Goal: Task Accomplishment & Management: Manage account settings

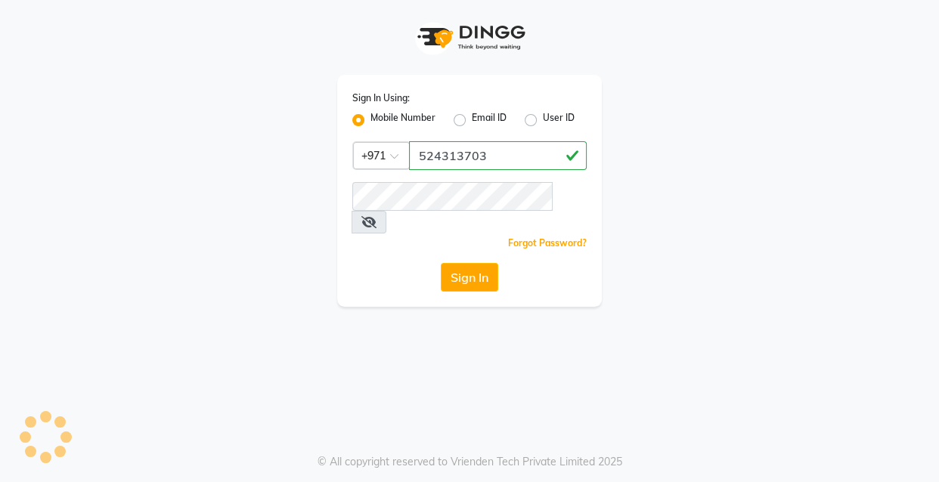
type input "524313703"
click at [470, 263] on button "Sign In" at bounding box center [469, 277] width 57 height 29
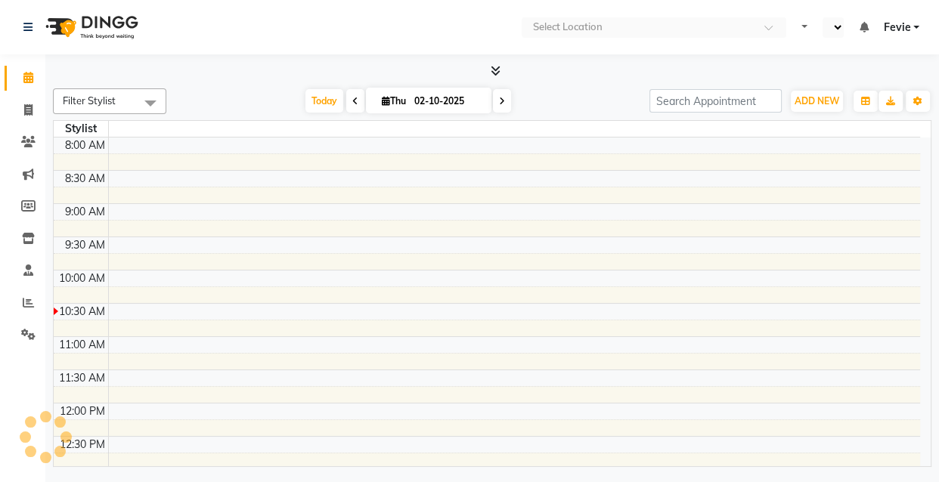
select select "en"
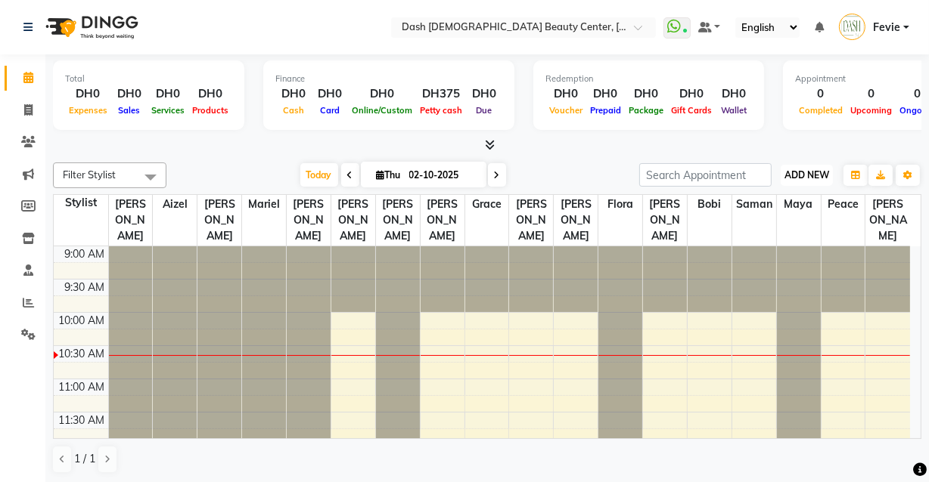
click at [817, 169] on span "ADD NEW" at bounding box center [806, 174] width 45 height 11
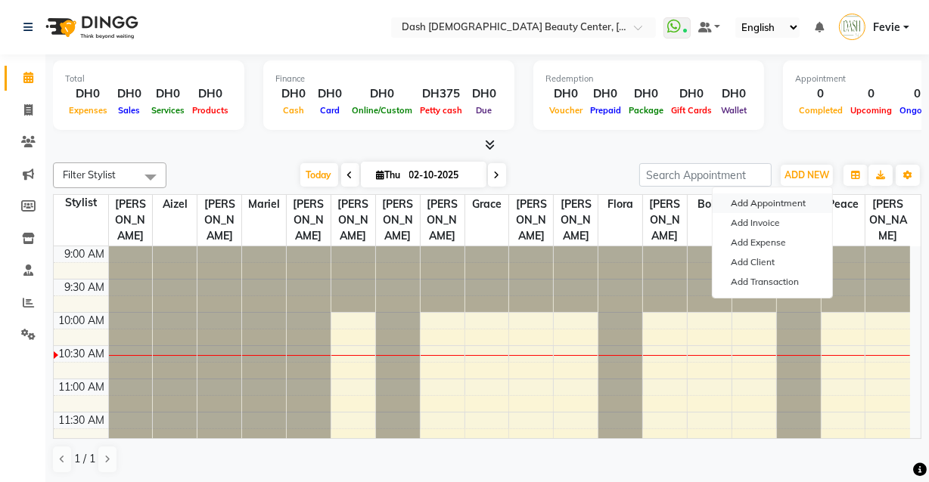
click at [795, 204] on button "Add Appointment" at bounding box center [771, 204] width 119 height 20
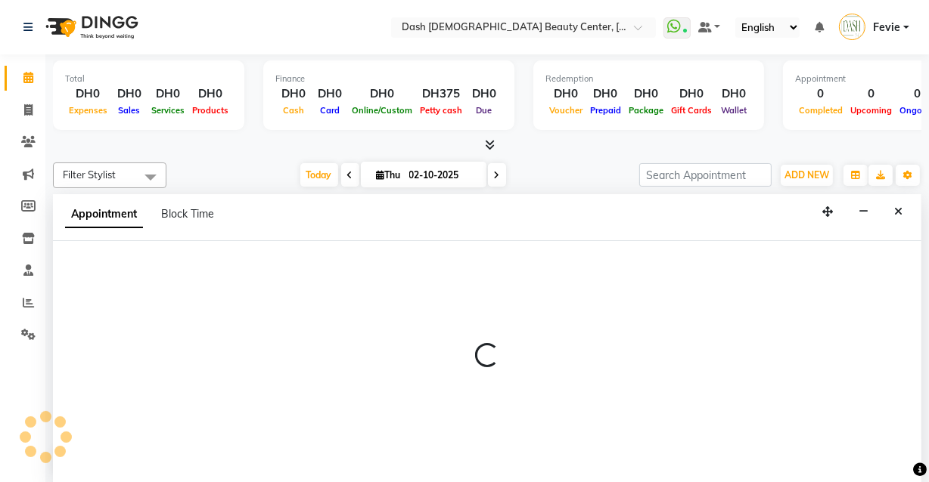
click at [192, 272] on div at bounding box center [487, 362] width 868 height 243
click at [197, 279] on div at bounding box center [487, 362] width 868 height 243
click at [213, 284] on div at bounding box center [487, 362] width 868 height 243
click at [222, 275] on div at bounding box center [487, 362] width 868 height 243
select select "600"
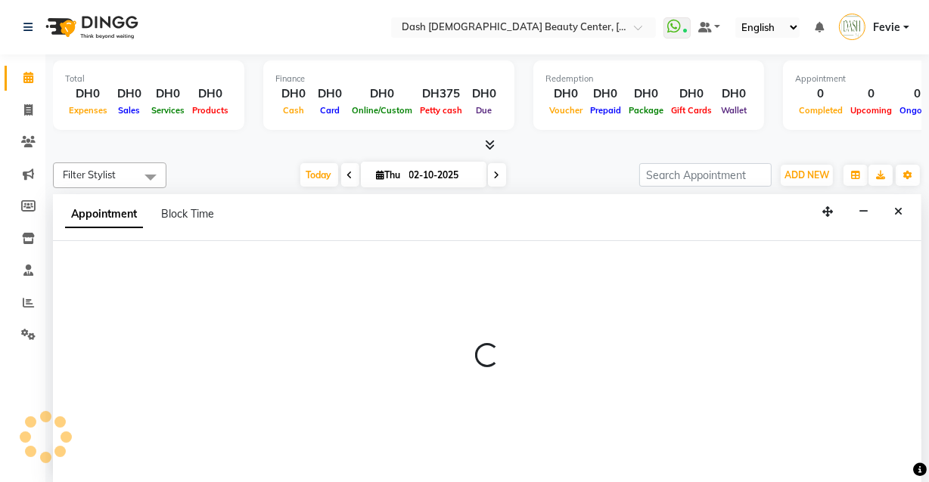
select select "tentative"
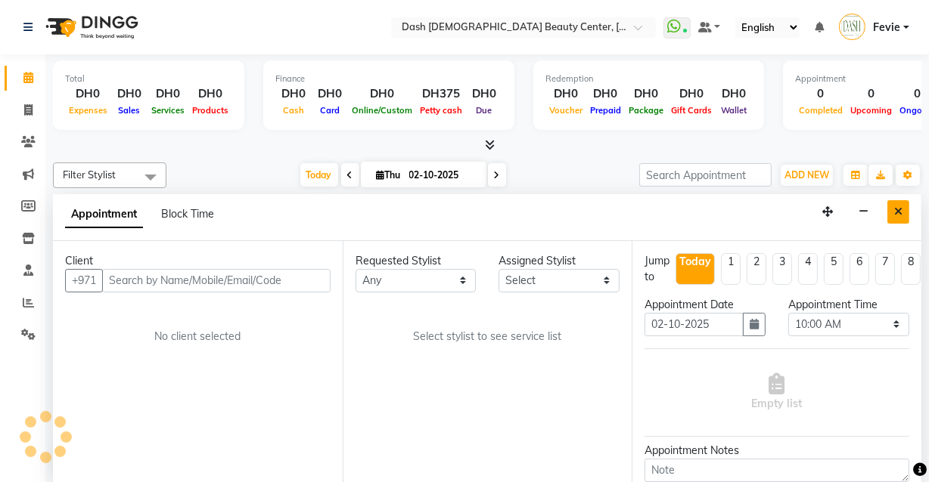
click at [906, 200] on button "Close" at bounding box center [898, 211] width 22 height 23
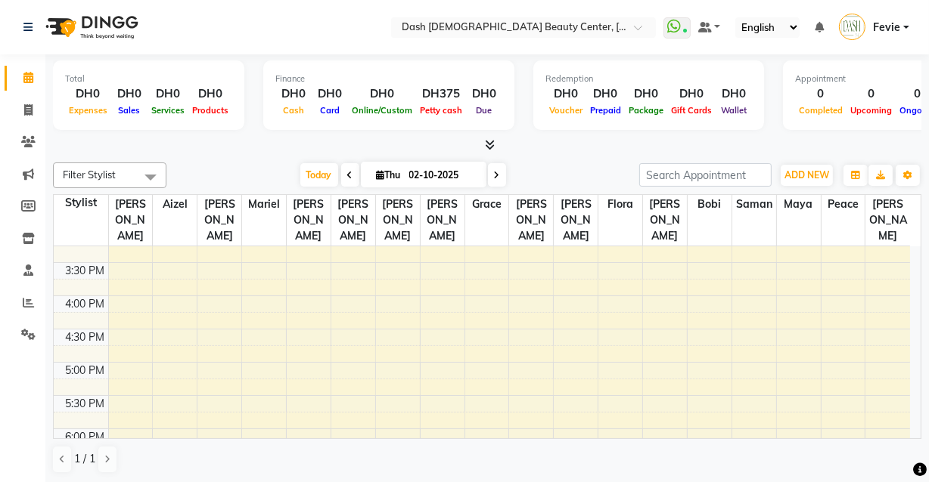
scroll to position [410, 0]
click at [797, 170] on span "ADD NEW" at bounding box center [806, 174] width 45 height 11
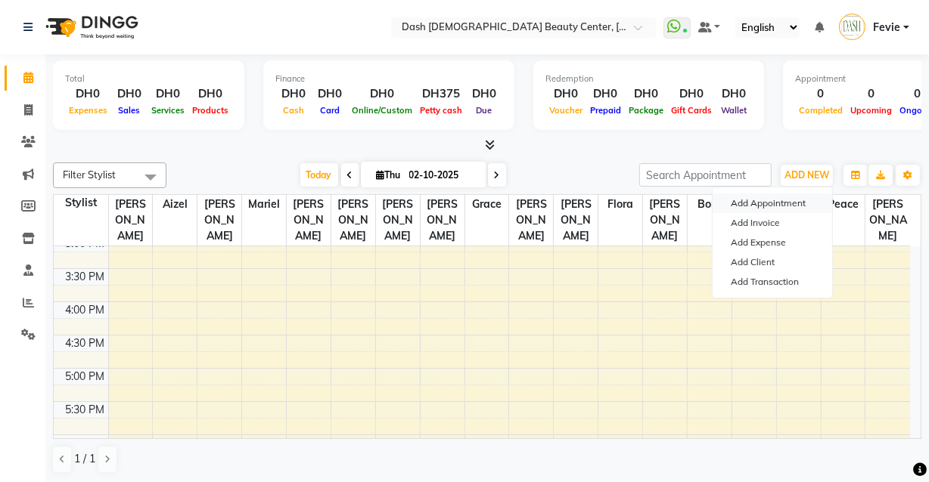
click at [772, 200] on button "Add Appointment" at bounding box center [771, 204] width 119 height 20
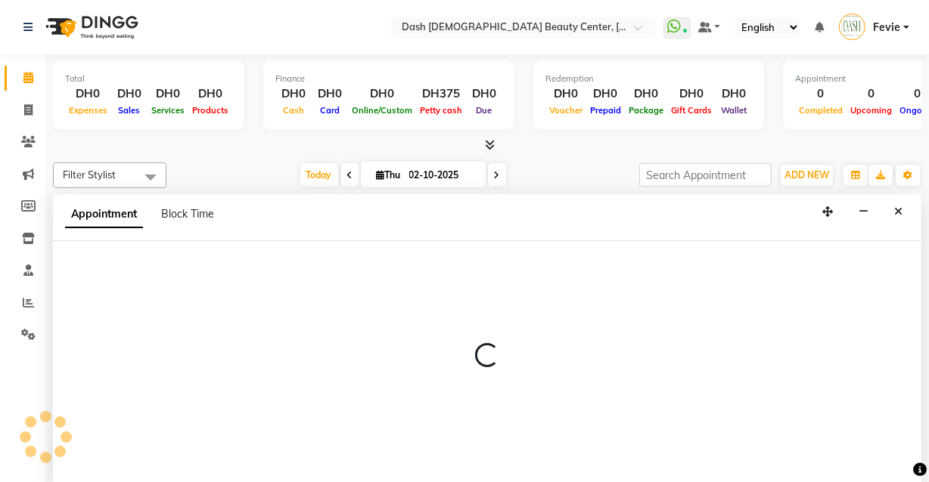
scroll to position [0, 0]
select select "tentative"
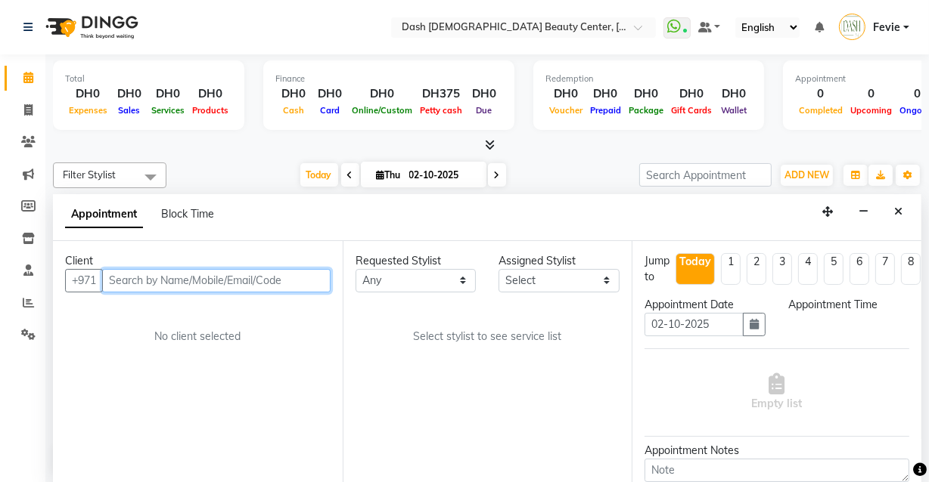
select select "600"
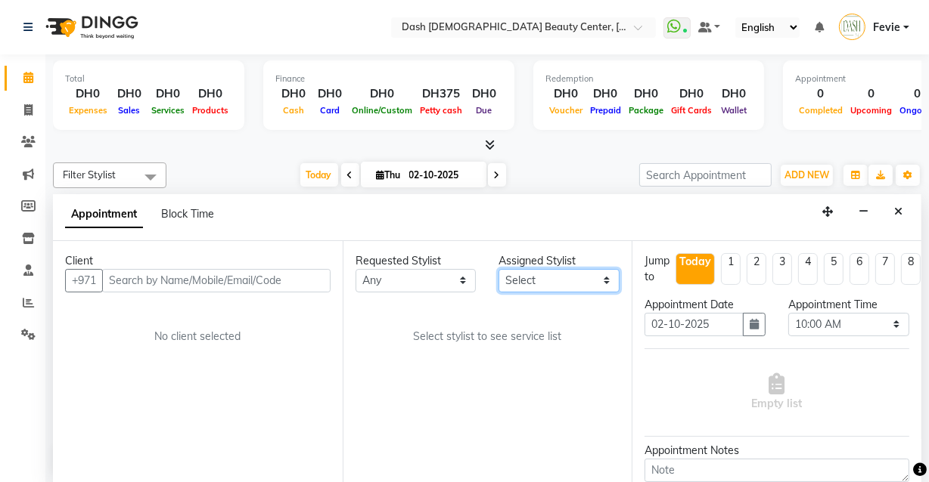
click at [542, 284] on select "Select [PERSON_NAME] [PERSON_NAME] [PERSON_NAME] [PERSON_NAME] [PERSON_NAME] [P…" at bounding box center [558, 280] width 121 height 23
click at [239, 253] on div "Client" at bounding box center [197, 261] width 265 height 16
click at [563, 284] on select "Select [PERSON_NAME] [PERSON_NAME] [PERSON_NAME] [PERSON_NAME] [PERSON_NAME] [P…" at bounding box center [558, 280] width 121 height 23
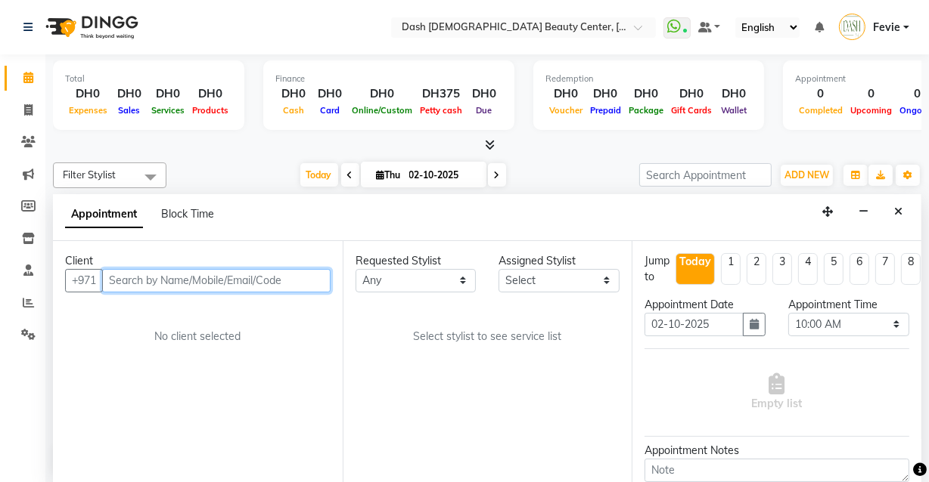
click at [215, 278] on input "text" at bounding box center [216, 280] width 228 height 23
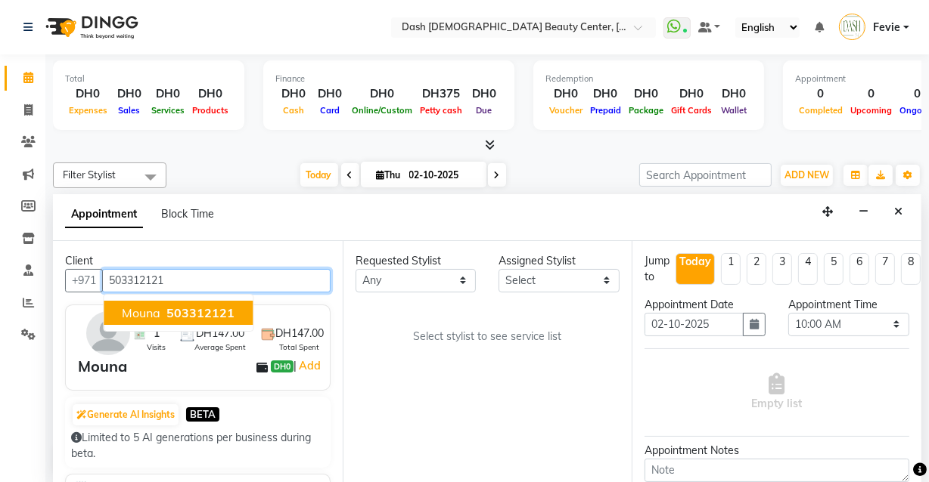
click at [212, 316] on span "503312121" at bounding box center [200, 313] width 68 height 15
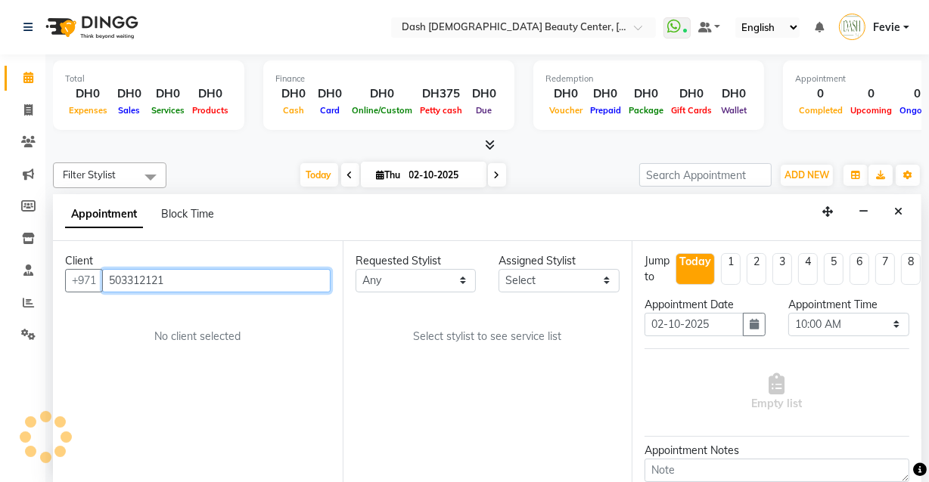
type input "503312121"
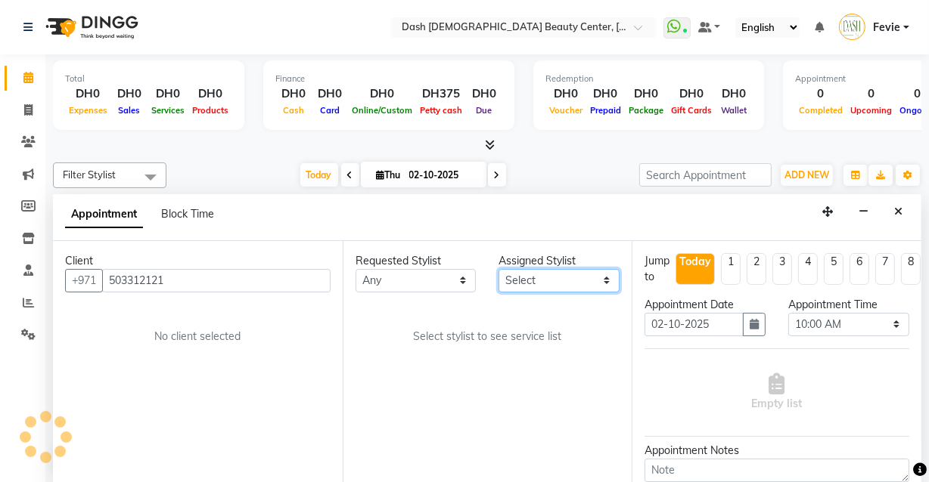
click at [556, 281] on select "Select [PERSON_NAME] [PERSON_NAME] [PERSON_NAME] [PERSON_NAME] [PERSON_NAME] [P…" at bounding box center [558, 280] width 121 height 23
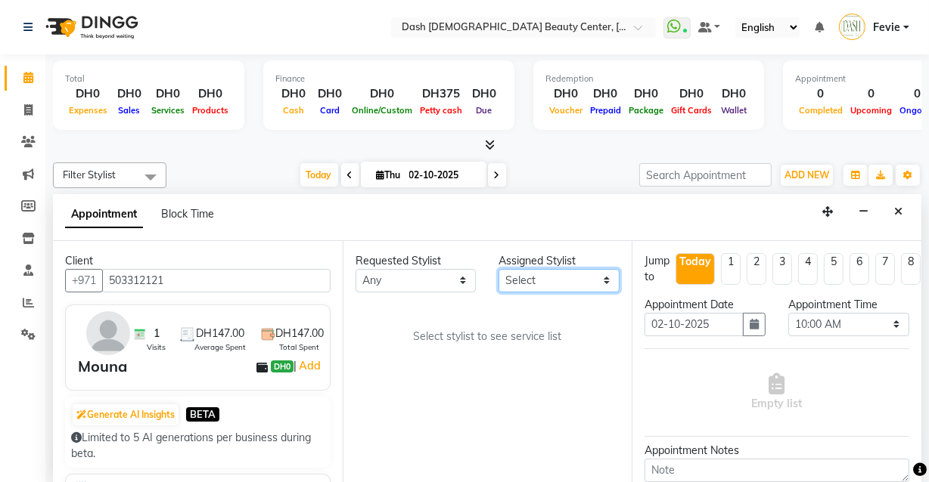
select select "82785"
click at [498, 269] on select "Select [PERSON_NAME] [PERSON_NAME] [PERSON_NAME] [PERSON_NAME] [PERSON_NAME] [P…" at bounding box center [558, 280] width 121 height 23
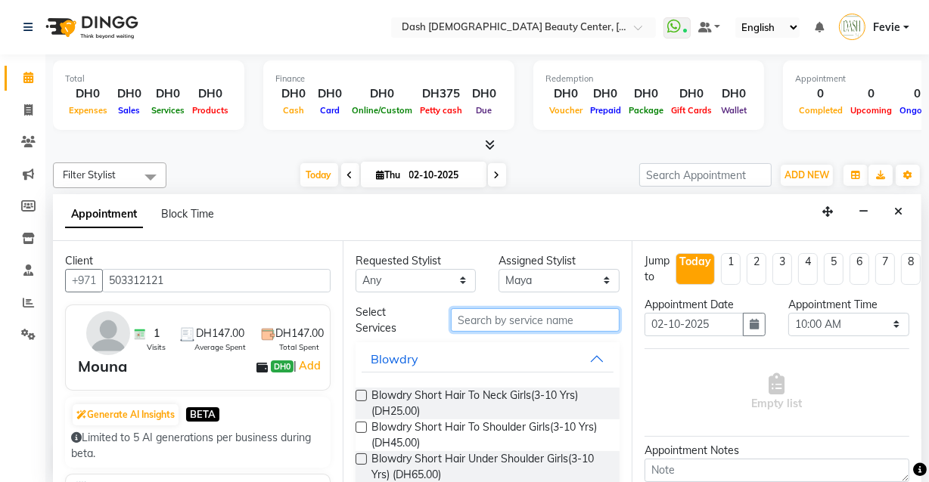
click at [526, 321] on input "text" at bounding box center [535, 320] width 169 height 23
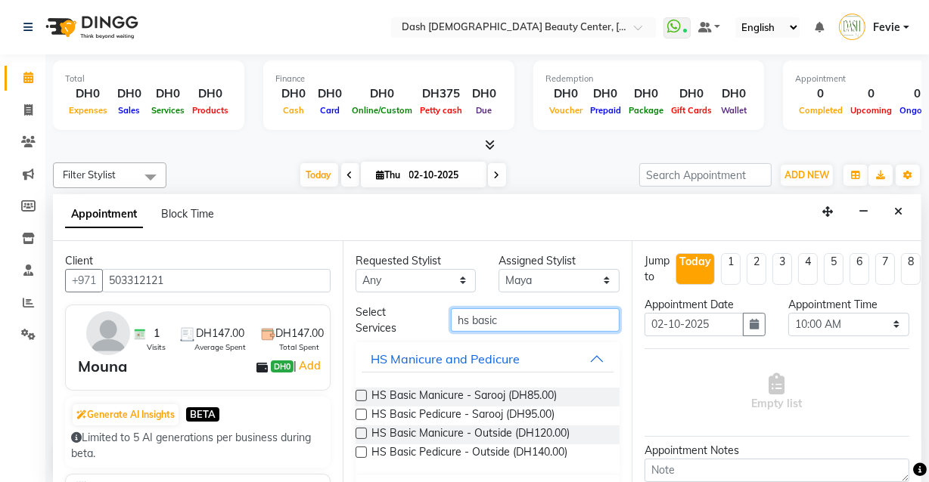
type input "hs basic"
click at [361, 394] on label at bounding box center [360, 395] width 11 height 11
click at [361, 394] on input "checkbox" at bounding box center [360, 397] width 10 height 10
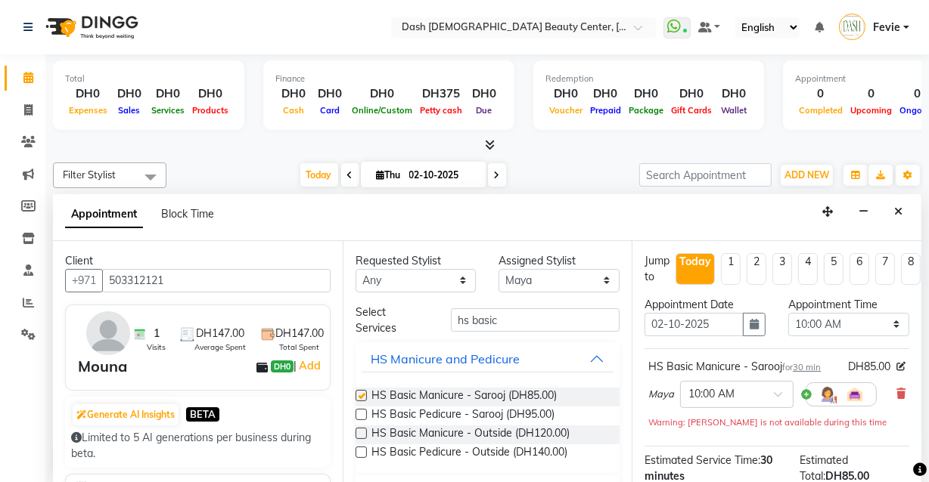
checkbox input "false"
click at [532, 318] on input "hs basic" at bounding box center [535, 320] width 169 height 23
click at [549, 270] on select "Select [PERSON_NAME] [PERSON_NAME] [PERSON_NAME] [PERSON_NAME] [PERSON_NAME] [P…" at bounding box center [558, 280] width 121 height 23
select select "81109"
click at [498, 269] on select "Select [PERSON_NAME] [PERSON_NAME] [PERSON_NAME] [PERSON_NAME] [PERSON_NAME] [P…" at bounding box center [558, 280] width 121 height 23
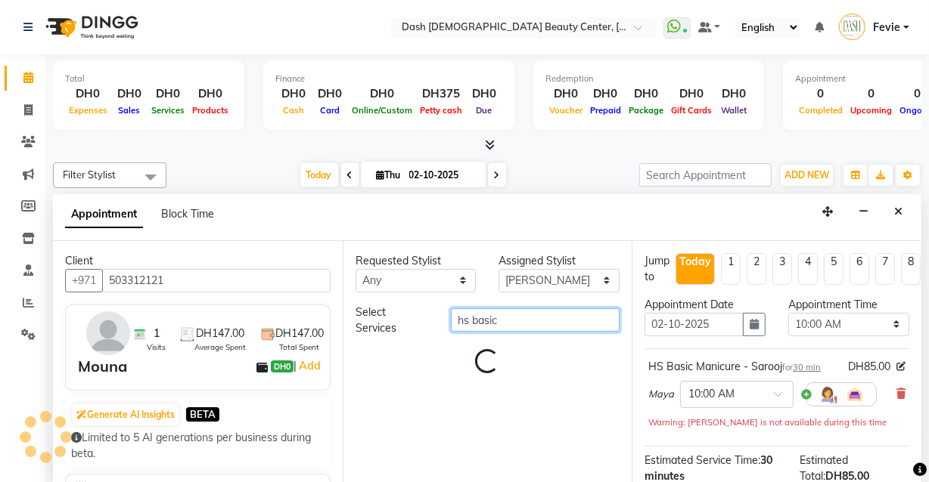
click at [537, 316] on input "hs basic" at bounding box center [535, 320] width 169 height 23
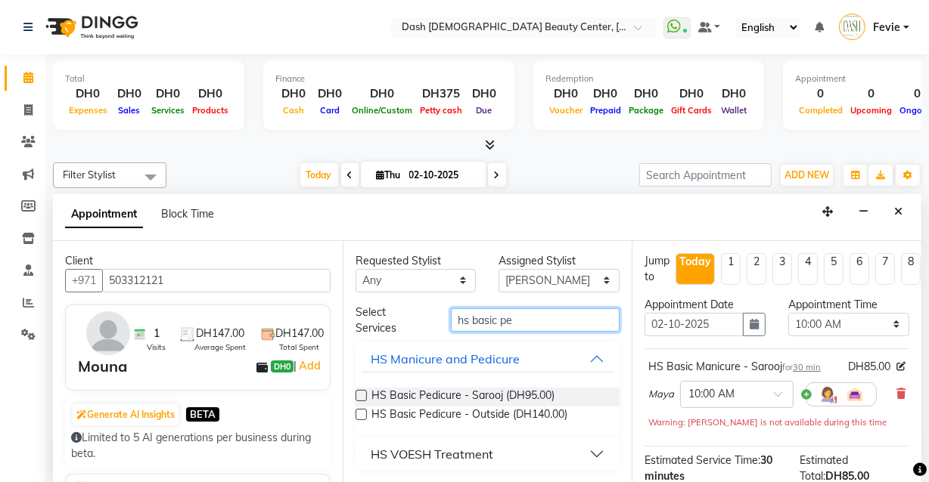
type input "hs basic pe"
click at [361, 394] on label at bounding box center [360, 395] width 11 height 11
click at [361, 394] on input "checkbox" at bounding box center [360, 397] width 10 height 10
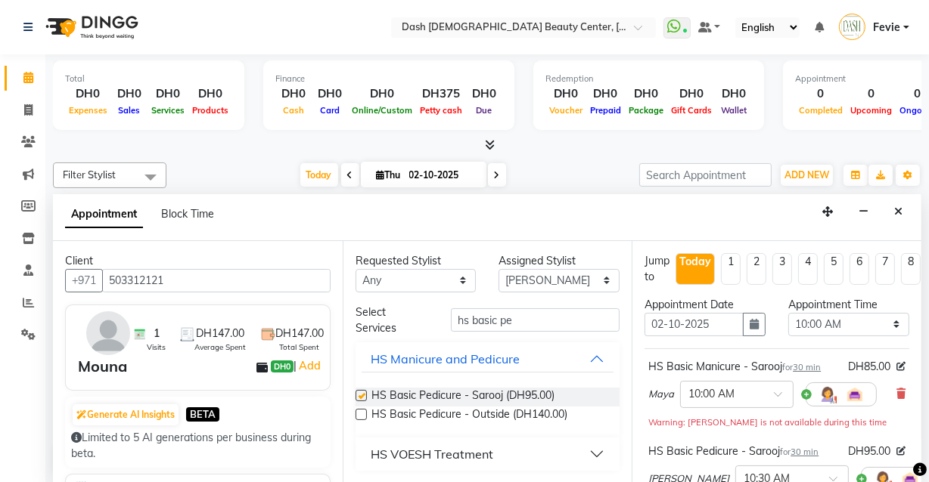
checkbox input "false"
click at [859, 318] on select "Select 10:00 AM 10:15 AM 10:30 AM 10:45 AM 11:00 AM 11:15 AM 11:30 AM 11:45 AM …" at bounding box center [848, 324] width 121 height 23
select select "990"
click at [788, 313] on select "Select 10:00 AM 10:15 AM 10:30 AM 10:45 AM 11:00 AM 11:15 AM 11:30 AM 11:45 AM …" at bounding box center [848, 324] width 121 height 23
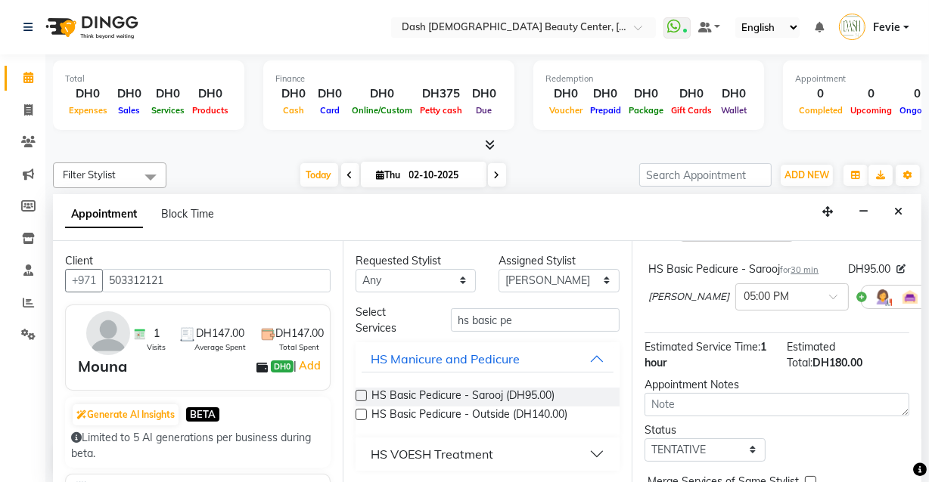
scroll to position [167, 0]
click at [758, 296] on input "text" at bounding box center [776, 295] width 67 height 16
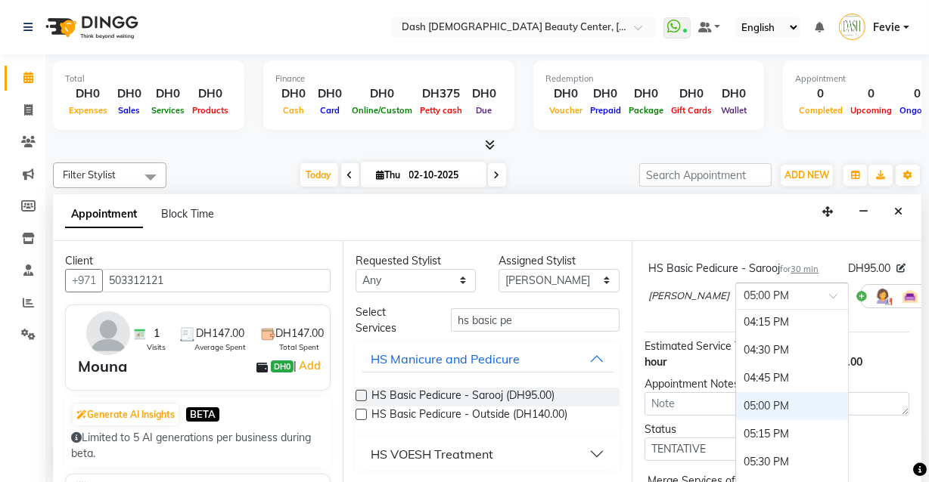
scroll to position [718, 0]
click at [739, 347] on div "04:30 PM" at bounding box center [792, 351] width 112 height 28
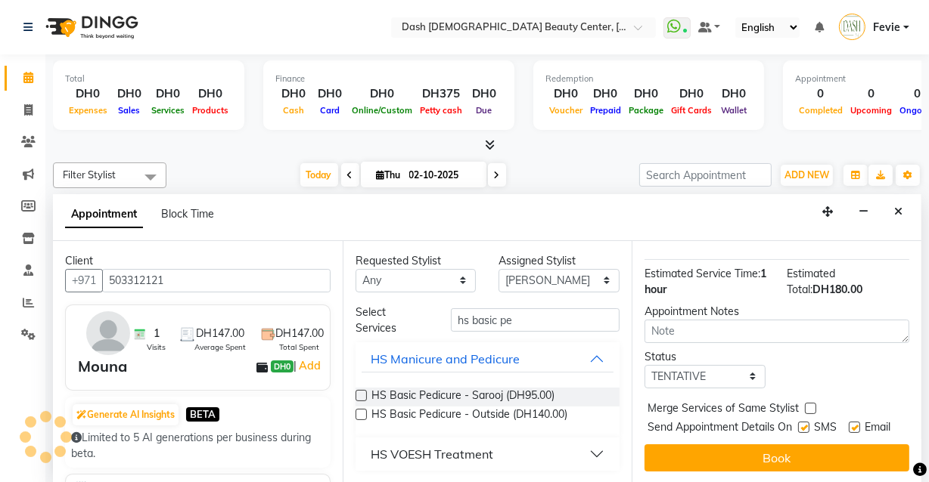
scroll to position [278, 0]
click at [814, 403] on label at bounding box center [810, 408] width 11 height 11
click at [814, 405] on input "checkbox" at bounding box center [810, 410] width 10 height 10
checkbox input "true"
click at [799, 422] on label at bounding box center [803, 427] width 11 height 11
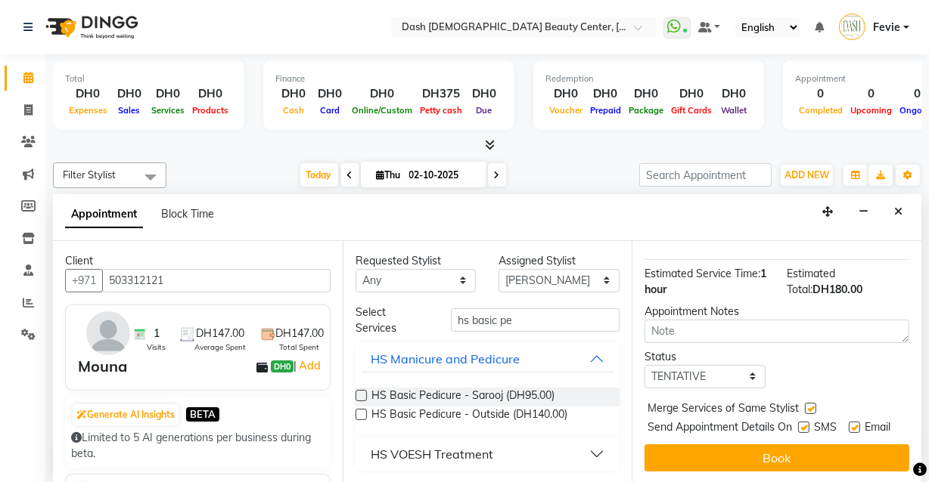
click at [799, 424] on input "checkbox" at bounding box center [803, 429] width 10 height 10
checkbox input "false"
click at [848, 422] on label at bounding box center [853, 427] width 11 height 11
click at [848, 424] on input "checkbox" at bounding box center [853, 429] width 10 height 10
checkbox input "false"
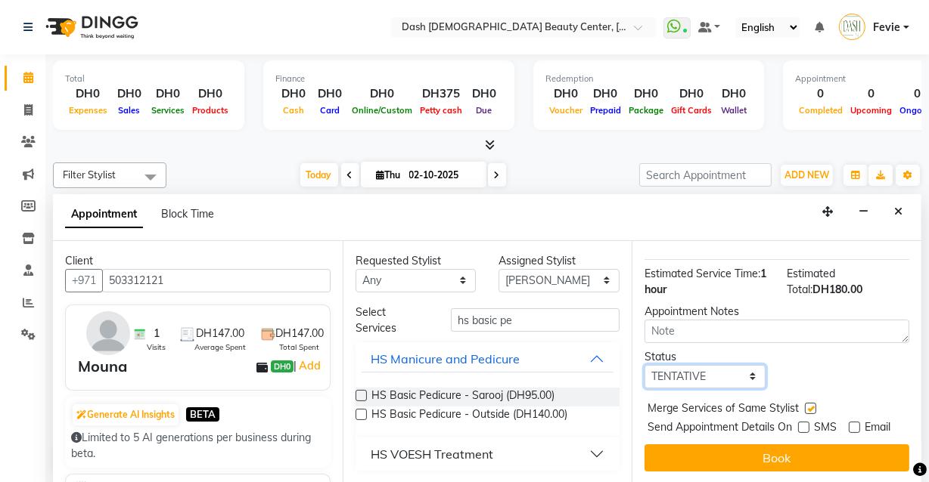
click at [703, 365] on select "Select TENTATIVE CONFIRM CHECK-IN UPCOMING" at bounding box center [704, 376] width 121 height 23
click at [644, 365] on select "Select TENTATIVE CONFIRM CHECK-IN UPCOMING" at bounding box center [704, 376] width 121 height 23
click at [692, 365] on select "Select TENTATIVE CONFIRM CHECK-IN UPCOMING" at bounding box center [704, 376] width 121 height 23
select select "upcoming"
click at [644, 365] on select "Select TENTATIVE CONFIRM CHECK-IN UPCOMING" at bounding box center [704, 376] width 121 height 23
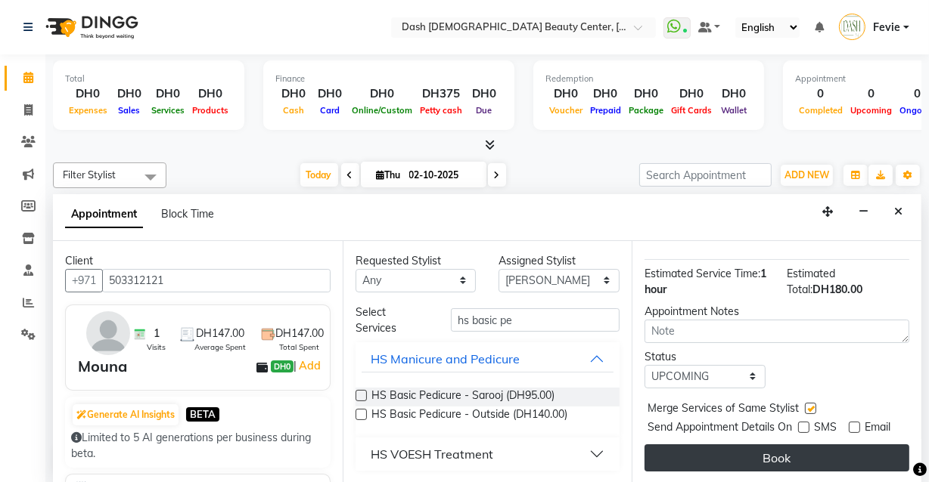
click at [811, 450] on button "Book" at bounding box center [776, 458] width 265 height 27
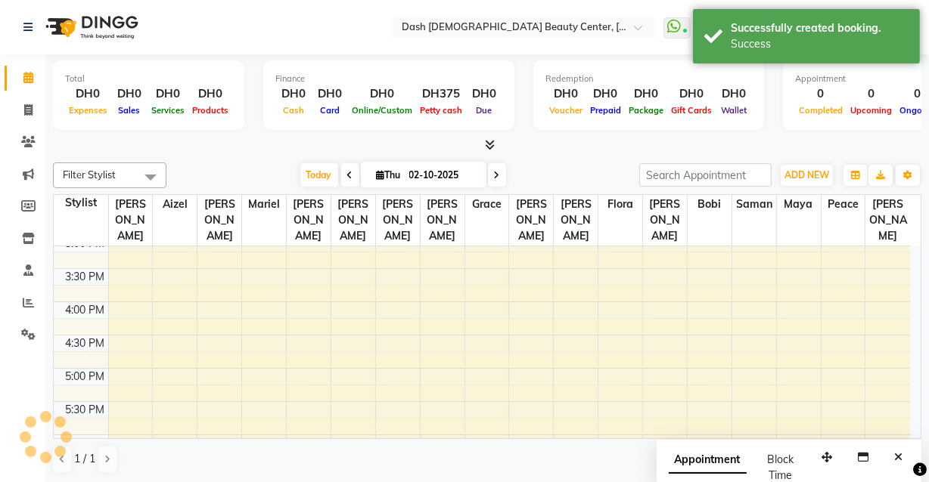
scroll to position [0, 0]
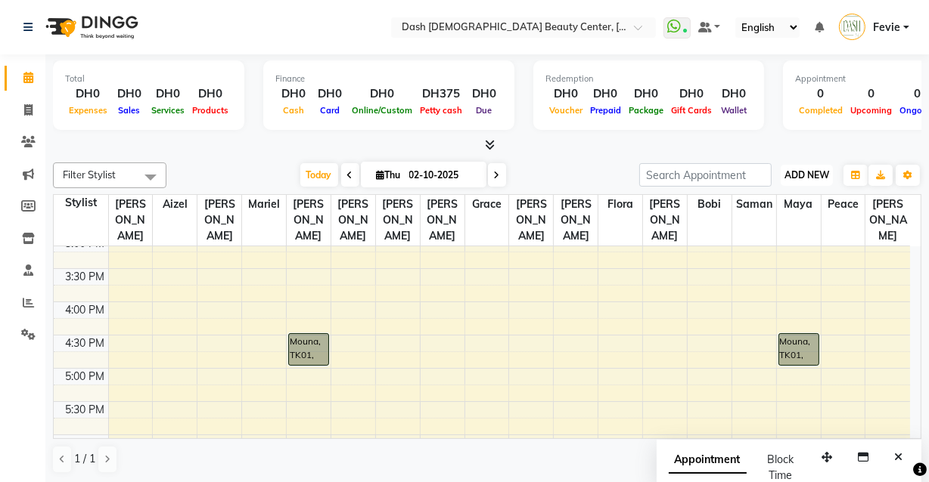
click at [814, 179] on span "ADD NEW" at bounding box center [806, 174] width 45 height 11
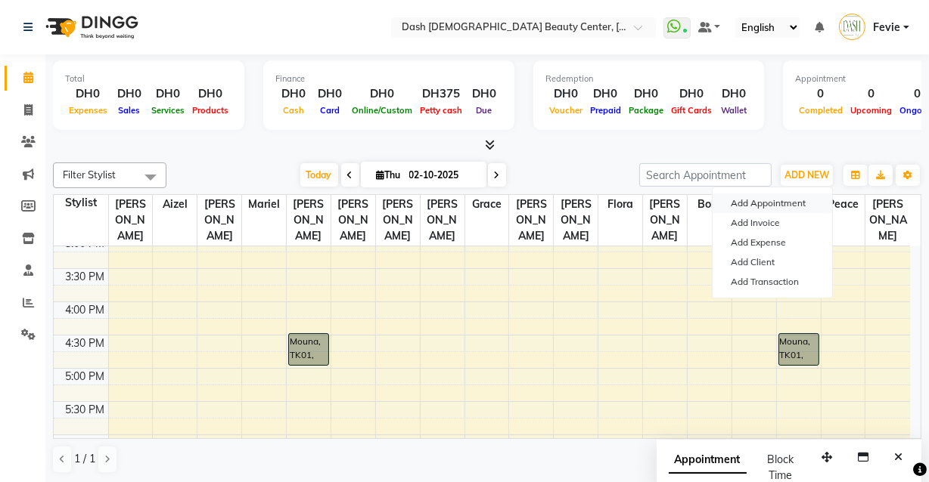
click at [786, 197] on button "Add Appointment" at bounding box center [771, 204] width 119 height 20
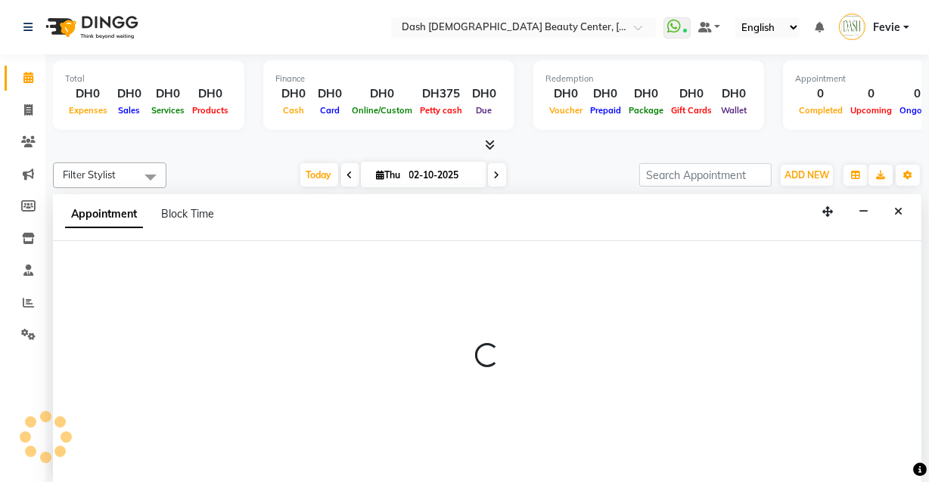
click at [212, 275] on div at bounding box center [487, 362] width 868 height 243
select select "tentative"
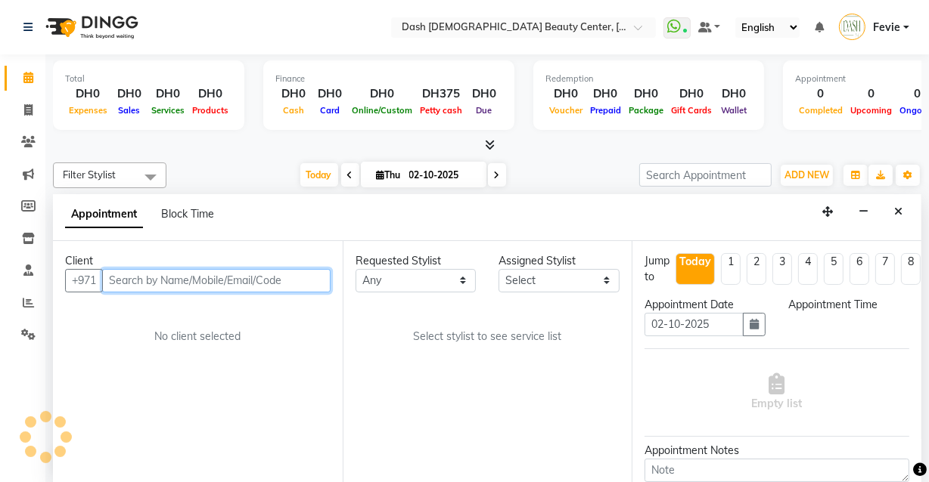
select select "600"
click at [228, 272] on input "text" at bounding box center [216, 280] width 228 height 23
click at [144, 279] on input "528466618" at bounding box center [216, 280] width 228 height 23
click at [194, 276] on input "528466618" at bounding box center [216, 280] width 228 height 23
type input "528466618"
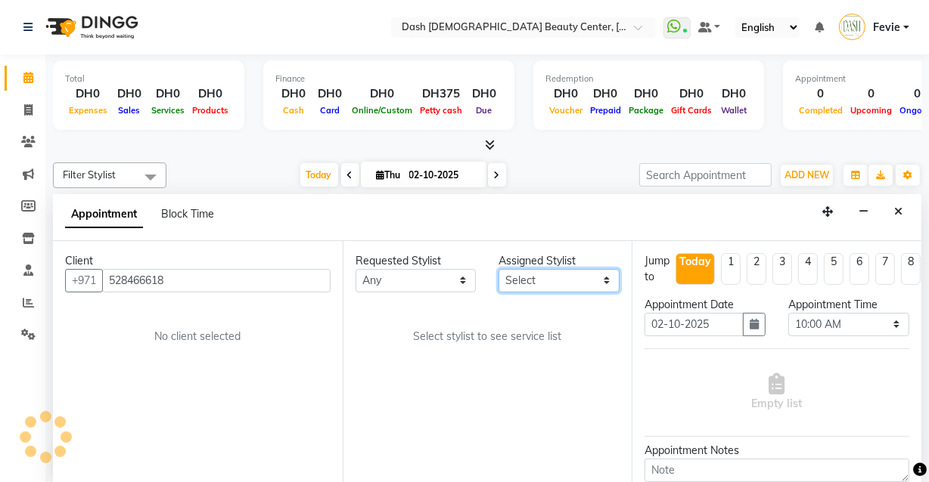
click at [538, 287] on select "Select [PERSON_NAME] [PERSON_NAME] [PERSON_NAME] [PERSON_NAME] [PERSON_NAME] [P…" at bounding box center [558, 280] width 121 height 23
select select "82379"
click at [498, 269] on select "Select [PERSON_NAME] [PERSON_NAME] [PERSON_NAME] [PERSON_NAME] [PERSON_NAME] [P…" at bounding box center [558, 280] width 121 height 23
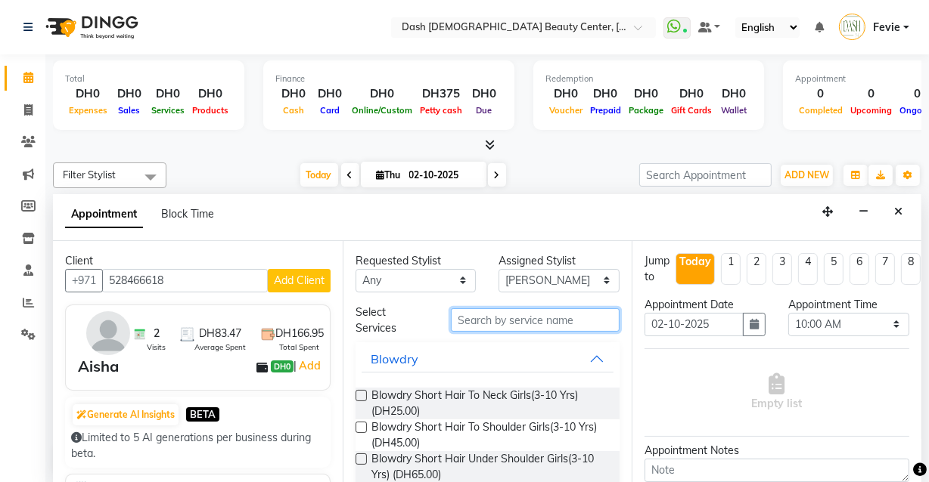
click at [547, 322] on input "text" at bounding box center [535, 320] width 169 height 23
click at [516, 321] on input "sp" at bounding box center [535, 320] width 169 height 23
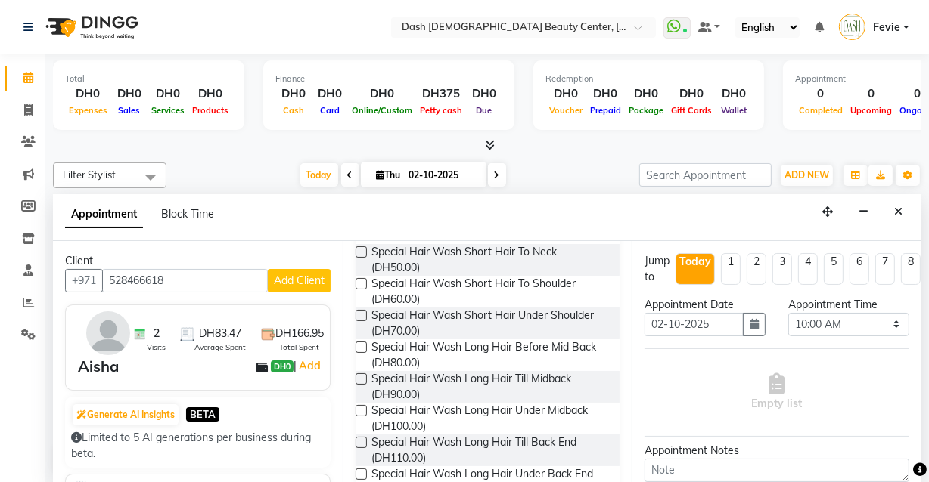
scroll to position [156, 0]
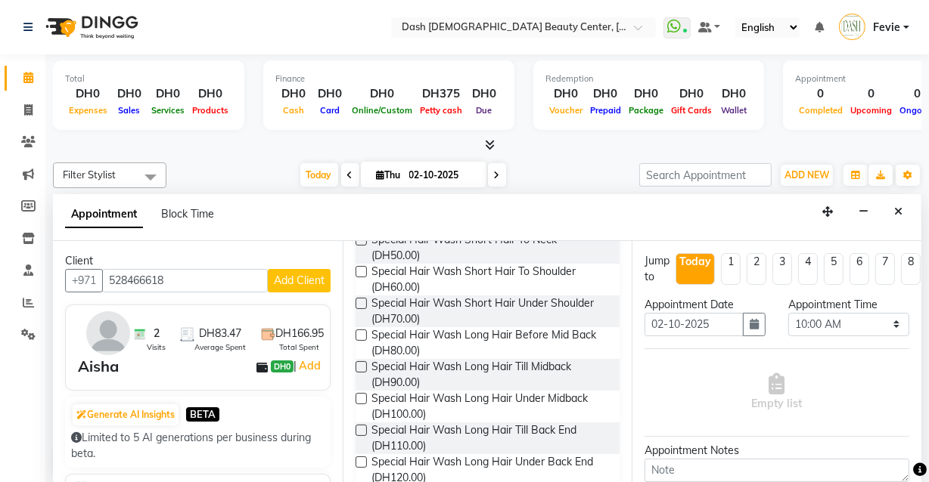
type input "sp"
click at [361, 397] on label at bounding box center [360, 398] width 11 height 11
click at [361, 397] on input "checkbox" at bounding box center [360, 400] width 10 height 10
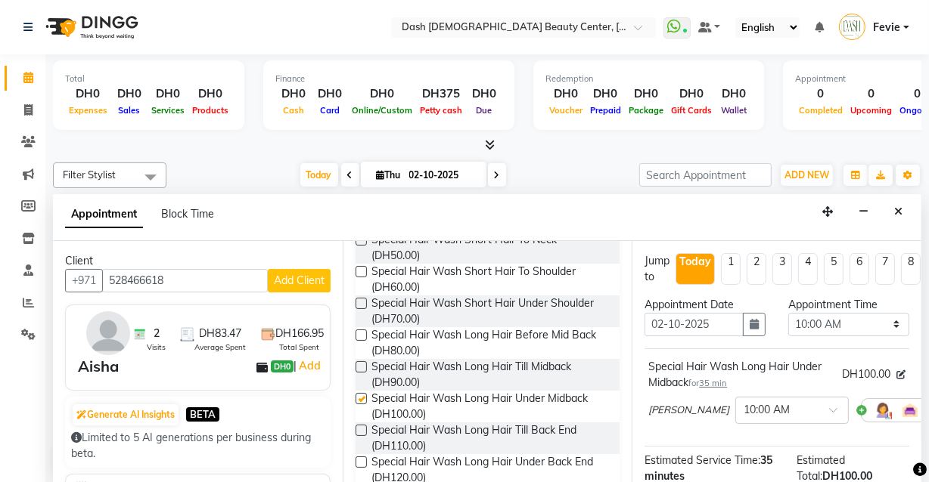
checkbox input "false"
click at [144, 278] on input "528466618" at bounding box center [185, 280] width 166 height 23
click at [147, 275] on input "528466618" at bounding box center [185, 280] width 166 height 23
click at [900, 203] on button "Close" at bounding box center [898, 211] width 22 height 23
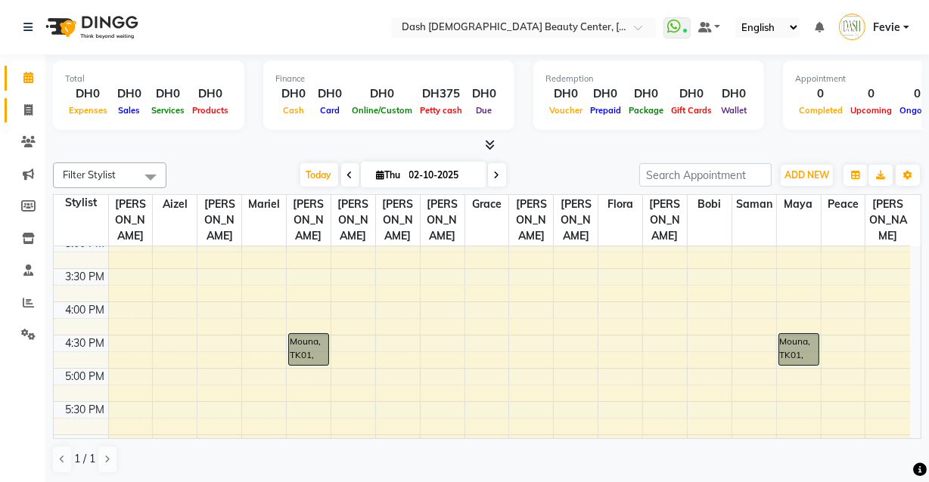
click at [28, 110] on icon at bounding box center [28, 109] width 8 height 11
select select "service"
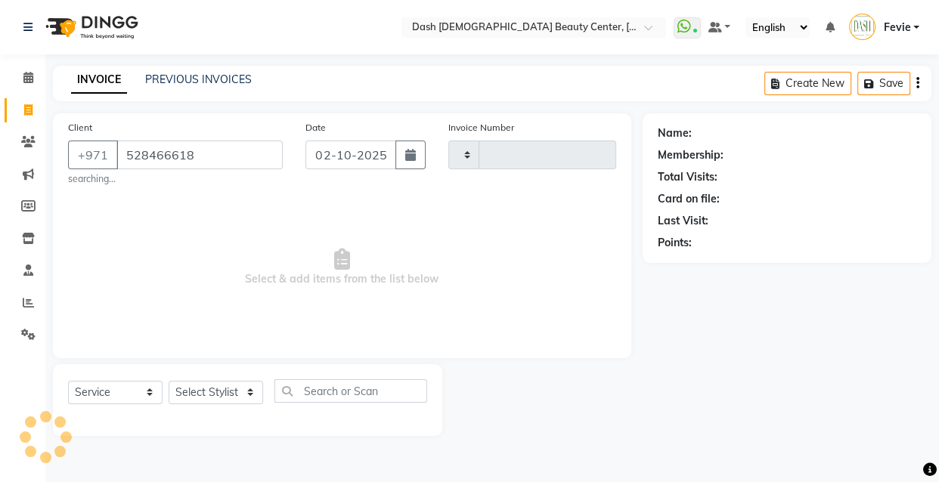
type input "528466618"
click at [212, 387] on select "Select Stylist" at bounding box center [216, 392] width 95 height 23
type input "4452"
select select "8372"
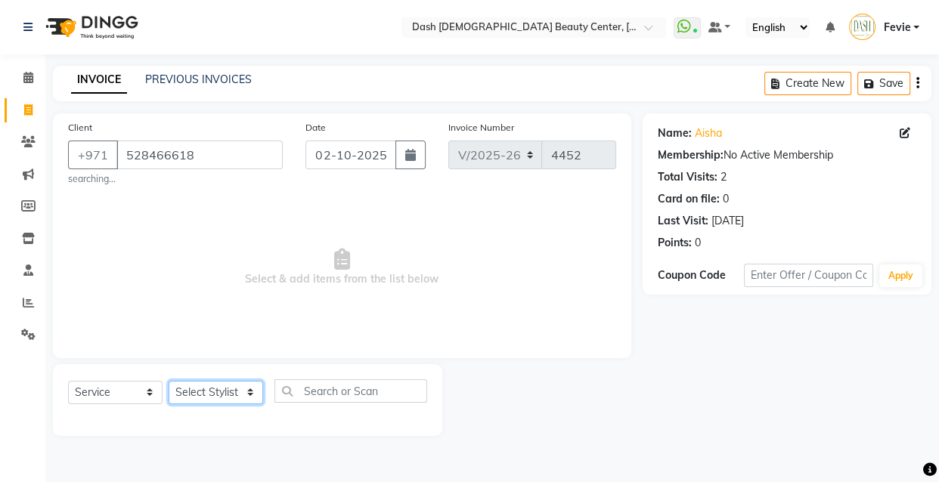
select select "82379"
click at [169, 381] on select "Select Stylist [PERSON_NAME] [PERSON_NAME] [PERSON_NAME] [PERSON_NAME] [PERSON_…" at bounding box center [216, 392] width 95 height 23
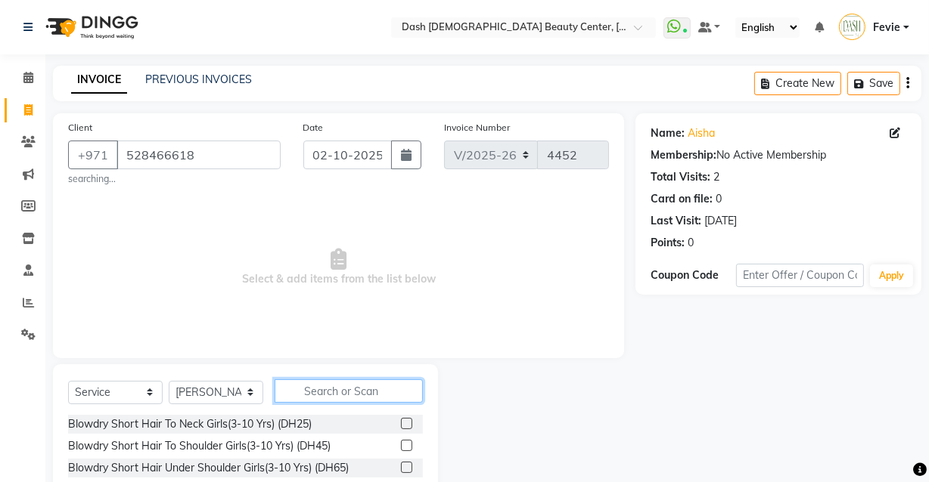
click at [358, 392] on input "text" at bounding box center [349, 391] width 148 height 23
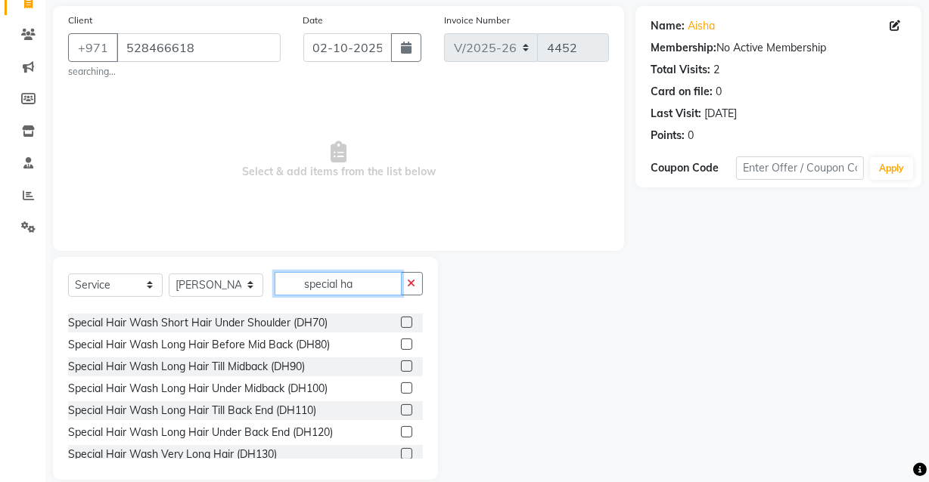
scroll to position [45, 0]
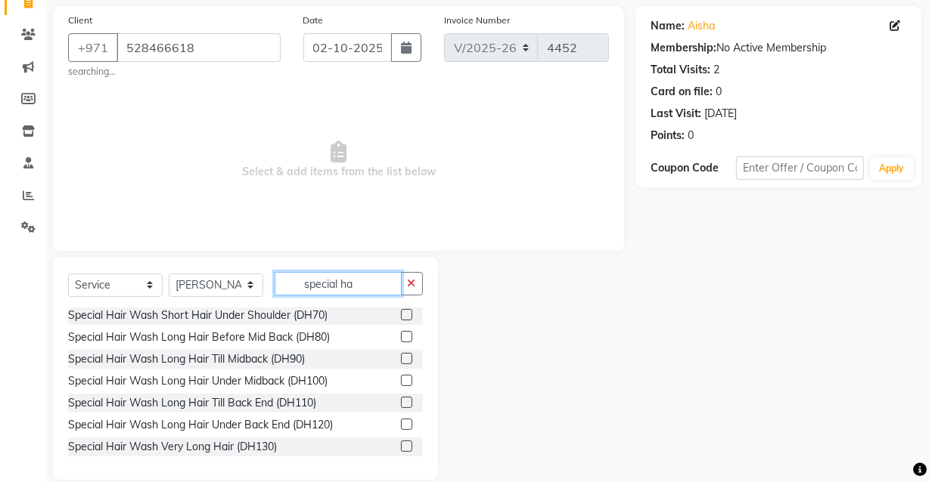
type input "special ha"
click at [401, 380] on label at bounding box center [406, 380] width 11 height 11
click at [401, 380] on input "checkbox" at bounding box center [406, 382] width 10 height 10
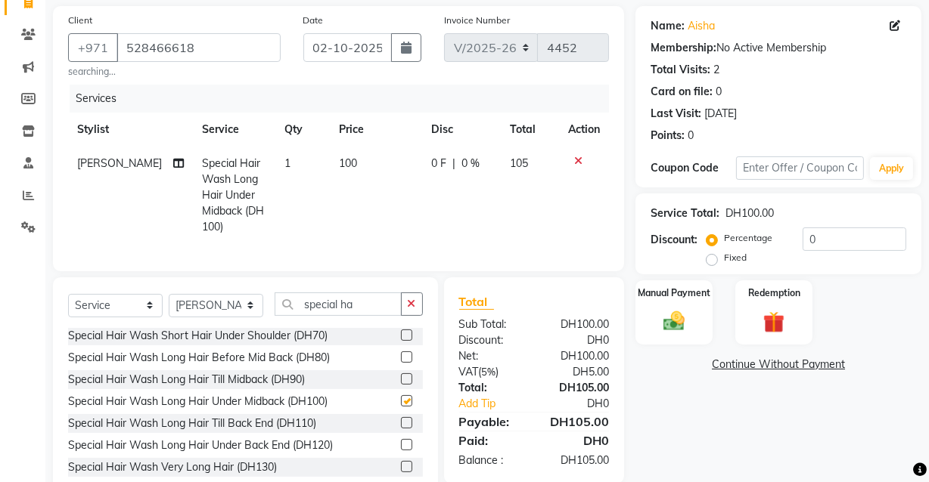
checkbox input "false"
click at [695, 281] on div "Manual Payment" at bounding box center [673, 313] width 77 height 64
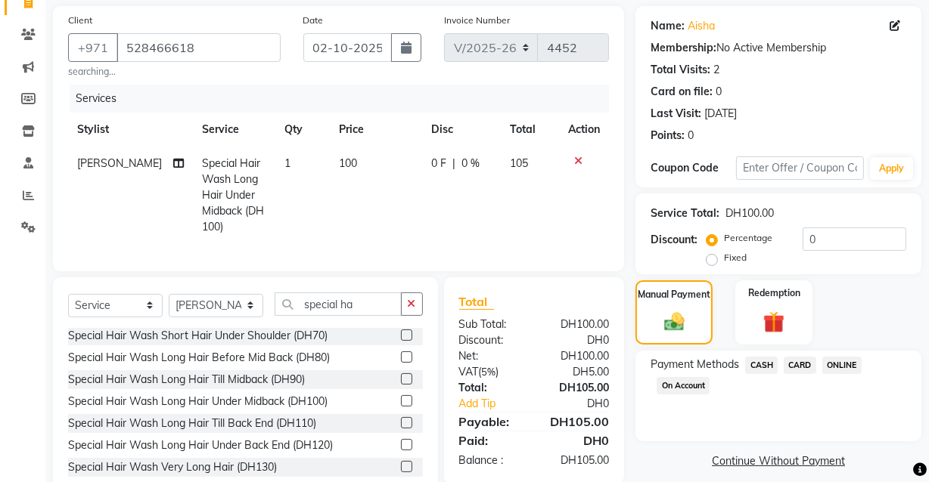
click at [808, 357] on span "CARD" at bounding box center [799, 365] width 33 height 17
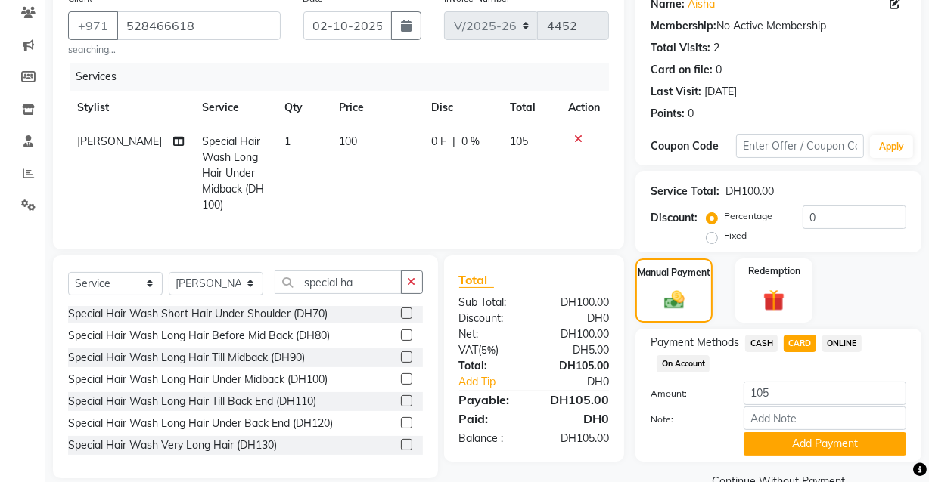
scroll to position [159, 0]
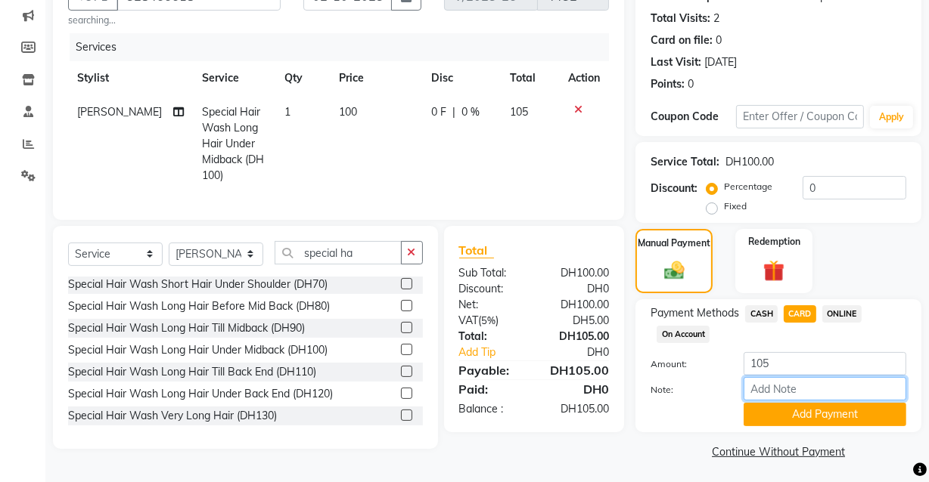
click at [822, 392] on input "Note:" at bounding box center [824, 388] width 163 height 23
click at [817, 416] on button "Add Payment" at bounding box center [824, 414] width 163 height 23
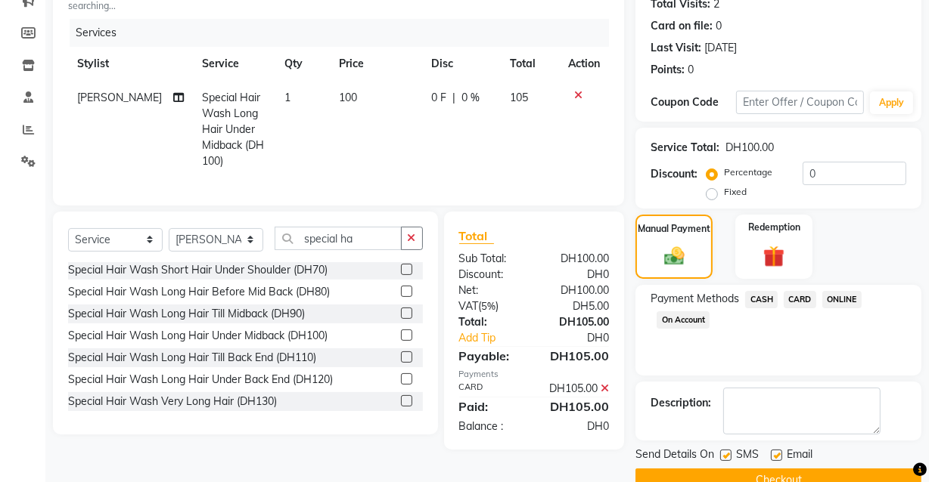
scroll to position [204, 0]
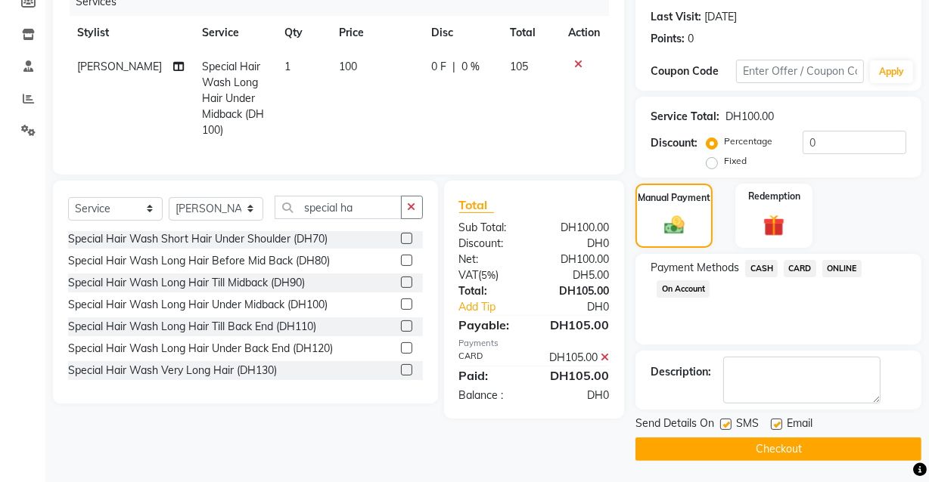
click at [774, 456] on button "Checkout" at bounding box center [778, 449] width 286 height 23
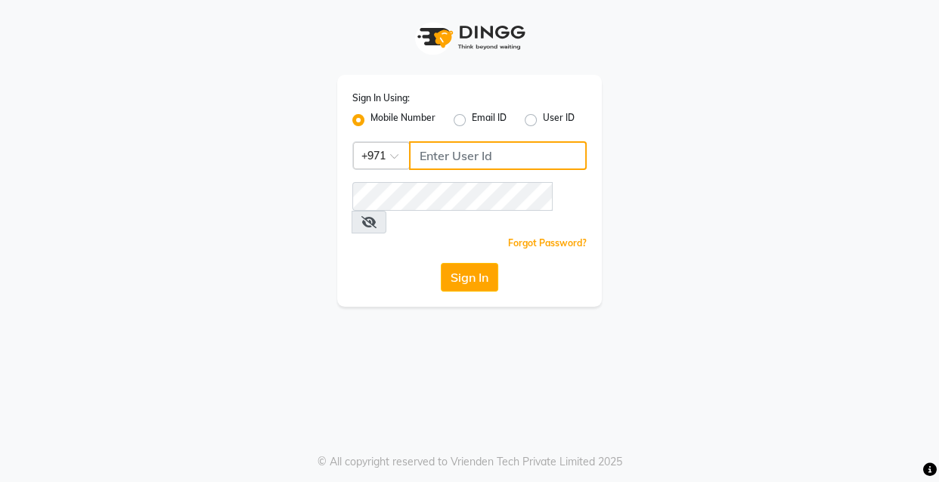
click at [468, 151] on input "Username" at bounding box center [498, 155] width 178 height 29
type input "5"
type input "524313703"
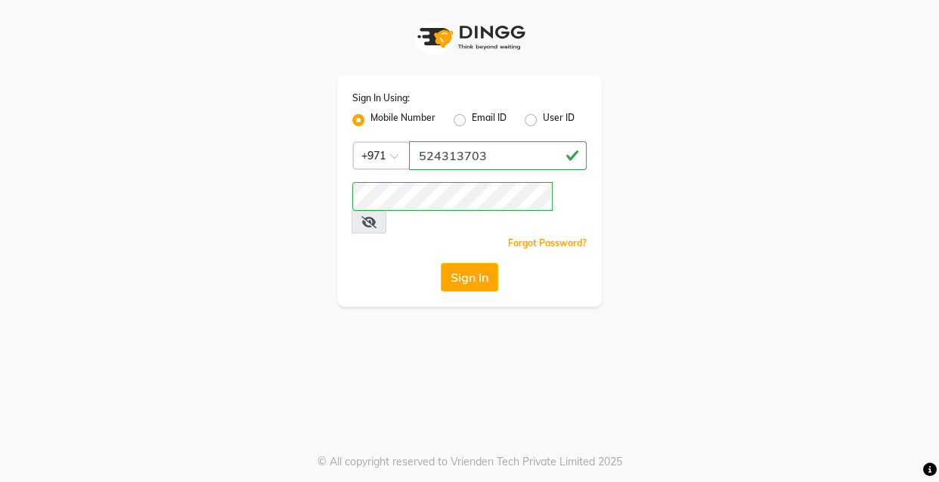
click at [377, 216] on icon at bounding box center [368, 222] width 15 height 12
click at [485, 263] on button "Sign In" at bounding box center [469, 277] width 57 height 29
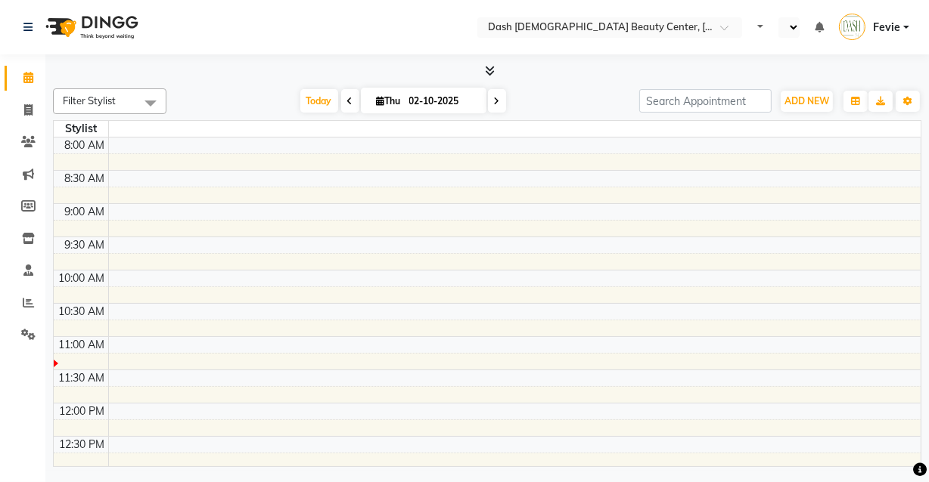
select select "en"
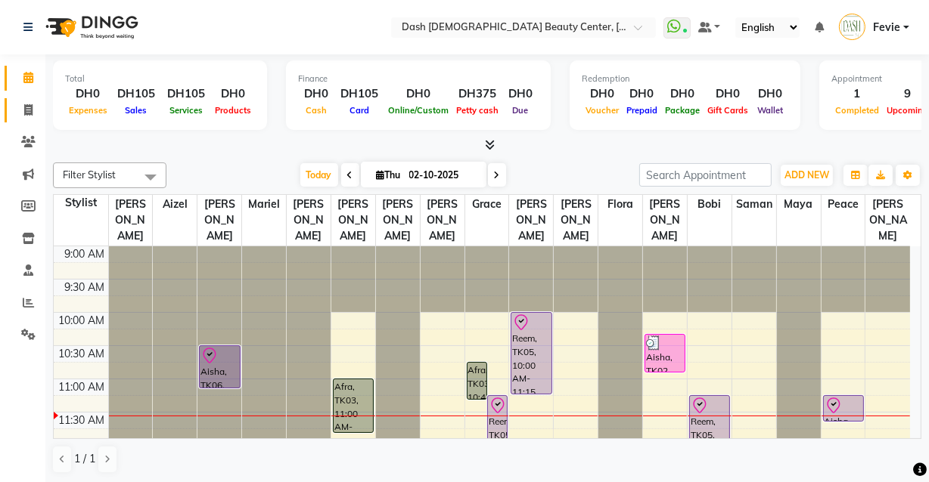
click at [22, 118] on span at bounding box center [28, 110] width 26 height 17
select select "service"
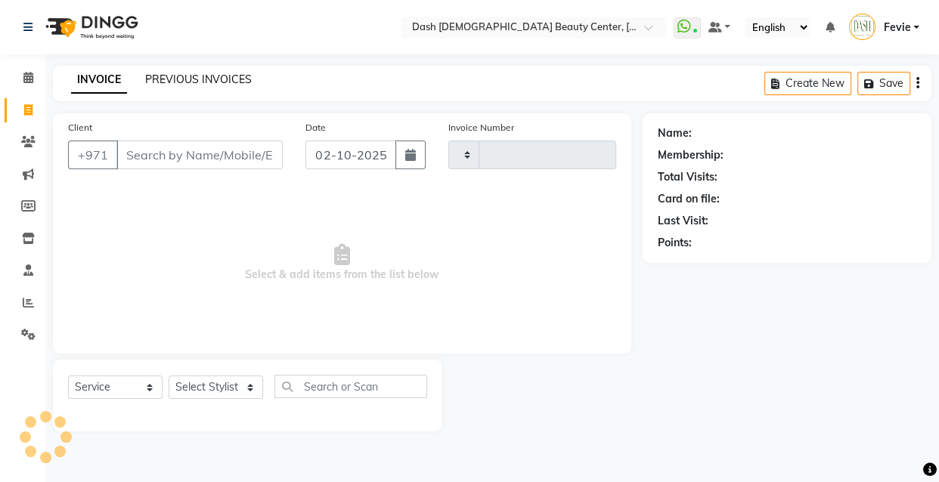
click at [194, 84] on link "PREVIOUS INVOICES" at bounding box center [198, 80] width 107 height 14
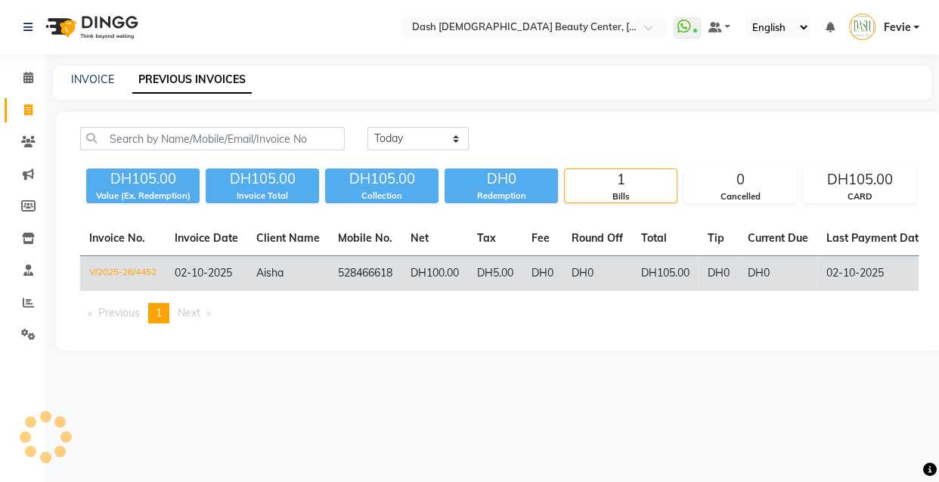
click at [390, 271] on td "528466618" at bounding box center [365, 274] width 73 height 36
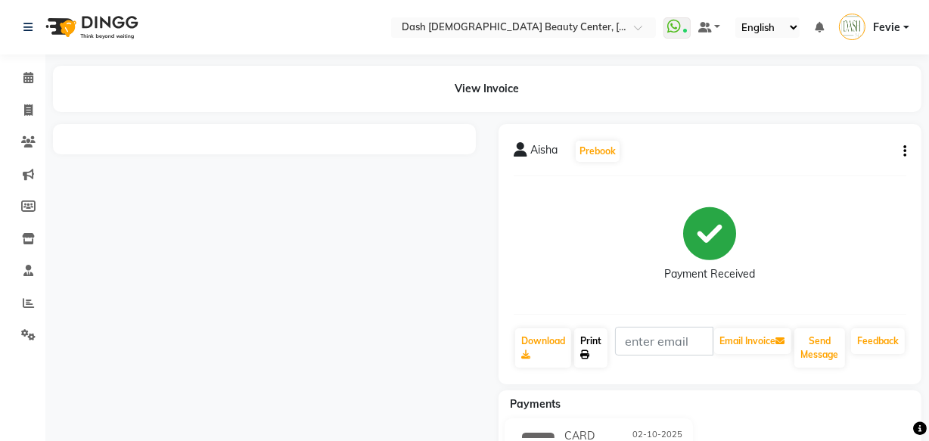
click at [585, 355] on icon at bounding box center [584, 354] width 9 height 9
click at [28, 109] on icon at bounding box center [28, 109] width 8 height 11
select select "service"
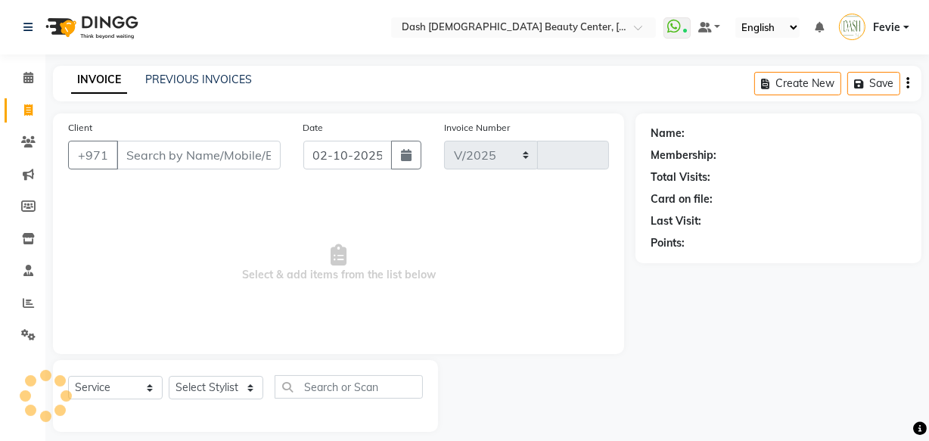
select select "8372"
type input "4453"
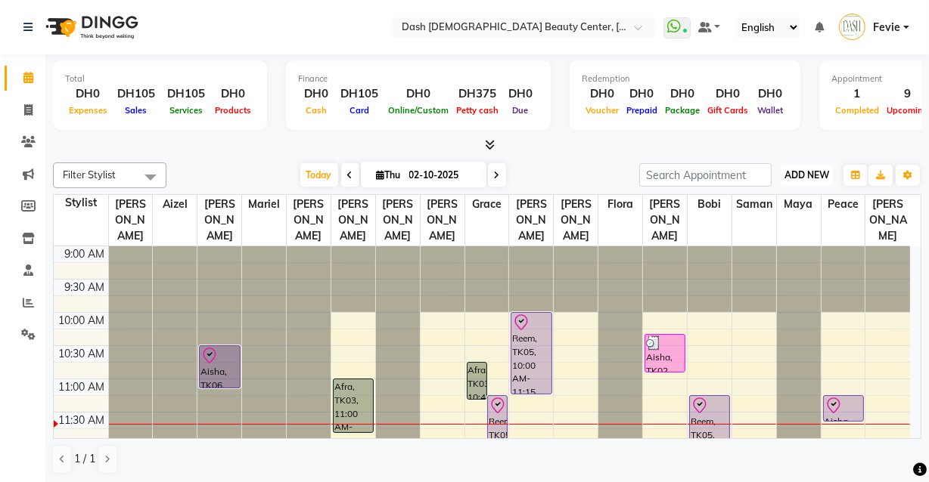
click at [811, 174] on span "ADD NEW" at bounding box center [806, 174] width 45 height 11
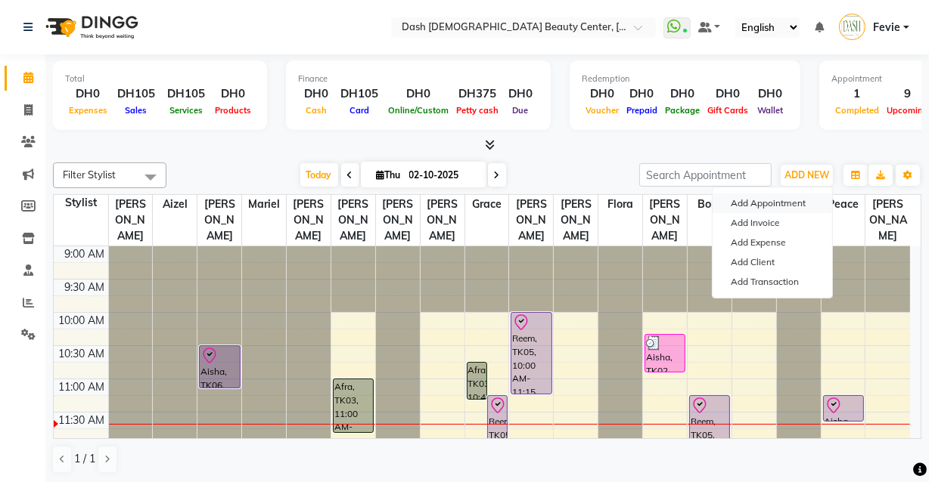
click at [769, 205] on button "Add Appointment" at bounding box center [771, 204] width 119 height 20
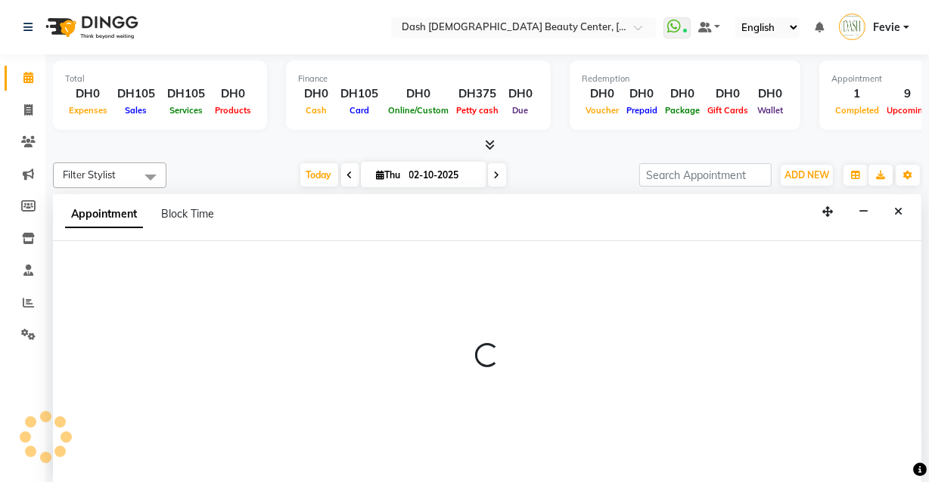
select select "600"
select select "tentative"
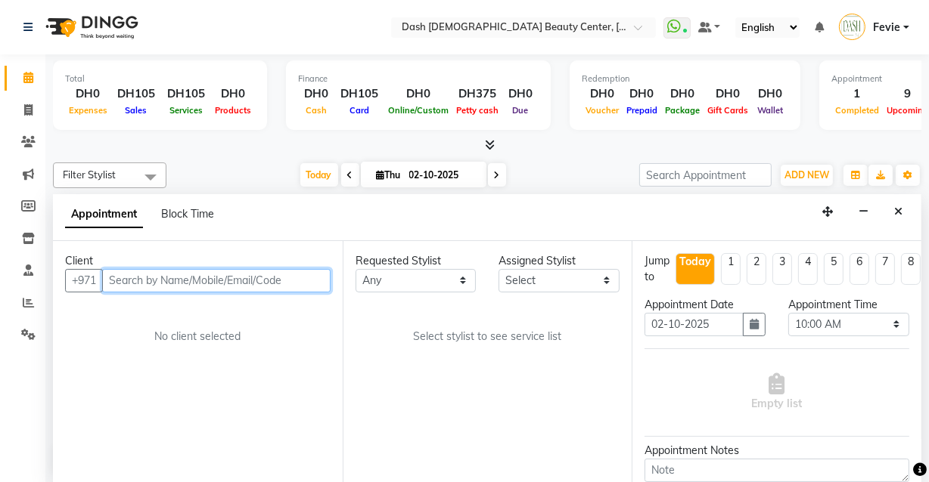
click at [260, 277] on input "text" at bounding box center [216, 280] width 228 height 23
click at [240, 284] on input "text" at bounding box center [216, 280] width 228 height 23
click at [242, 284] on input "text" at bounding box center [216, 280] width 228 height 23
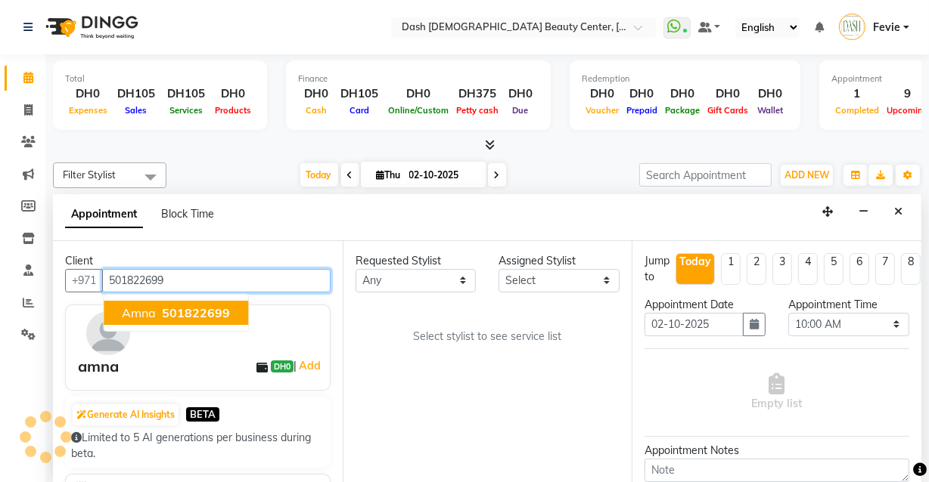
click at [202, 314] on span "501822699" at bounding box center [196, 313] width 68 height 15
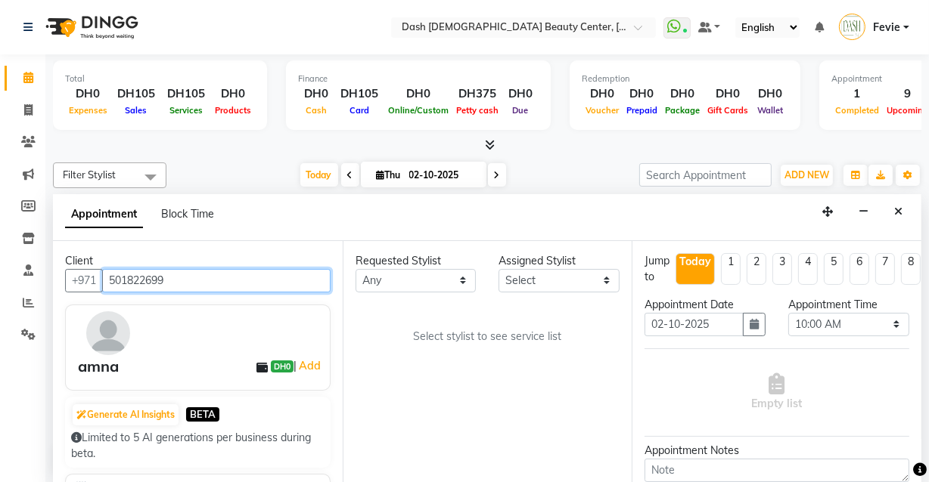
type input "501822699"
click at [523, 253] on div "Assigned Stylist" at bounding box center [558, 261] width 121 height 16
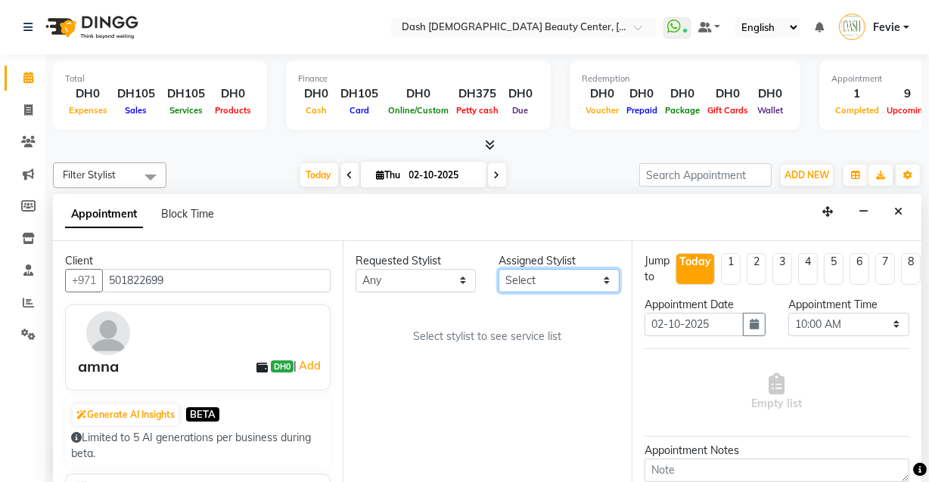
click at [572, 287] on select "Select [PERSON_NAME] [PERSON_NAME] [PERSON_NAME] [PERSON_NAME] [PERSON_NAME] [P…" at bounding box center [558, 280] width 121 height 23
select select "81107"
click at [498, 269] on select "Select [PERSON_NAME] [PERSON_NAME] [PERSON_NAME] [PERSON_NAME] [PERSON_NAME] [P…" at bounding box center [558, 280] width 121 height 23
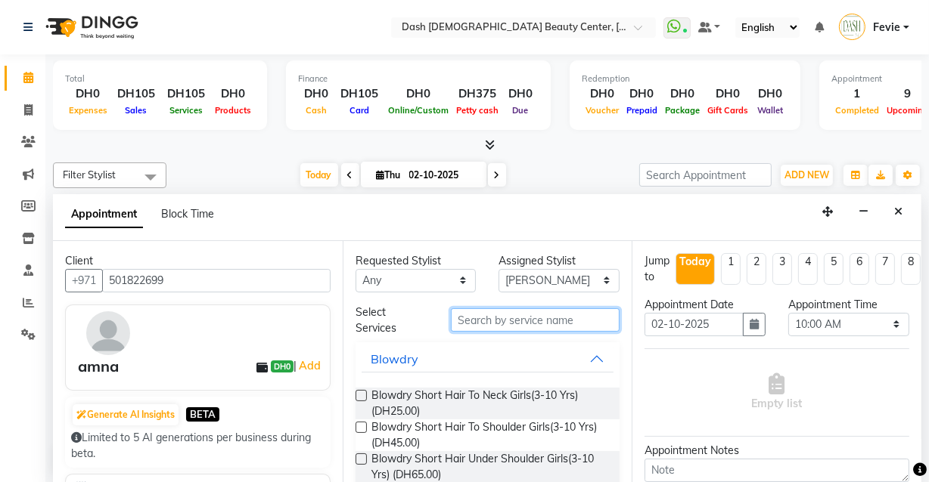
click at [546, 314] on input "text" at bounding box center [535, 320] width 169 height 23
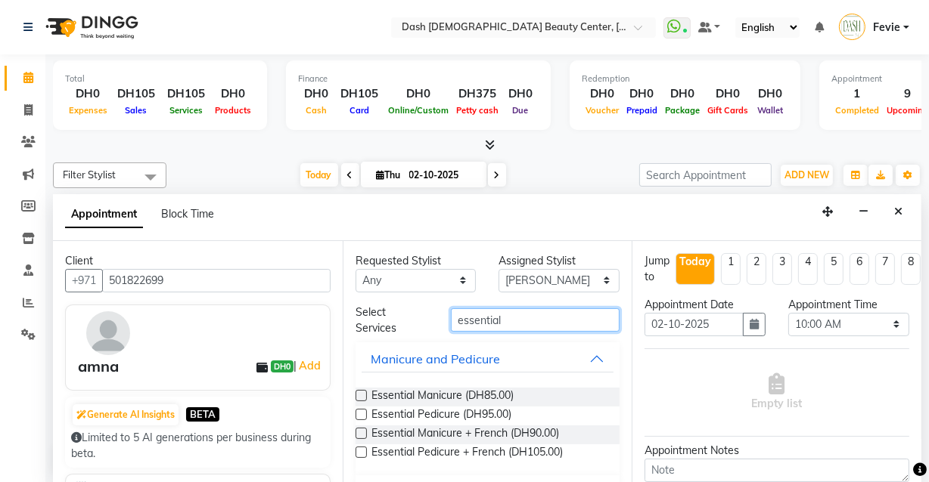
type input "essential"
click at [362, 390] on label at bounding box center [360, 395] width 11 height 11
click at [362, 392] on input "checkbox" at bounding box center [360, 397] width 10 height 10
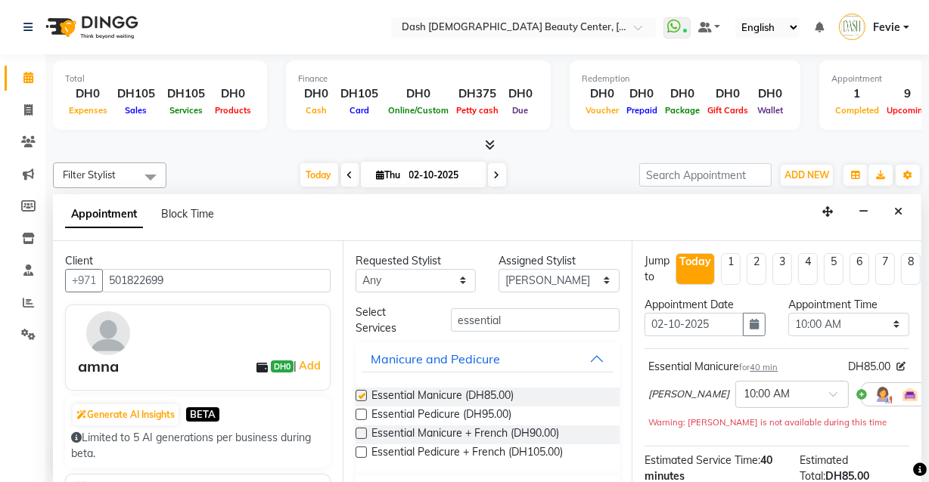
checkbox input "false"
click at [839, 321] on select "Select 10:00 AM 10:15 AM 10:30 AM 10:45 AM 11:00 AM 11:15 AM 11:30 AM 11:45 AM …" at bounding box center [848, 324] width 121 height 23
select select "705"
click at [788, 313] on select "Select 10:00 AM 10:15 AM 10:30 AM 10:45 AM 11:00 AM 11:15 AM 11:30 AM 11:45 AM …" at bounding box center [848, 324] width 121 height 23
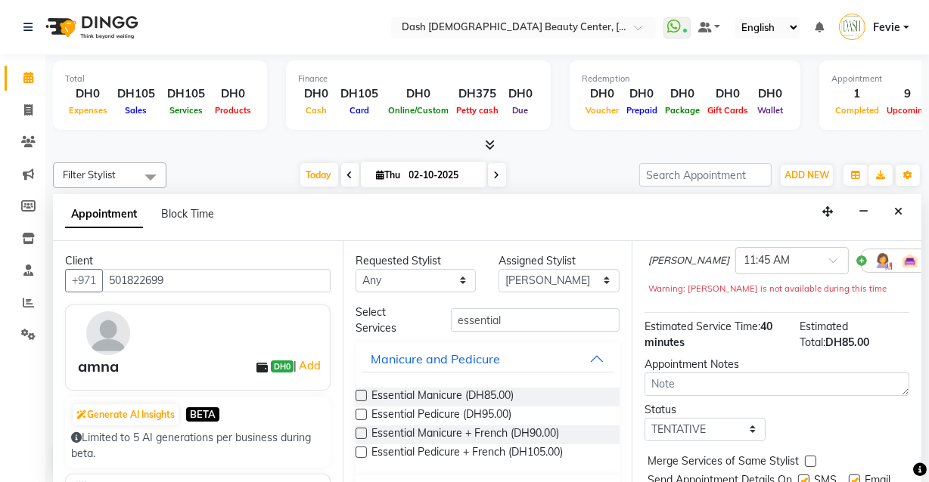
scroll to position [209, 0]
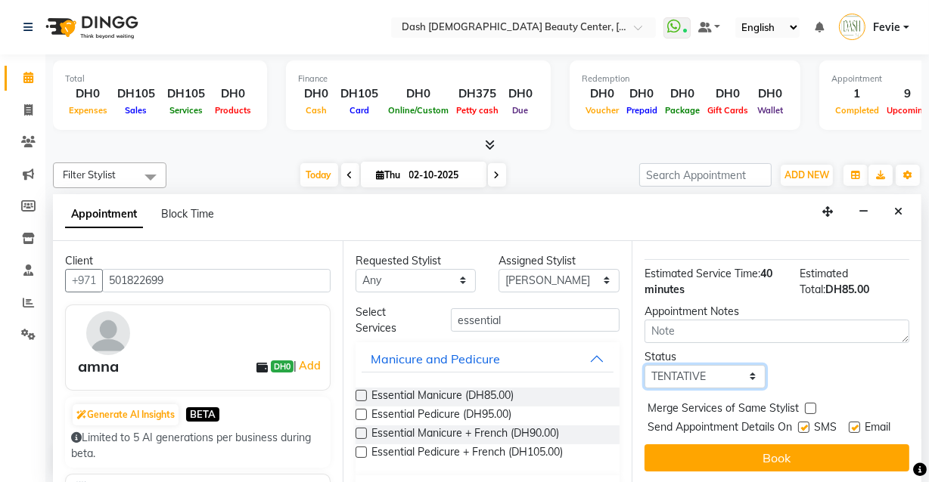
click at [749, 365] on select "Select TENTATIVE CONFIRM CHECK-IN UPCOMING" at bounding box center [704, 376] width 121 height 23
select select "check-in"
click at [644, 365] on select "Select TENTATIVE CONFIRM CHECK-IN UPCOMING" at bounding box center [704, 376] width 121 height 23
click at [810, 403] on label at bounding box center [810, 408] width 11 height 11
click at [810, 405] on input "checkbox" at bounding box center [810, 410] width 10 height 10
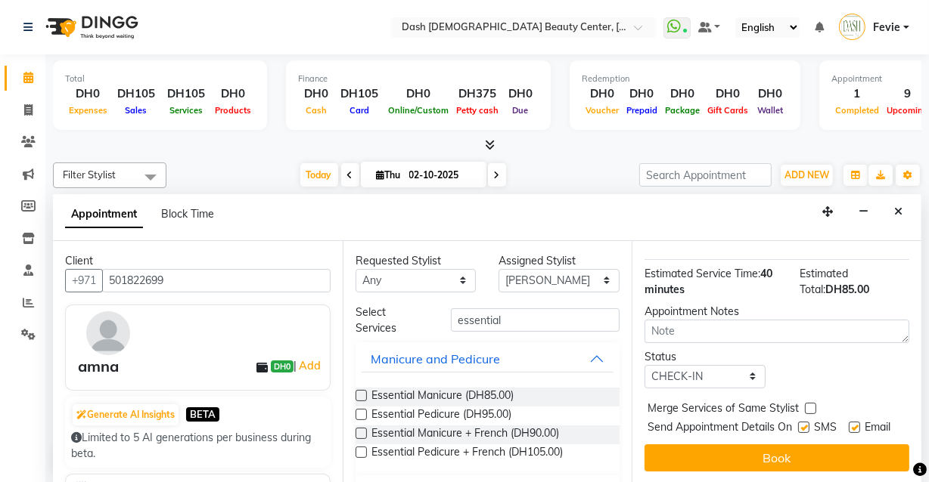
checkbox input "true"
click at [798, 422] on label at bounding box center [803, 427] width 11 height 11
click at [798, 424] on input "checkbox" at bounding box center [803, 429] width 10 height 10
checkbox input "false"
click at [850, 422] on label at bounding box center [853, 427] width 11 height 11
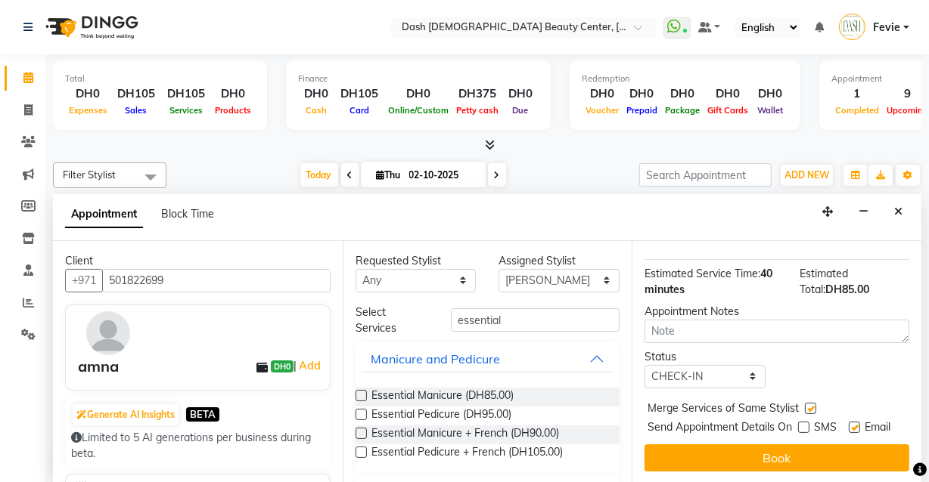
click at [850, 424] on input "checkbox" at bounding box center [853, 429] width 10 height 10
checkbox input "false"
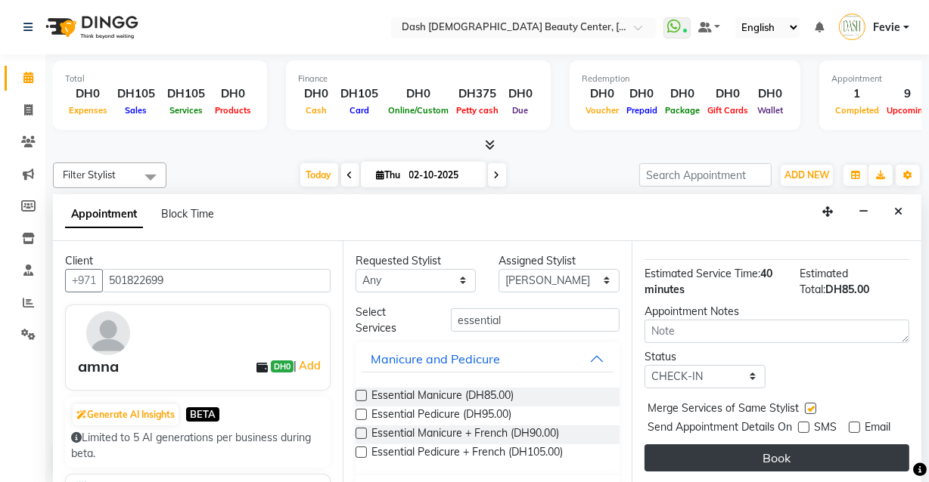
click at [805, 458] on button "Book" at bounding box center [776, 458] width 265 height 27
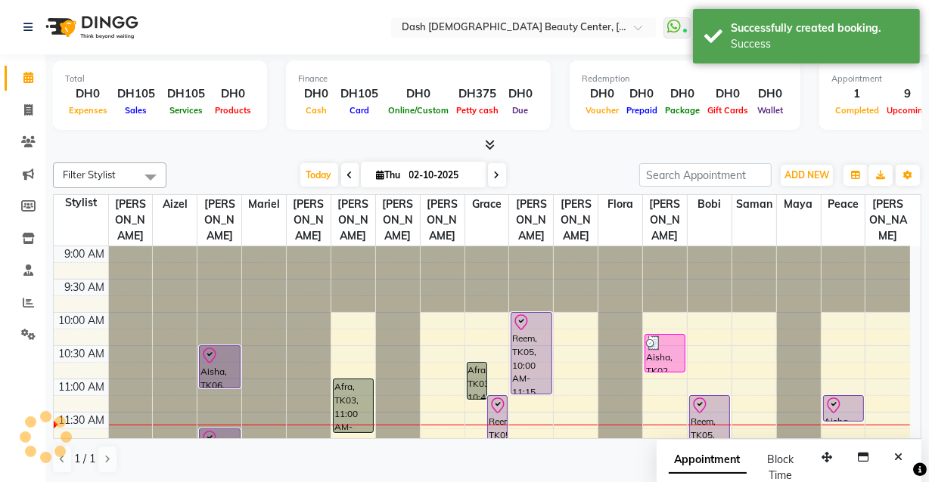
scroll to position [0, 0]
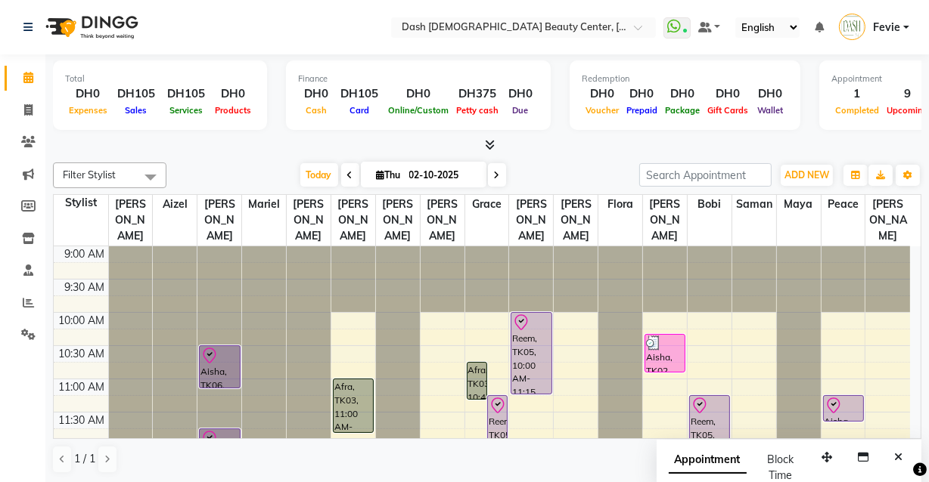
click at [347, 173] on icon at bounding box center [350, 175] width 6 height 9
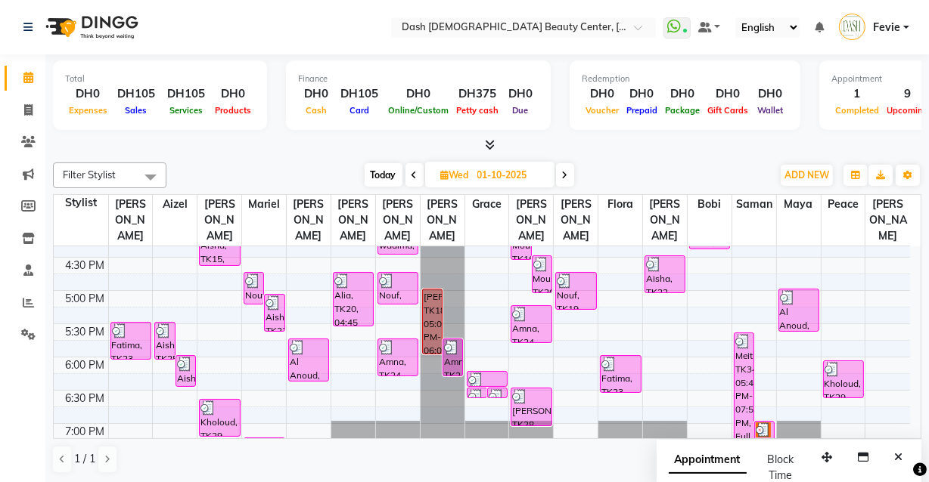
scroll to position [489, 0]
click at [428, 306] on div "Sarah, TK18, 05:00 PM-06:00 PM, Relaxing Massage 60 mins" at bounding box center [432, 321] width 19 height 64
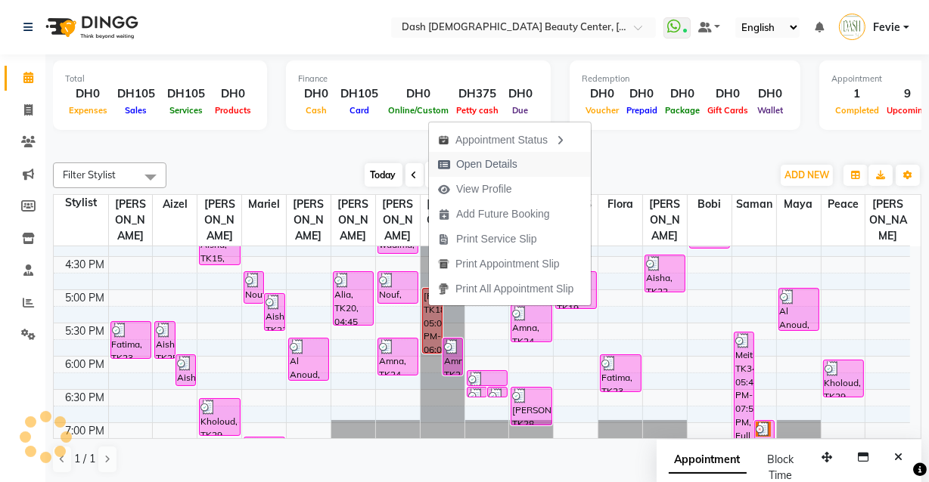
click at [497, 168] on span "Open Details" at bounding box center [486, 165] width 61 height 16
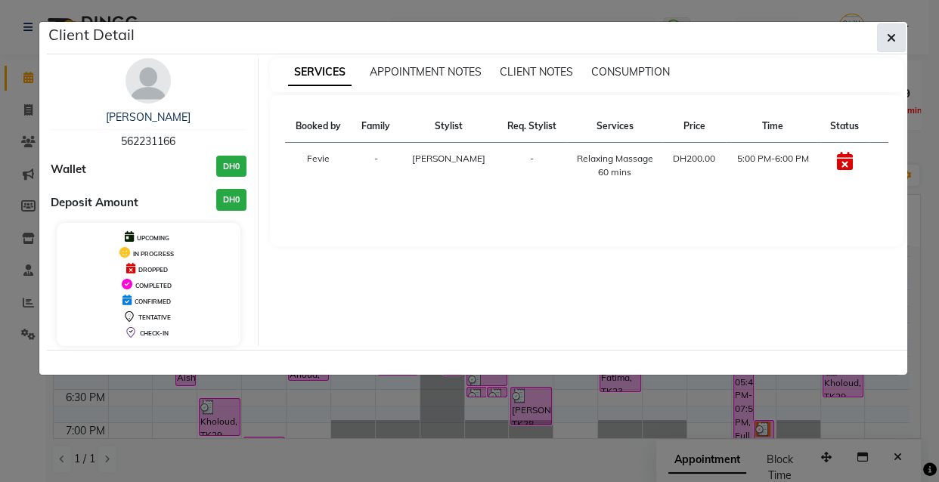
click at [895, 42] on icon "button" at bounding box center [891, 38] width 9 height 12
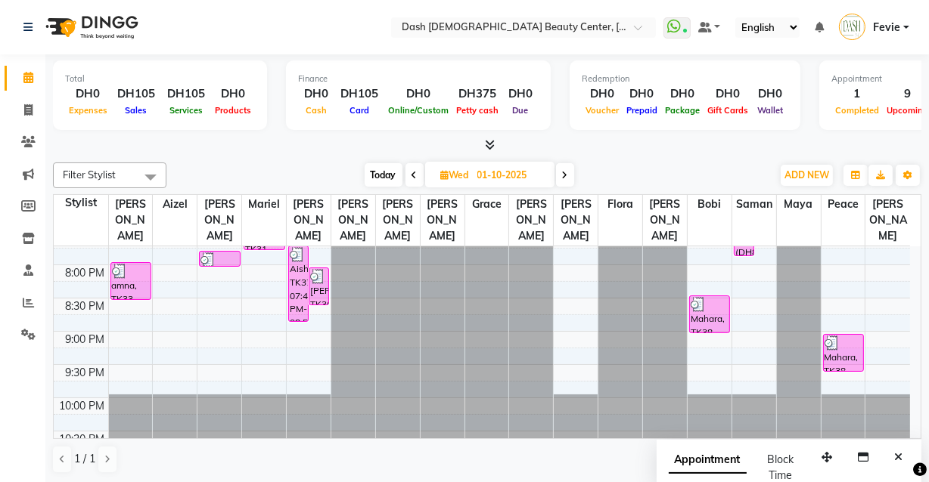
scroll to position [718, 0]
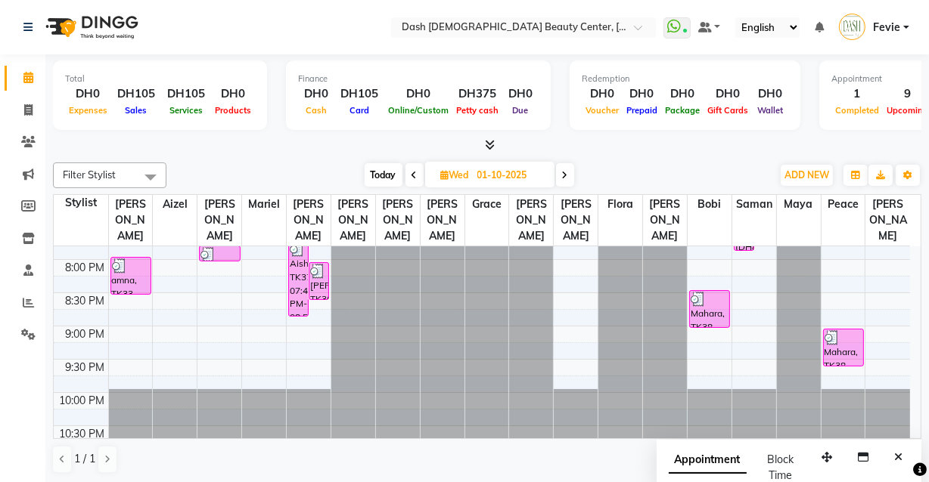
click at [565, 173] on icon at bounding box center [565, 175] width 6 height 9
type input "02-10-2025"
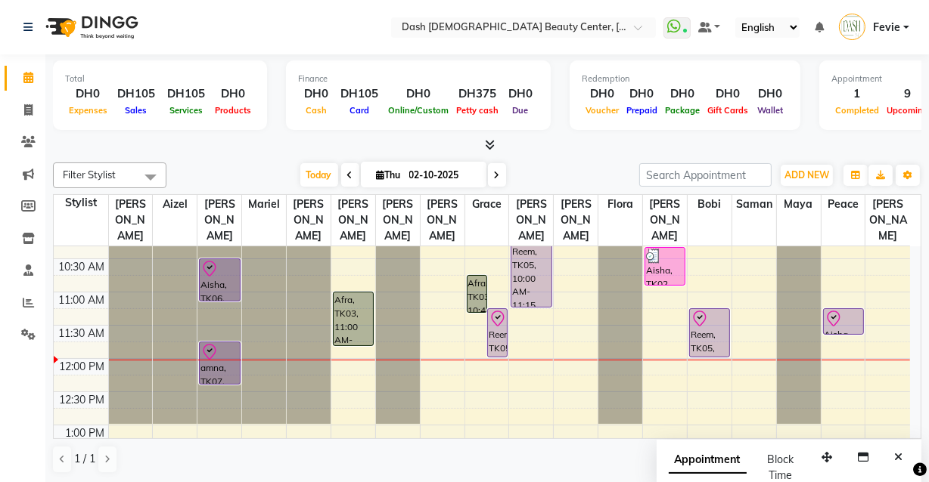
scroll to position [84, 0]
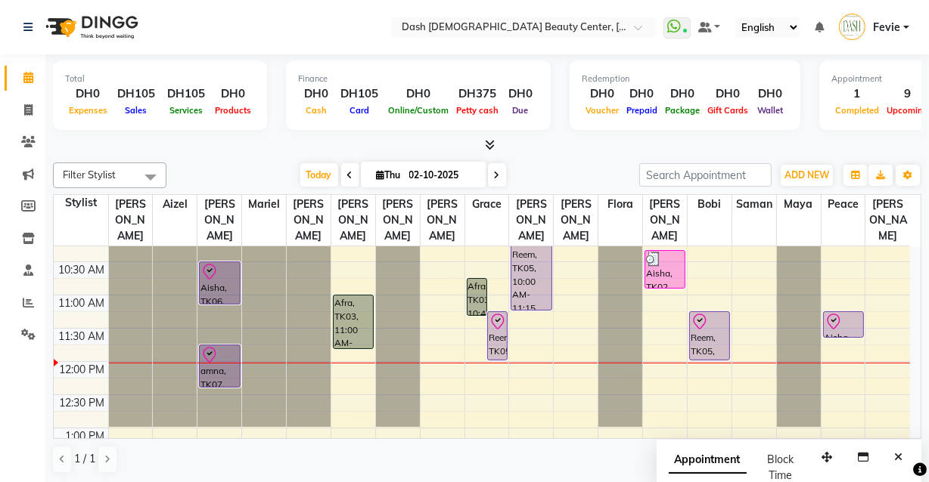
click at [219, 355] on div "amna, TK07, 11:45 AM-12:25 PM, Essential Manicure" at bounding box center [219, 367] width 39 height 42
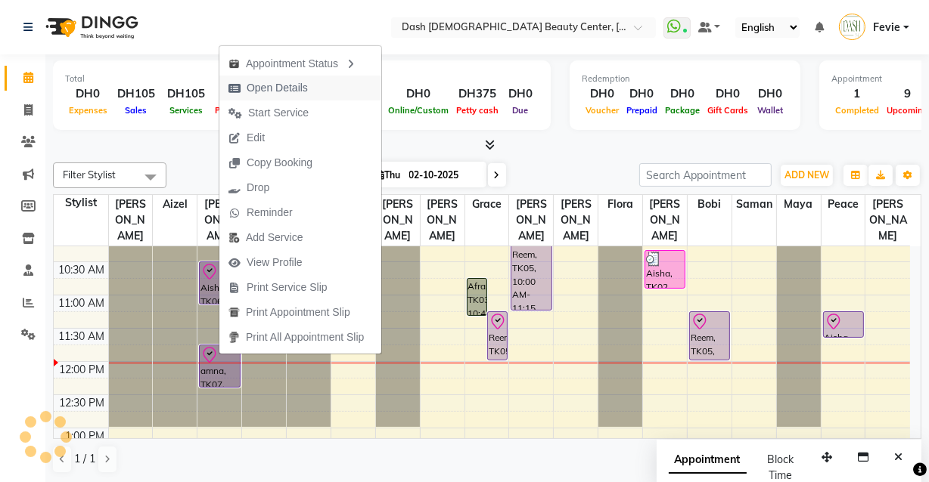
click at [300, 88] on span "Open Details" at bounding box center [277, 88] width 61 height 16
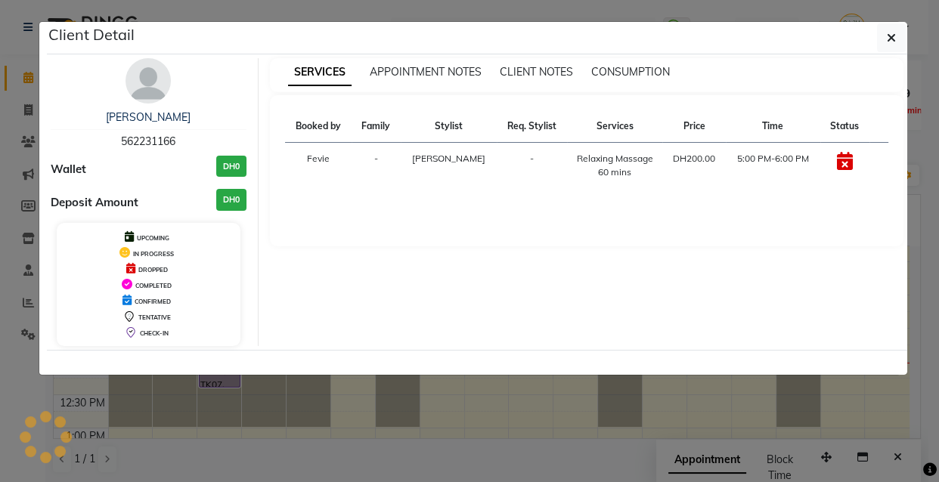
select select "8"
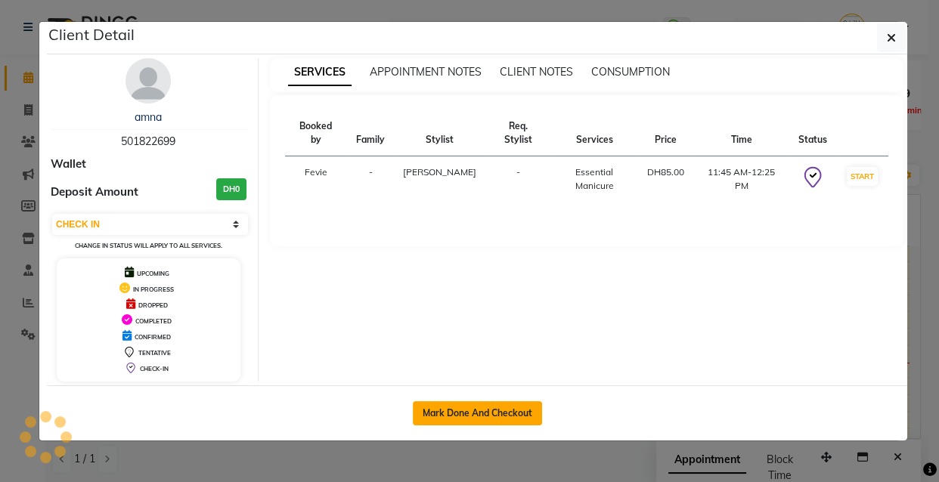
click at [489, 417] on button "Mark Done And Checkout" at bounding box center [477, 414] width 129 height 24
select select "service"
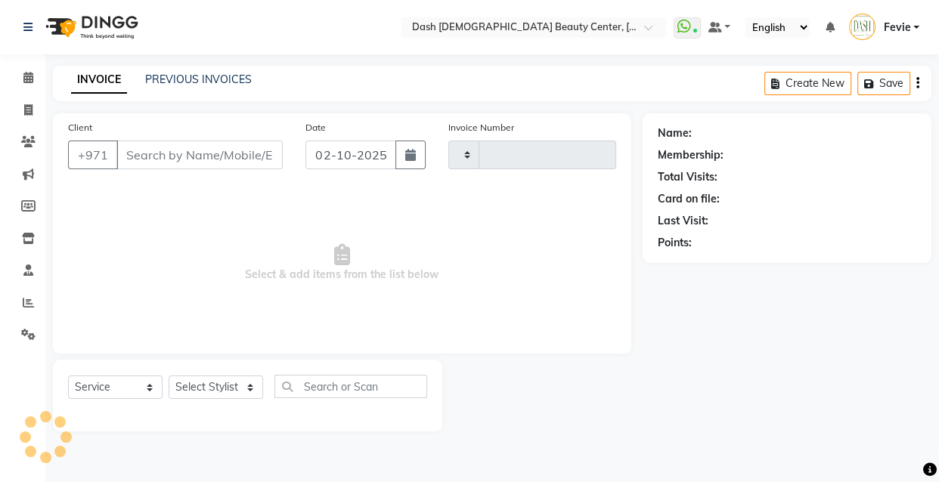
type input "4453"
select select "8372"
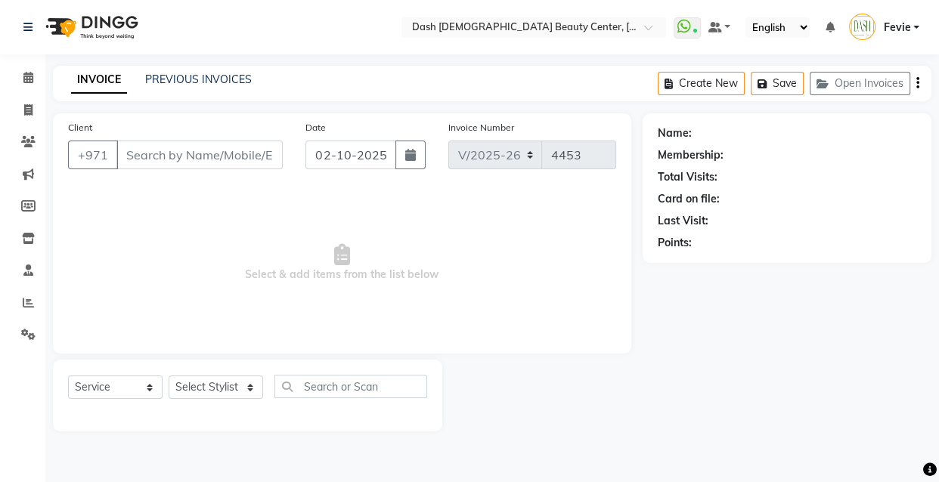
type input "501822699"
select select "81107"
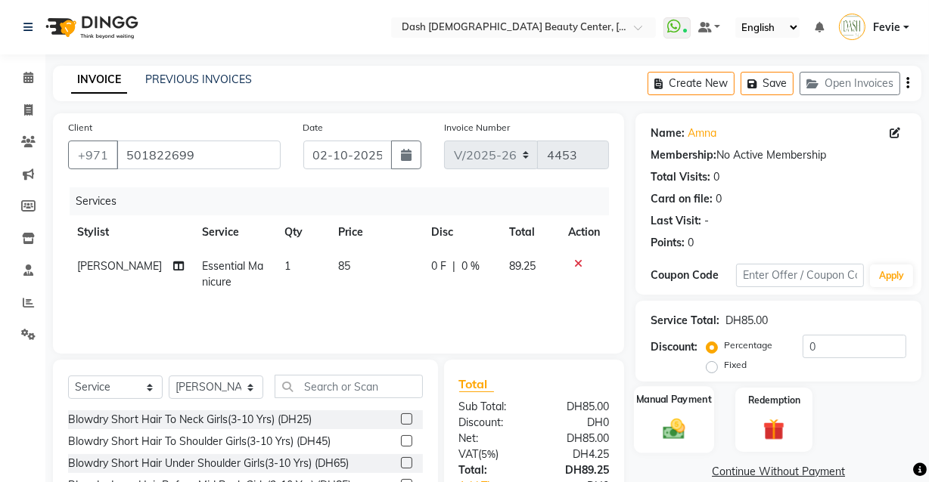
click at [672, 420] on img at bounding box center [674, 429] width 36 height 26
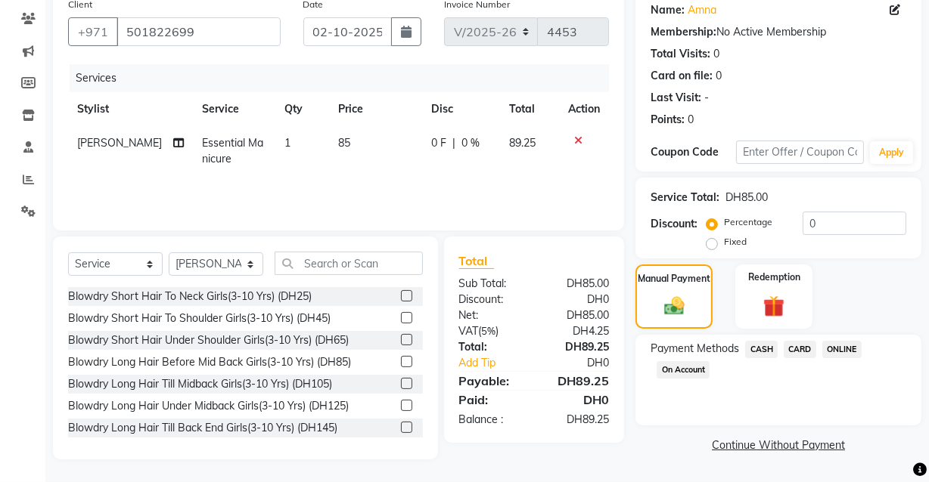
click at [798, 345] on span "CARD" at bounding box center [799, 349] width 33 height 17
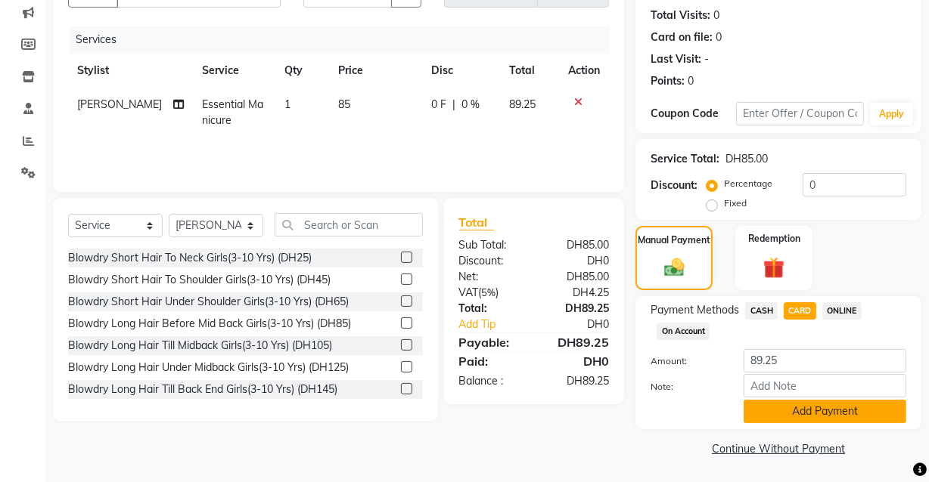
click at [786, 420] on button "Add Payment" at bounding box center [824, 411] width 163 height 23
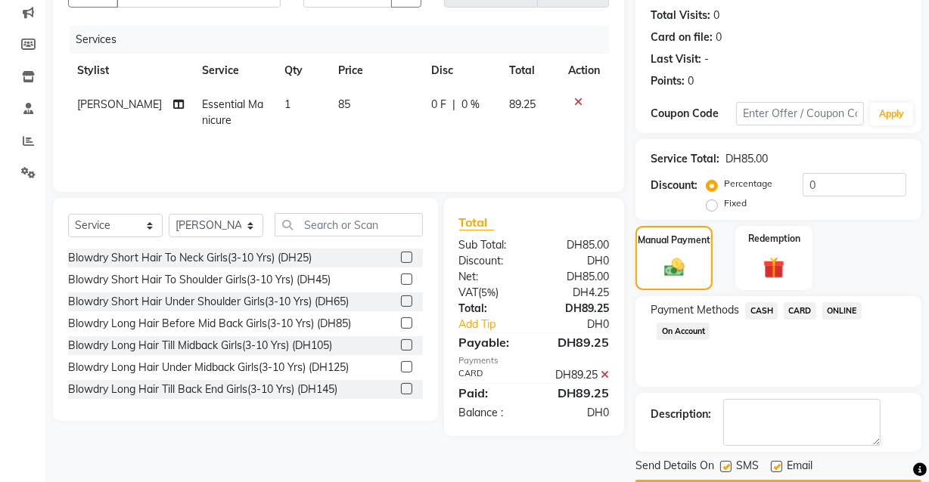
scroll to position [204, 0]
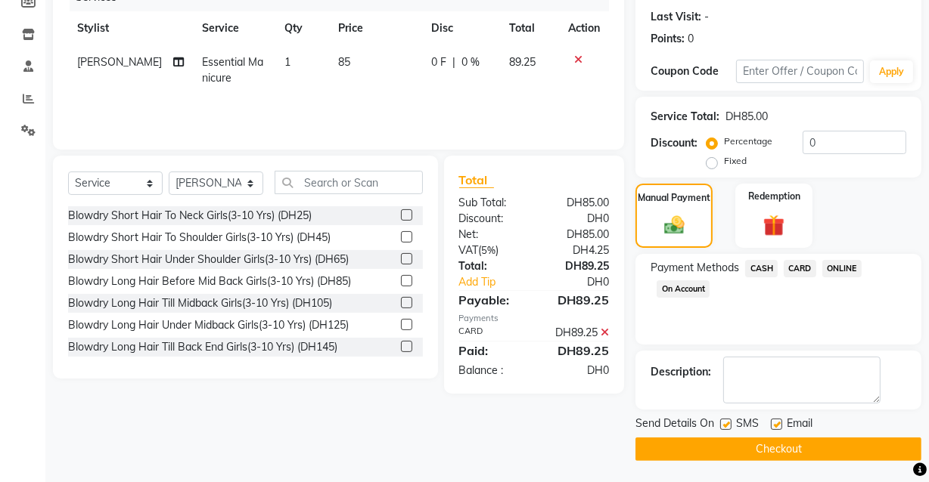
click at [768, 449] on button "Checkout" at bounding box center [778, 449] width 286 height 23
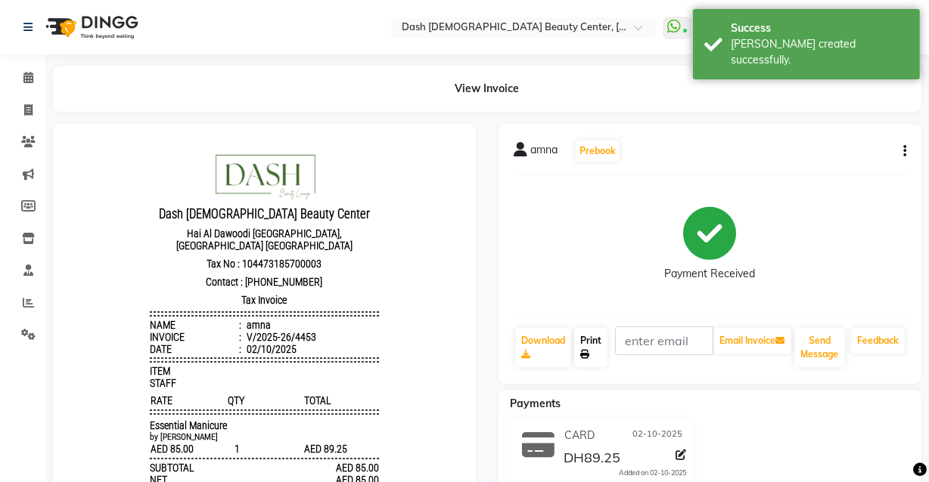
click at [591, 351] on link "Print" at bounding box center [590, 347] width 33 height 39
click at [5, 113] on link "Invoice" at bounding box center [23, 110] width 36 height 25
select select "service"
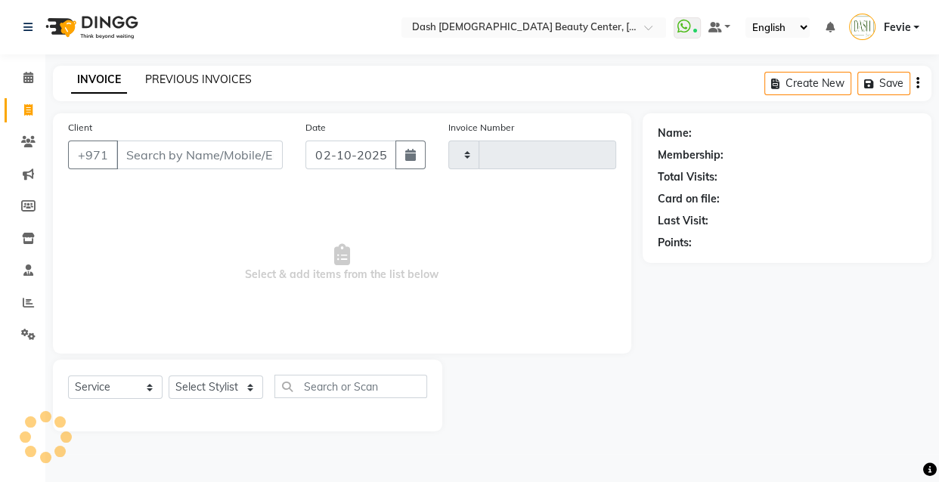
click at [204, 83] on link "PREVIOUS INVOICES" at bounding box center [198, 80] width 107 height 14
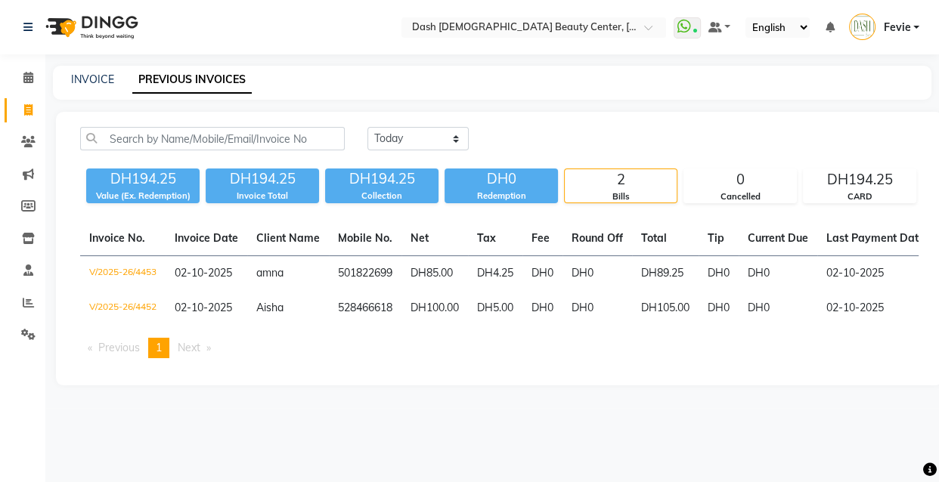
click at [546, 323] on td "DH0" at bounding box center [543, 308] width 40 height 35
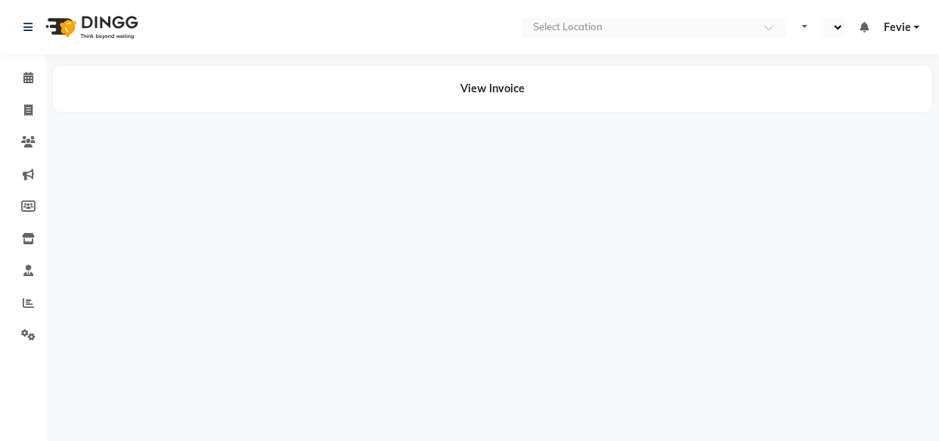
select select "en"
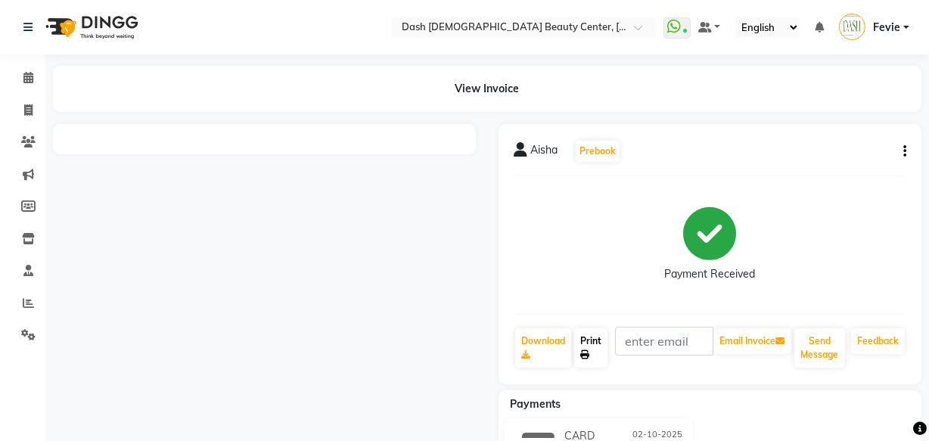
click at [602, 342] on link "Print" at bounding box center [590, 347] width 33 height 39
click at [606, 362] on link "Print" at bounding box center [590, 347] width 33 height 39
click at [26, 68] on link "Calendar" at bounding box center [23, 78] width 36 height 25
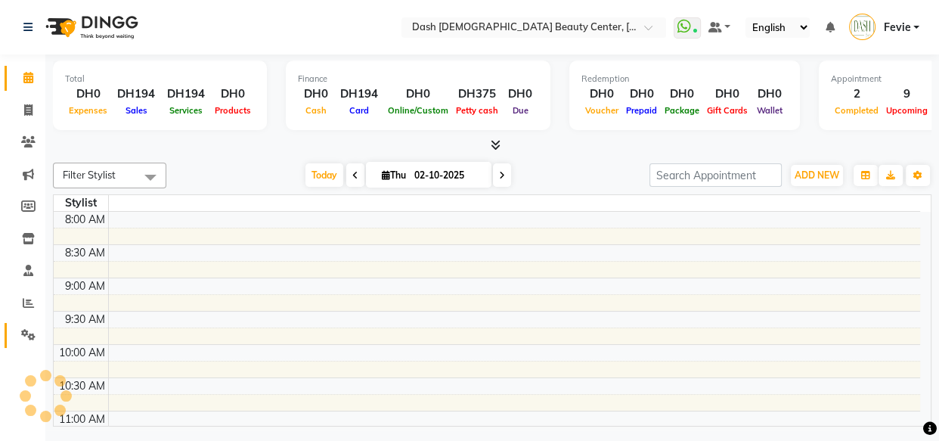
click at [17, 341] on span at bounding box center [28, 335] width 26 height 17
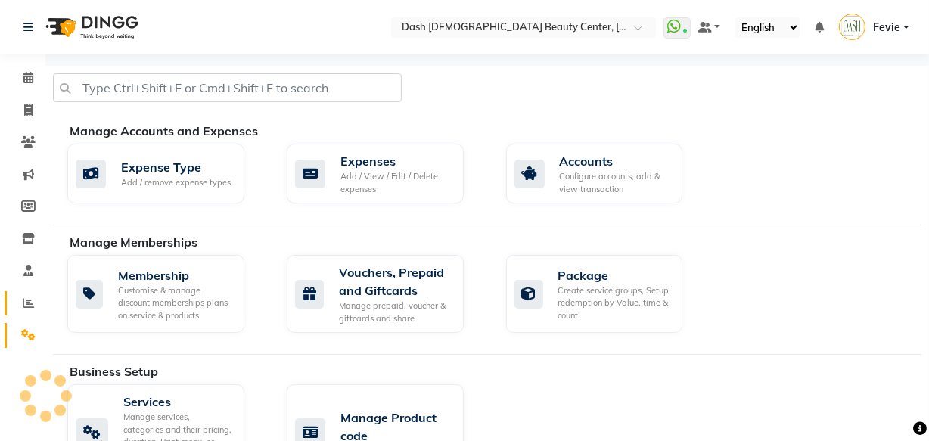
click at [32, 307] on icon at bounding box center [28, 302] width 11 height 11
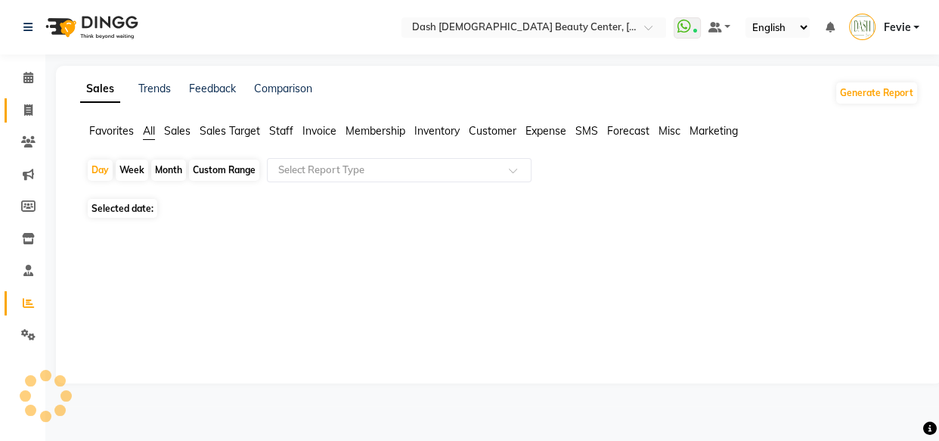
click at [28, 110] on icon at bounding box center [28, 109] width 8 height 11
select select "service"
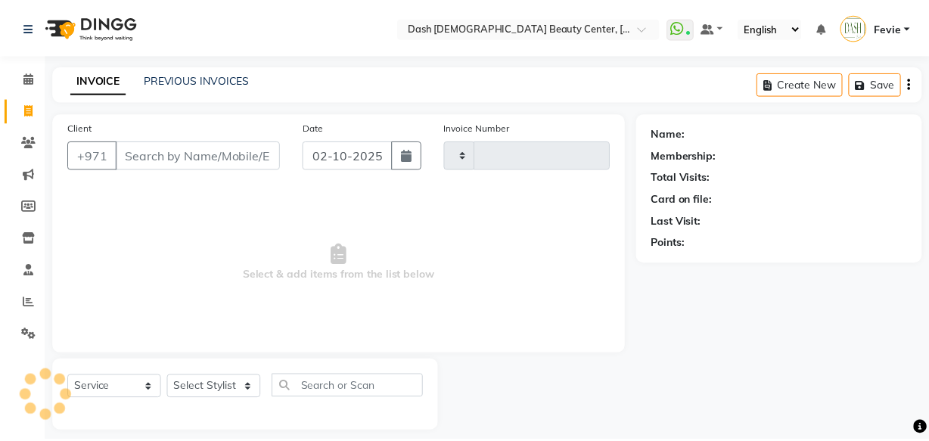
scroll to position [14, 0]
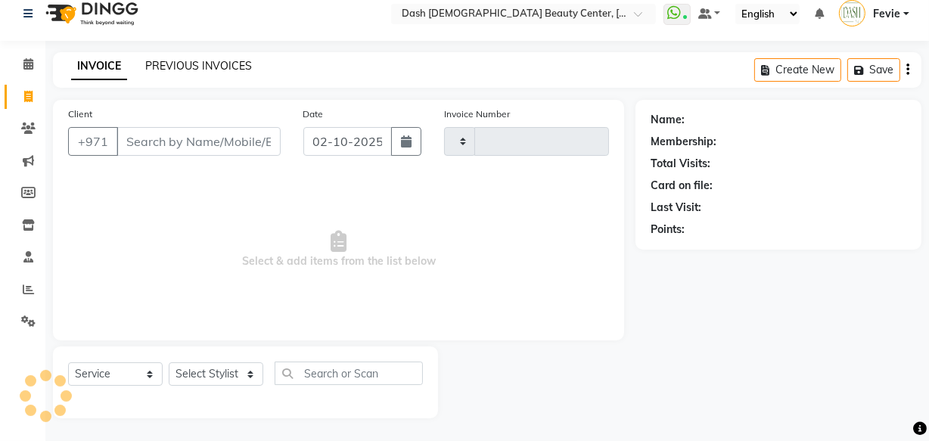
click at [207, 63] on link "PREVIOUS INVOICES" at bounding box center [198, 66] width 107 height 14
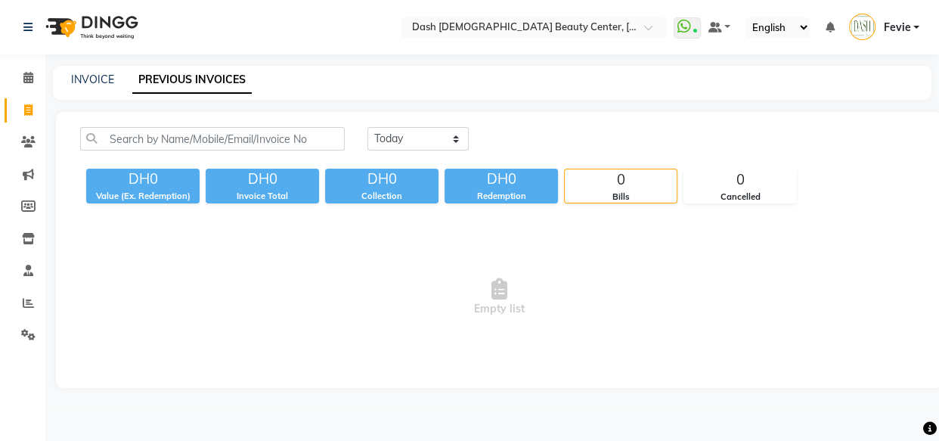
click at [495, 349] on span "Empty list" at bounding box center [499, 297] width 839 height 151
click at [883, 323] on span "Empty list" at bounding box center [499, 297] width 839 height 151
click at [99, 82] on link "INVOICE" at bounding box center [92, 80] width 43 height 14
select select "service"
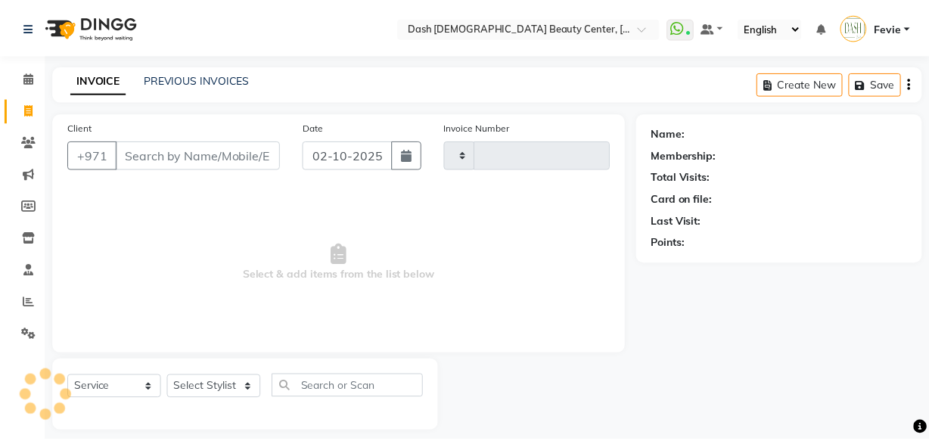
scroll to position [14, 0]
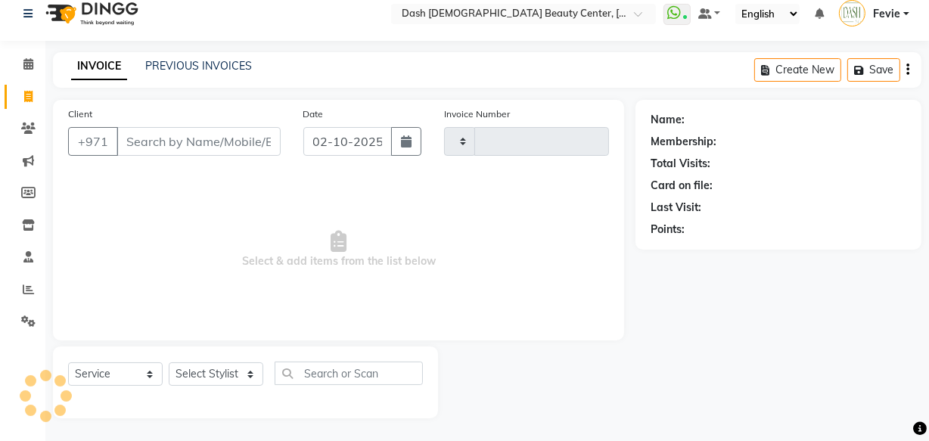
type input "4454"
select select "8372"
click at [203, 64] on link "PREVIOUS INVOICES" at bounding box center [198, 66] width 107 height 14
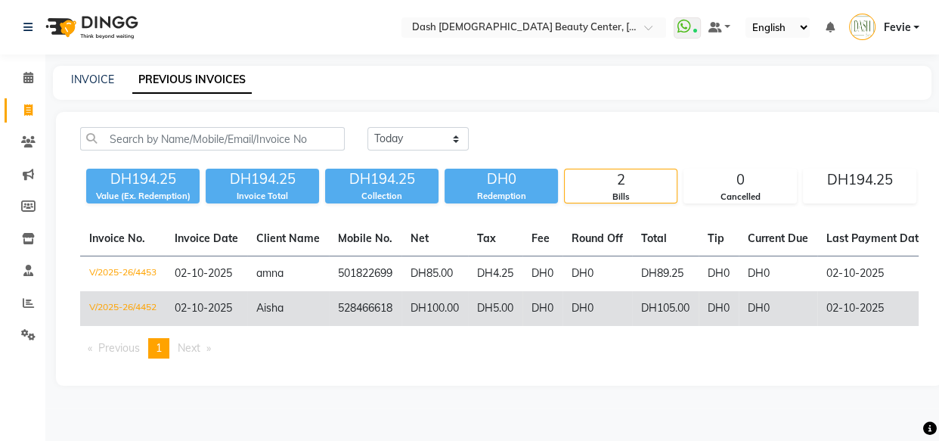
click at [406, 313] on td "DH100.00" at bounding box center [435, 308] width 67 height 35
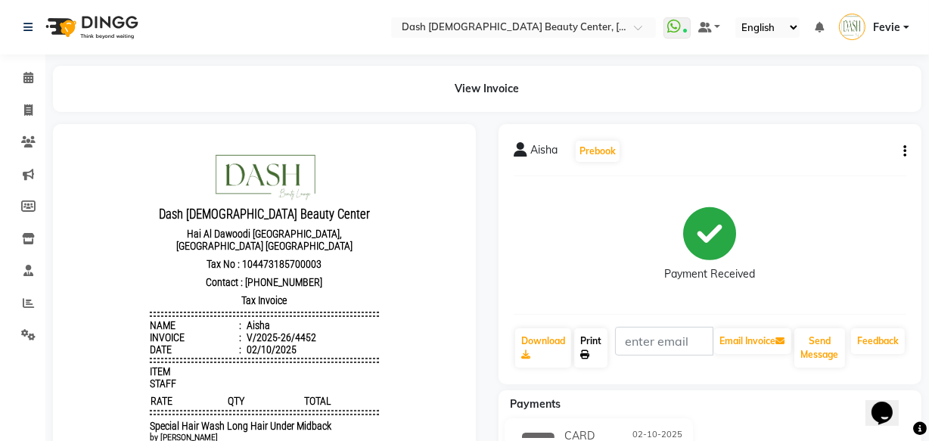
click at [587, 356] on icon at bounding box center [584, 354] width 9 height 9
click at [28, 113] on icon at bounding box center [28, 109] width 8 height 11
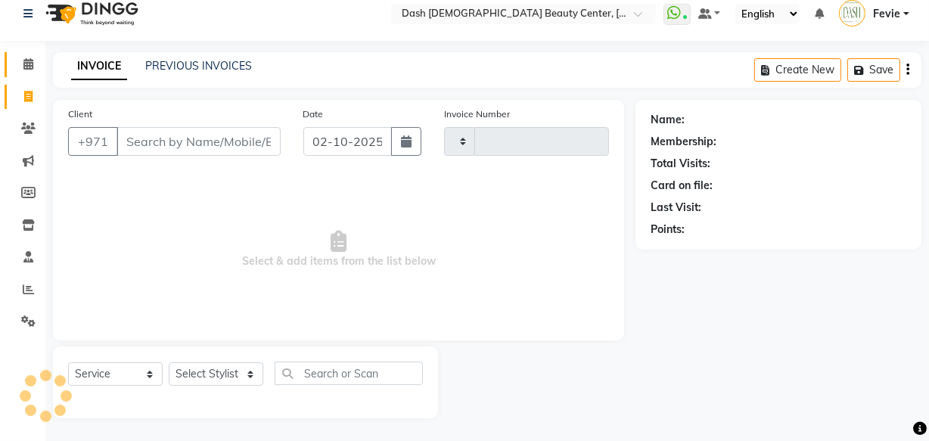
click at [25, 76] on link "Calendar" at bounding box center [23, 64] width 36 height 25
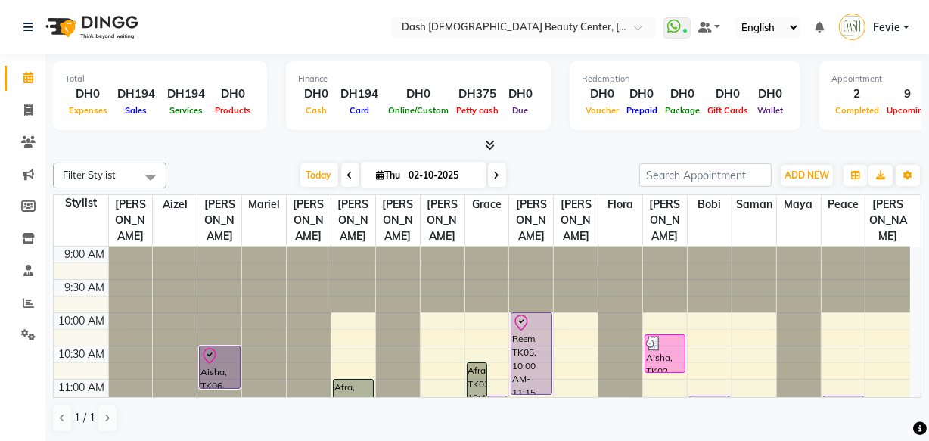
click at [203, 363] on div "Aisha, TK06, 10:30 AM-11:10 AM, Essential Manicure" at bounding box center [219, 367] width 39 height 42
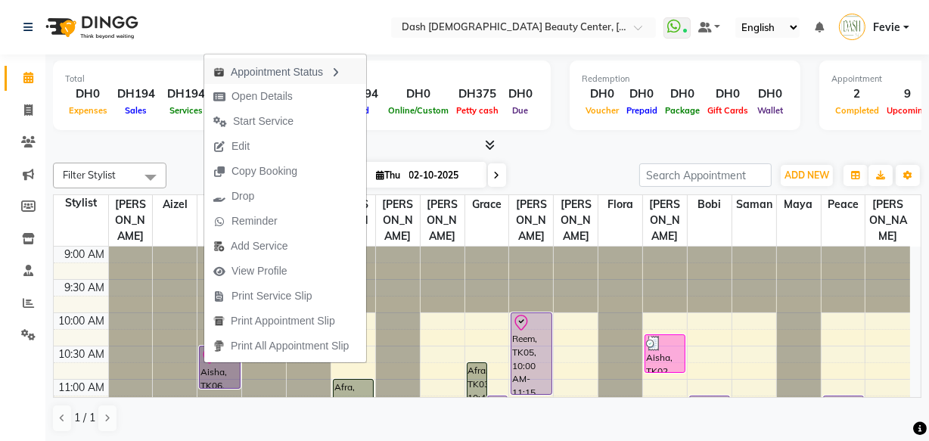
click at [262, 71] on div "Appointment Status" at bounding box center [285, 71] width 162 height 26
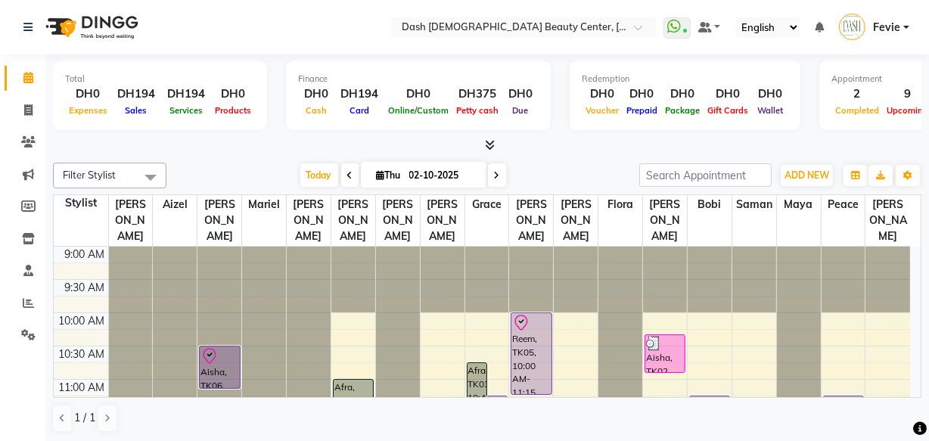
click at [222, 352] on div "Aisha, TK06, 10:30 AM-11:10 AM, Essential Manicure" at bounding box center [219, 367] width 39 height 42
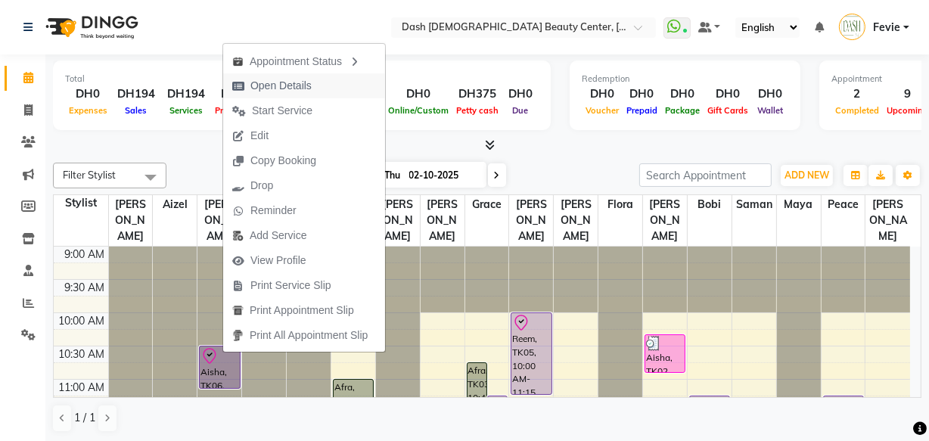
click at [271, 90] on span "Open Details" at bounding box center [280, 86] width 61 height 16
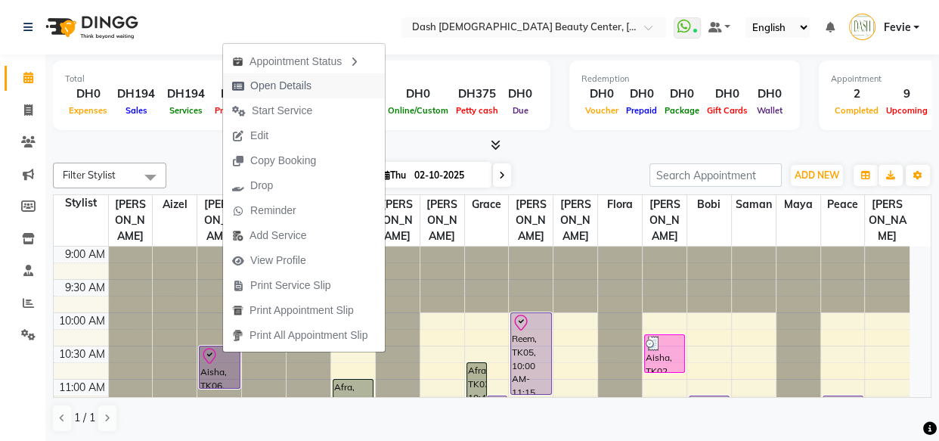
select select "8"
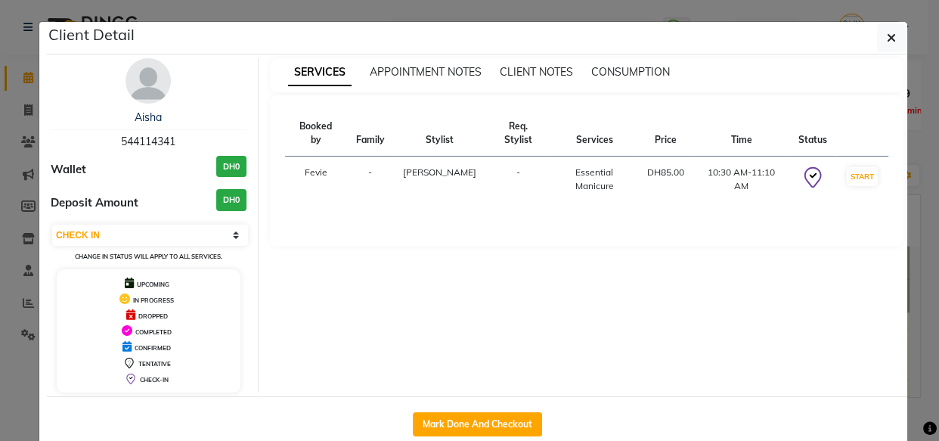
click at [468, 392] on div "Aisha 544114341 Wallet DH0 Deposit Amount DH0 Select IN SERVICE CONFIRMED TENTA…" at bounding box center [477, 225] width 861 height 342
click at [436, 417] on button "Mark Done And Checkout" at bounding box center [477, 424] width 129 height 24
select select "service"
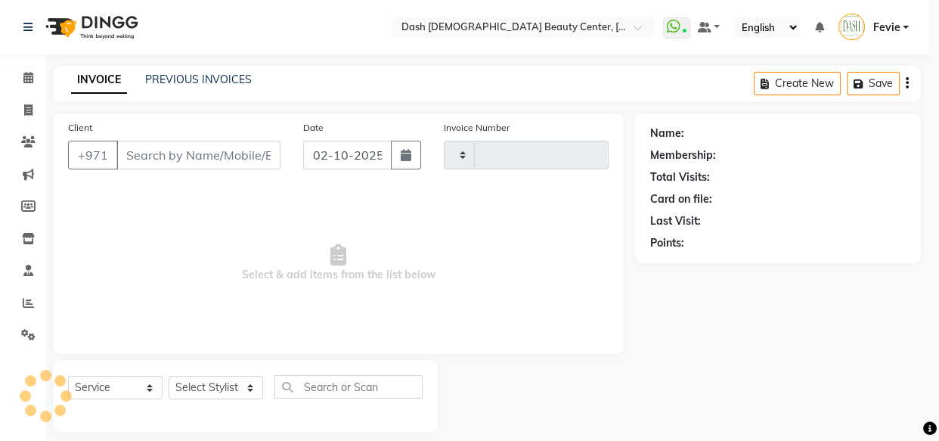
type input "4454"
select select "8372"
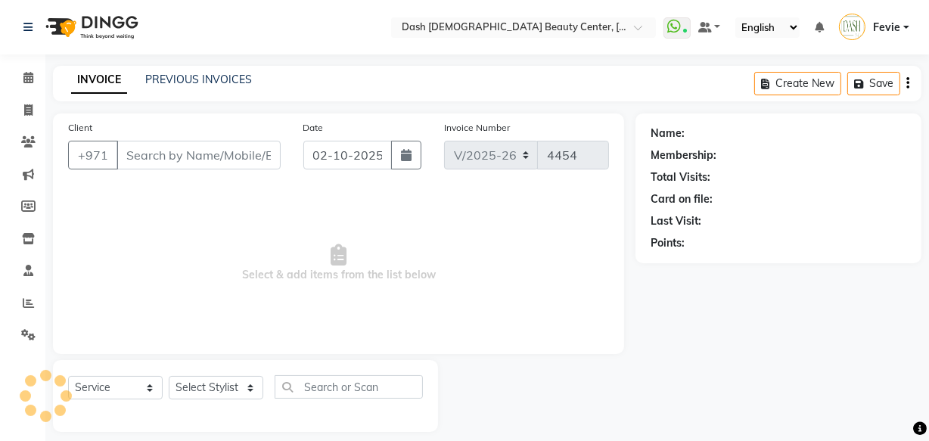
type input "544114341"
select select "81107"
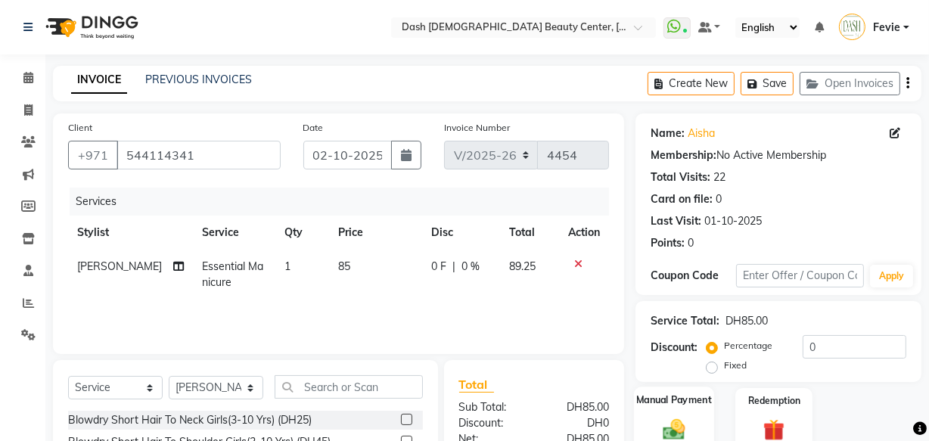
click at [668, 423] on img at bounding box center [674, 429] width 36 height 26
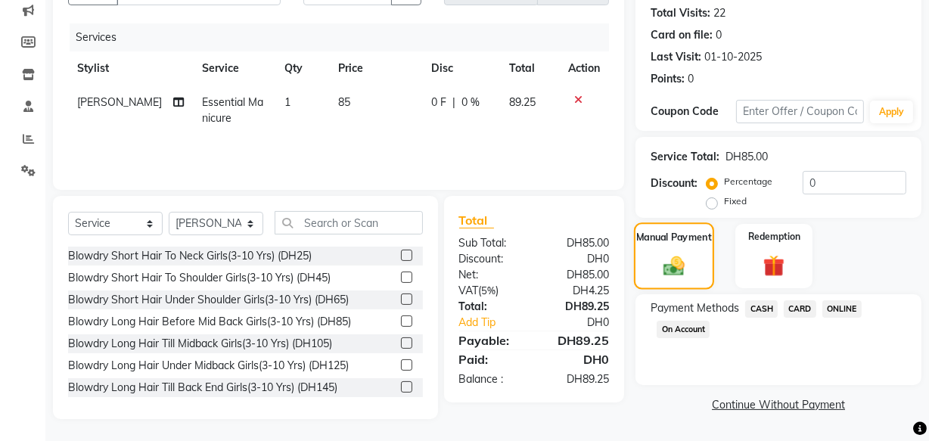
scroll to position [166, 0]
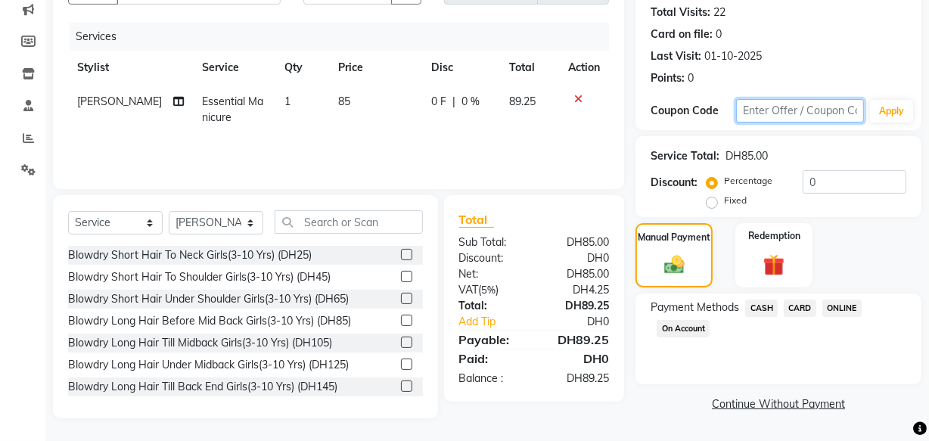
click at [794, 113] on input "text" at bounding box center [800, 110] width 128 height 23
click at [834, 181] on input "0" at bounding box center [854, 181] width 104 height 23
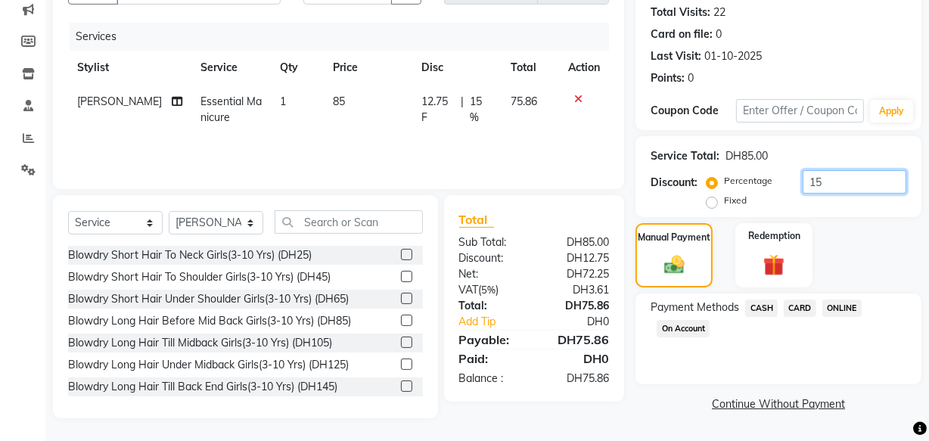
type input "15"
click at [798, 303] on span "CARD" at bounding box center [799, 307] width 33 height 17
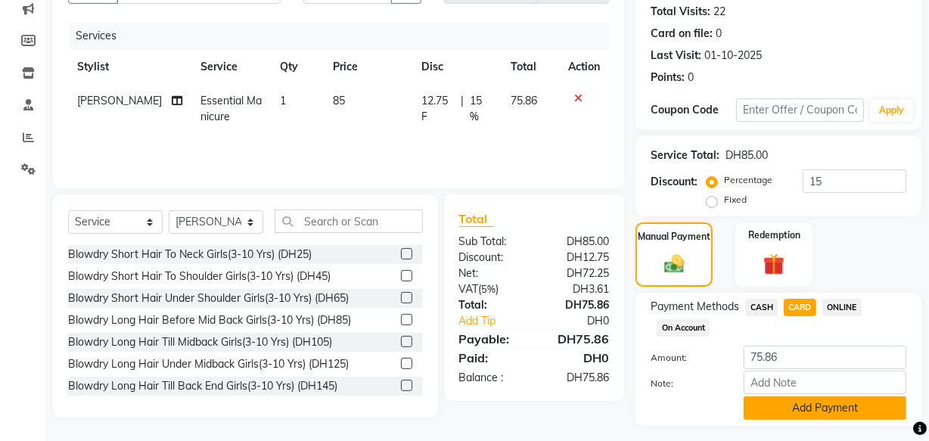
click at [809, 408] on button "Add Payment" at bounding box center [824, 407] width 163 height 23
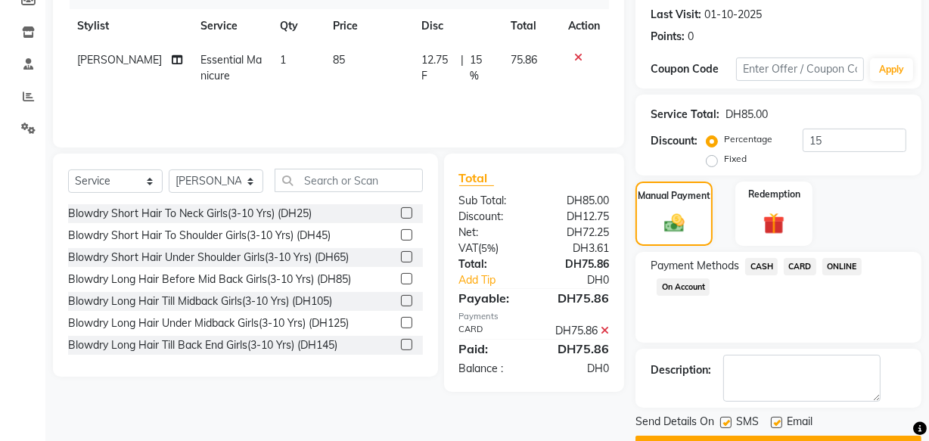
scroll to position [247, 0]
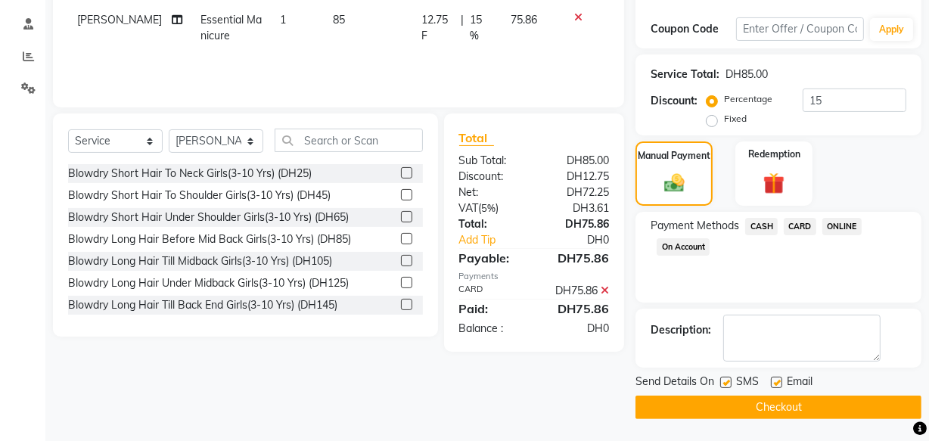
click at [733, 415] on button "Checkout" at bounding box center [778, 406] width 286 height 23
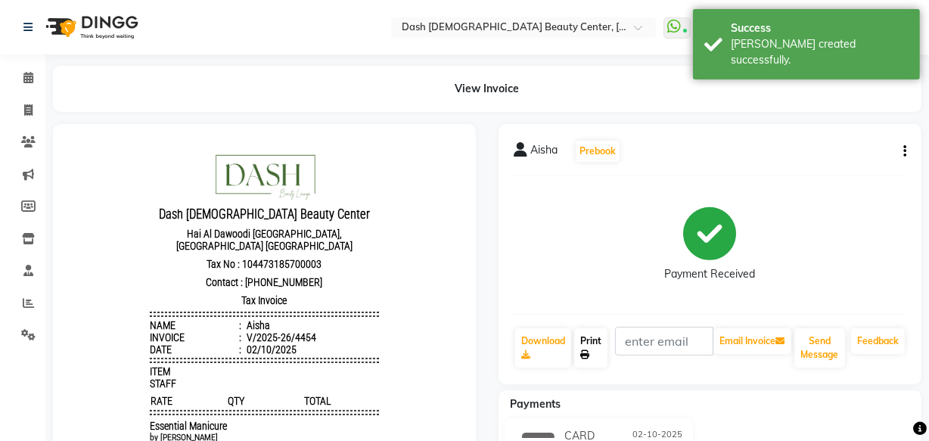
click at [586, 343] on link "Print" at bounding box center [590, 347] width 33 height 39
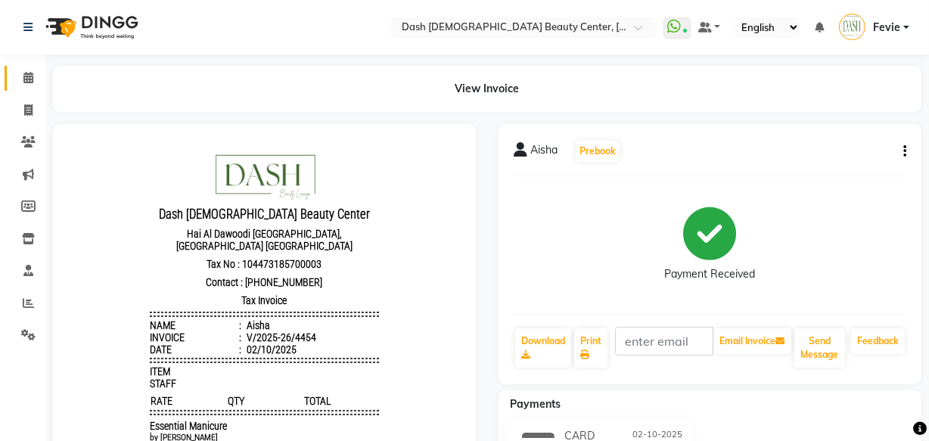
click at [27, 73] on icon at bounding box center [28, 77] width 10 height 11
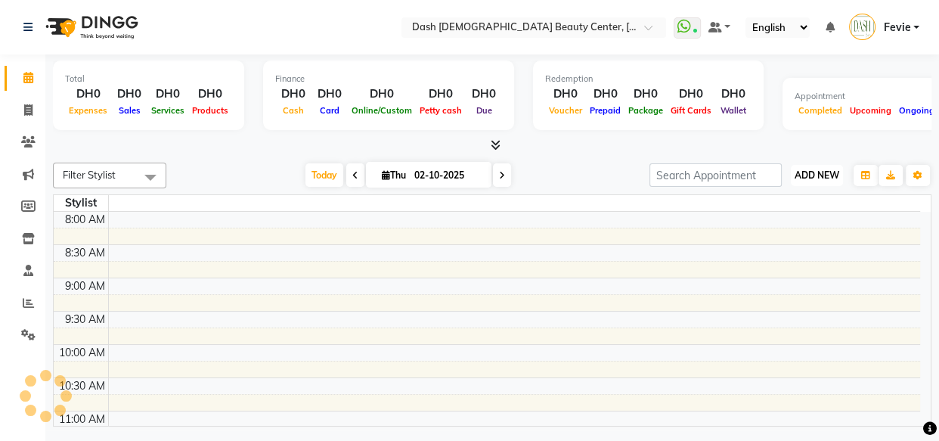
click at [820, 169] on span "ADD NEW" at bounding box center [817, 174] width 45 height 11
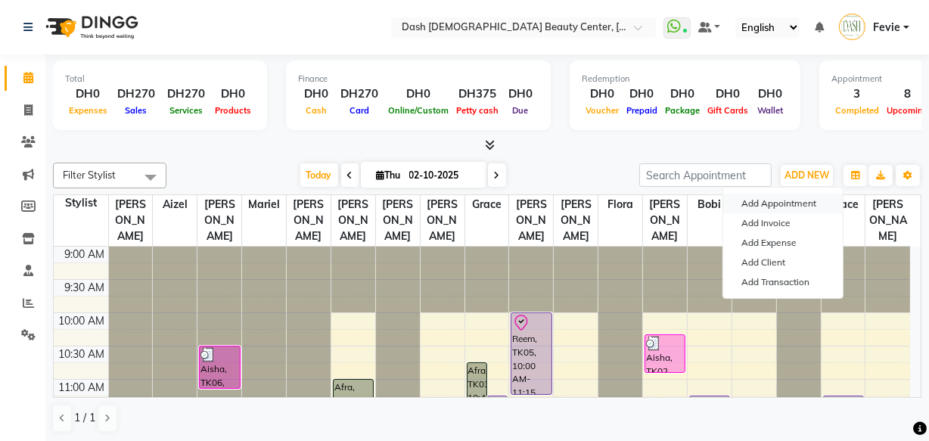
click at [779, 206] on button "Add Appointment" at bounding box center [782, 204] width 119 height 20
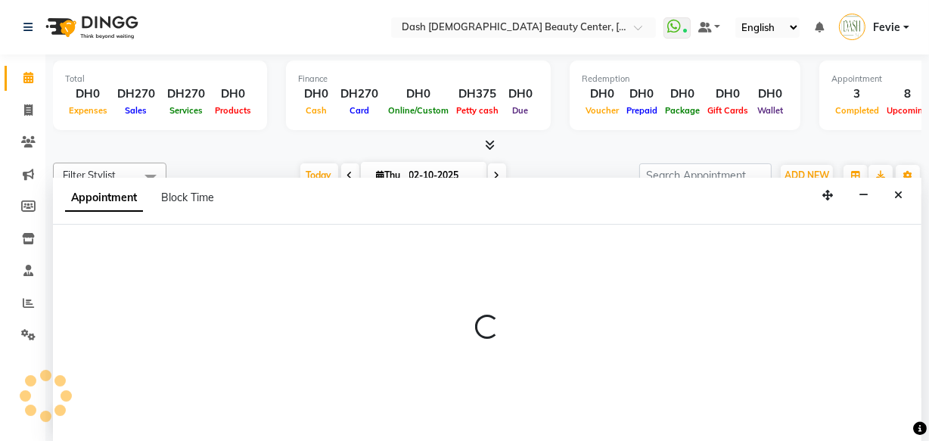
select select "600"
select select "tentative"
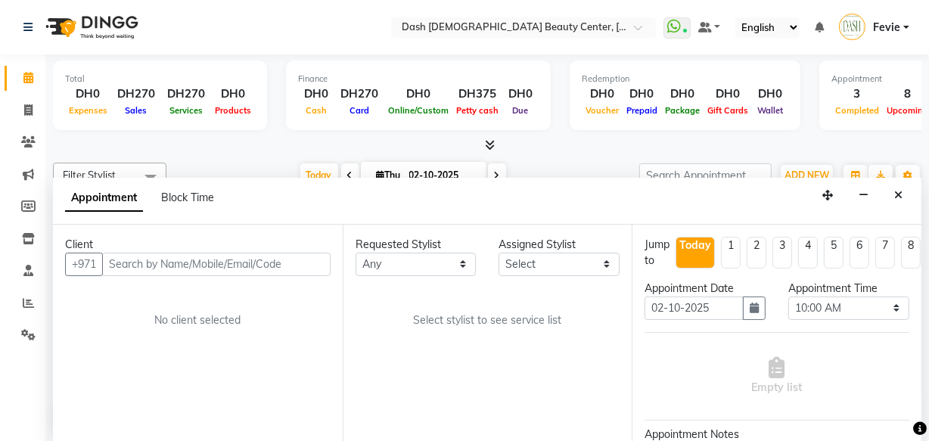
click at [175, 258] on input "text" at bounding box center [216, 264] width 228 height 23
type input "5"
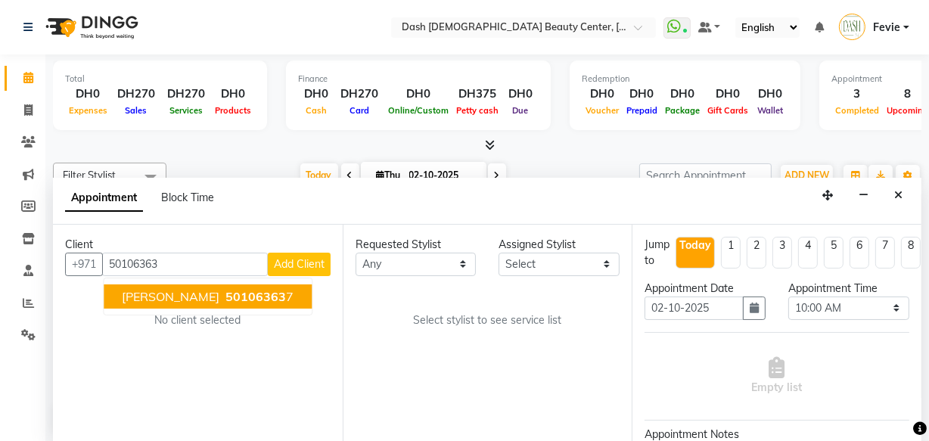
click at [172, 284] on button "[PERSON_NAME] 50106363 7" at bounding box center [208, 296] width 208 height 24
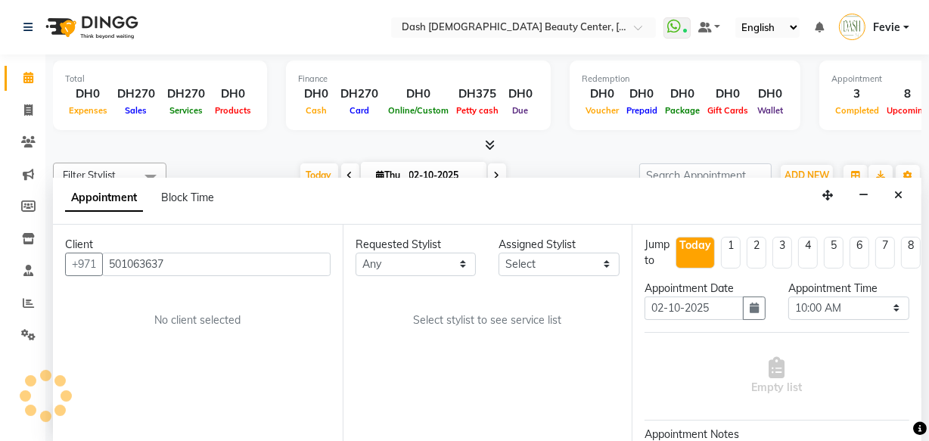
type input "501063637"
click at [546, 256] on select "Select [PERSON_NAME] [PERSON_NAME] [PERSON_NAME] [PERSON_NAME] [PERSON_NAME] [P…" at bounding box center [558, 264] width 121 height 23
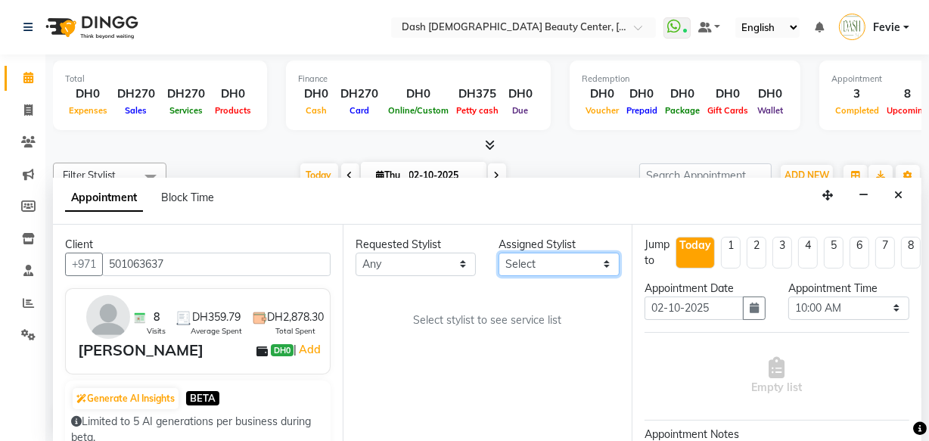
select select "81113"
click at [498, 253] on select "Select [PERSON_NAME] [PERSON_NAME] [PERSON_NAME] [PERSON_NAME] [PERSON_NAME] [P…" at bounding box center [558, 264] width 121 height 23
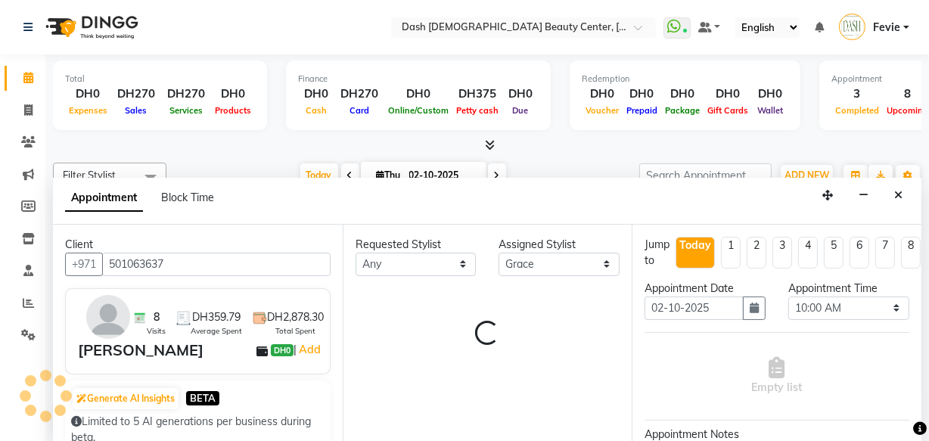
click at [526, 312] on div "Requested Stylist Any [PERSON_NAME] [PERSON_NAME] [PERSON_NAME] [PERSON_NAME] […" at bounding box center [488, 334] width 290 height 218
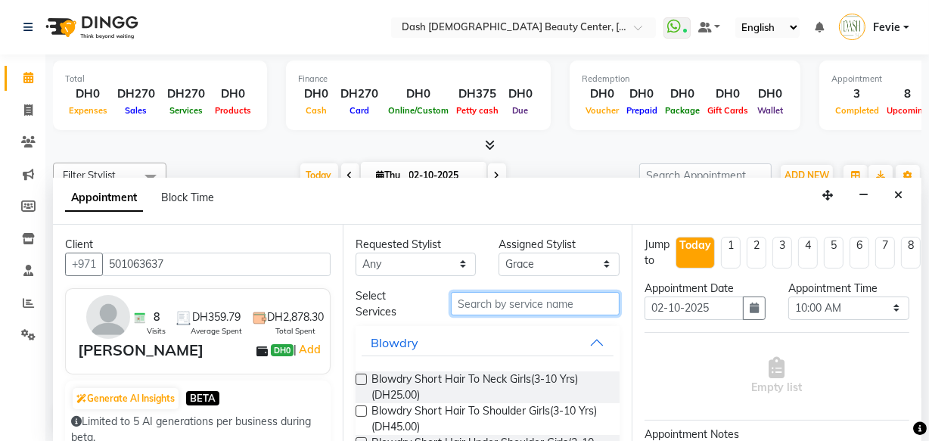
click at [537, 305] on input "text" at bounding box center [535, 303] width 169 height 23
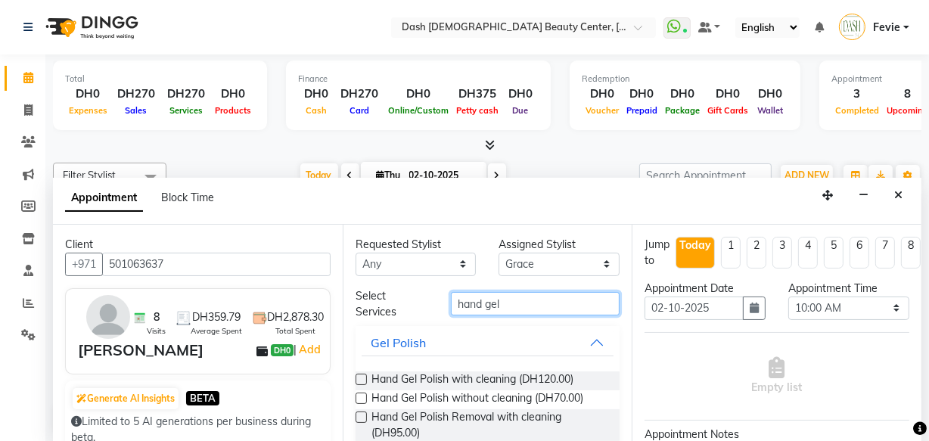
type input "hand gel"
click at [361, 377] on label at bounding box center [360, 379] width 11 height 11
click at [361, 377] on input "checkbox" at bounding box center [360, 381] width 10 height 10
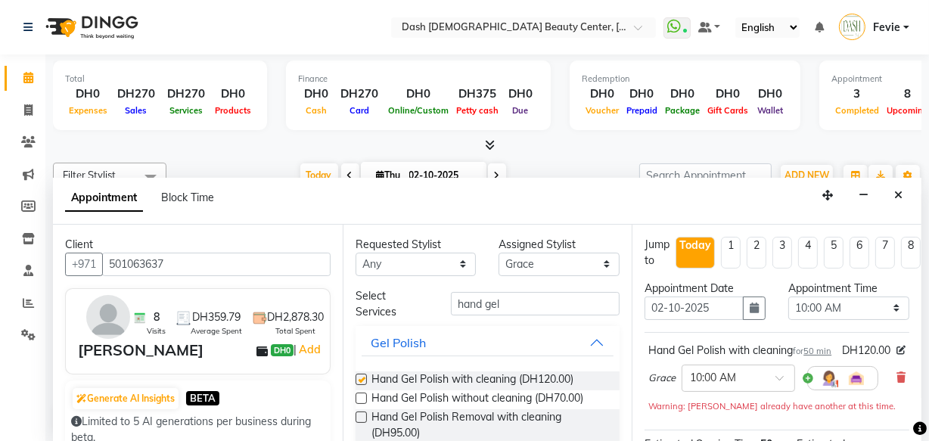
checkbox input "false"
click at [845, 310] on select "Select 10:00 AM 10:15 AM 10:30 AM 10:45 AM 11:00 AM 11:15 AM 11:30 AM 11:45 AM …" at bounding box center [848, 307] width 121 height 23
select select "735"
click at [788, 296] on select "Select 10:00 AM 10:15 AM 10:30 AM 10:45 AM 11:00 AM 11:15 AM 11:30 AM 11:45 AM …" at bounding box center [848, 307] width 121 height 23
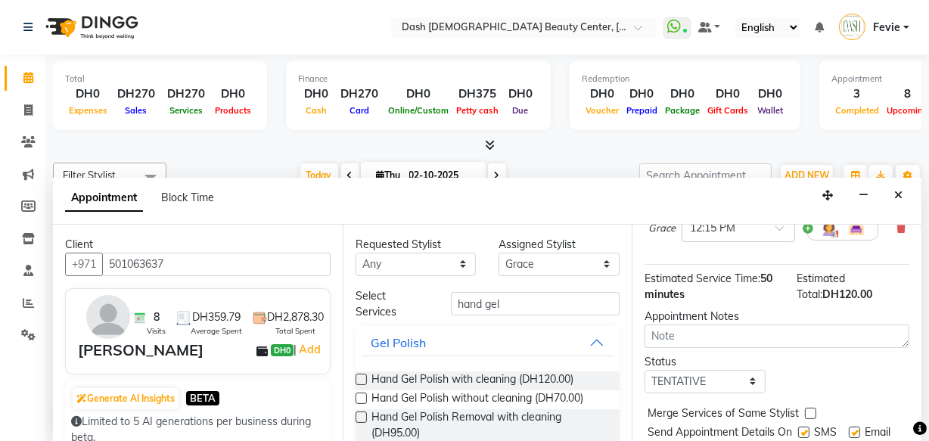
scroll to position [234, 0]
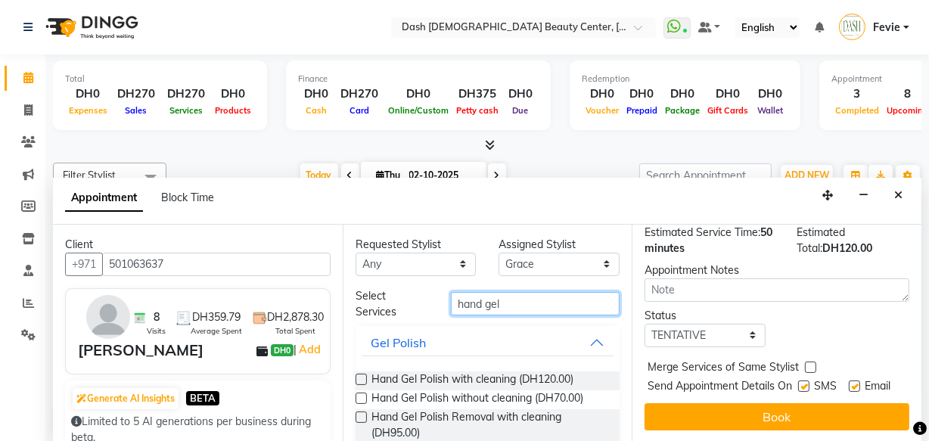
click at [543, 305] on input "hand gel" at bounding box center [535, 303] width 169 height 23
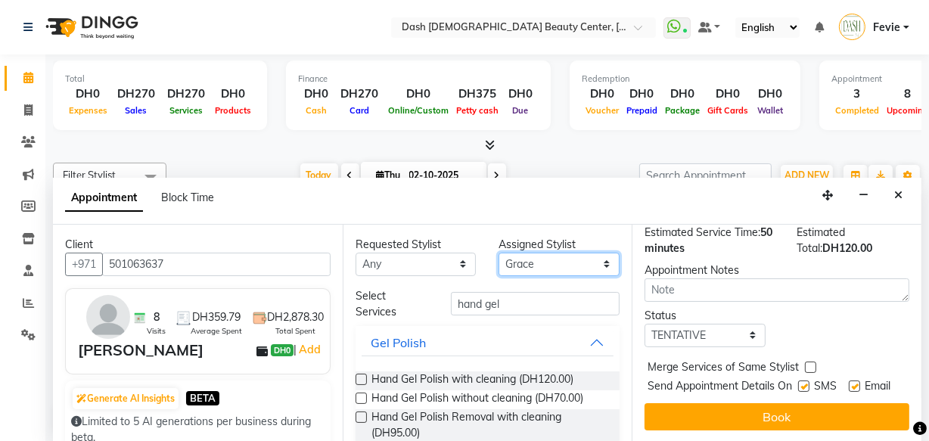
click at [564, 262] on select "Select [PERSON_NAME] [PERSON_NAME] [PERSON_NAME] [PERSON_NAME] [PERSON_NAME] [P…" at bounding box center [558, 264] width 121 height 23
select select "82379"
click at [498, 253] on select "Select [PERSON_NAME] [PERSON_NAME] [PERSON_NAME] [PERSON_NAME] [PERSON_NAME] [P…" at bounding box center [558, 264] width 121 height 23
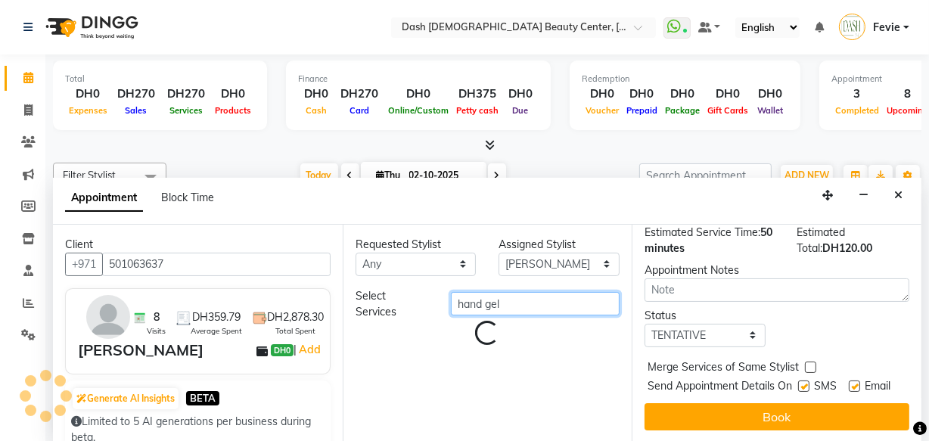
click at [543, 305] on input "hand gel" at bounding box center [535, 303] width 169 height 23
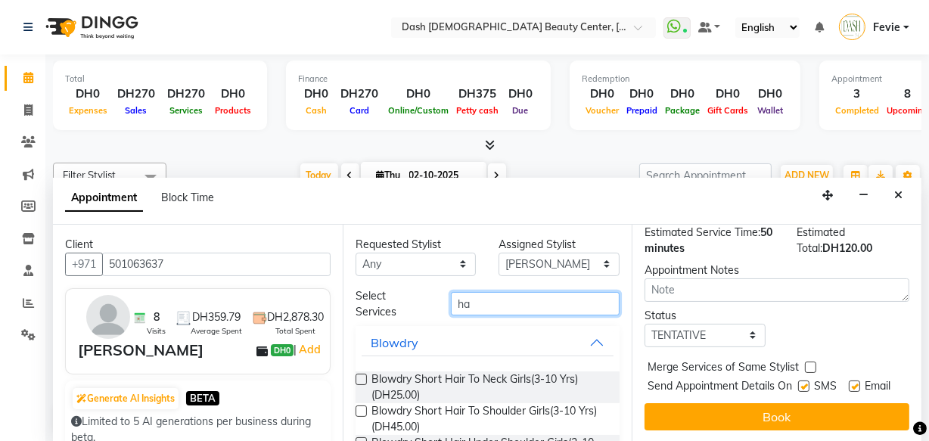
type input "h"
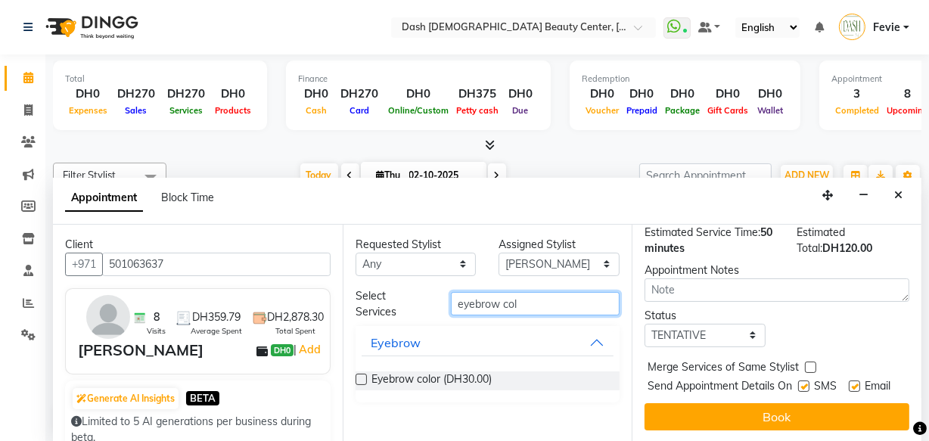
type input "eyebrow col"
click at [361, 377] on label at bounding box center [360, 379] width 11 height 11
click at [361, 377] on input "checkbox" at bounding box center [360, 381] width 10 height 10
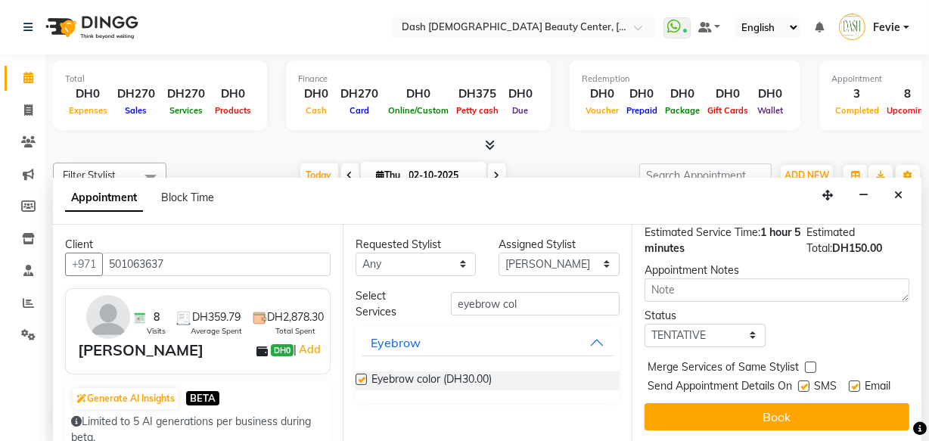
checkbox input "false"
click at [814, 361] on label at bounding box center [810, 366] width 11 height 11
click at [814, 364] on input "checkbox" at bounding box center [810, 369] width 10 height 10
checkbox input "true"
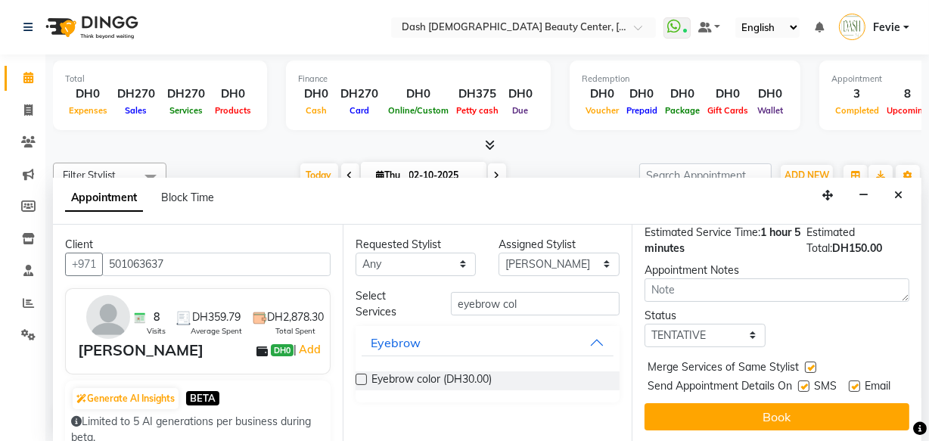
click at [799, 380] on label at bounding box center [803, 385] width 11 height 11
click at [799, 383] on input "checkbox" at bounding box center [803, 388] width 10 height 10
checkbox input "false"
click at [850, 380] on label at bounding box center [853, 385] width 11 height 11
click at [850, 383] on input "checkbox" at bounding box center [853, 388] width 10 height 10
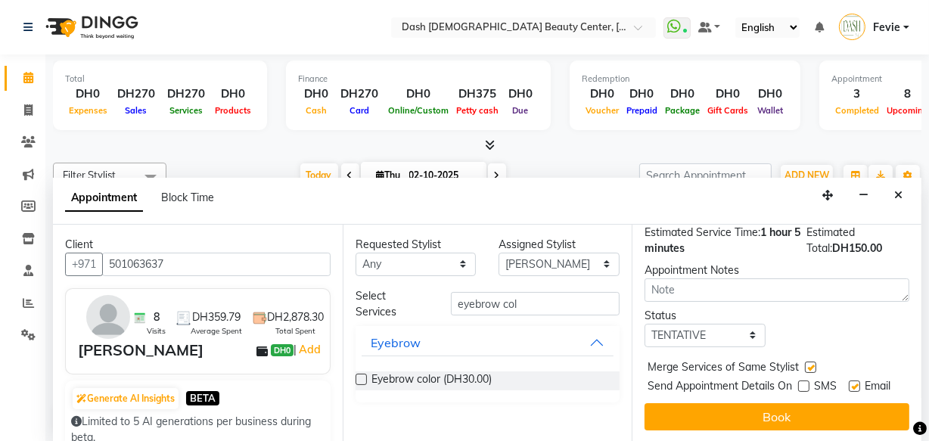
checkbox input "false"
click at [741, 324] on select "Select TENTATIVE CONFIRM CHECK-IN UPCOMING" at bounding box center [704, 335] width 121 height 23
select select "check-in"
click at [644, 324] on select "Select TENTATIVE CONFIRM CHECK-IN UPCOMING" at bounding box center [704, 335] width 121 height 23
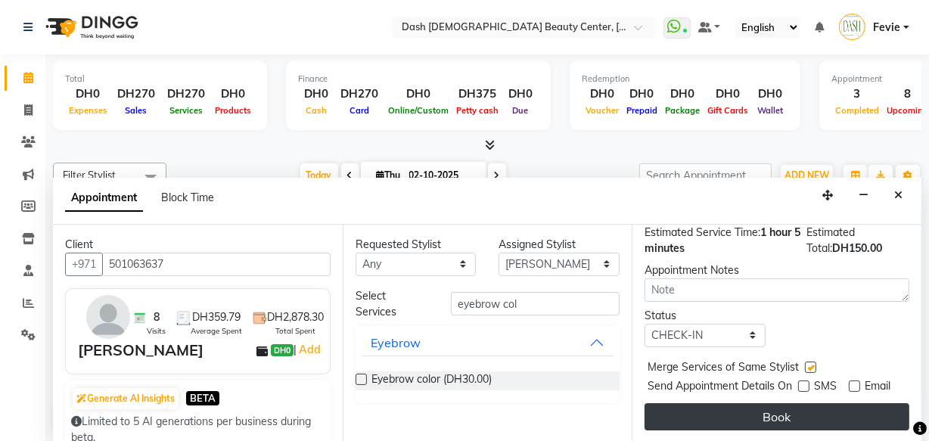
click at [769, 405] on button "Book" at bounding box center [776, 416] width 265 height 27
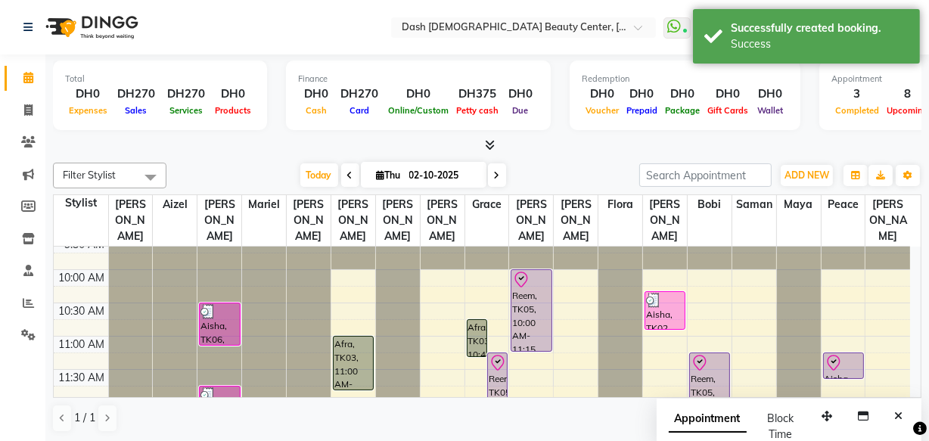
scroll to position [42, 0]
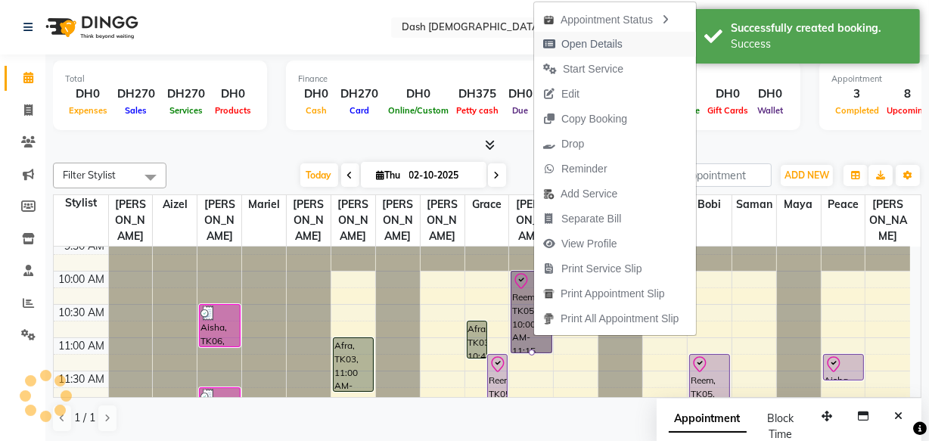
click at [608, 42] on span "Open Details" at bounding box center [591, 44] width 61 height 16
select select "8"
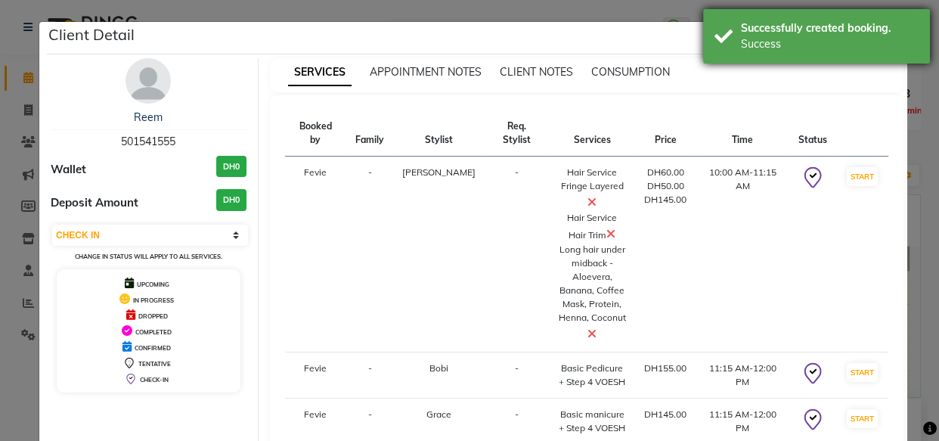
click at [845, 26] on div "Successfully created booking." at bounding box center [830, 28] width 178 height 16
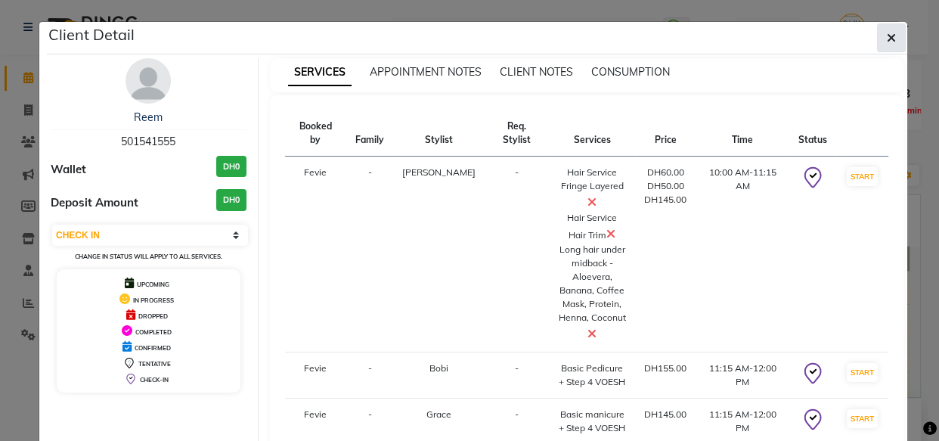
click at [895, 38] on button "button" at bounding box center [891, 37] width 29 height 29
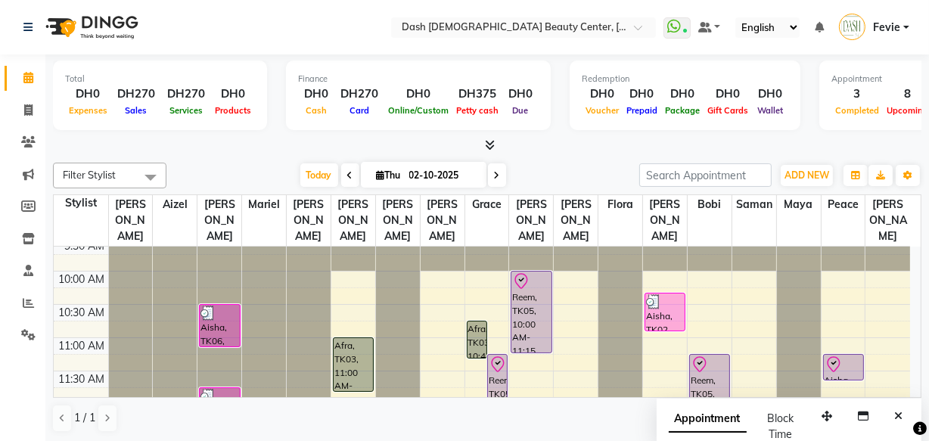
click at [710, 359] on div "Reem, TK05, 11:15 AM-12:00 PM, Basic Pedicure + Step 4 VOESH" at bounding box center [709, 379] width 39 height 48
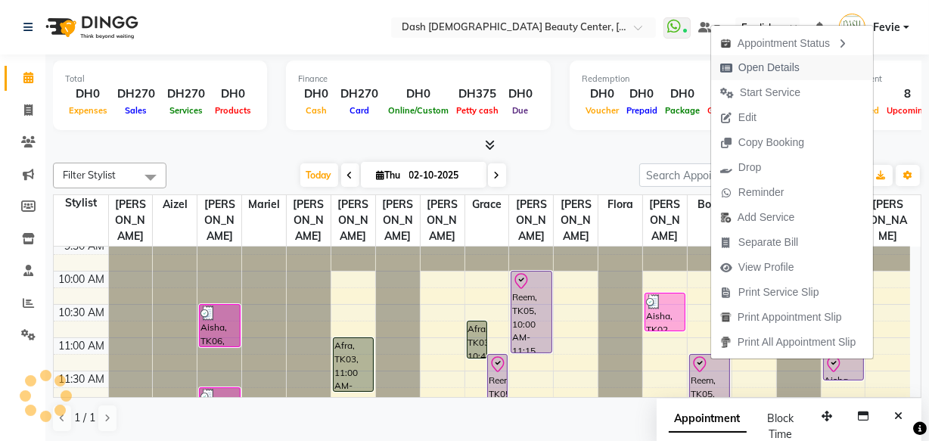
click at [792, 73] on span "Open Details" at bounding box center [768, 68] width 61 height 16
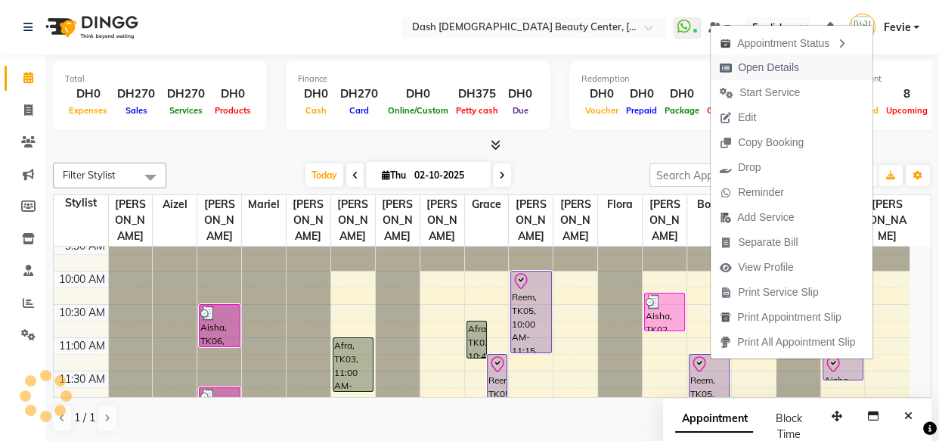
select select "8"
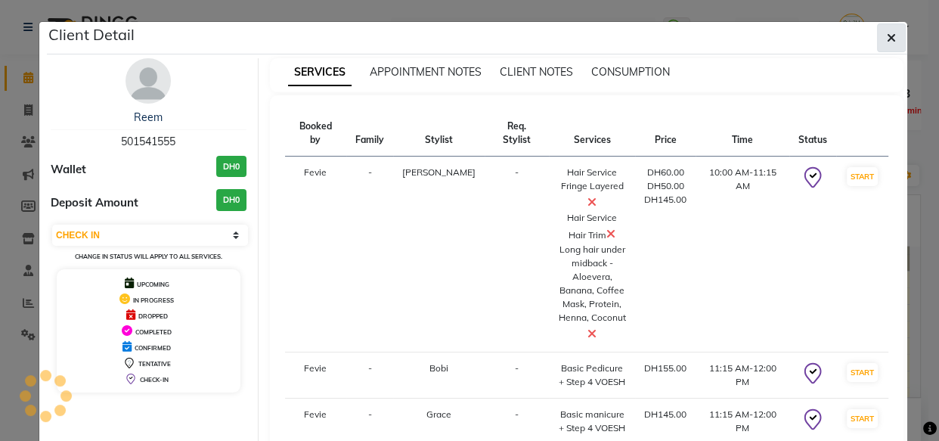
click at [887, 38] on icon "button" at bounding box center [891, 38] width 9 height 12
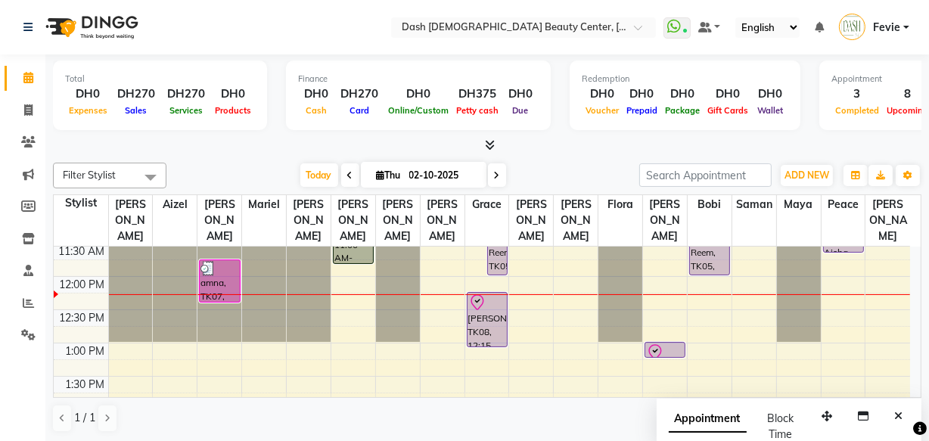
scroll to position [166, 0]
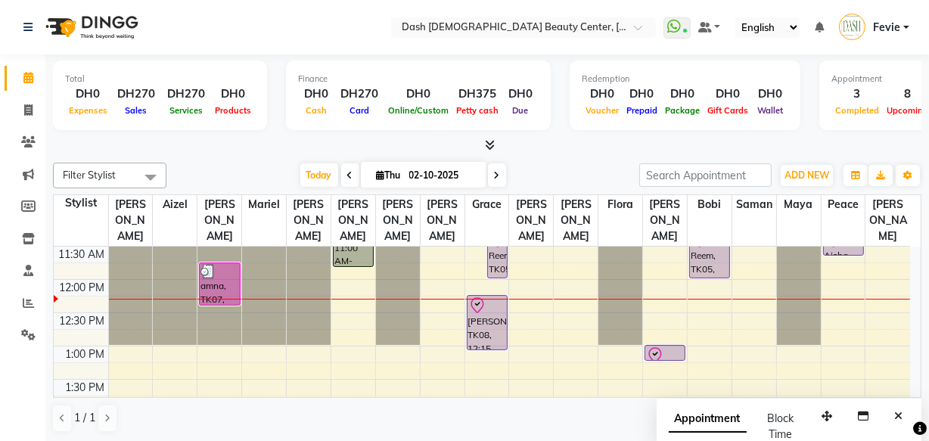
click at [657, 357] on div at bounding box center [664, 360] width 39 height 6
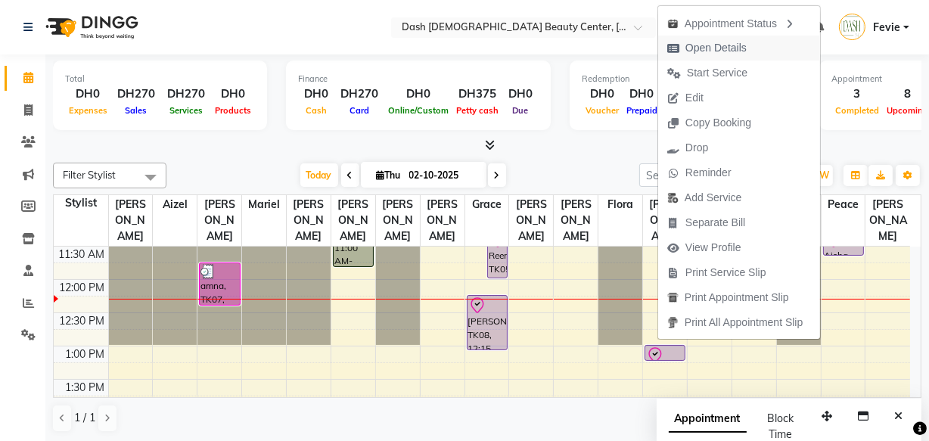
click at [724, 46] on span "Open Details" at bounding box center [715, 48] width 61 height 16
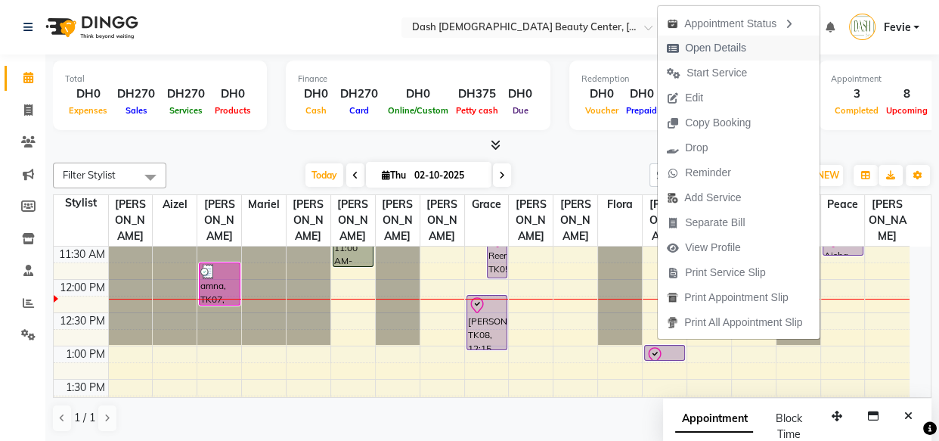
select select "8"
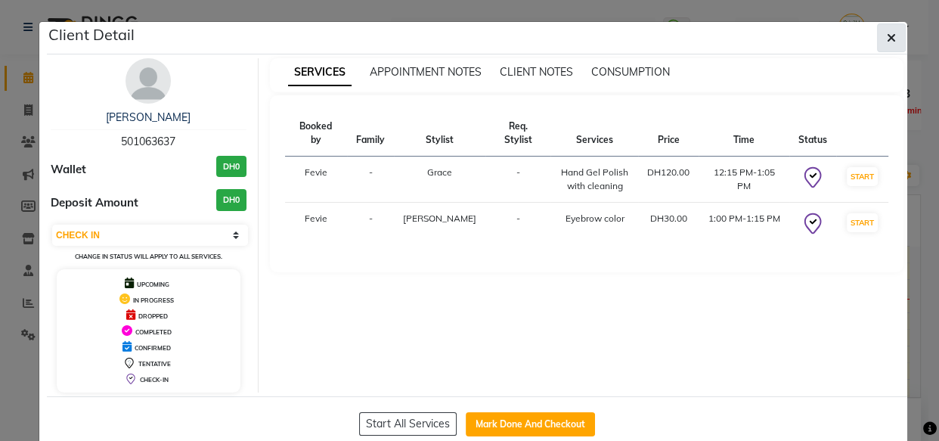
click at [887, 35] on icon "button" at bounding box center [891, 38] width 9 height 12
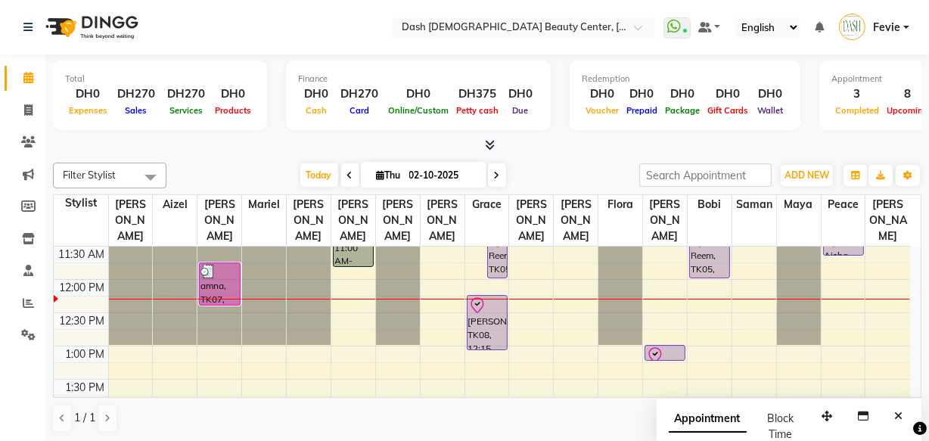
click at [677, 346] on div at bounding box center [665, 355] width 38 height 18
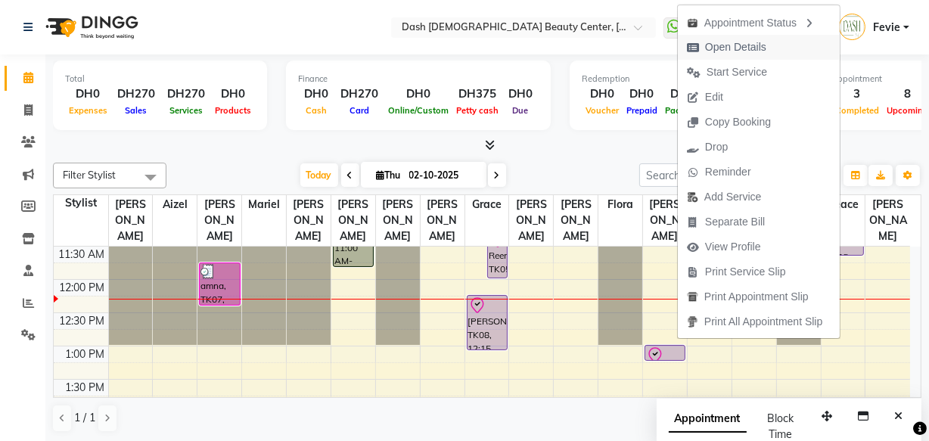
click at [741, 48] on span "Open Details" at bounding box center [735, 47] width 61 height 16
select select "8"
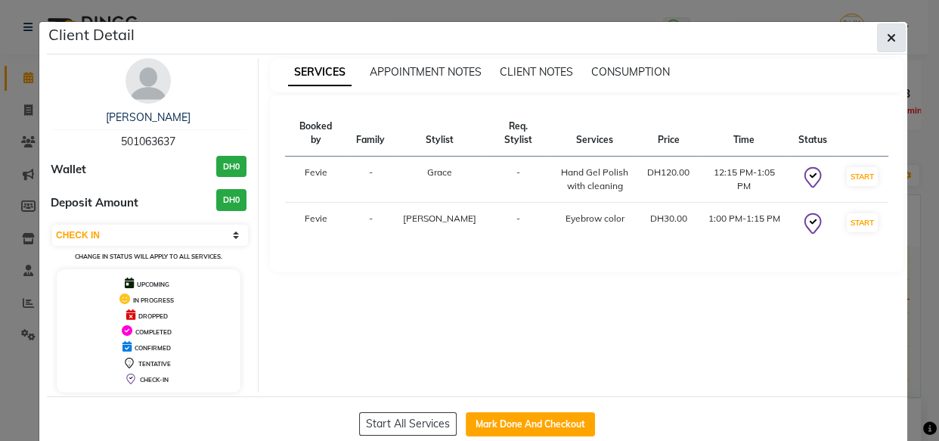
click at [886, 27] on button "button" at bounding box center [891, 37] width 29 height 29
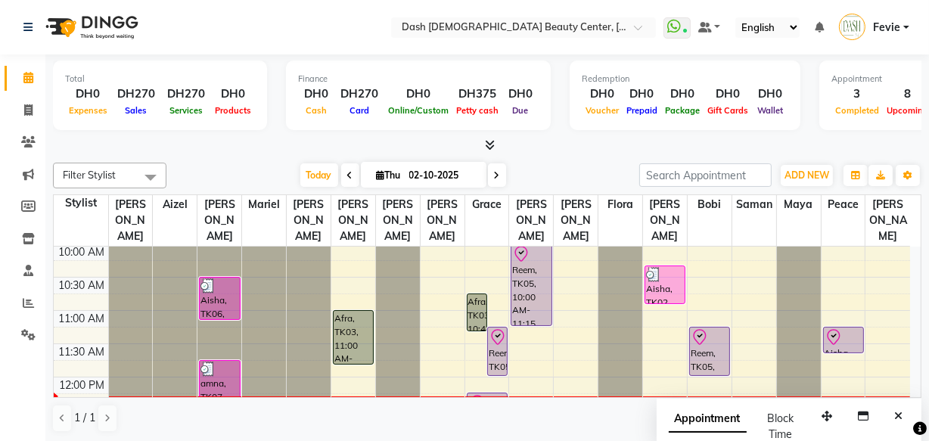
scroll to position [70, 0]
click at [837, 328] on icon at bounding box center [833, 336] width 13 height 16
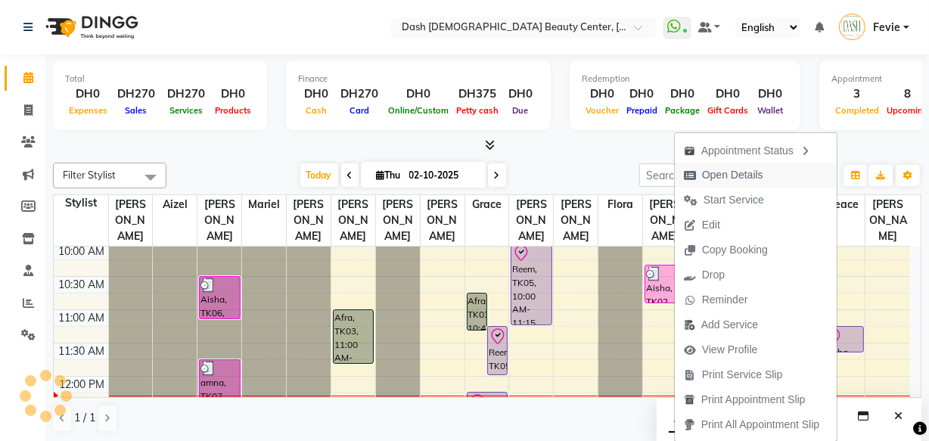
click at [754, 173] on span "Open Details" at bounding box center [732, 175] width 61 height 16
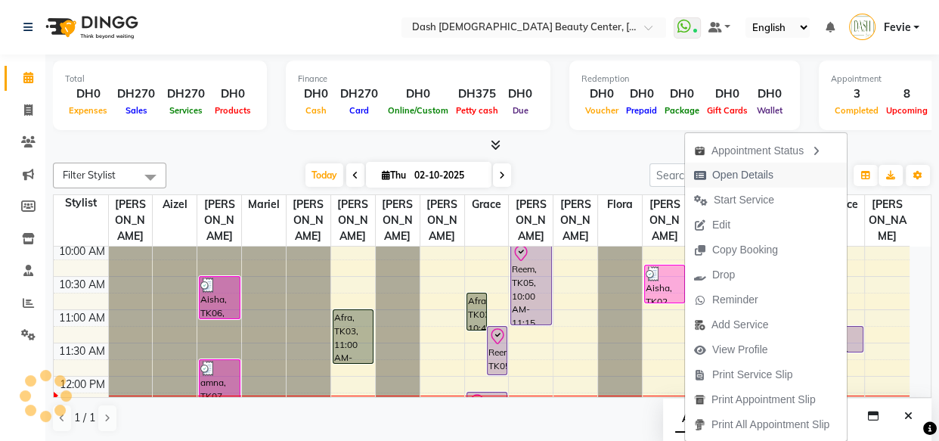
select select "8"
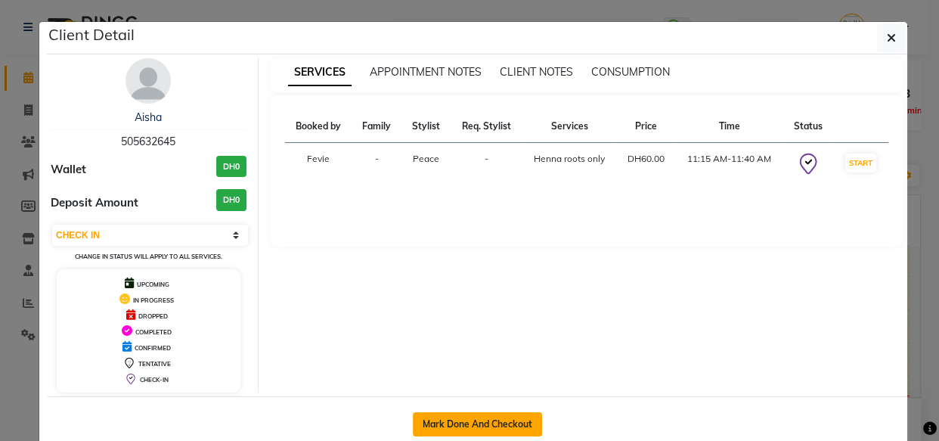
click at [492, 422] on button "Mark Done And Checkout" at bounding box center [477, 424] width 129 height 24
select select "service"
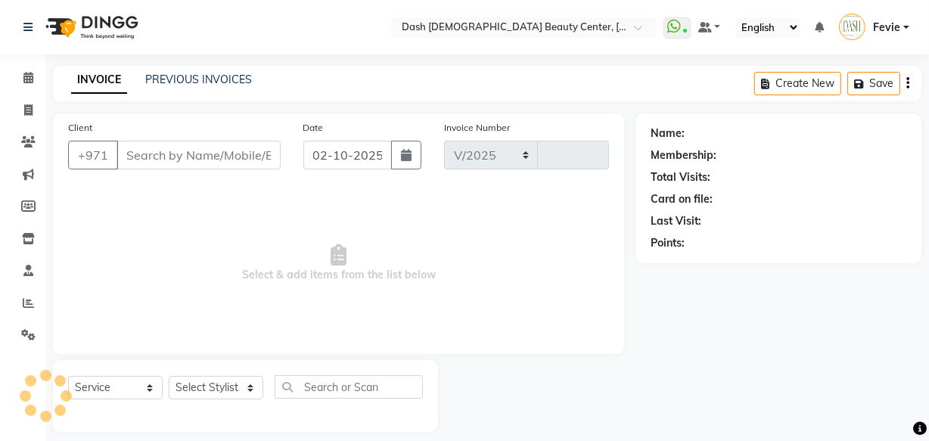
select select "8372"
type input "4455"
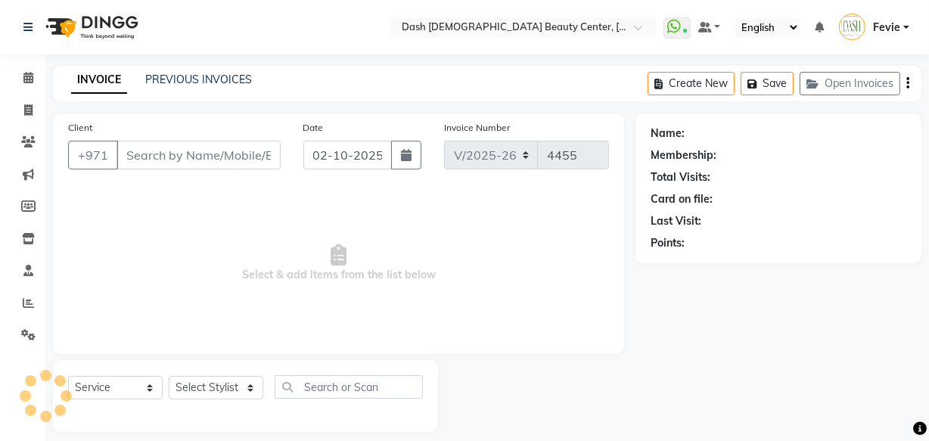
type input "505632645"
select select "85614"
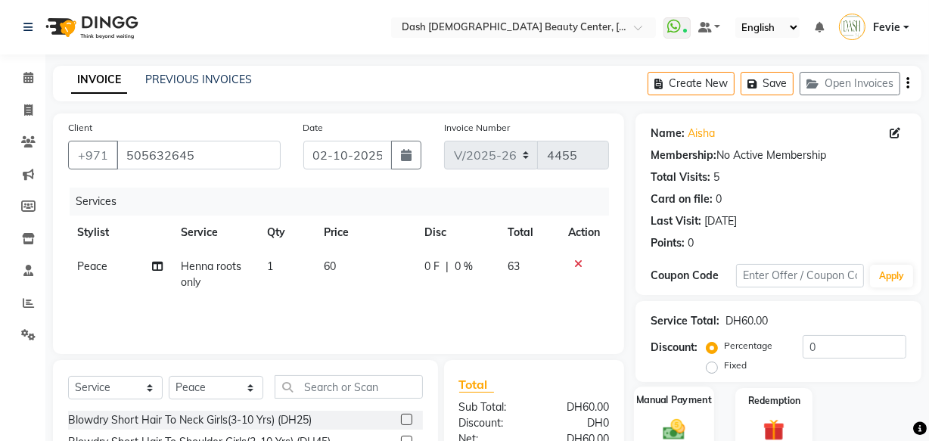
click at [678, 400] on label "Manual Payment" at bounding box center [674, 399] width 76 height 14
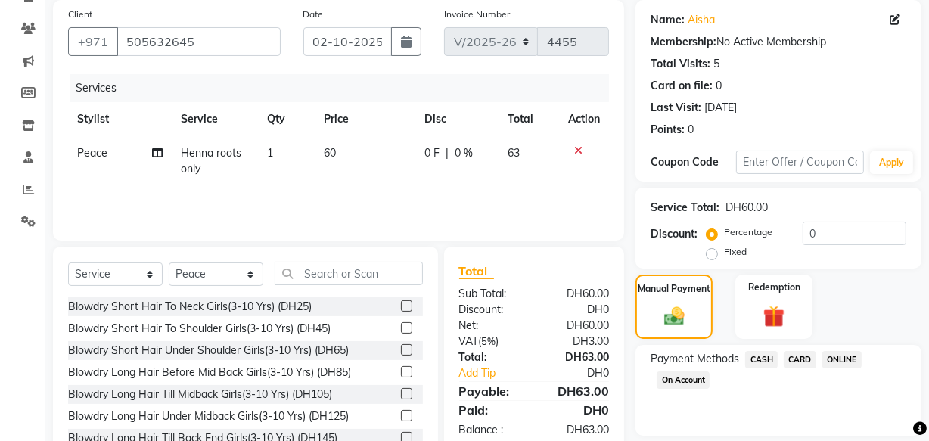
click at [794, 363] on span "CARD" at bounding box center [799, 359] width 33 height 17
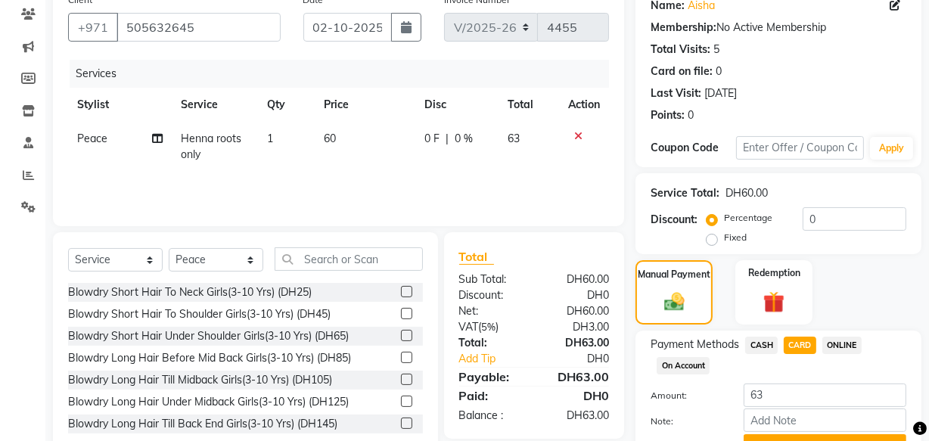
scroll to position [204, 0]
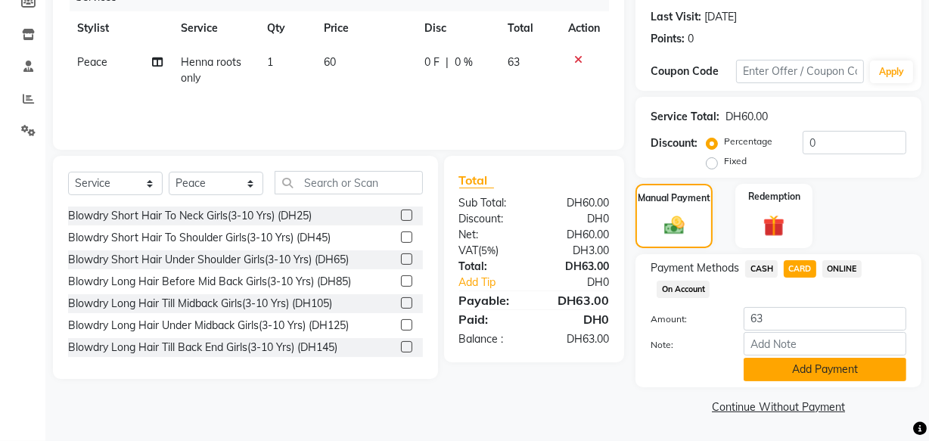
click at [831, 364] on button "Add Payment" at bounding box center [824, 369] width 163 height 23
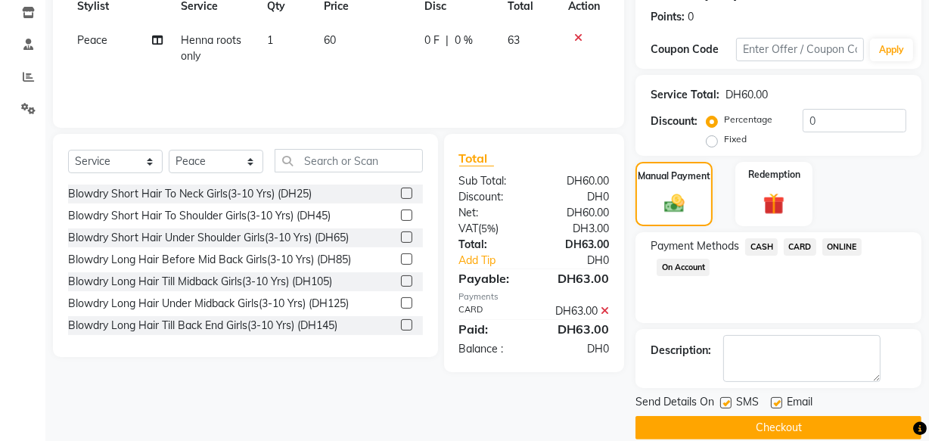
scroll to position [247, 0]
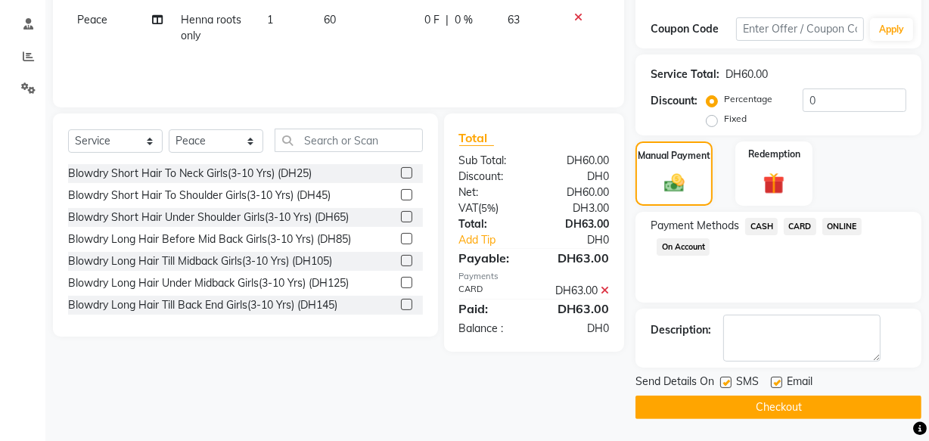
click at [775, 408] on button "Checkout" at bounding box center [778, 406] width 286 height 23
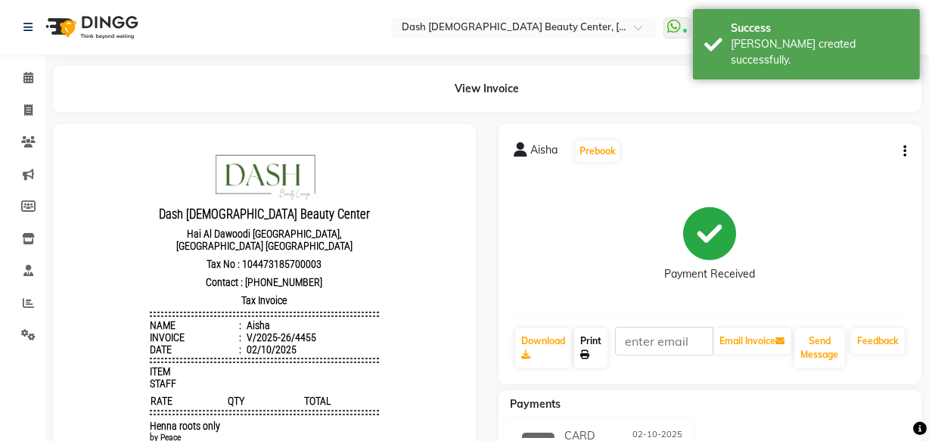
click at [585, 355] on icon at bounding box center [584, 354] width 9 height 9
click at [36, 110] on span at bounding box center [28, 110] width 26 height 17
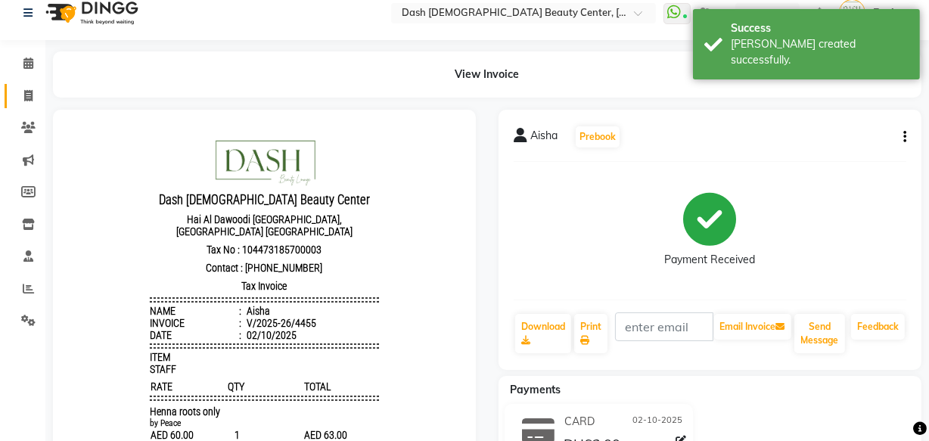
select select "service"
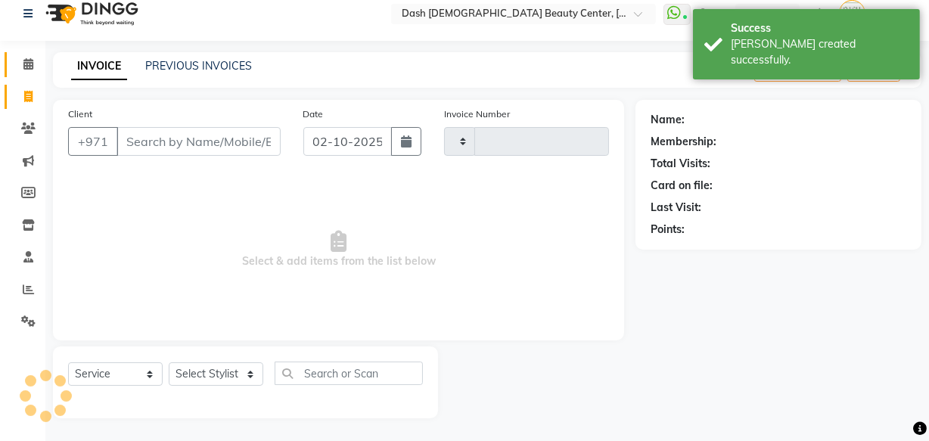
click at [28, 63] on icon at bounding box center [28, 63] width 10 height 11
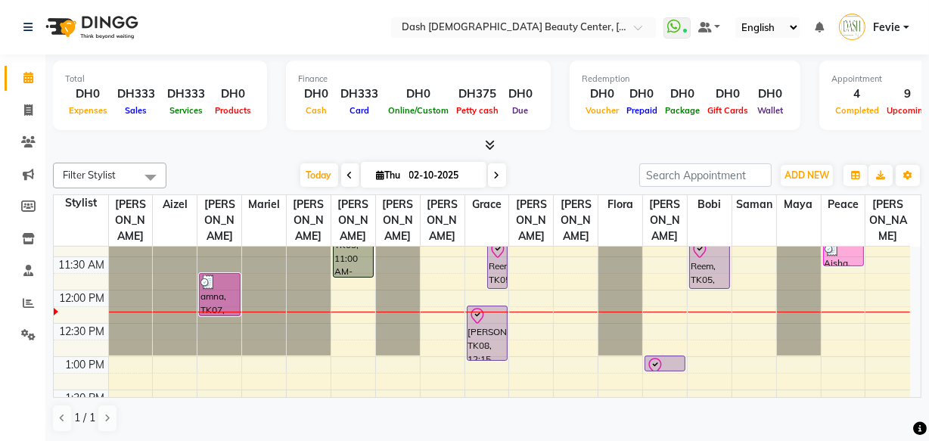
scroll to position [171, 0]
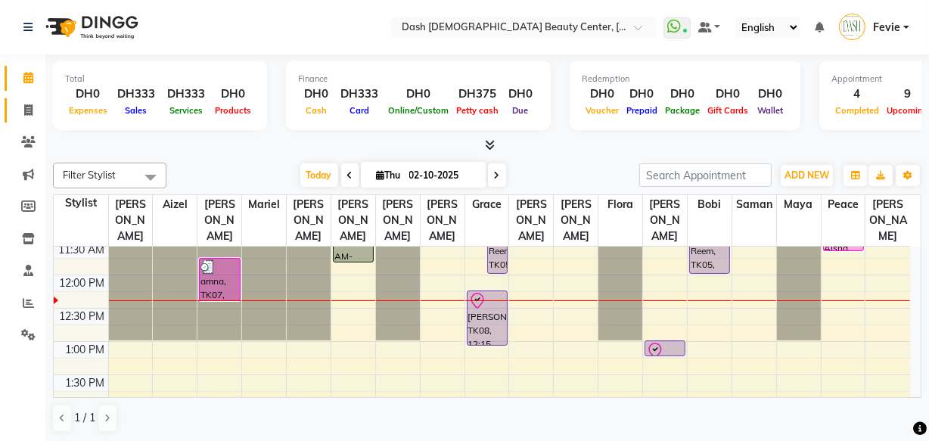
click at [32, 111] on icon at bounding box center [28, 109] width 8 height 11
select select "service"
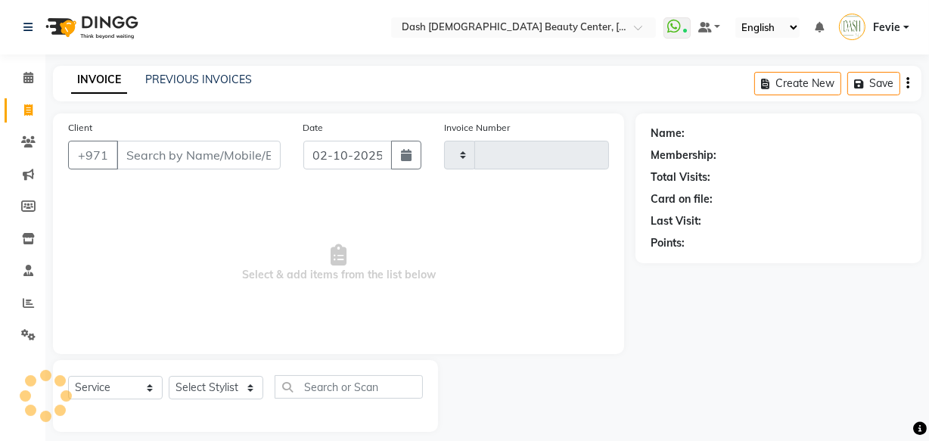
type input "4456"
select select "8372"
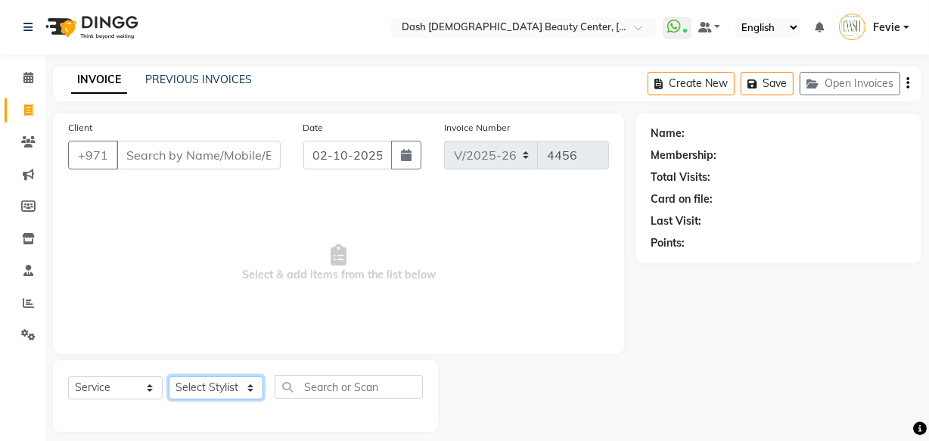
click at [229, 380] on select "Select Stylist [PERSON_NAME] [PERSON_NAME] [PERSON_NAME] [PERSON_NAME] [PERSON_…" at bounding box center [216, 387] width 95 height 23
select select "81109"
click at [169, 376] on select "Select Stylist [PERSON_NAME] [PERSON_NAME] [PERSON_NAME] [PERSON_NAME] [PERSON_…" at bounding box center [216, 387] width 95 height 23
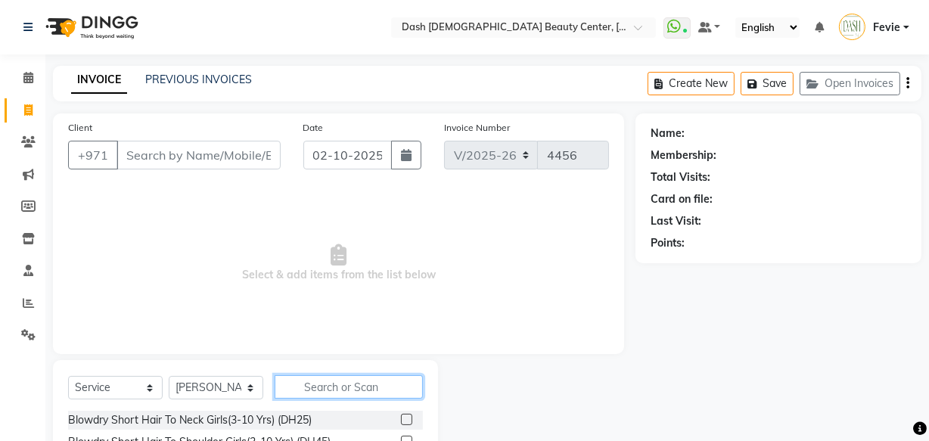
click at [322, 383] on input "text" at bounding box center [349, 386] width 148 height 23
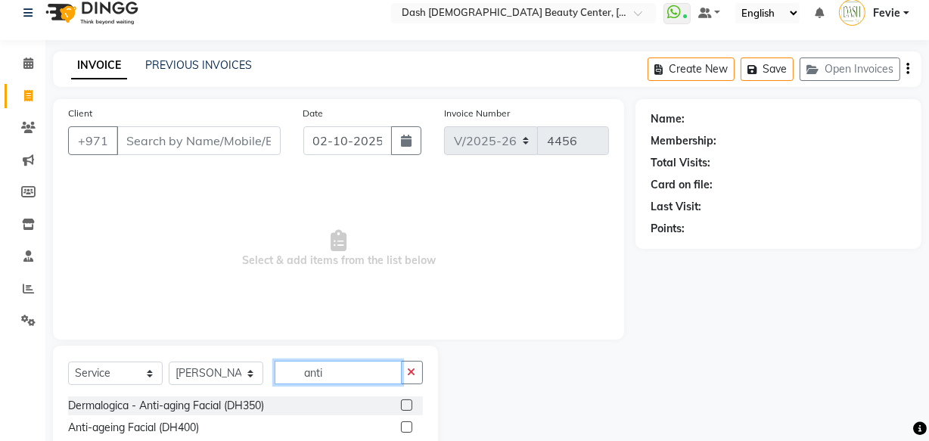
scroll to position [57, 0]
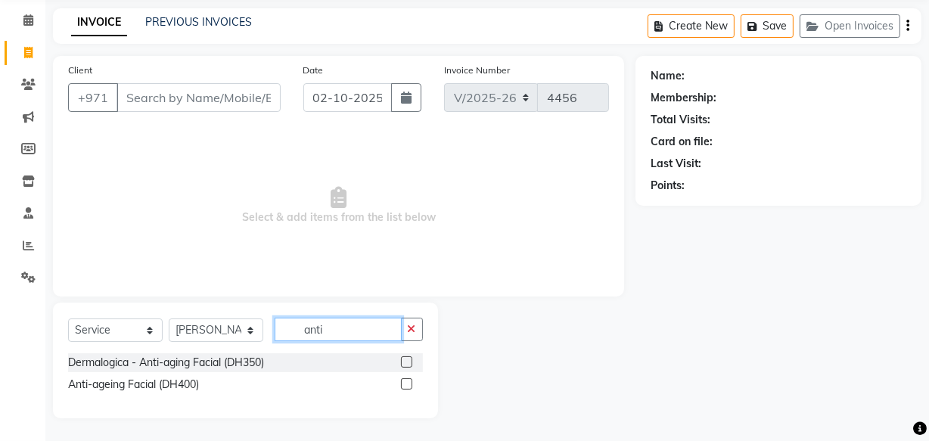
type input "anti"
click at [407, 362] on label at bounding box center [406, 361] width 11 height 11
click at [407, 362] on input "checkbox" at bounding box center [406, 363] width 10 height 10
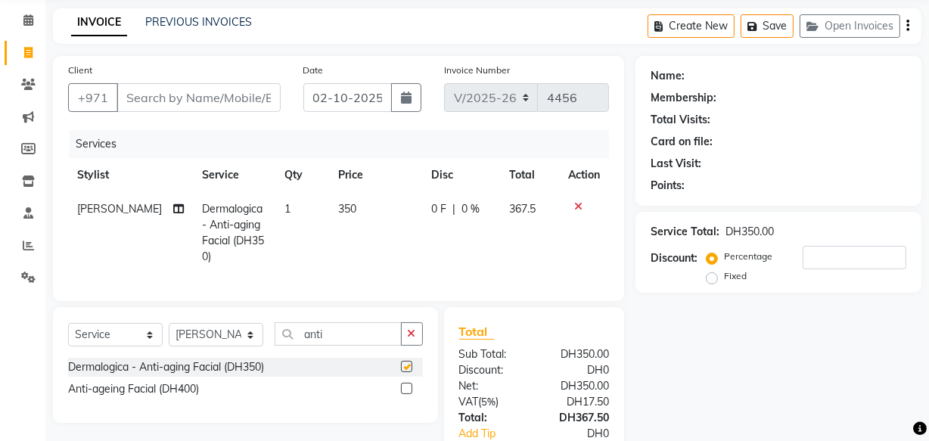
checkbox input "false"
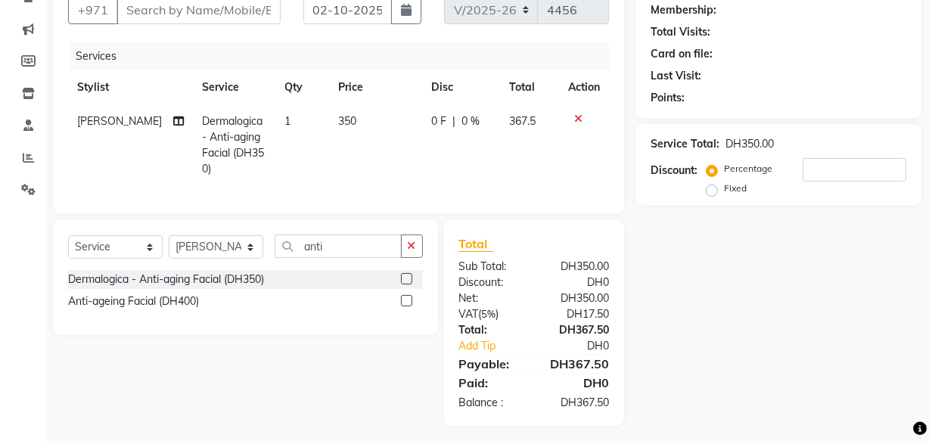
scroll to position [163, 0]
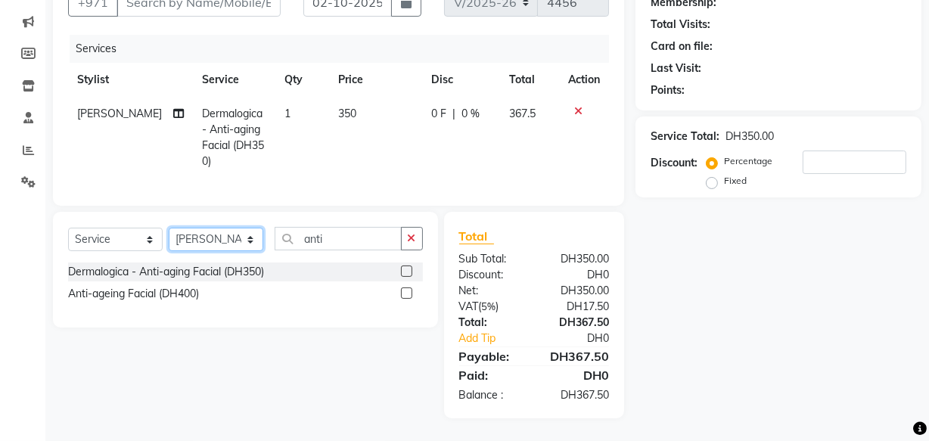
click at [213, 243] on select "Select Stylist [PERSON_NAME] [PERSON_NAME] [PERSON_NAME] [PERSON_NAME] [PERSON_…" at bounding box center [216, 239] width 95 height 23
click at [355, 236] on input "anti" at bounding box center [338, 238] width 127 height 23
click at [411, 237] on icon "button" at bounding box center [412, 238] width 8 height 11
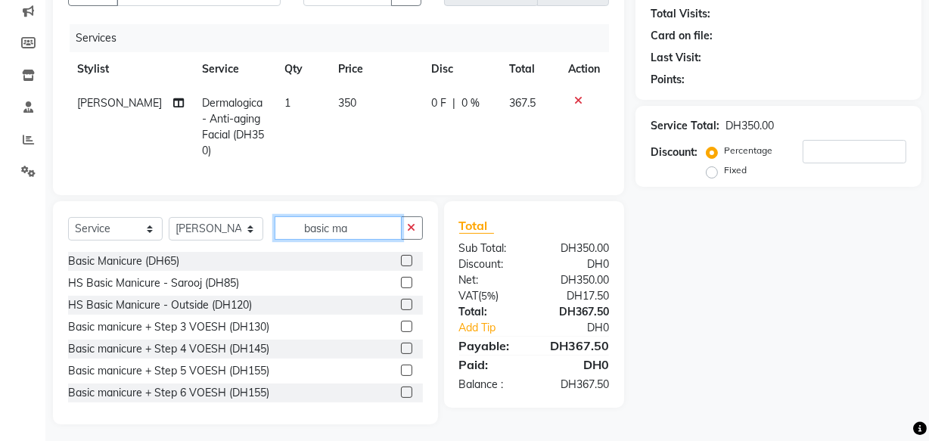
type input "basic ma"
click at [401, 266] on label at bounding box center [406, 260] width 11 height 11
click at [401, 266] on input "checkbox" at bounding box center [406, 261] width 10 height 10
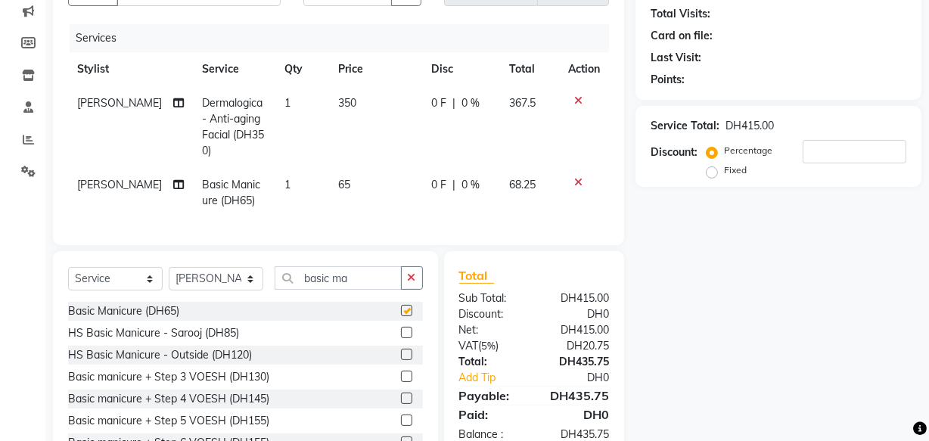
checkbox input "false"
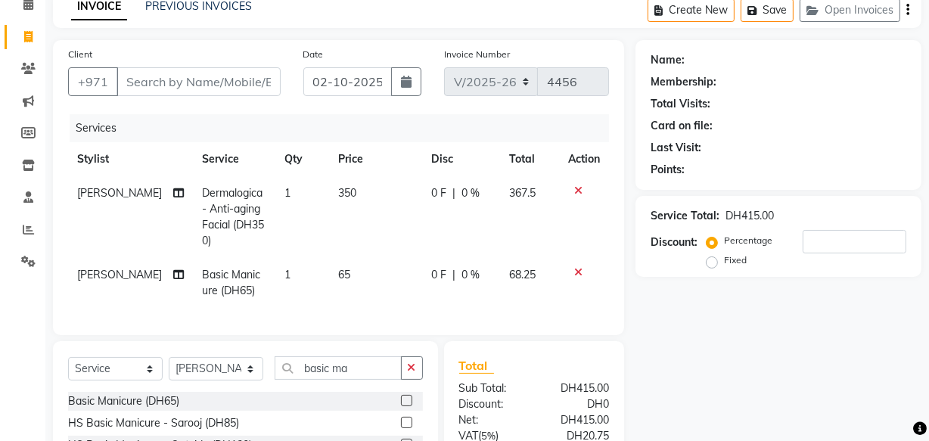
scroll to position [0, 0]
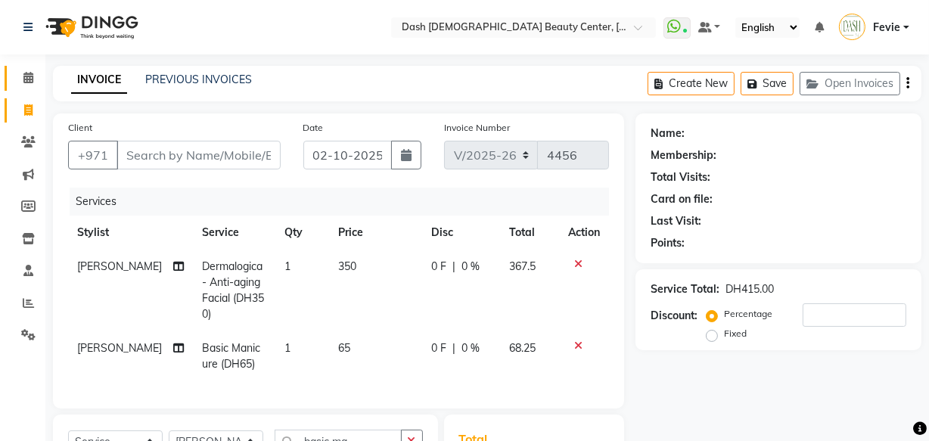
click at [30, 80] on icon at bounding box center [28, 77] width 10 height 11
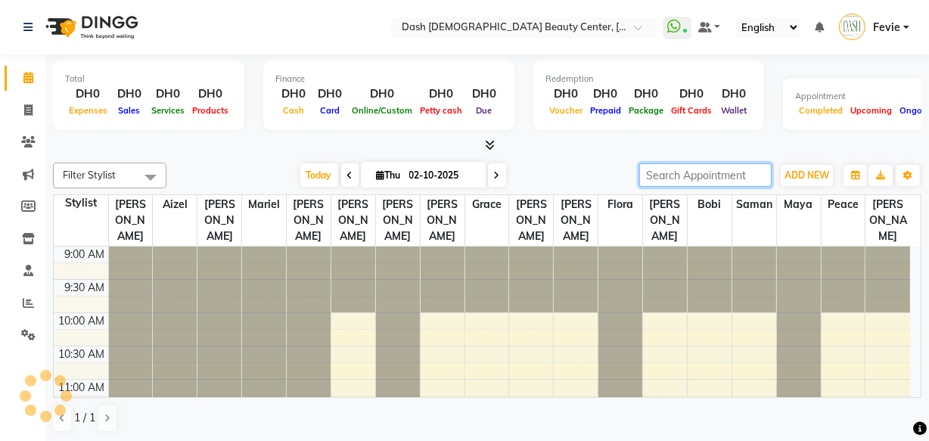
click at [680, 170] on input "search" at bounding box center [705, 174] width 132 height 23
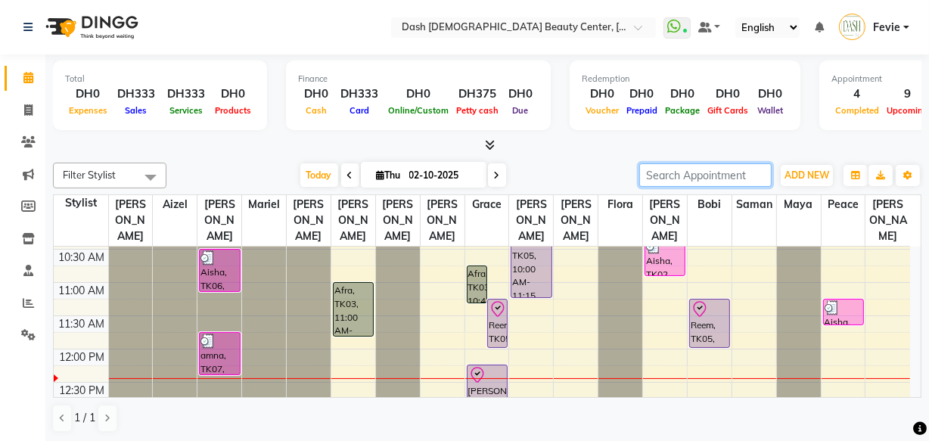
scroll to position [98, 0]
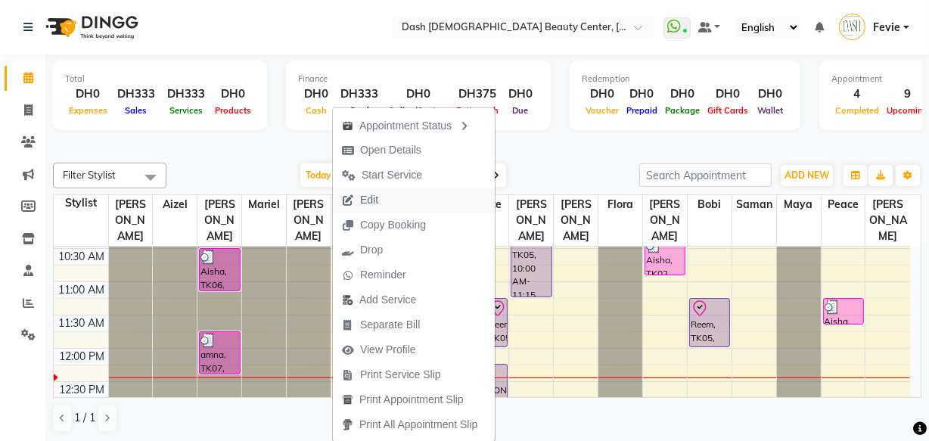
click at [420, 201] on button "Edit" at bounding box center [414, 200] width 162 height 25
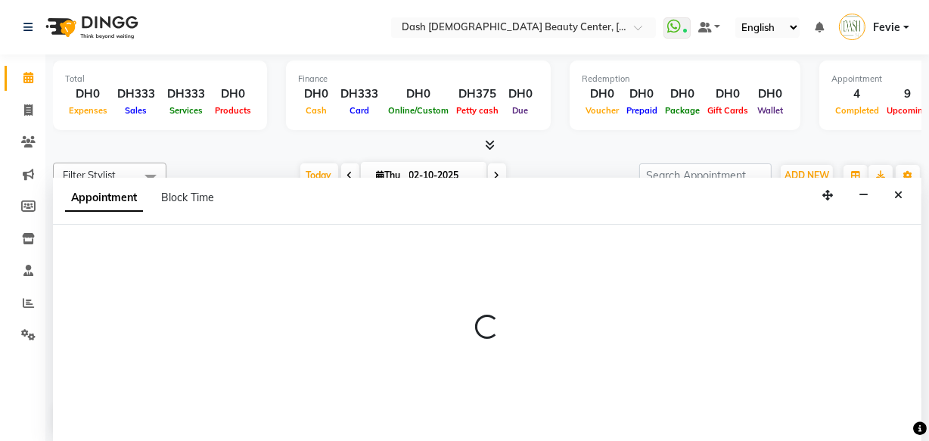
scroll to position [0, 0]
select select "tentative"
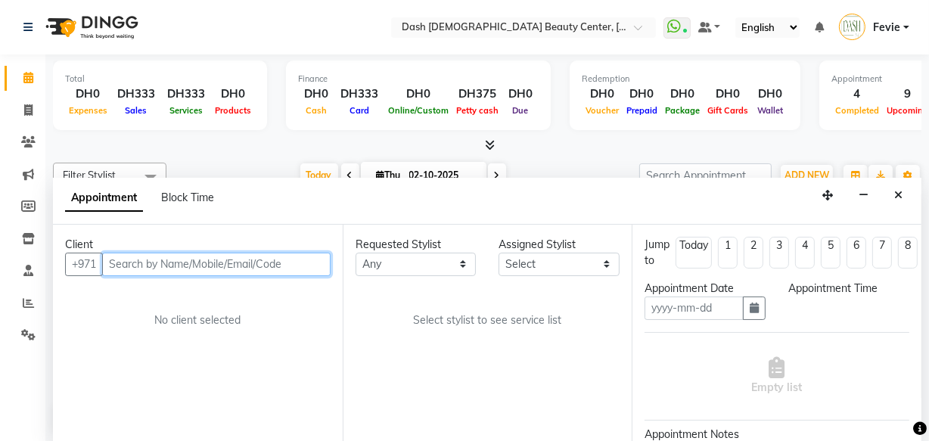
type input "02-10-2025"
select select "upcoming"
select select "645"
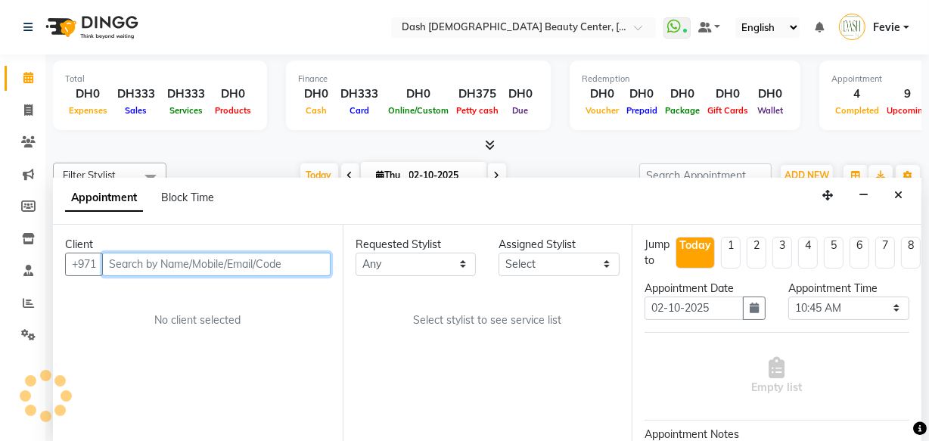
scroll to position [199, 0]
select select "81110"
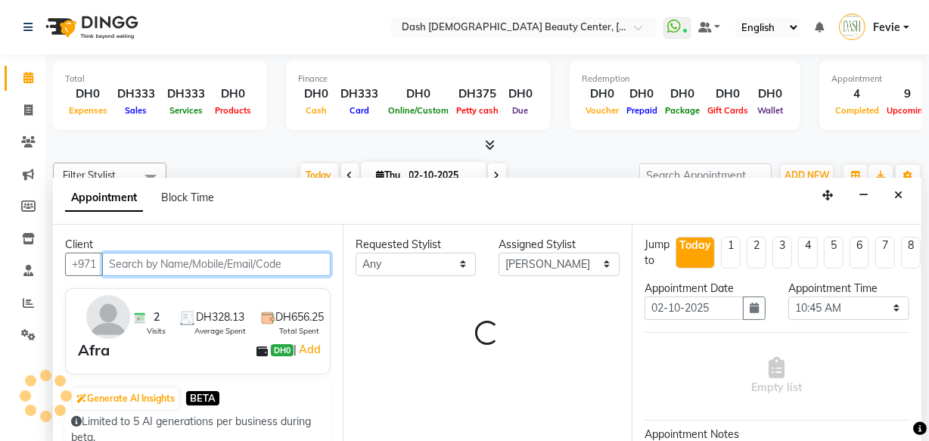
select select "4202"
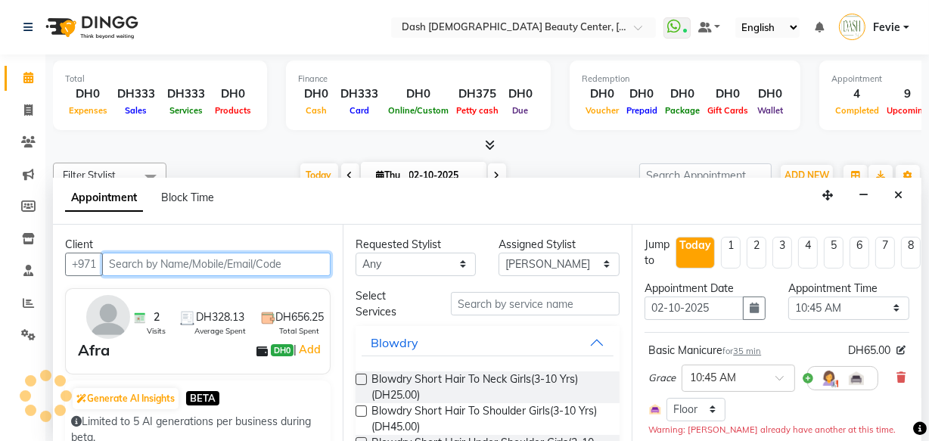
select select "4202"
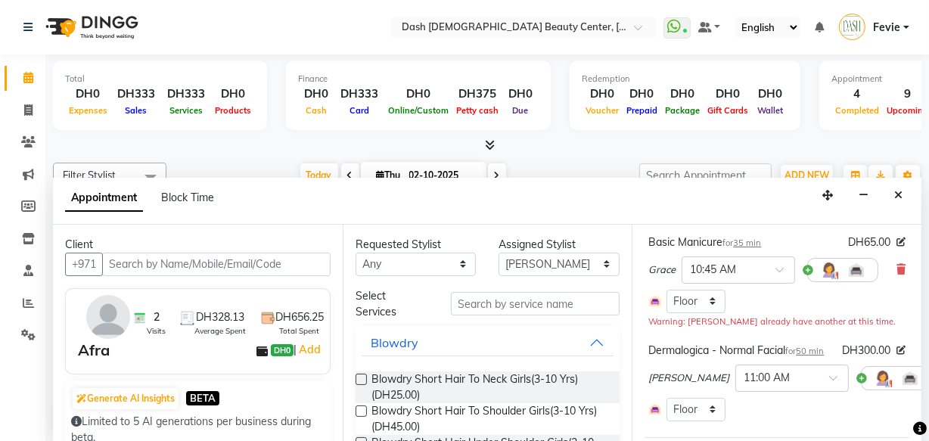
click at [928, 383] on icon at bounding box center [942, 377] width 9 height 11
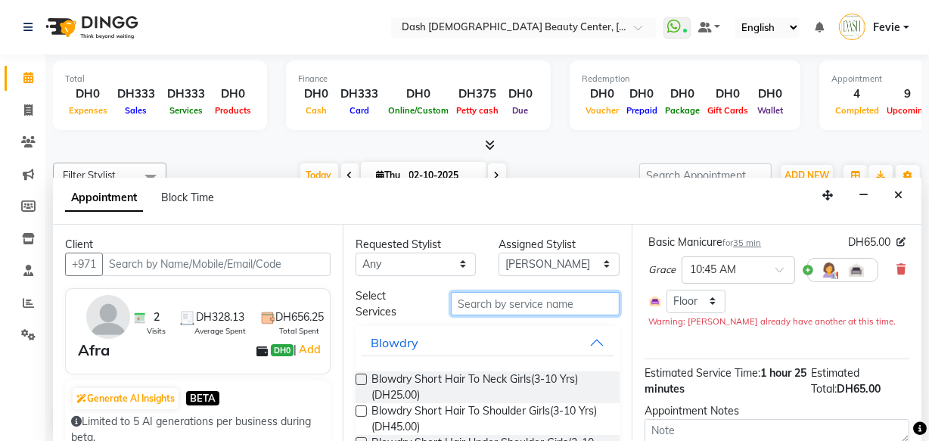
click at [540, 306] on input "text" at bounding box center [535, 303] width 169 height 23
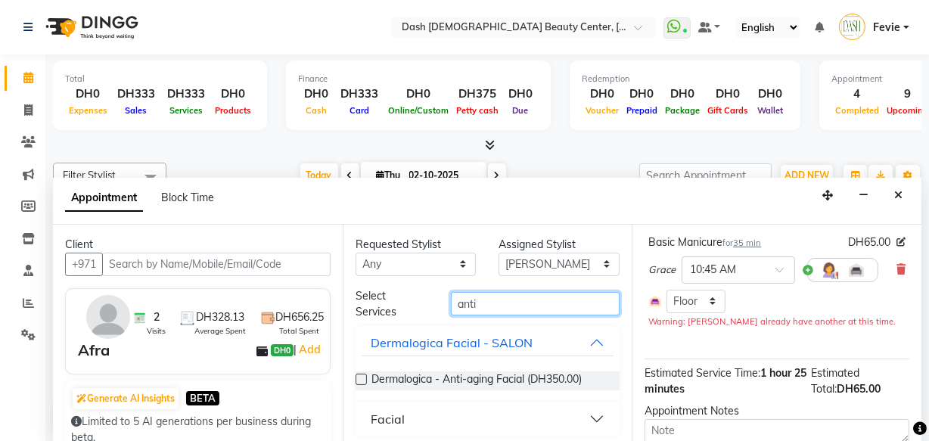
scroll to position [5, 0]
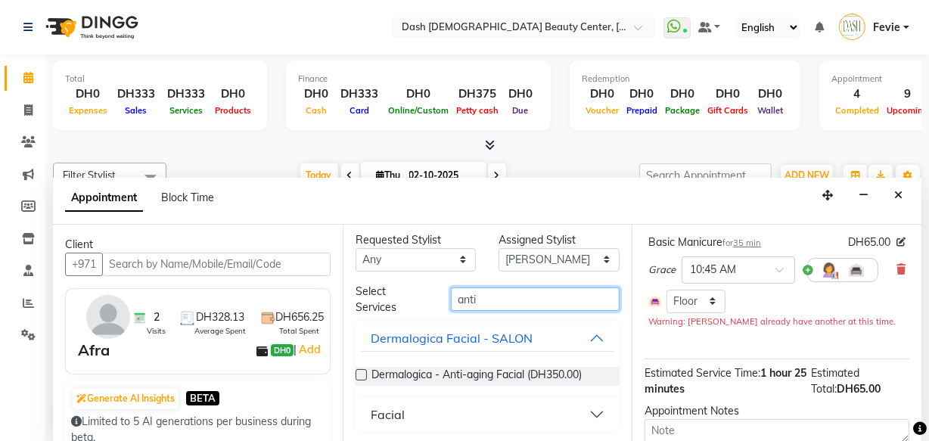
type input "anti"
click at [582, 420] on button "Facial" at bounding box center [487, 414] width 253 height 27
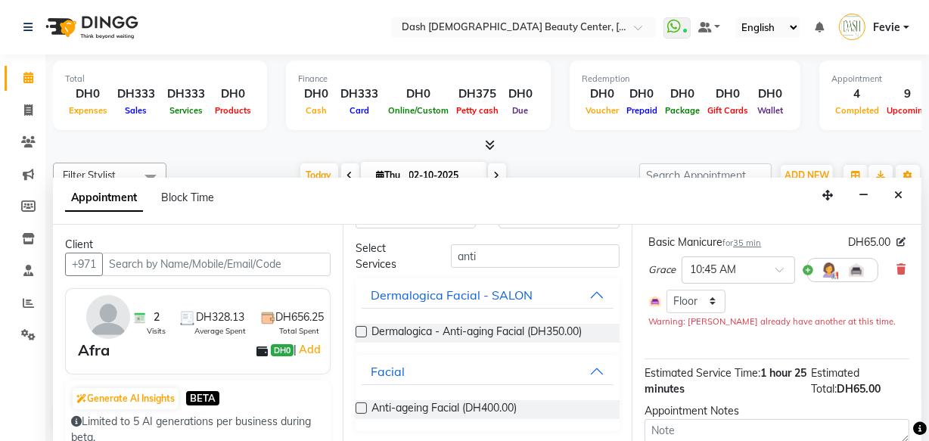
click at [359, 408] on label at bounding box center [360, 407] width 11 height 11
click at [359, 408] on input "checkbox" at bounding box center [360, 410] width 10 height 10
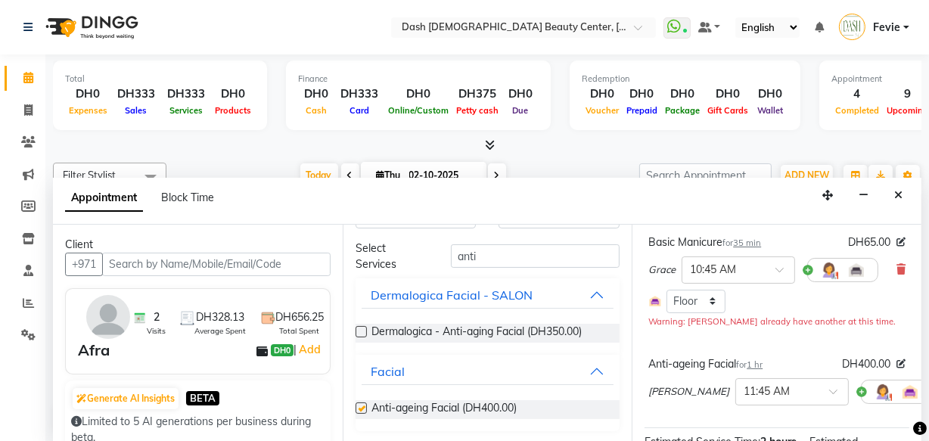
checkbox input "false"
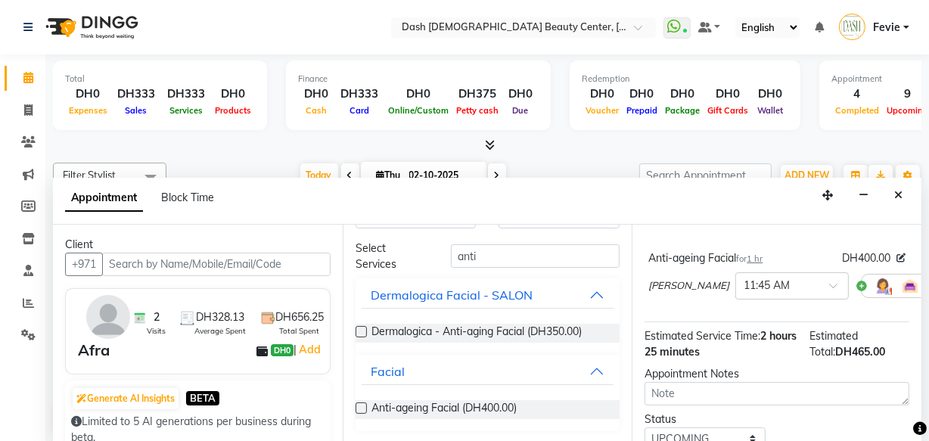
scroll to position [225, 0]
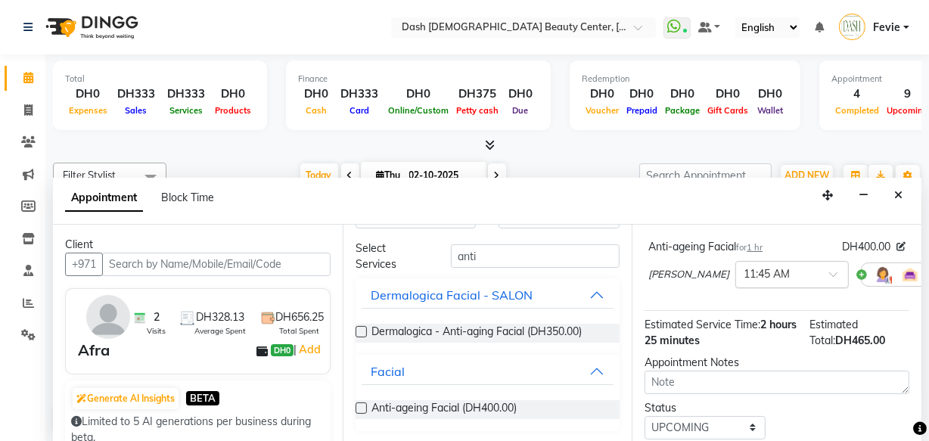
click at [752, 272] on input "text" at bounding box center [776, 273] width 67 height 16
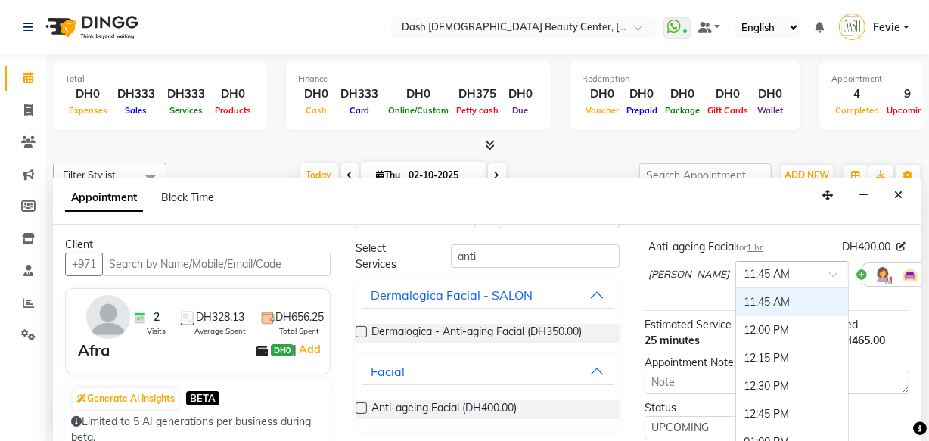
click at [847, 294] on div "Anti-ageing Facial for 1 hr DH400.00 [PERSON_NAME] × 11:45 AM 10:00 AM 10:15 AM…" at bounding box center [776, 266] width 265 height 63
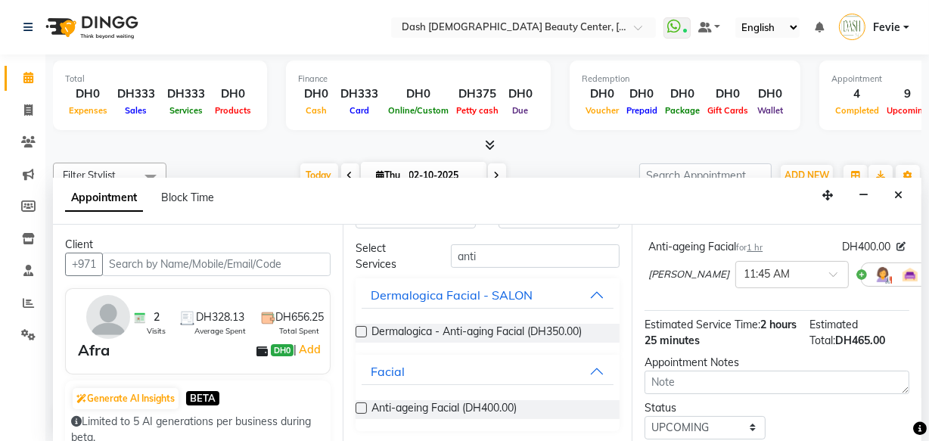
scroll to position [284, 0]
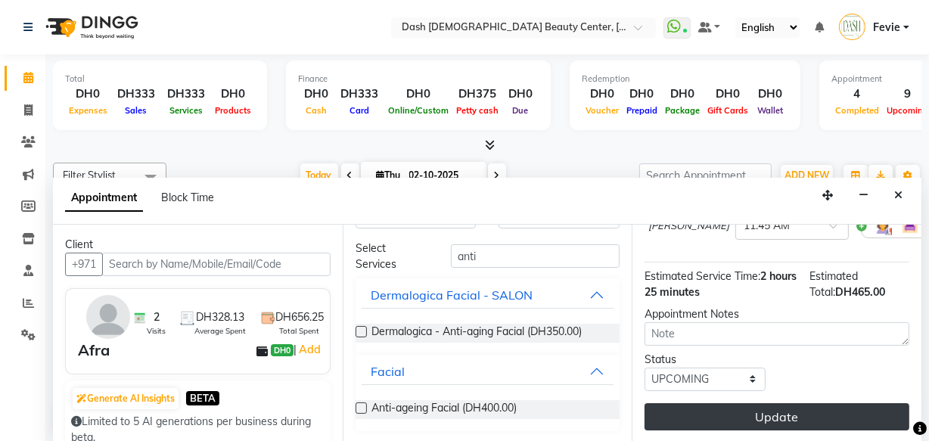
click at [769, 417] on button "Update" at bounding box center [776, 416] width 265 height 27
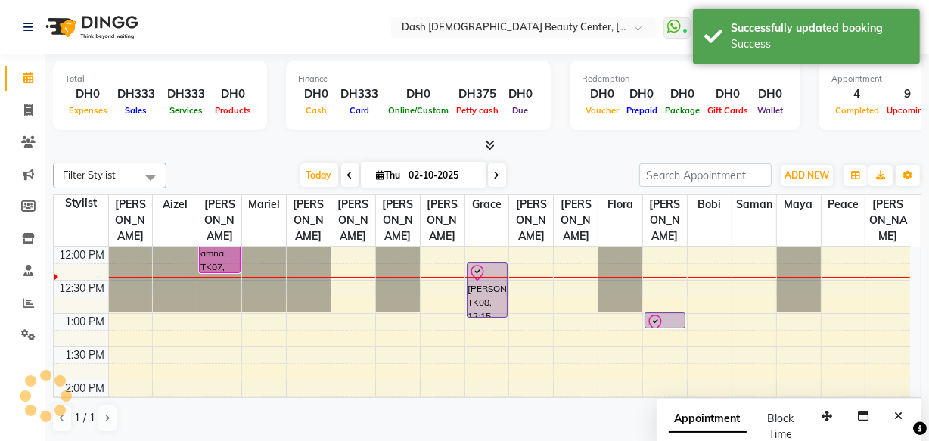
scroll to position [0, 0]
click at [347, 259] on div "Afra, TK03, 11:45 AM-12:45 PM, Anti-ageing Facial" at bounding box center [352, 263] width 39 height 64
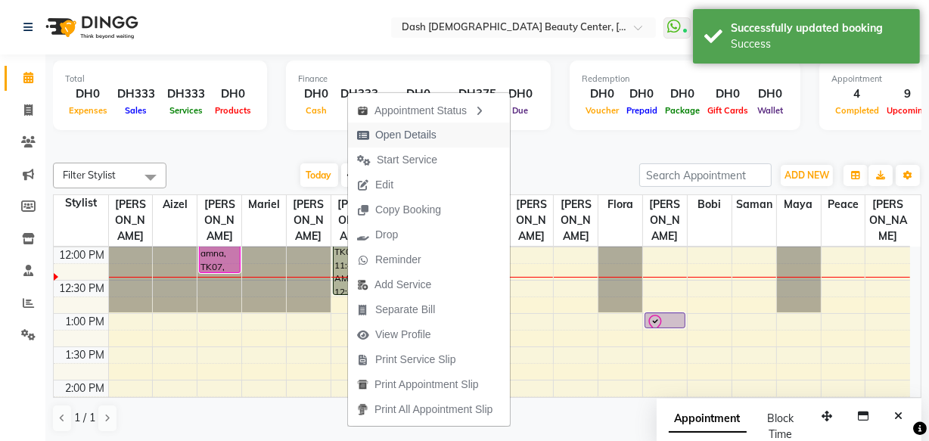
click at [420, 138] on span "Open Details" at bounding box center [405, 135] width 61 height 16
select select "5"
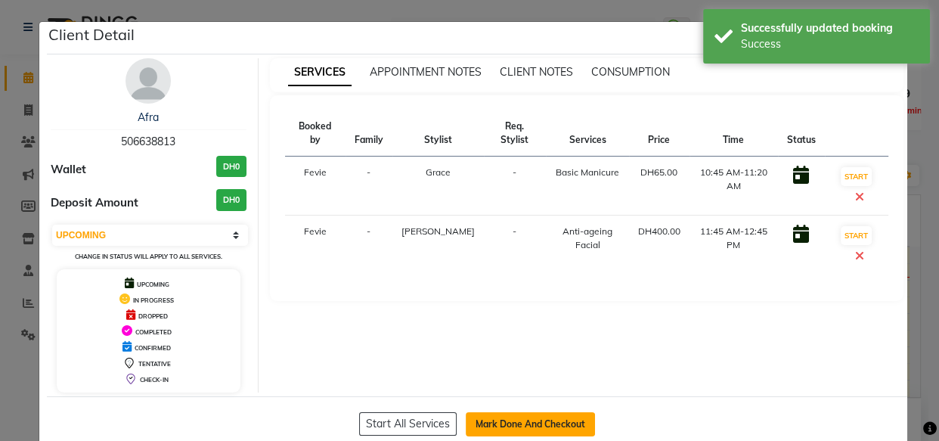
click at [538, 423] on button "Mark Done And Checkout" at bounding box center [530, 424] width 129 height 24
select select "service"
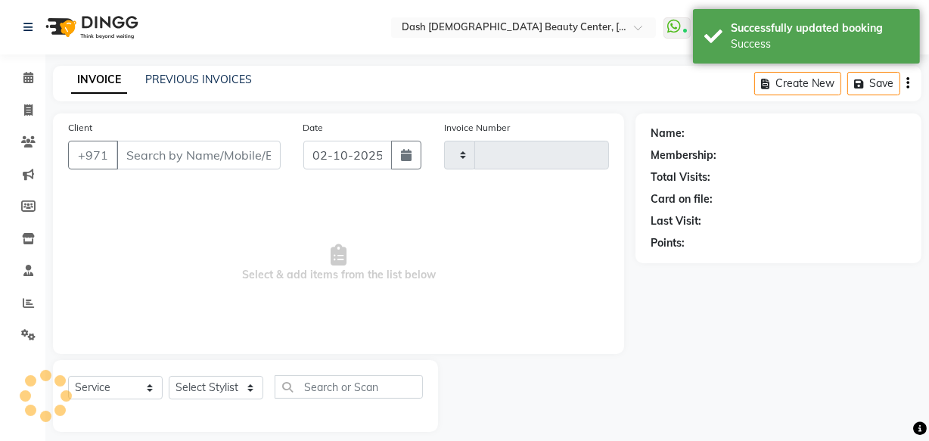
type input "4456"
select select "8372"
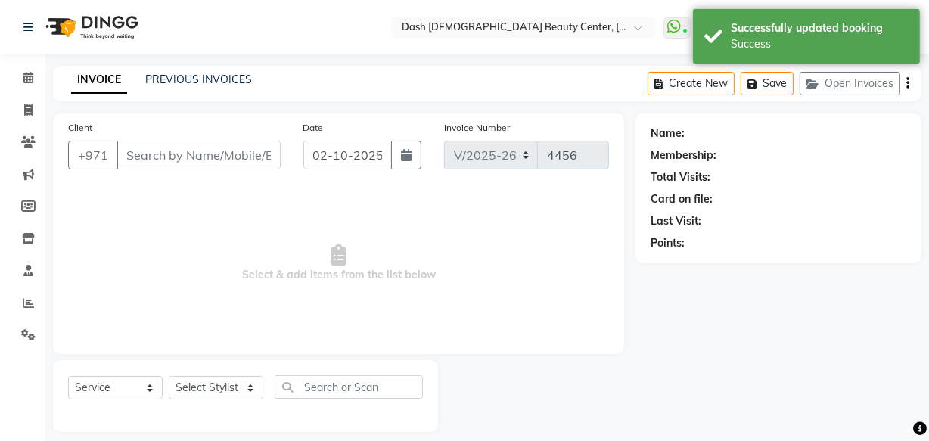
type input "506638813"
select select "81110"
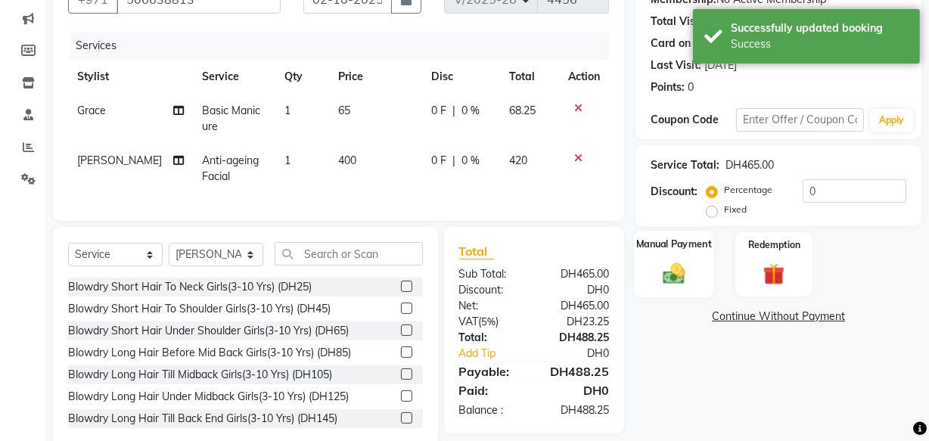
click at [674, 280] on img at bounding box center [674, 273] width 36 height 26
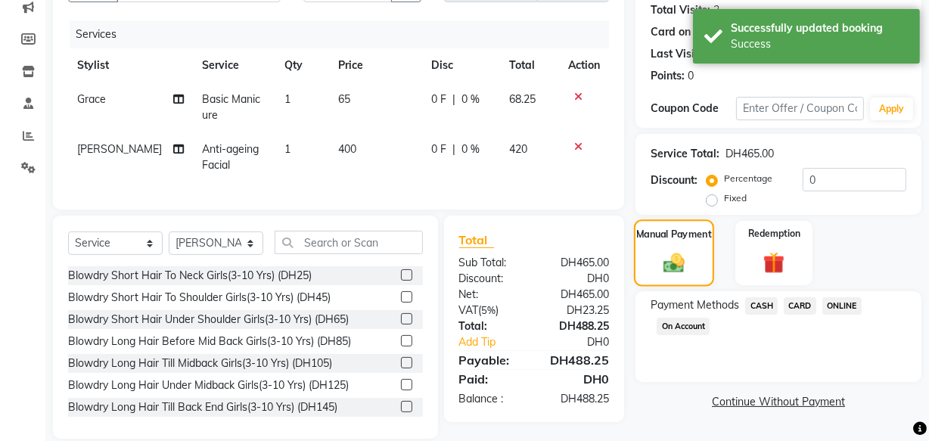
scroll to position [198, 0]
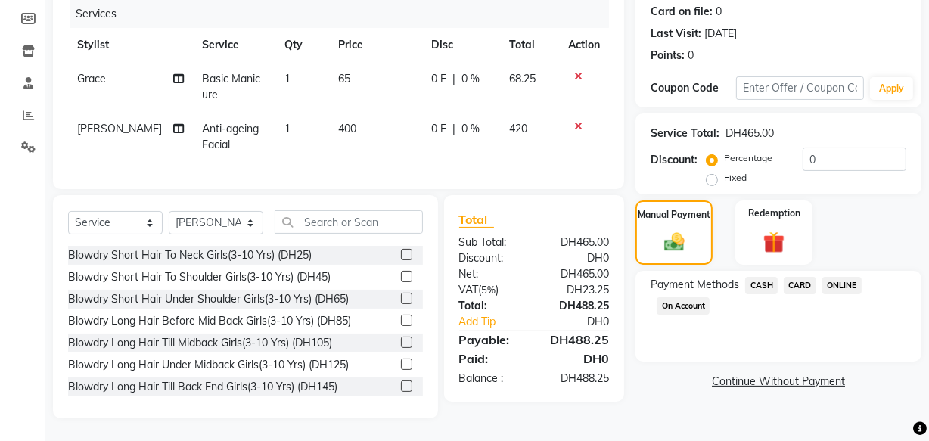
click at [809, 277] on span "CARD" at bounding box center [799, 285] width 33 height 17
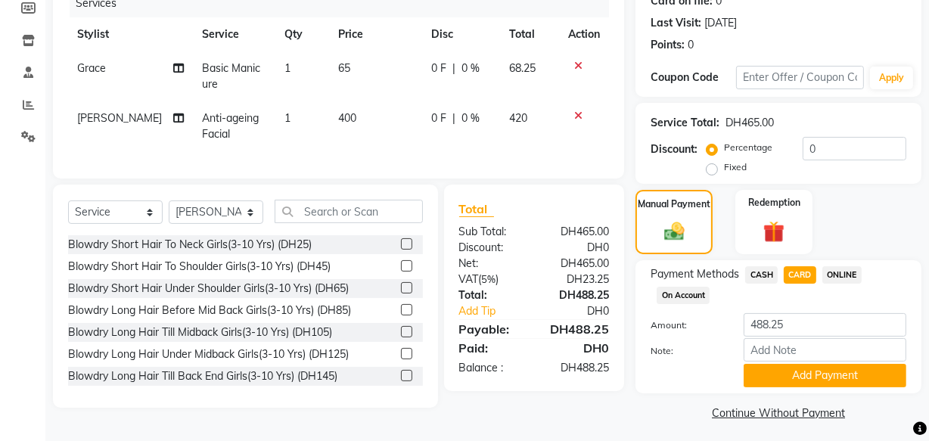
scroll to position [204, 0]
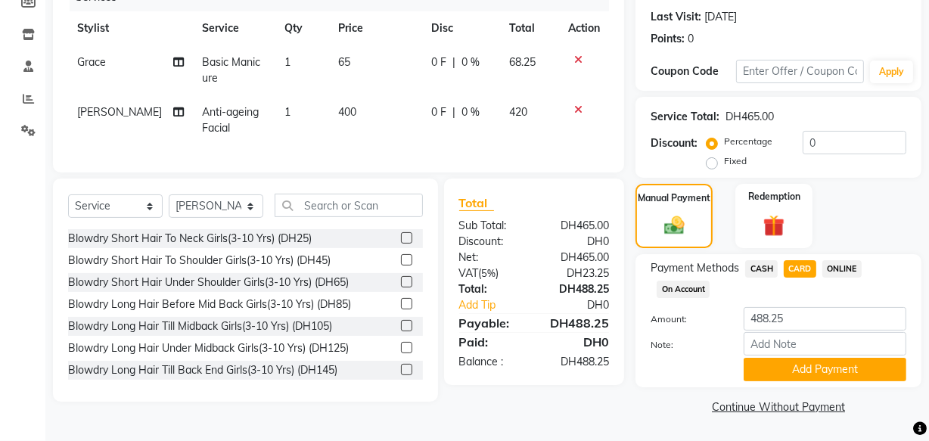
click at [812, 400] on link "Continue Without Payment" at bounding box center [778, 407] width 280 height 16
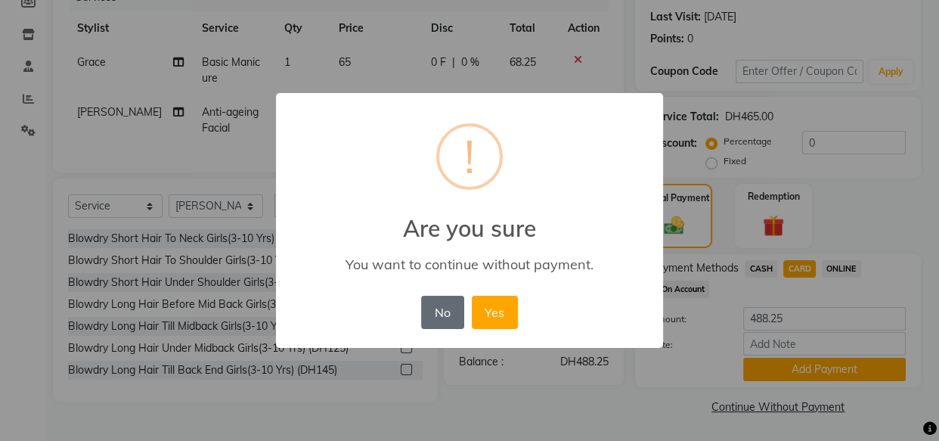
click at [445, 313] on button "No" at bounding box center [442, 312] width 42 height 33
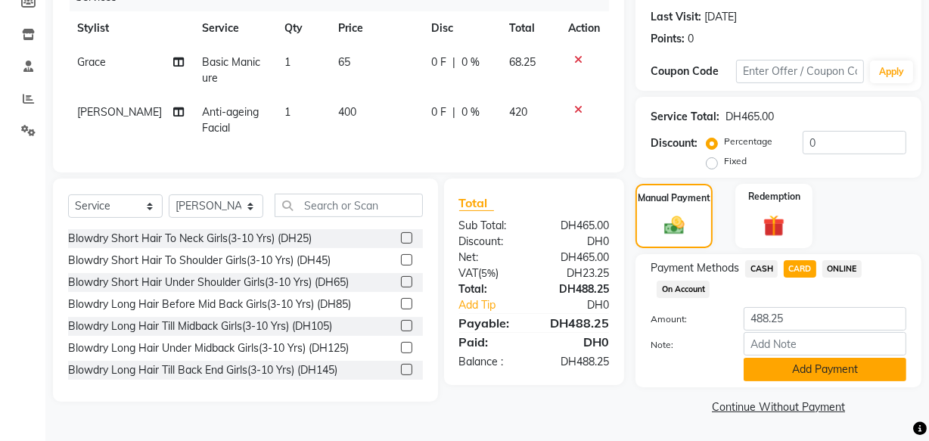
click at [834, 368] on button "Add Payment" at bounding box center [824, 369] width 163 height 23
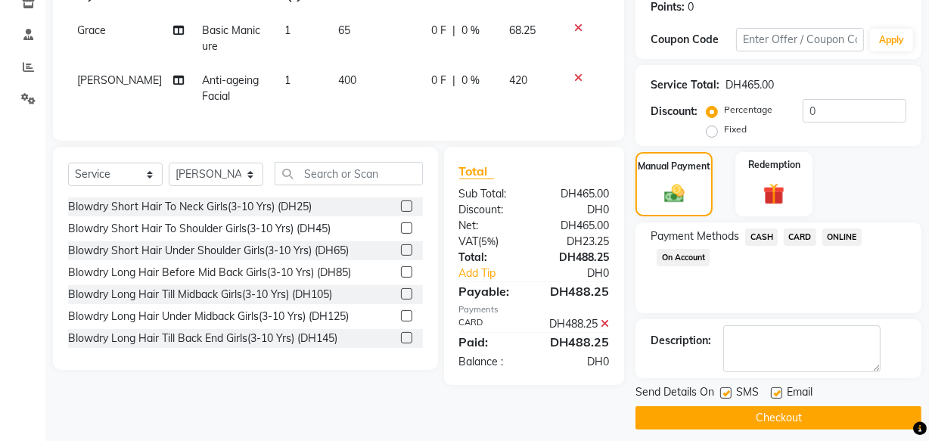
scroll to position [247, 0]
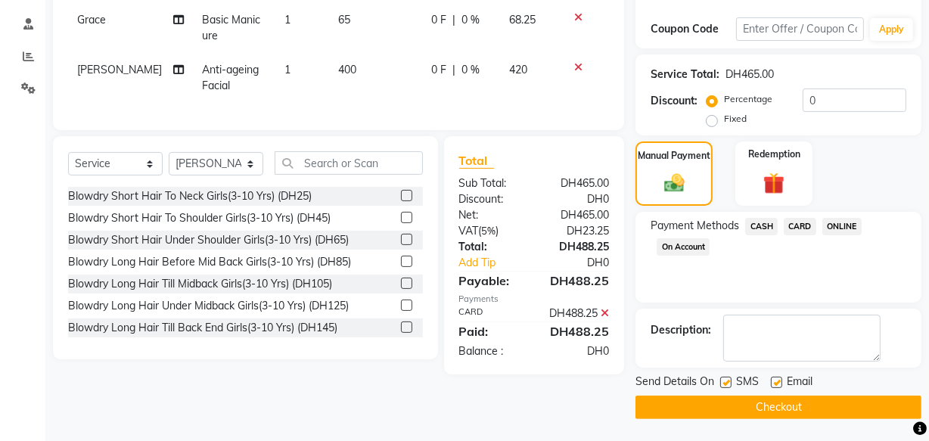
click at [765, 400] on button "Checkout" at bounding box center [778, 406] width 286 height 23
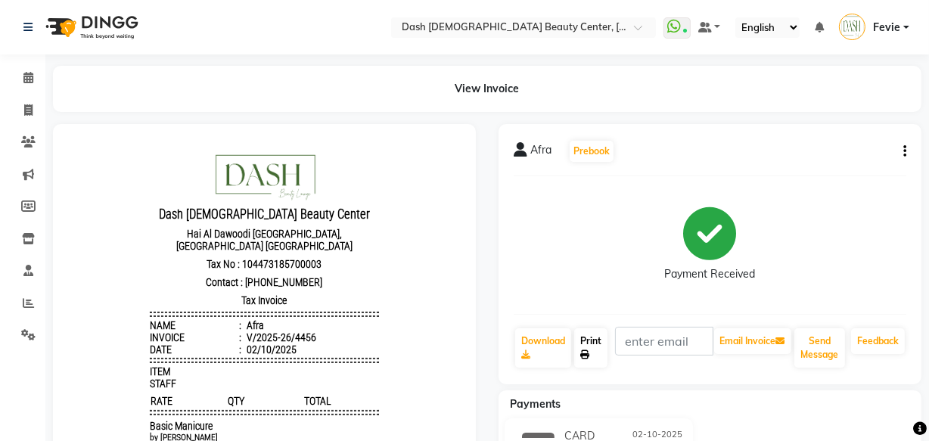
click at [585, 355] on icon at bounding box center [584, 354] width 9 height 9
click at [17, 117] on span at bounding box center [28, 110] width 26 height 17
select select "service"
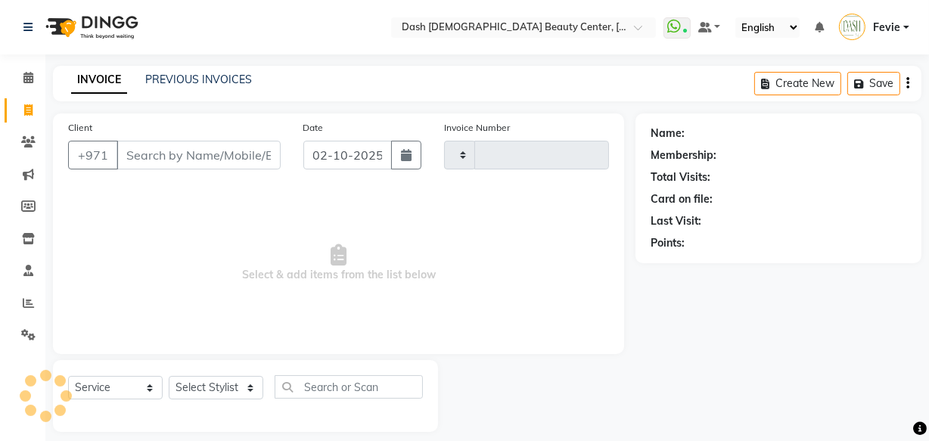
type input "4457"
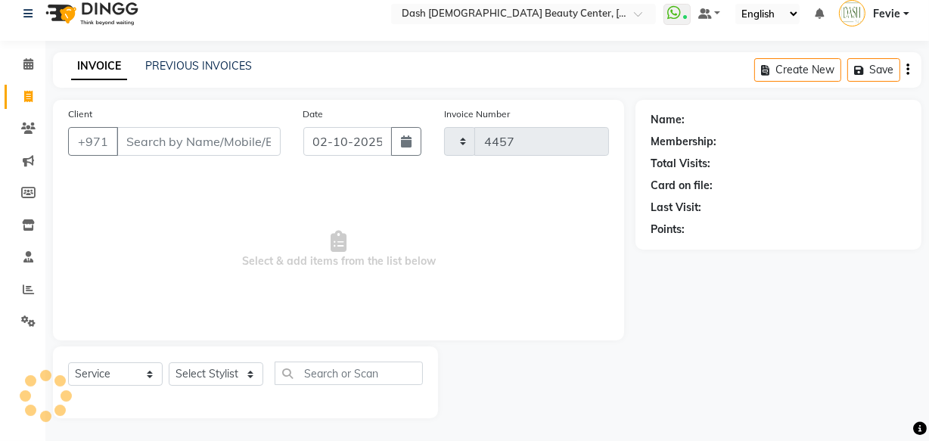
select select "8372"
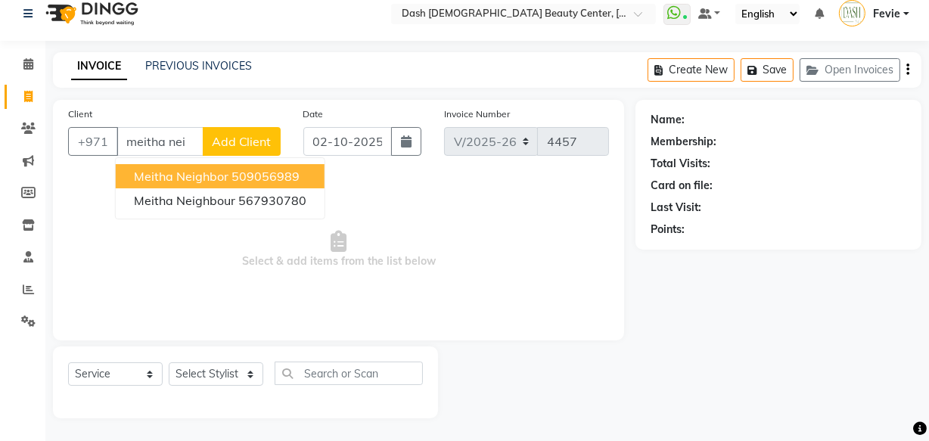
click at [238, 185] on button "Meitha neighbor 509056989" at bounding box center [220, 176] width 209 height 24
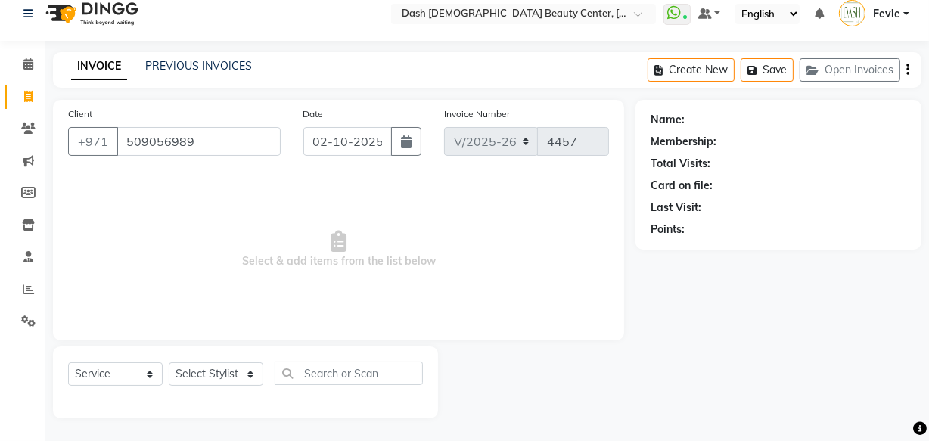
type input "509056989"
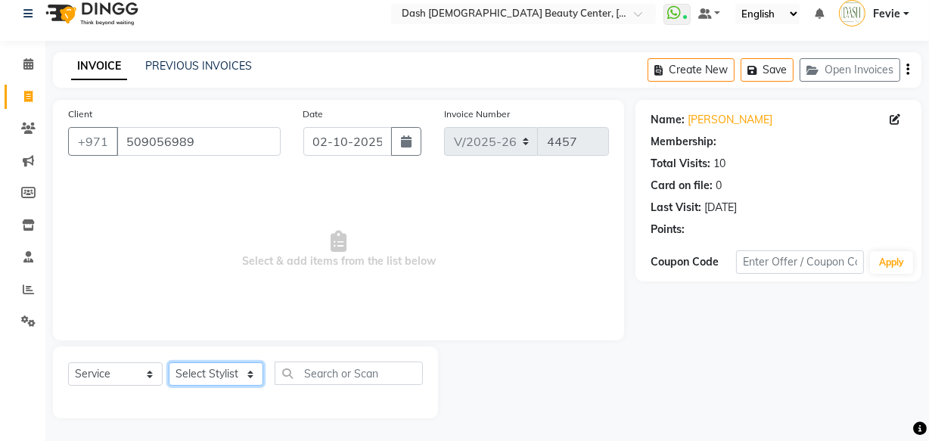
click at [222, 375] on select "Select Stylist [PERSON_NAME] [PERSON_NAME] [PERSON_NAME] [PERSON_NAME] [PERSON_…" at bounding box center [216, 373] width 95 height 23
select select "85614"
click at [169, 362] on select "Select Stylist [PERSON_NAME] [PERSON_NAME] [PERSON_NAME] [PERSON_NAME] [PERSON_…" at bounding box center [216, 373] width 95 height 23
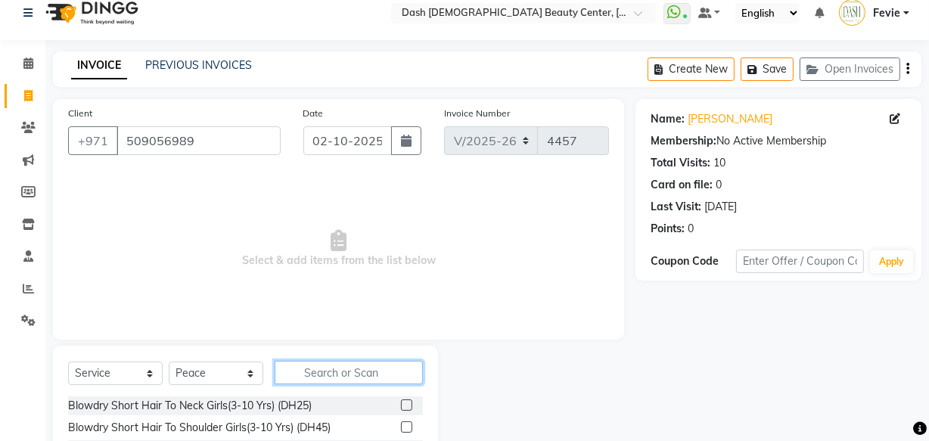
click at [357, 369] on input "text" at bounding box center [349, 372] width 148 height 23
type input "normal ha"
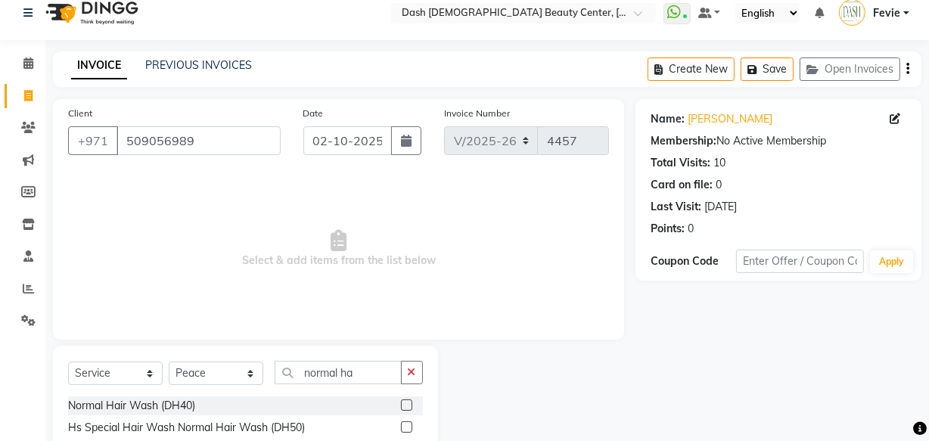
click at [407, 405] on label at bounding box center [406, 404] width 11 height 11
click at [407, 405] on input "checkbox" at bounding box center [406, 406] width 10 height 10
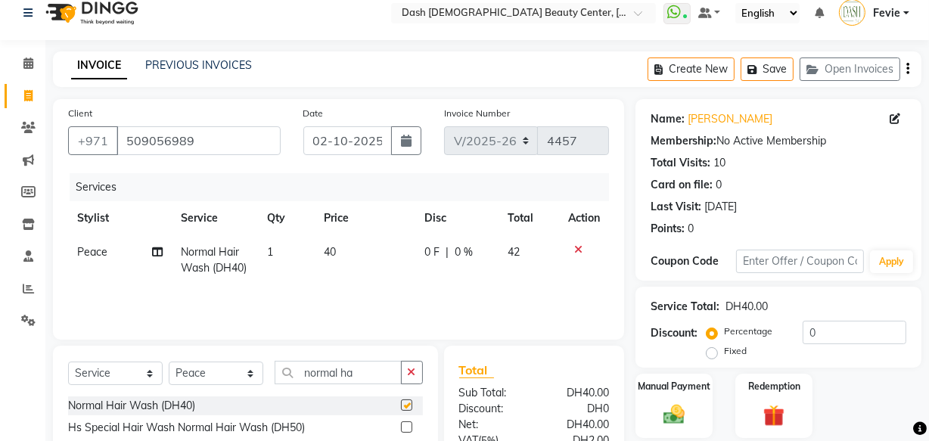
checkbox input "false"
click at [231, 375] on select "Select Stylist [PERSON_NAME] [PERSON_NAME] [PERSON_NAME] [PERSON_NAME] [PERSON_…" at bounding box center [216, 372] width 95 height 23
select select "82379"
click at [169, 361] on select "Select Stylist [PERSON_NAME] [PERSON_NAME] [PERSON_NAME] [PERSON_NAME] [PERSON_…" at bounding box center [216, 372] width 95 height 23
click at [411, 370] on icon "button" at bounding box center [412, 372] width 8 height 11
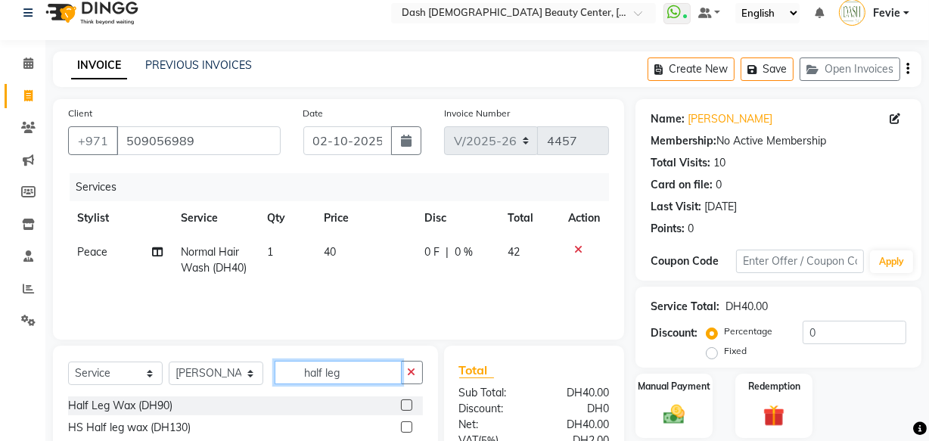
type input "half leg"
click at [407, 405] on label at bounding box center [406, 404] width 11 height 11
click at [407, 405] on input "checkbox" at bounding box center [406, 406] width 10 height 10
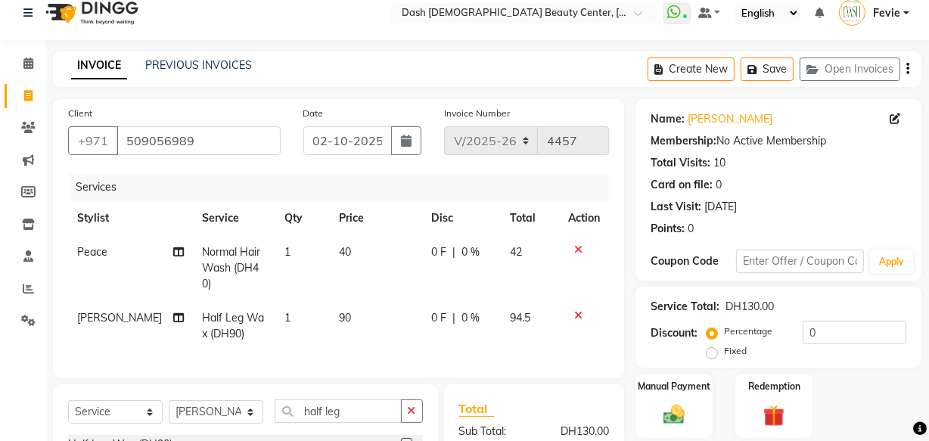
checkbox input "false"
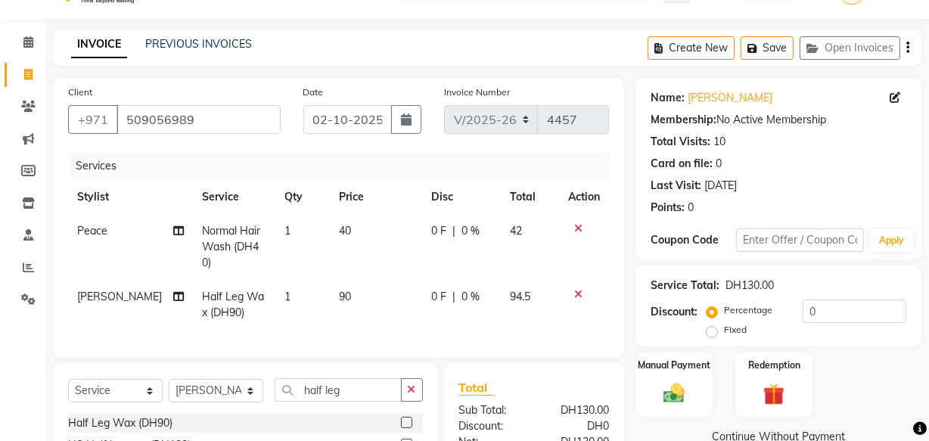
scroll to position [42, 0]
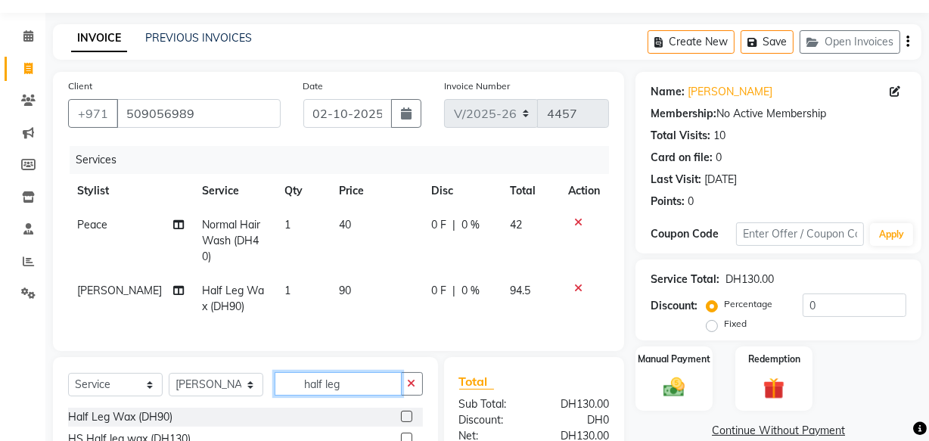
click at [377, 383] on input "half leg" at bounding box center [338, 383] width 127 height 23
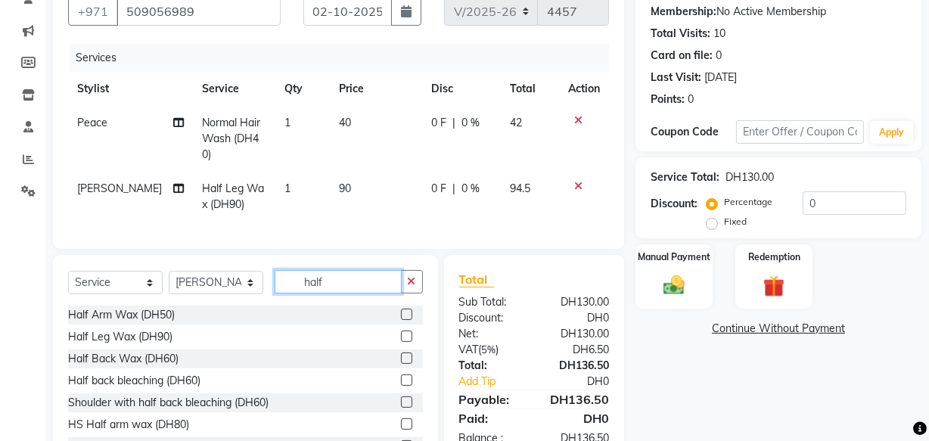
scroll to position [150, 0]
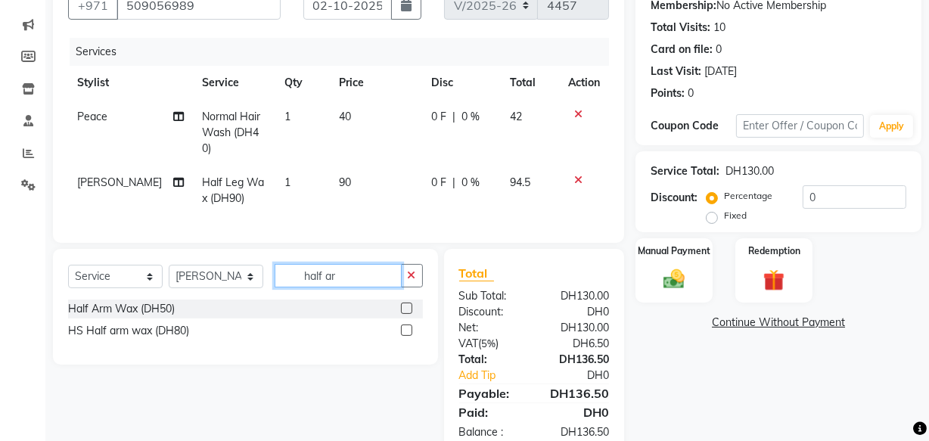
type input "half ar"
click at [407, 302] on label at bounding box center [406, 307] width 11 height 11
click at [407, 304] on input "checkbox" at bounding box center [406, 309] width 10 height 10
checkbox input "true"
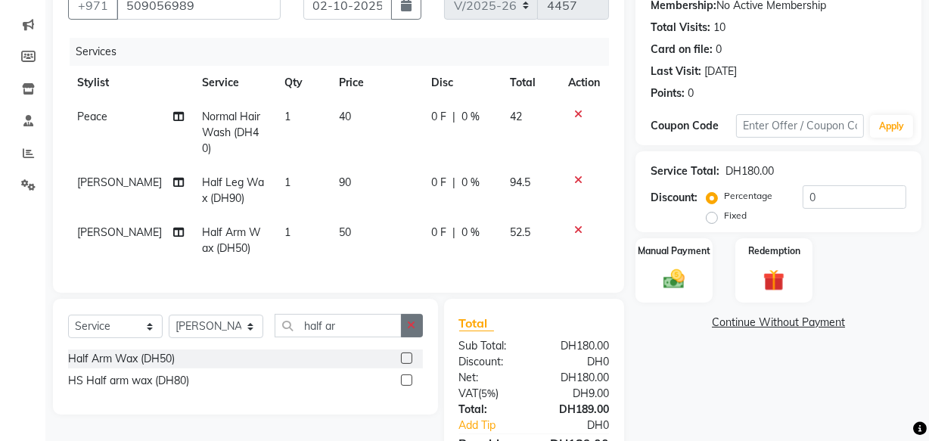
click at [414, 320] on icon "button" at bounding box center [412, 325] width 8 height 11
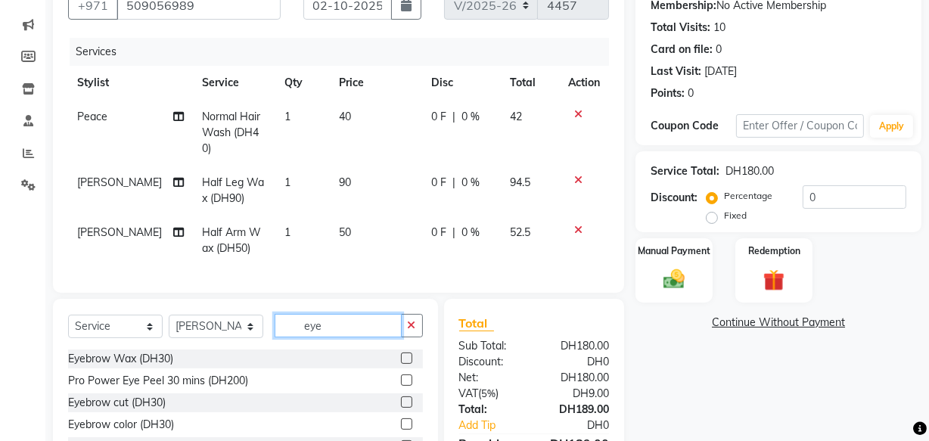
type input "eye"
click at [401, 396] on label at bounding box center [406, 401] width 11 height 11
click at [401, 398] on input "checkbox" at bounding box center [406, 403] width 10 height 10
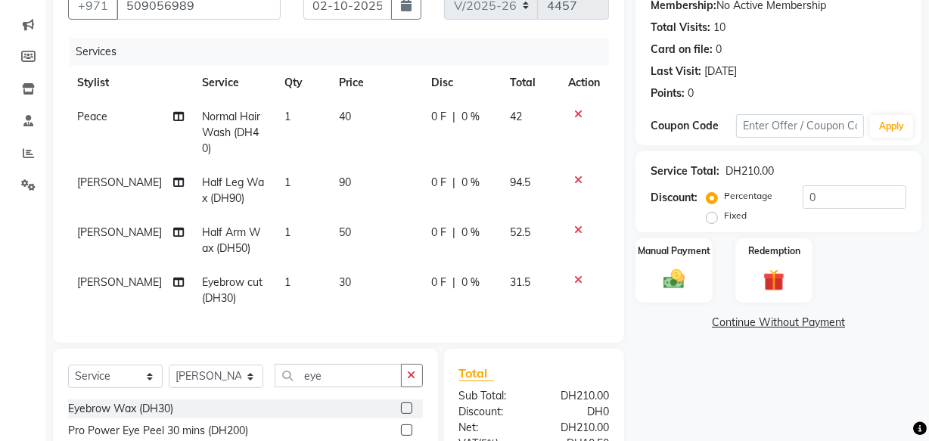
checkbox input "false"
click at [417, 374] on button "button" at bounding box center [412, 375] width 22 height 23
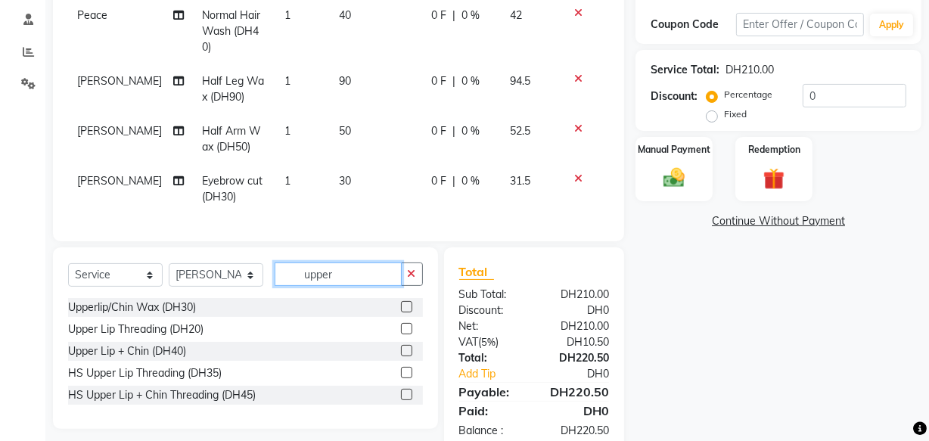
scroll to position [266, 0]
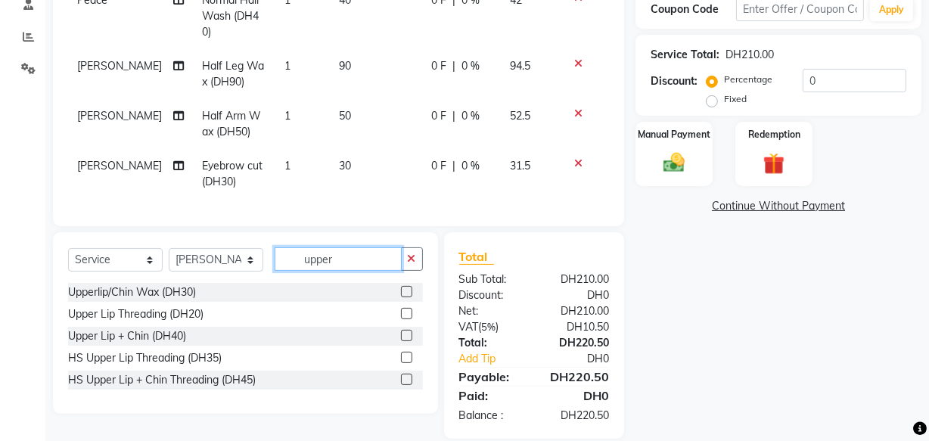
type input "upper"
click at [405, 308] on label at bounding box center [406, 313] width 11 height 11
click at [405, 309] on input "checkbox" at bounding box center [406, 314] width 10 height 10
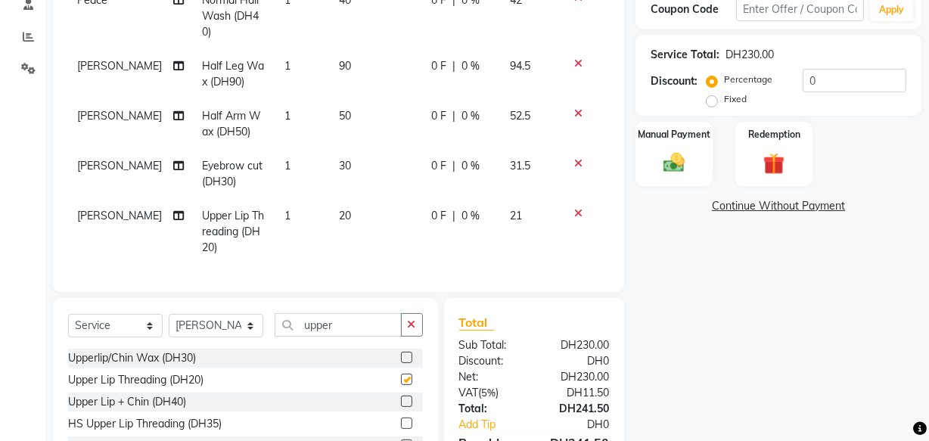
checkbox input "false"
click at [678, 167] on img at bounding box center [674, 163] width 36 height 26
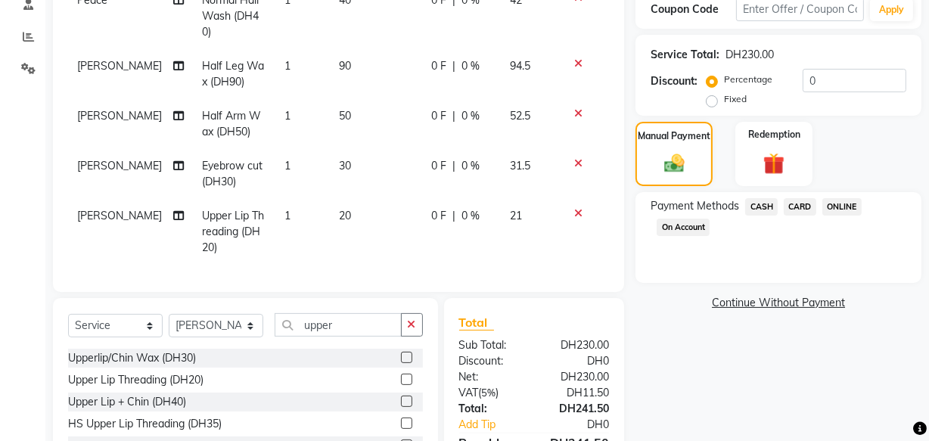
click at [812, 209] on span "CARD" at bounding box center [799, 206] width 33 height 17
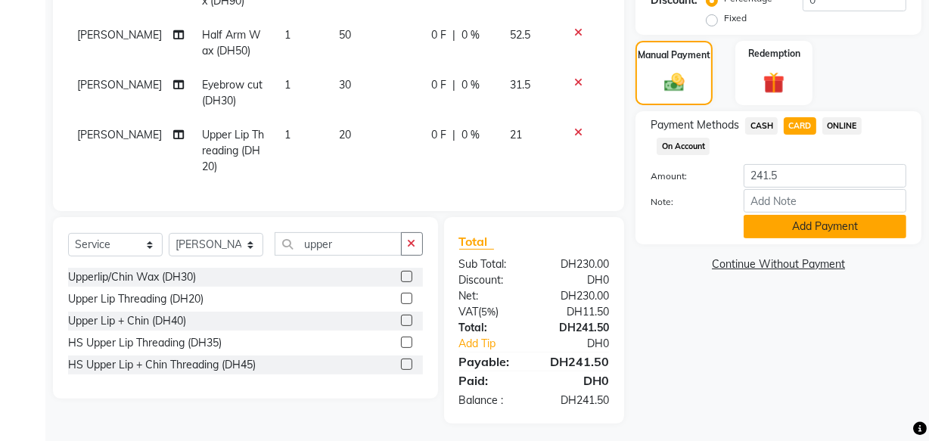
click at [827, 228] on button "Add Payment" at bounding box center [824, 226] width 163 height 23
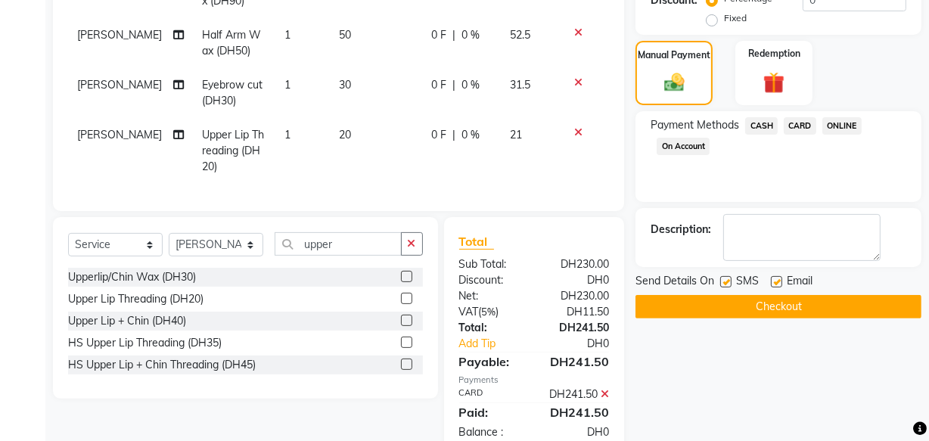
scroll to position [354, 0]
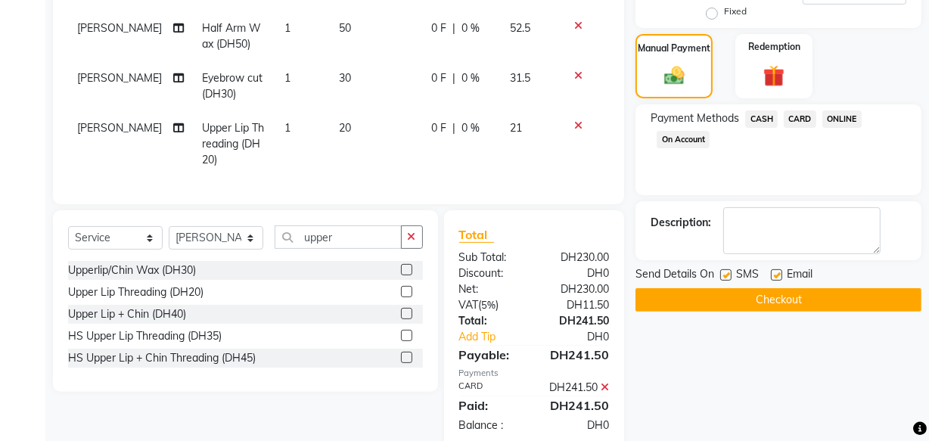
click at [780, 302] on button "Checkout" at bounding box center [778, 299] width 286 height 23
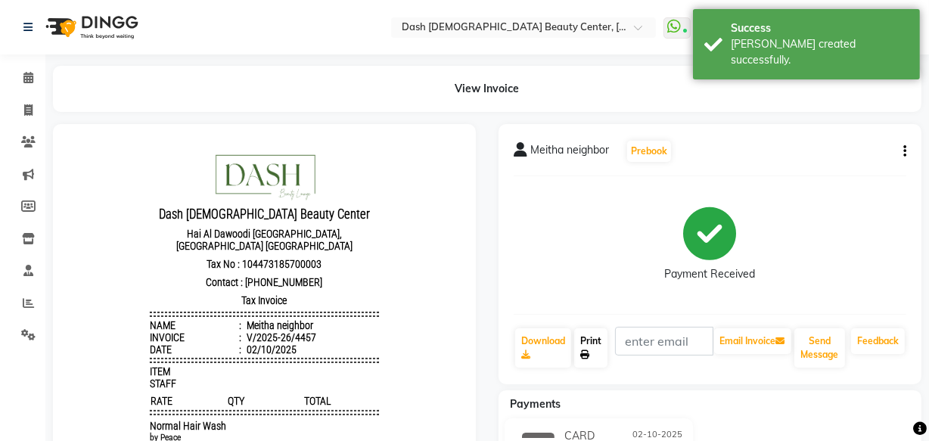
click at [589, 355] on icon at bounding box center [584, 354] width 9 height 9
click at [28, 76] on icon at bounding box center [28, 77] width 10 height 11
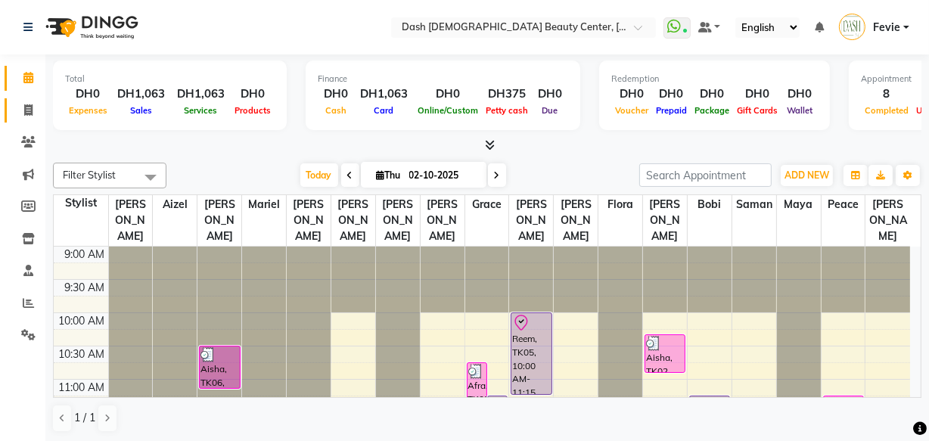
click at [30, 102] on span at bounding box center [28, 110] width 26 height 17
select select "service"
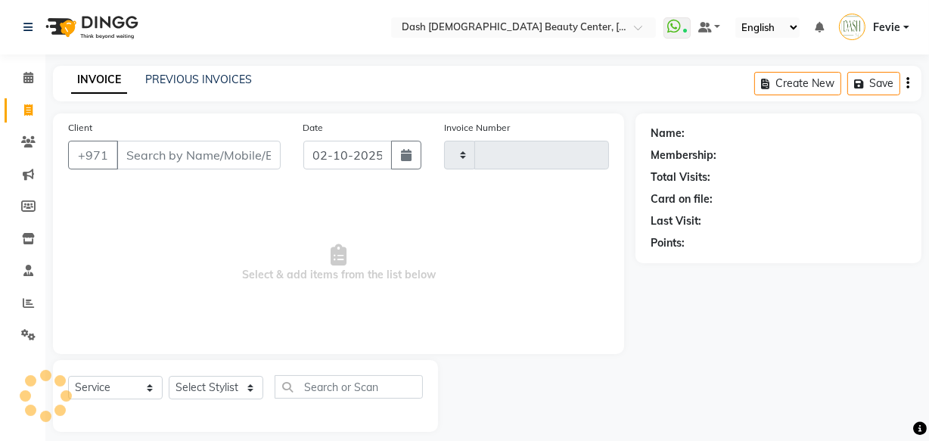
click at [169, 163] on input "Client" at bounding box center [198, 155] width 164 height 29
type input "4458"
select select "8372"
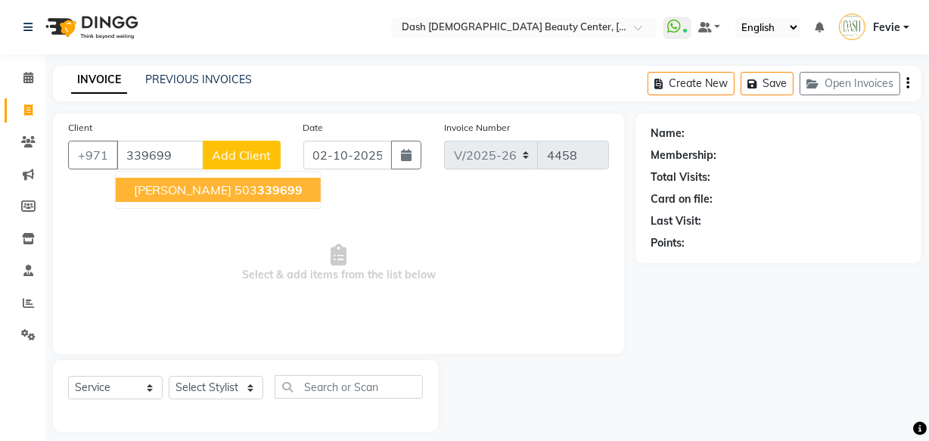
click at [257, 194] on span "339699" at bounding box center [279, 189] width 45 height 15
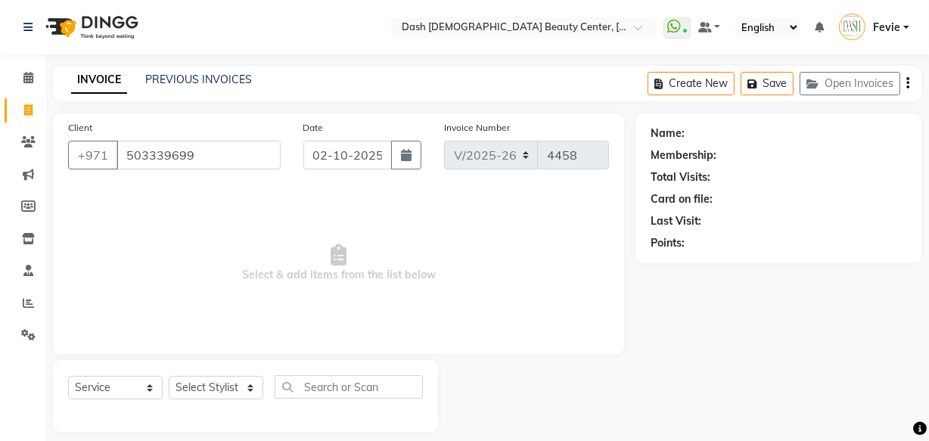
type input "503339699"
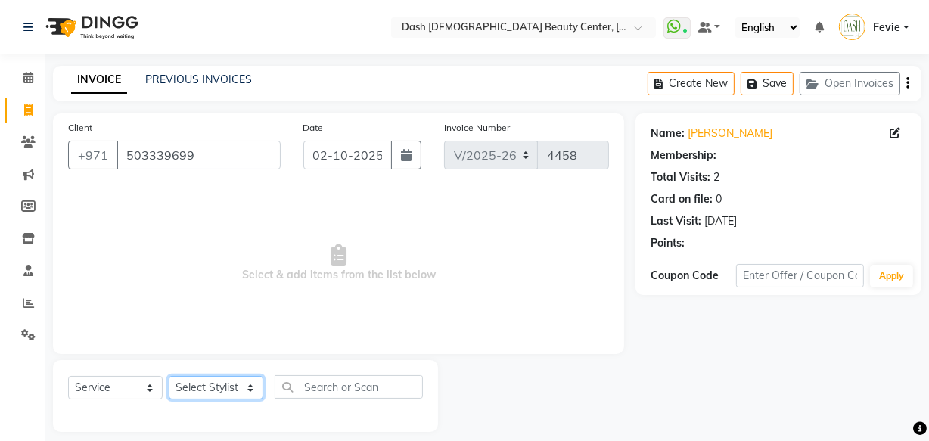
click at [222, 388] on select "Select Stylist [PERSON_NAME] [PERSON_NAME] [PERSON_NAME] [PERSON_NAME] [PERSON_…" at bounding box center [216, 387] width 95 height 23
select select "82379"
click at [169, 376] on select "Select Stylist [PERSON_NAME] [PERSON_NAME] [PERSON_NAME] [PERSON_NAME] [PERSON_…" at bounding box center [216, 387] width 95 height 23
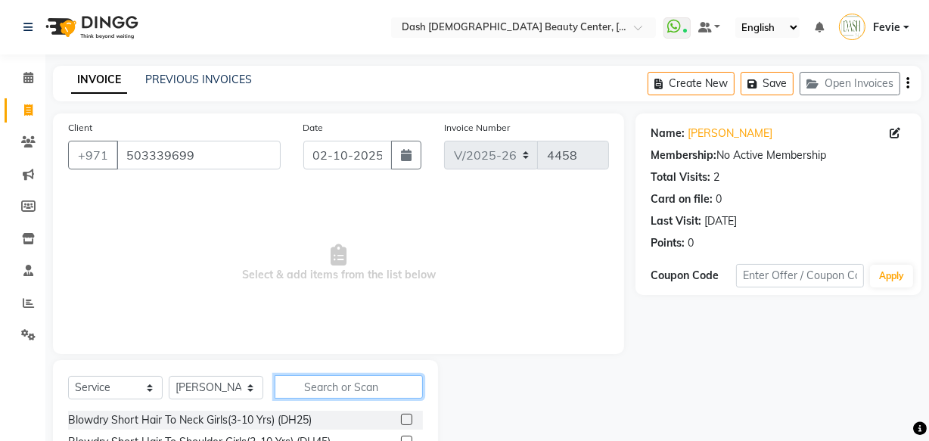
click at [359, 391] on input "text" at bounding box center [349, 386] width 148 height 23
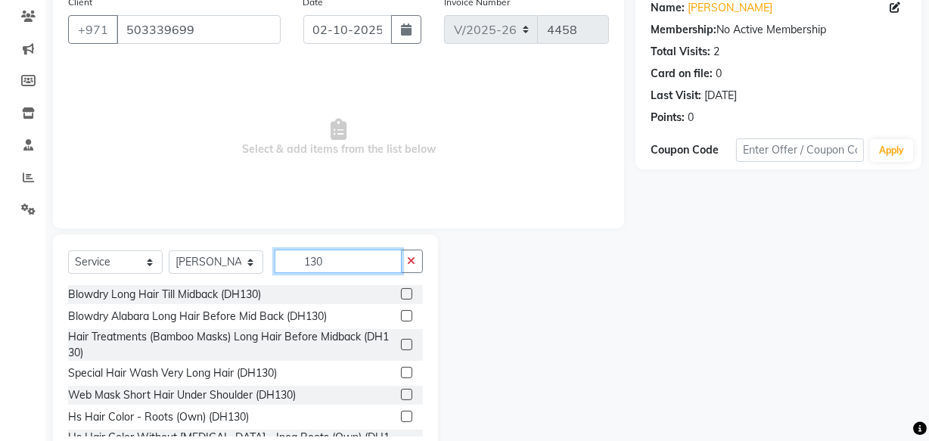
scroll to position [128, 0]
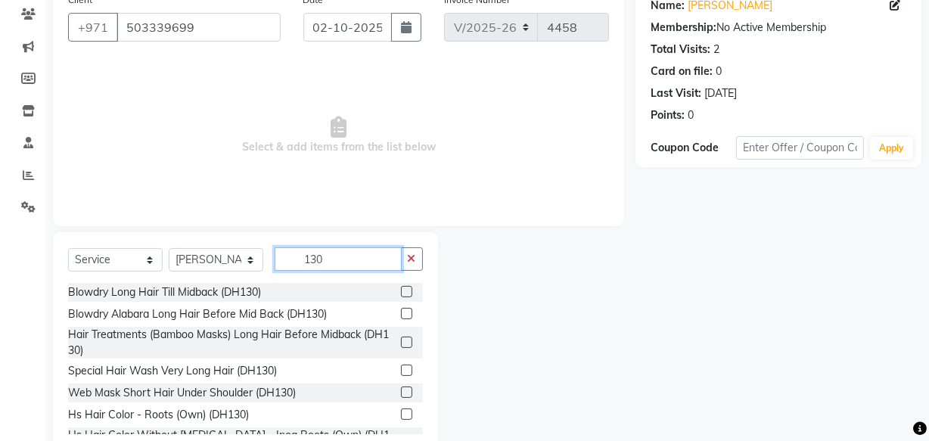
type input "130"
click at [401, 318] on label at bounding box center [406, 313] width 11 height 11
click at [401, 318] on input "checkbox" at bounding box center [406, 314] width 10 height 10
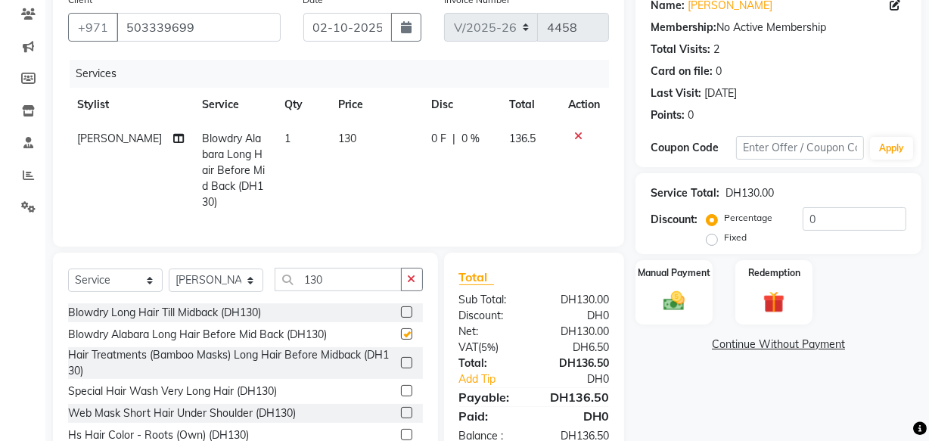
checkbox input "false"
click at [411, 274] on icon "button" at bounding box center [412, 279] width 8 height 11
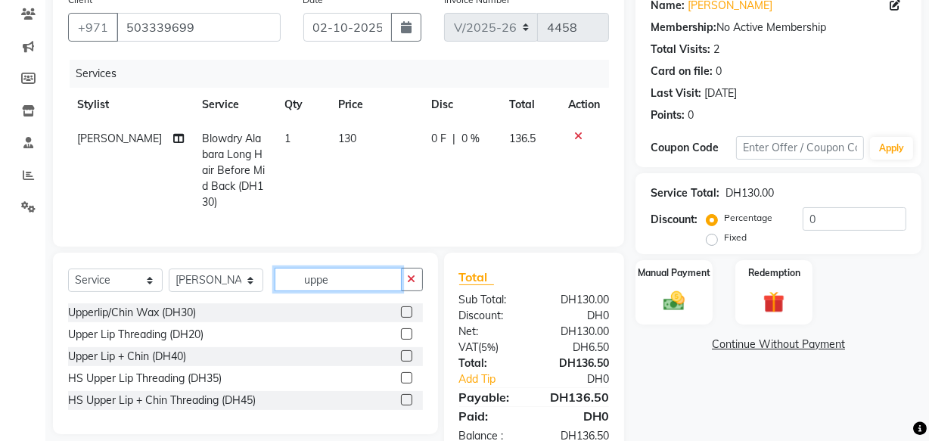
type input "uppe"
click at [407, 372] on label at bounding box center [406, 377] width 11 height 11
click at [407, 374] on input "checkbox" at bounding box center [406, 379] width 10 height 10
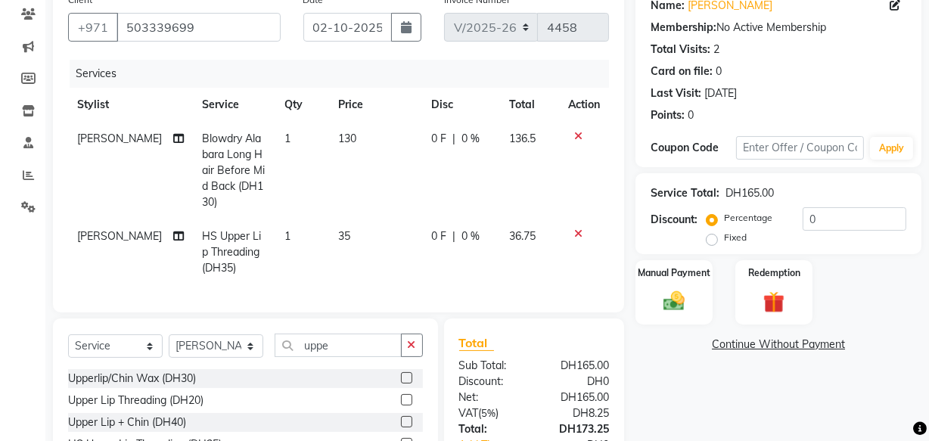
checkbox input "false"
click at [212, 339] on select "Select Stylist [PERSON_NAME] [PERSON_NAME] [PERSON_NAME] [PERSON_NAME] [PERSON_…" at bounding box center [216, 345] width 95 height 23
select select "81115"
click at [169, 334] on select "Select Stylist [PERSON_NAME] [PERSON_NAME] [PERSON_NAME] [PERSON_NAME] [PERSON_…" at bounding box center [216, 345] width 95 height 23
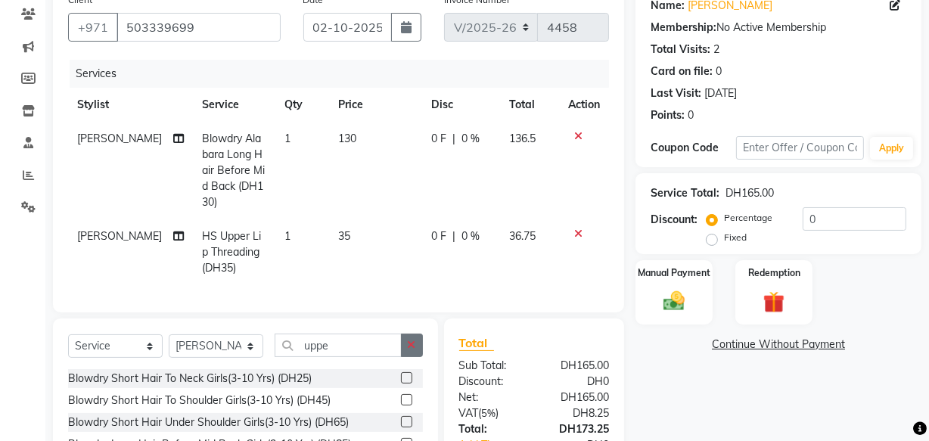
click at [411, 340] on icon "button" at bounding box center [412, 345] width 8 height 11
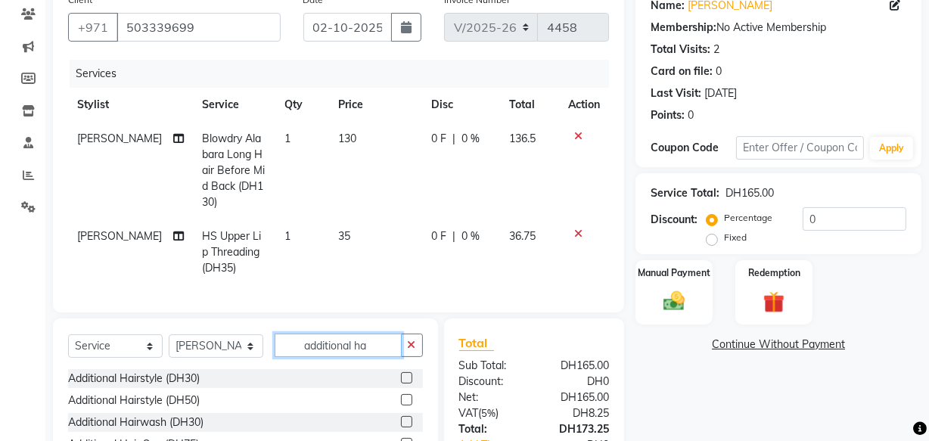
type input "additional ha"
click at [407, 416] on label at bounding box center [406, 421] width 11 height 11
click at [407, 417] on input "checkbox" at bounding box center [406, 422] width 10 height 10
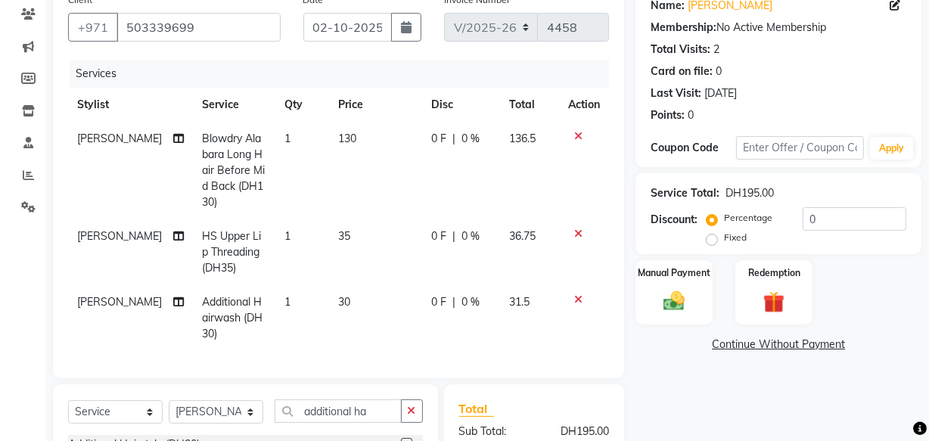
checkbox input "false"
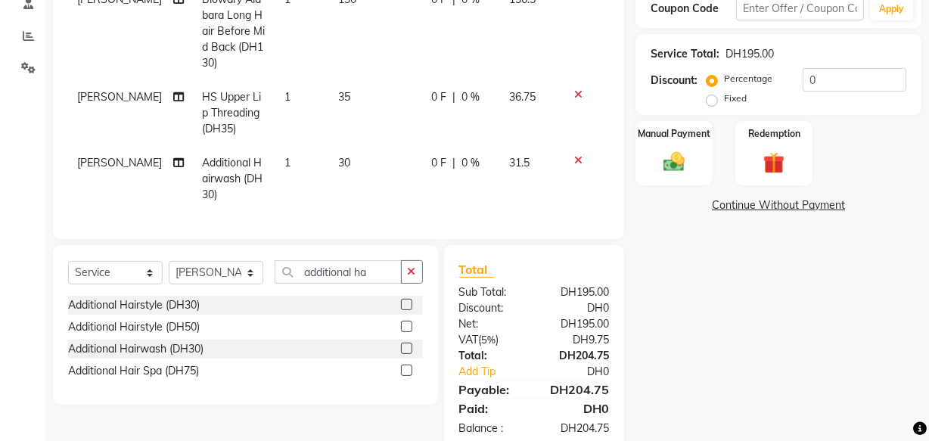
scroll to position [295, 0]
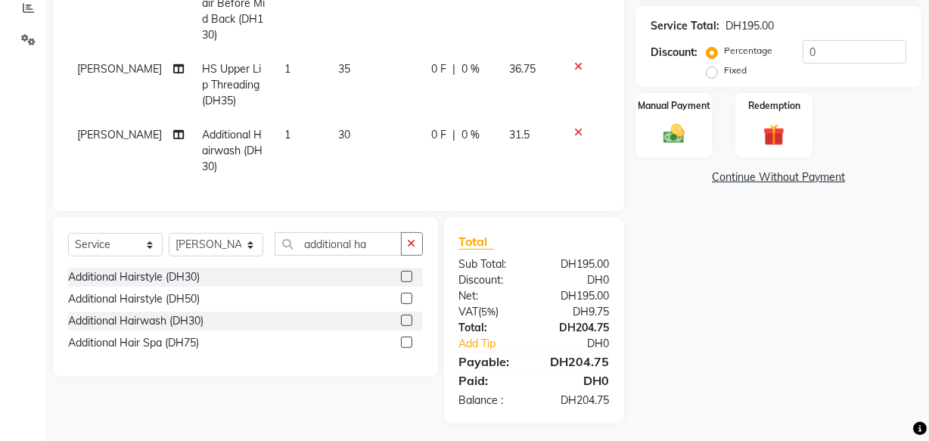
click at [574, 61] on icon at bounding box center [578, 66] width 8 height 11
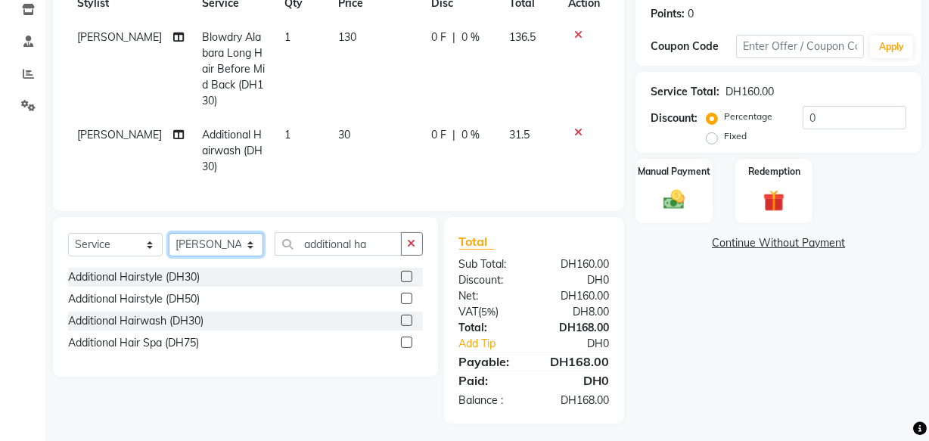
click at [228, 233] on select "Select Stylist [PERSON_NAME] [PERSON_NAME] [PERSON_NAME] [PERSON_NAME] [PERSON_…" at bounding box center [216, 244] width 95 height 23
click at [169, 233] on select "Select Stylist [PERSON_NAME] [PERSON_NAME] [PERSON_NAME] [PERSON_NAME] [PERSON_…" at bounding box center [216, 244] width 95 height 23
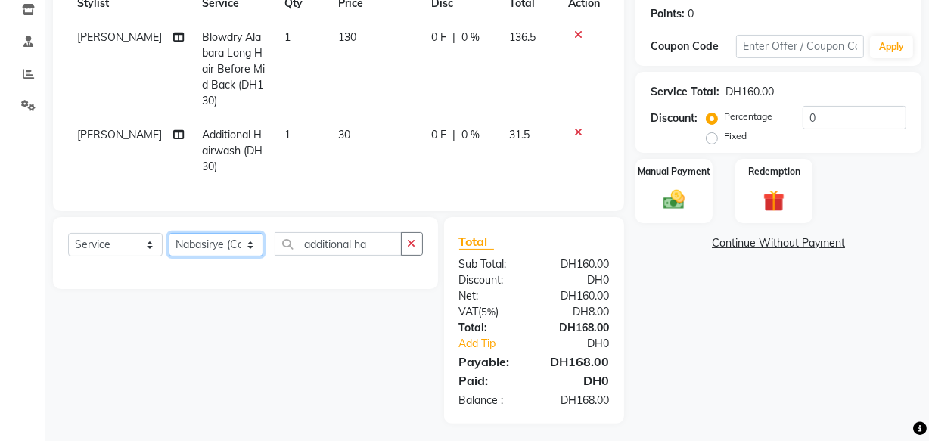
click at [222, 243] on select "Select Stylist [PERSON_NAME] [PERSON_NAME] [PERSON_NAME] [PERSON_NAME] [PERSON_…" at bounding box center [216, 244] width 95 height 23
select select "82379"
click at [169, 233] on select "Select Stylist [PERSON_NAME] [PERSON_NAME] [PERSON_NAME] [PERSON_NAME] [PERSON_…" at bounding box center [216, 244] width 95 height 23
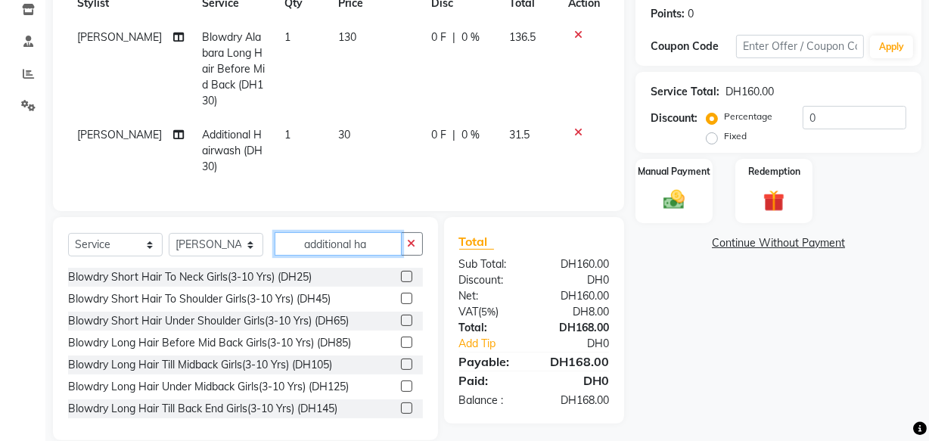
click at [387, 242] on input "additional ha" at bounding box center [338, 243] width 127 height 23
click at [422, 243] on button "button" at bounding box center [412, 243] width 22 height 23
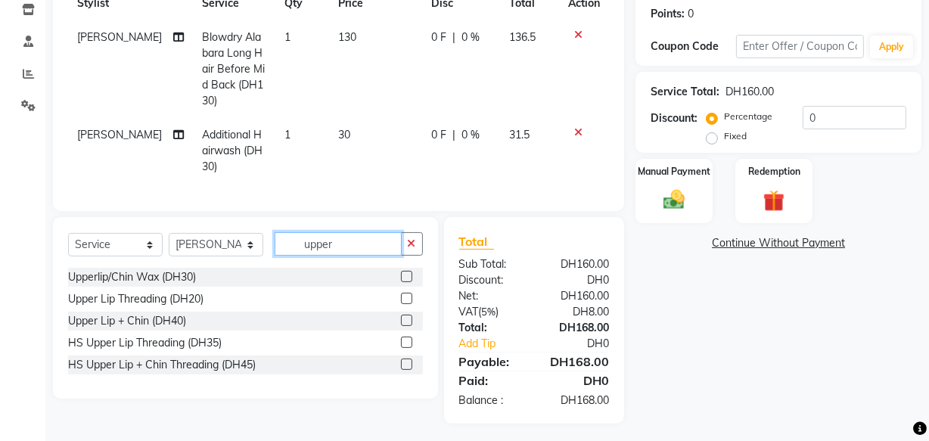
type input "upper"
click at [407, 315] on label at bounding box center [406, 320] width 11 height 11
click at [407, 316] on input "checkbox" at bounding box center [406, 321] width 10 height 10
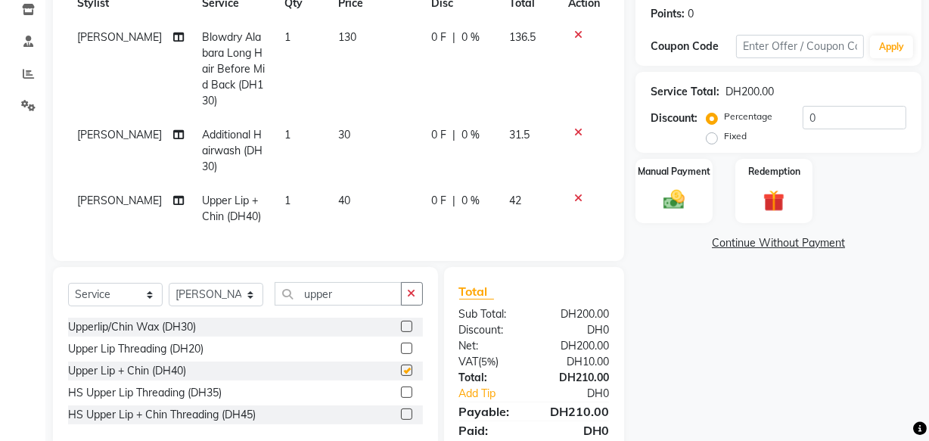
checkbox input "false"
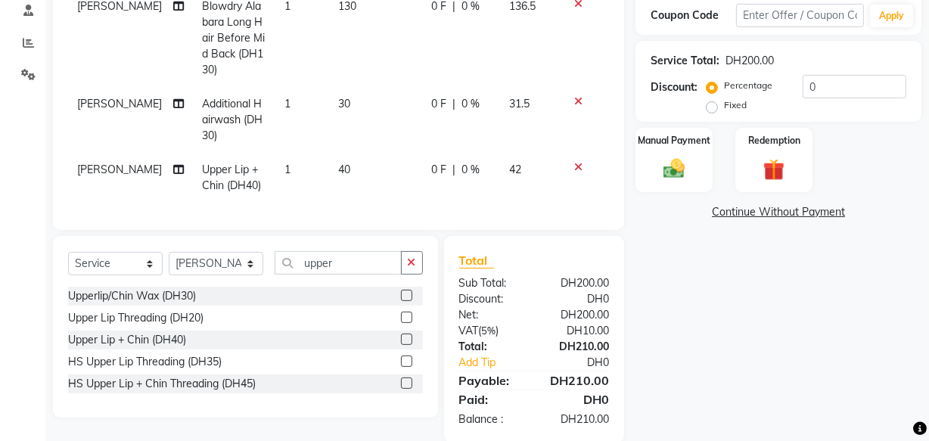
scroll to position [279, 0]
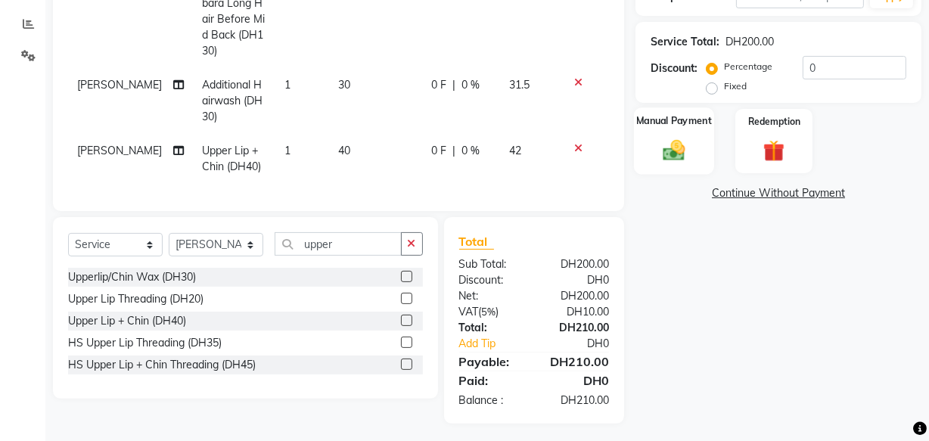
click at [677, 135] on div "Manual Payment" at bounding box center [674, 140] width 80 height 67
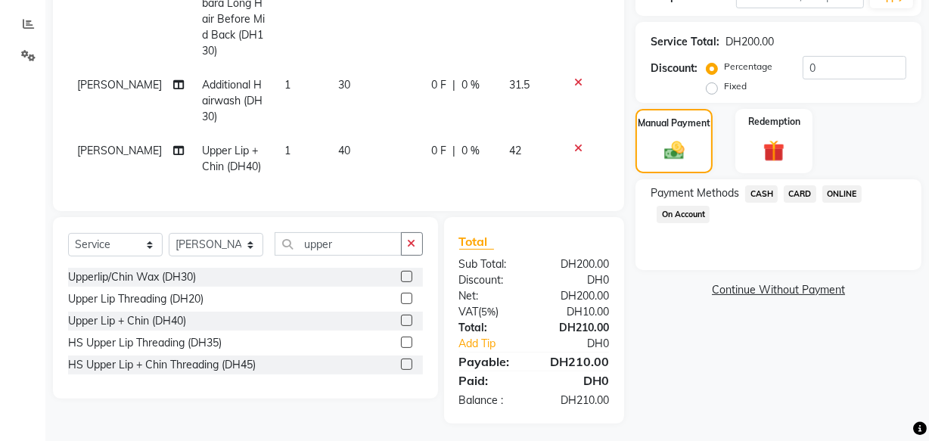
click at [768, 196] on span "CASH" at bounding box center [761, 193] width 33 height 17
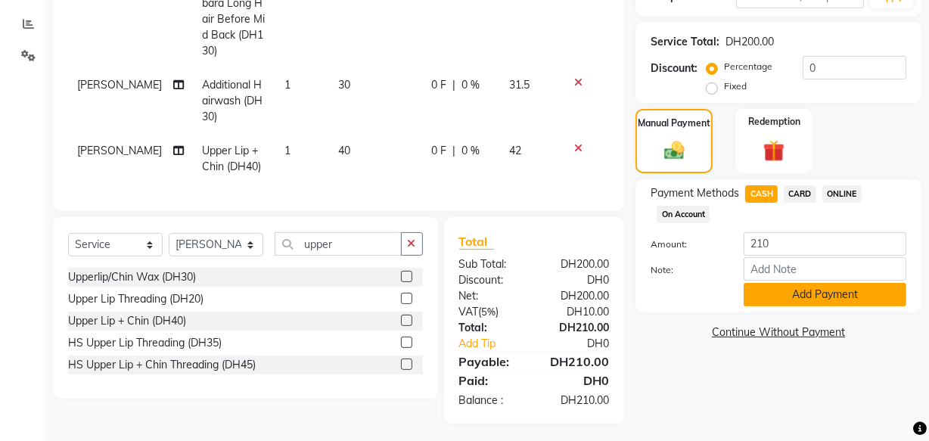
click at [802, 292] on button "Add Payment" at bounding box center [824, 294] width 163 height 23
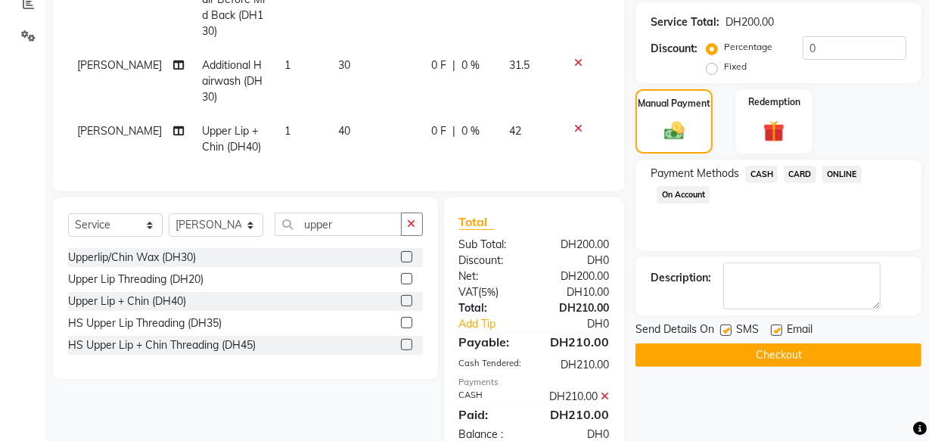
scroll to position [348, 0]
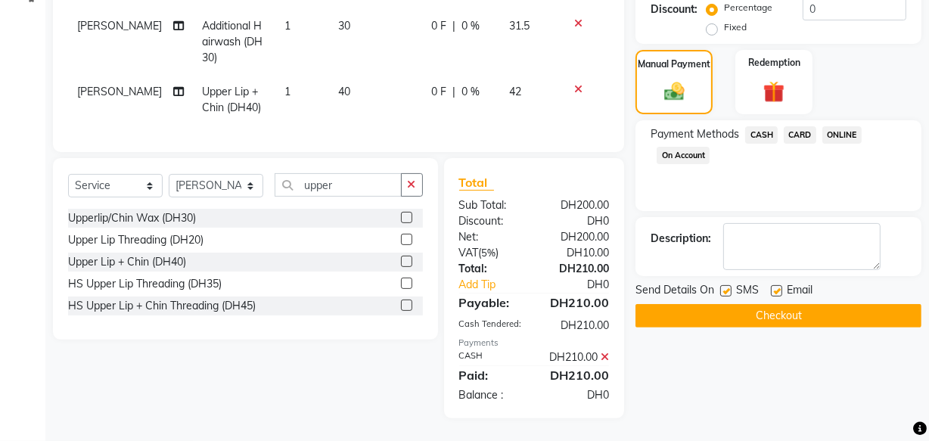
click at [805, 304] on button "Checkout" at bounding box center [778, 315] width 286 height 23
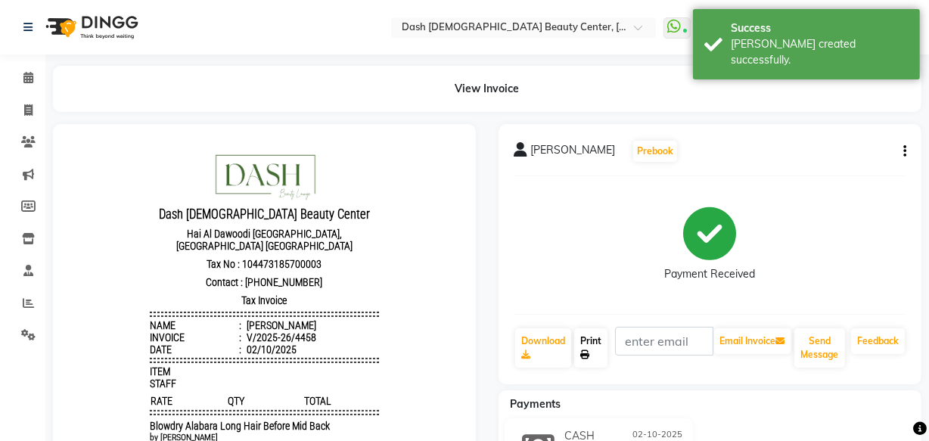
click at [582, 363] on link "Print" at bounding box center [590, 347] width 33 height 39
click at [594, 352] on link "Print" at bounding box center [590, 347] width 33 height 39
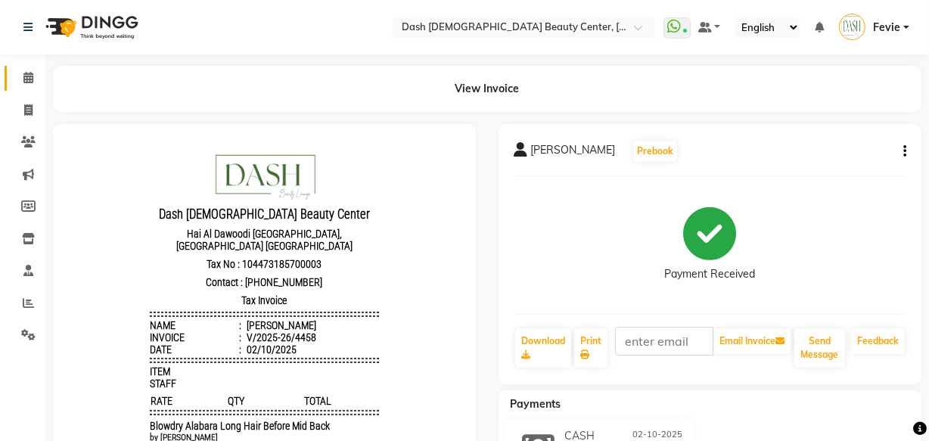
click at [28, 73] on icon at bounding box center [28, 77] width 10 height 11
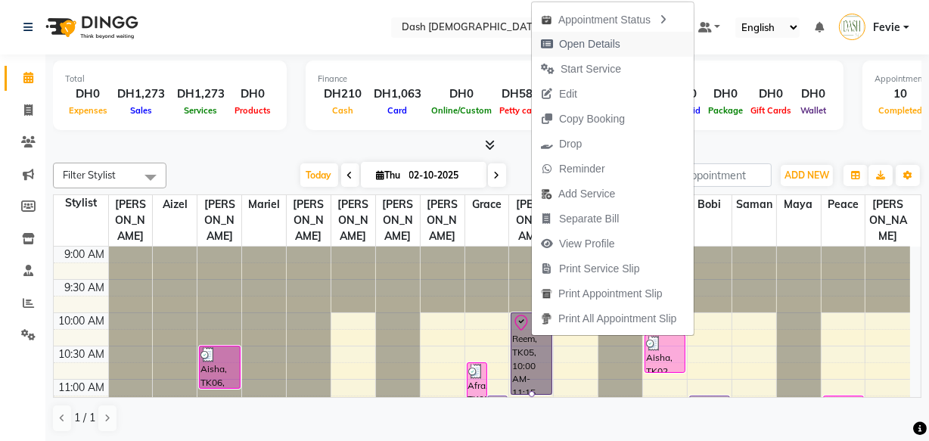
click at [591, 43] on span "Open Details" at bounding box center [589, 44] width 61 height 16
select select "8"
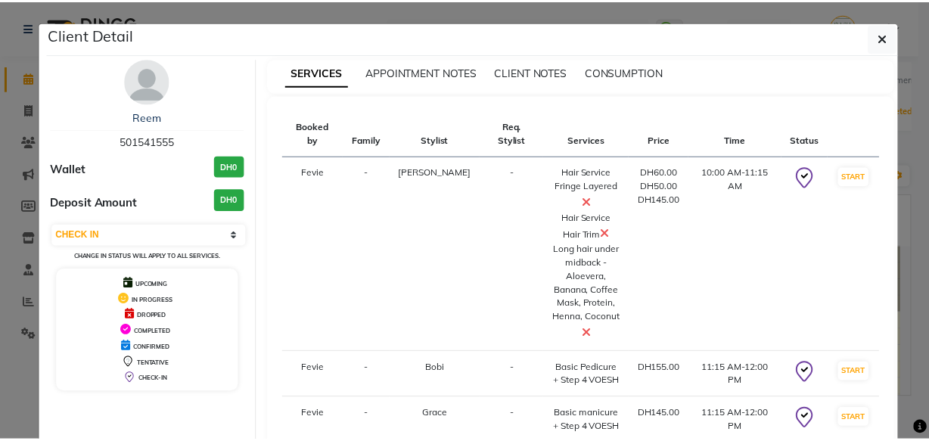
scroll to position [83, 0]
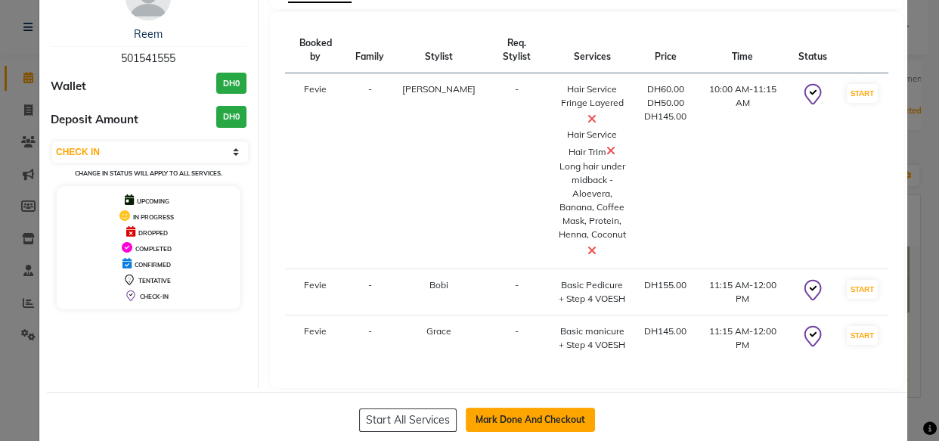
click at [542, 408] on button "Mark Done And Checkout" at bounding box center [530, 420] width 129 height 24
select select "service"
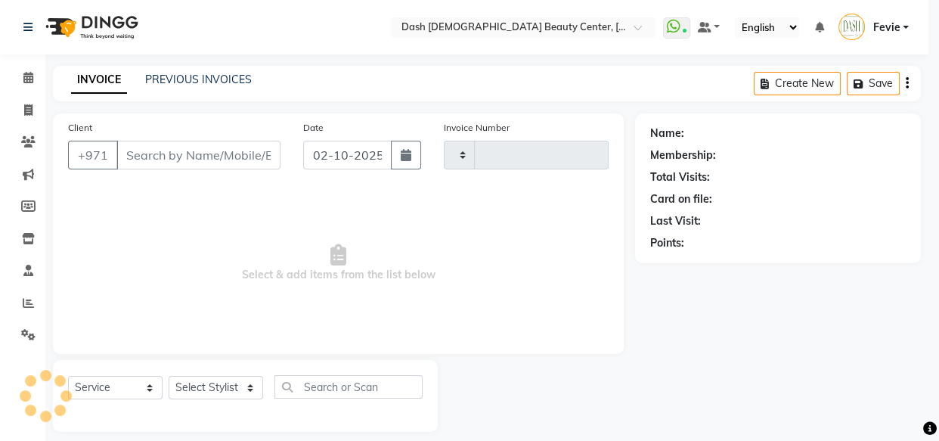
type input "4459"
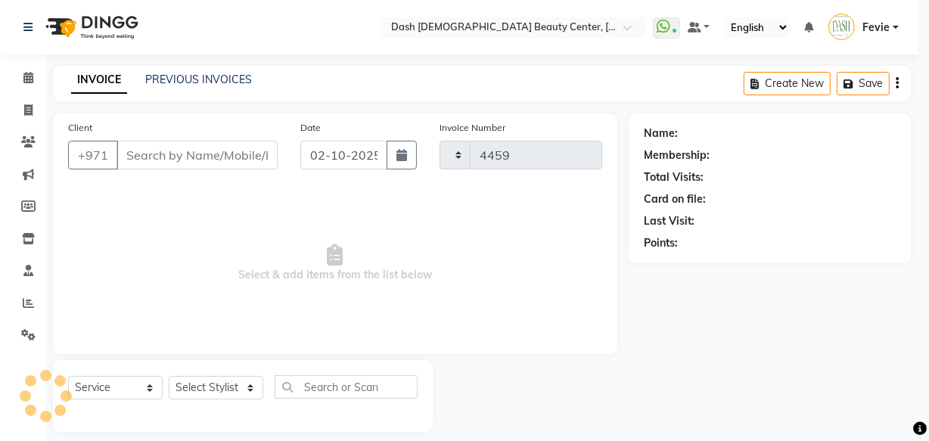
select select "8372"
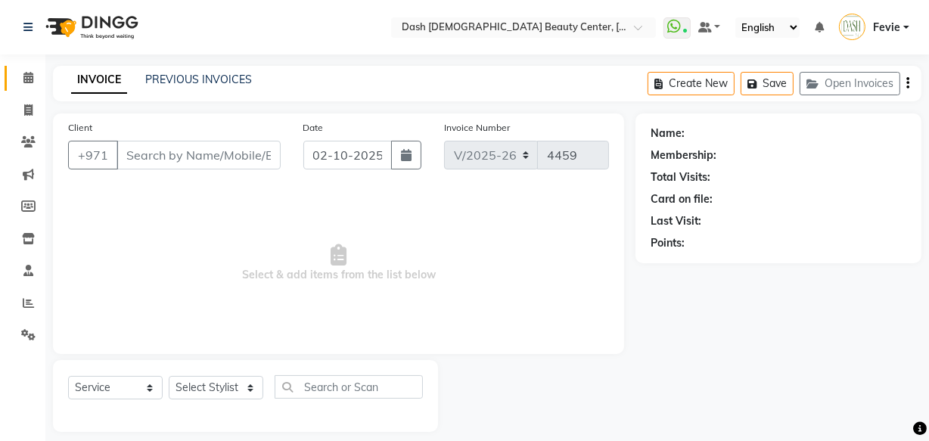
click at [32, 72] on icon at bounding box center [28, 77] width 10 height 11
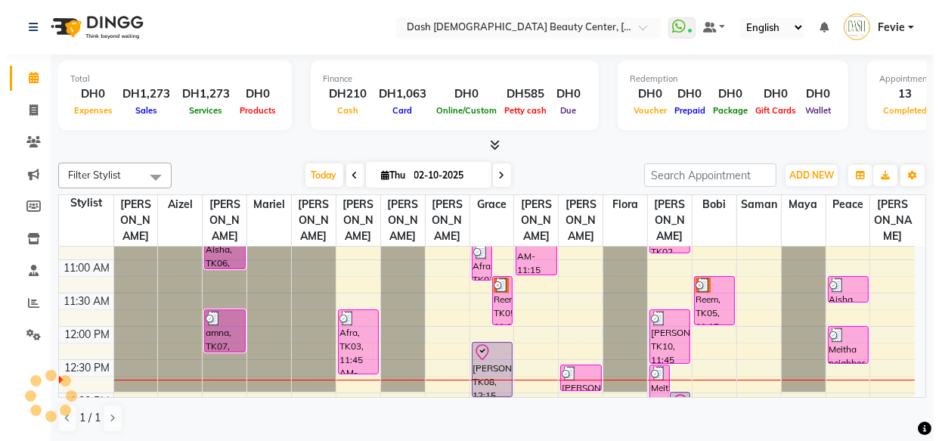
scroll to position [126, 0]
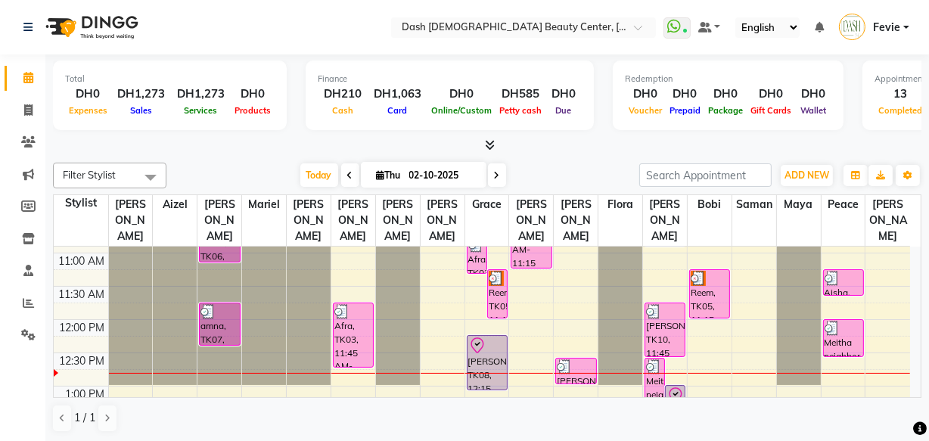
click at [493, 282] on div "Reem, TK05, 11:15 AM-12:00 PM, Basic manicure + Step 4 VOESH" at bounding box center [497, 294] width 19 height 48
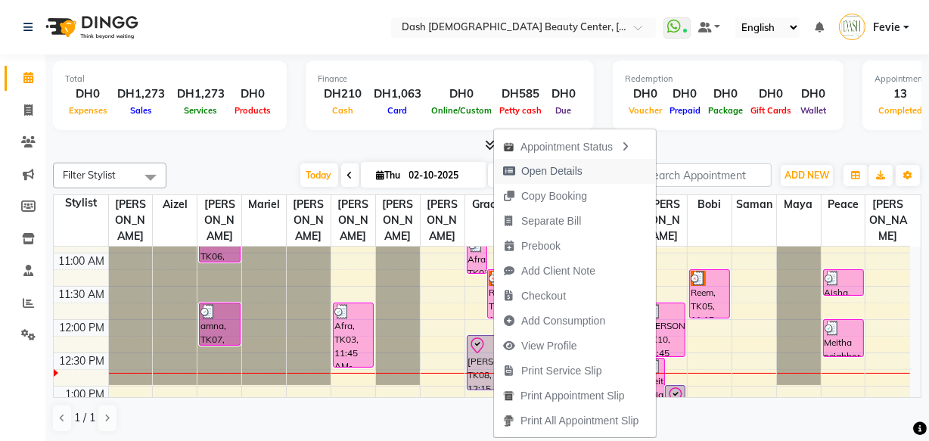
click at [566, 166] on span "Open Details" at bounding box center [551, 171] width 61 height 16
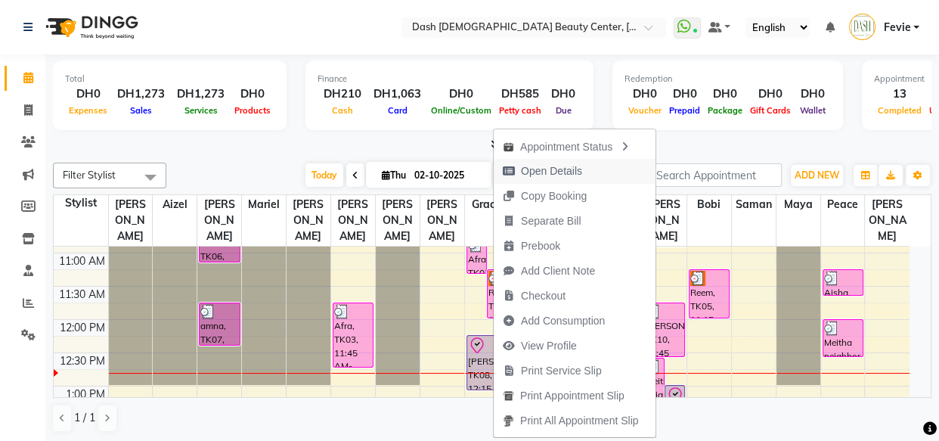
select select "3"
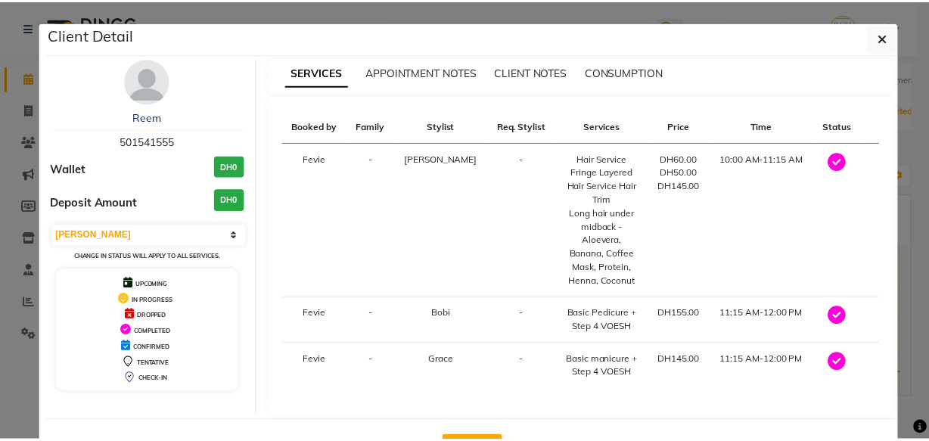
scroll to position [55, 0]
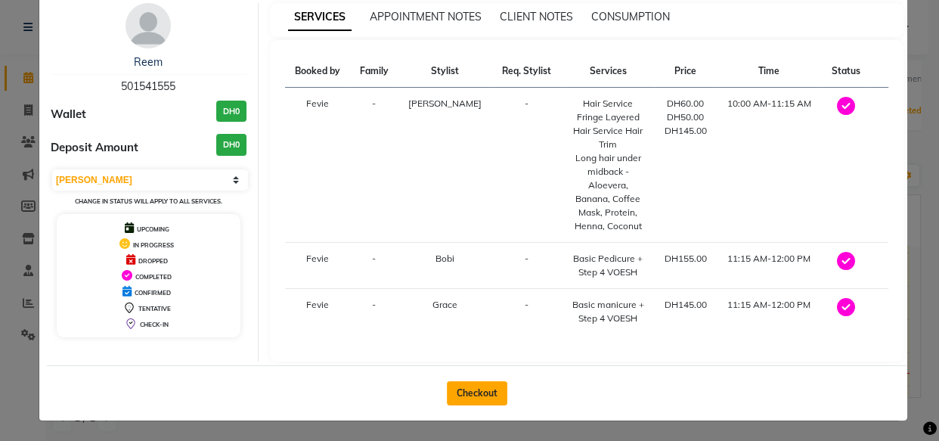
click at [469, 392] on button "Checkout" at bounding box center [477, 393] width 60 height 24
select select "service"
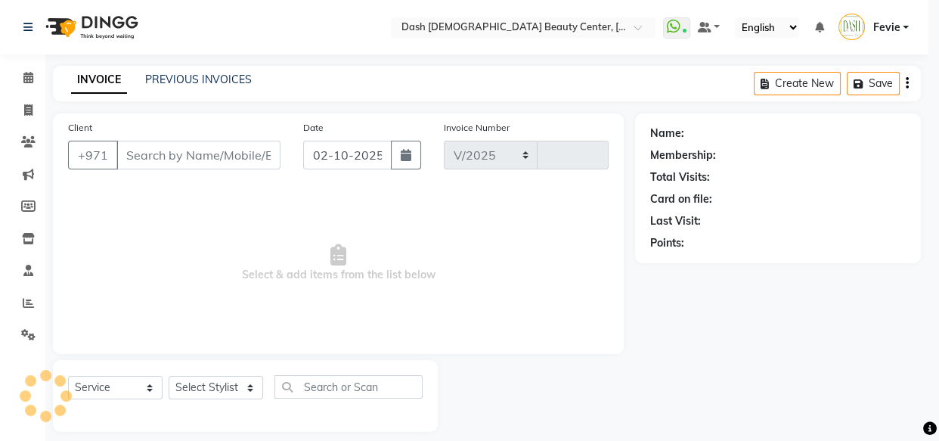
select select "8372"
type input "4459"
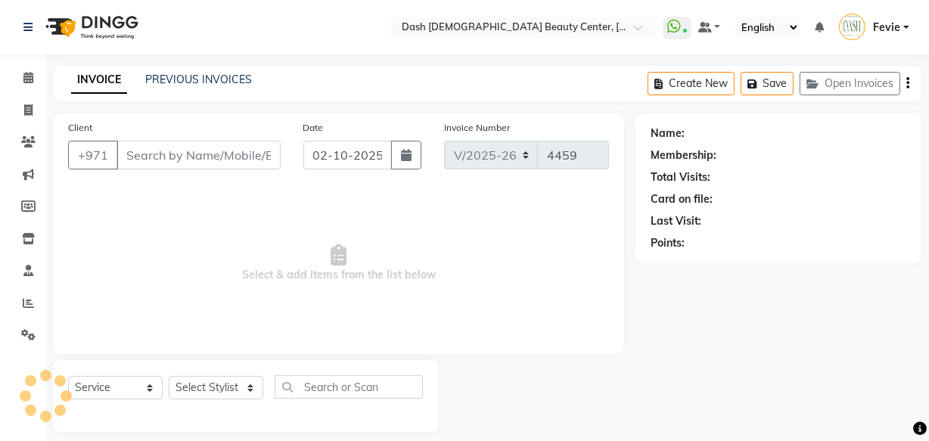
scroll to position [14, 0]
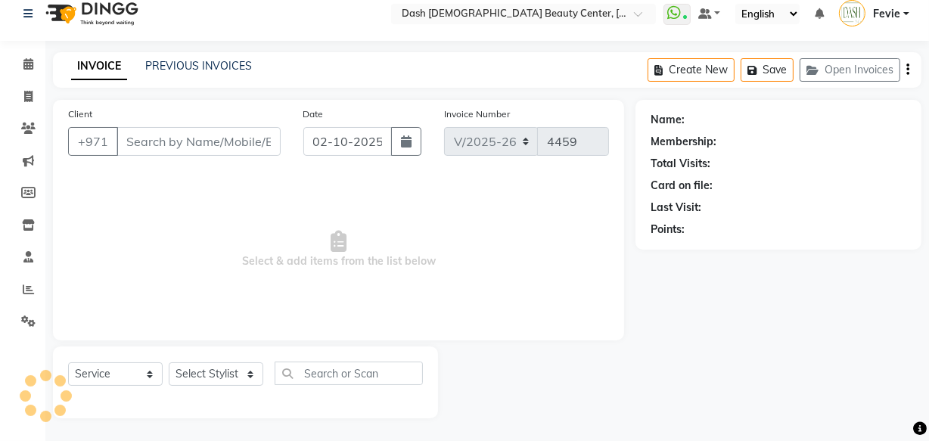
type input "501541555"
select select "82782"
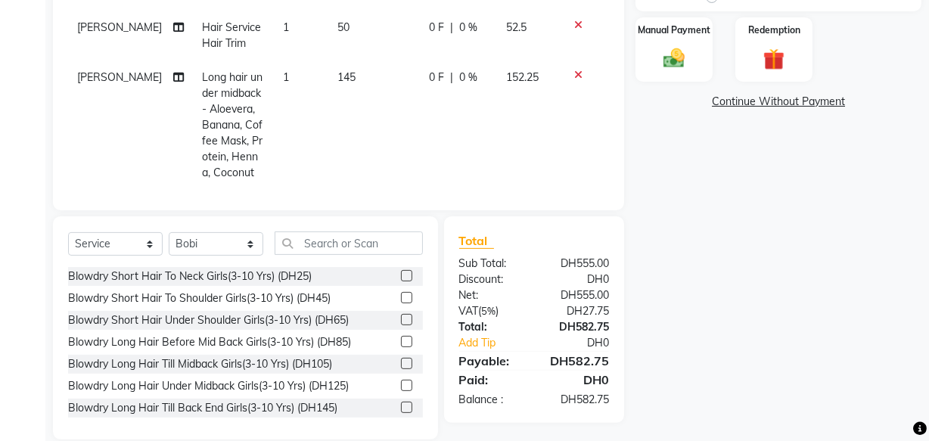
scroll to position [392, 0]
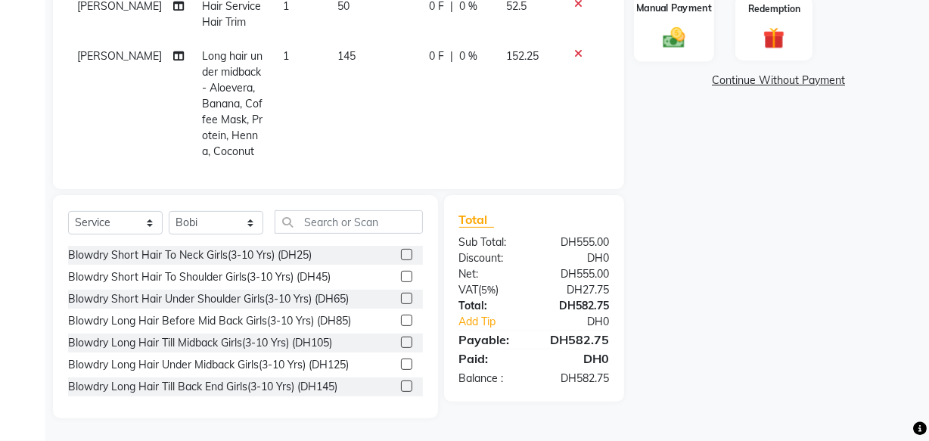
click at [666, 48] on div "Manual Payment" at bounding box center [674, 28] width 80 height 67
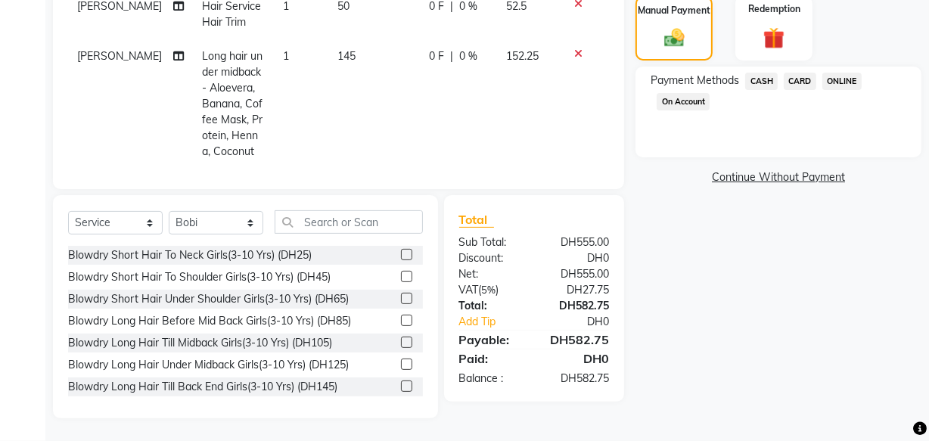
click at [810, 79] on span "CARD" at bounding box center [799, 81] width 33 height 17
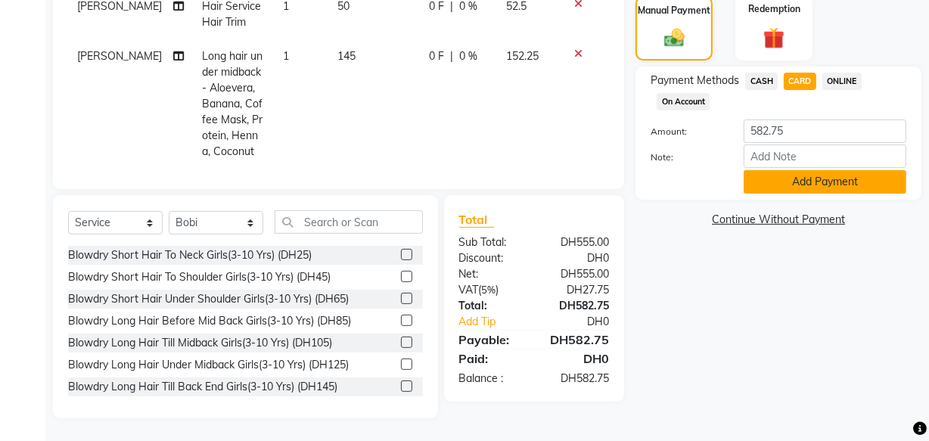
click at [811, 183] on button "Add Payment" at bounding box center [824, 181] width 163 height 23
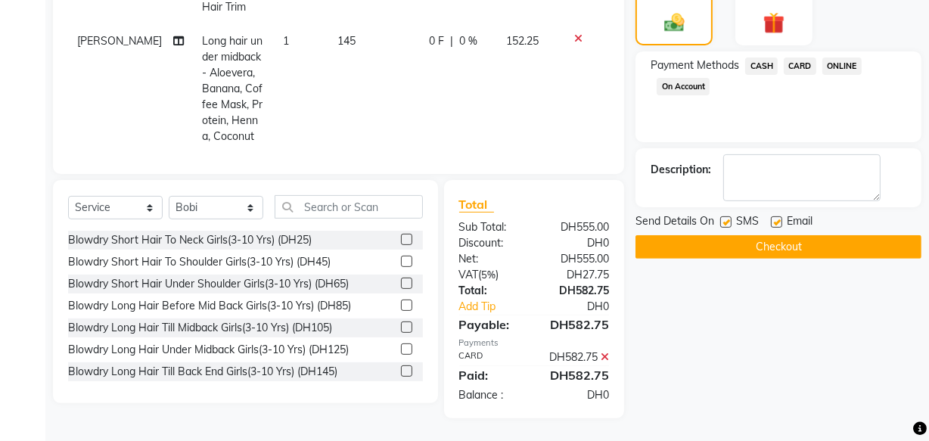
scroll to position [423, 0]
click at [790, 235] on button "Checkout" at bounding box center [778, 246] width 286 height 23
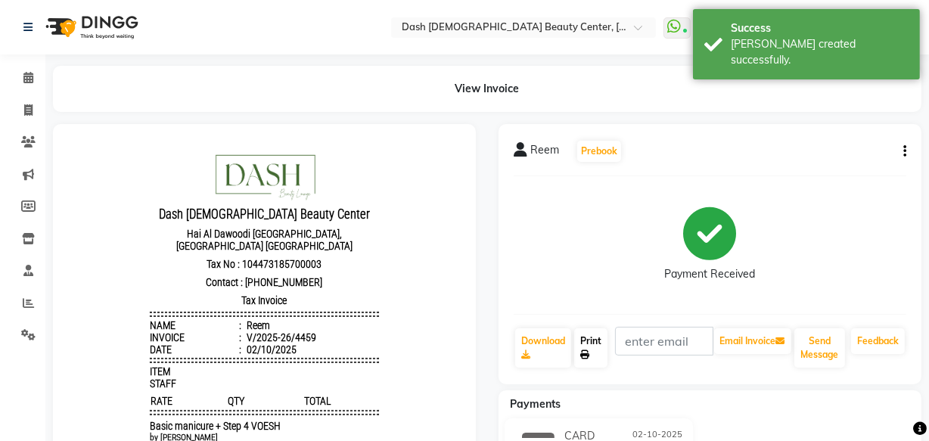
click at [588, 343] on link "Print" at bounding box center [590, 347] width 33 height 39
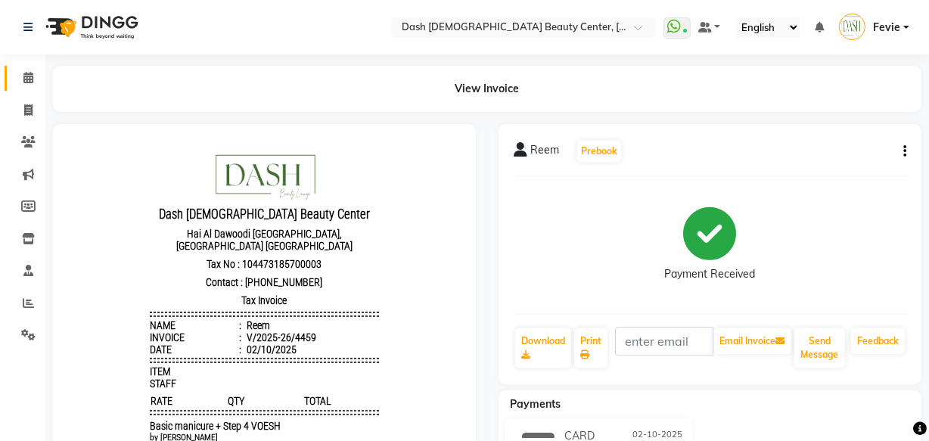
click at [31, 77] on icon at bounding box center [28, 77] width 10 height 11
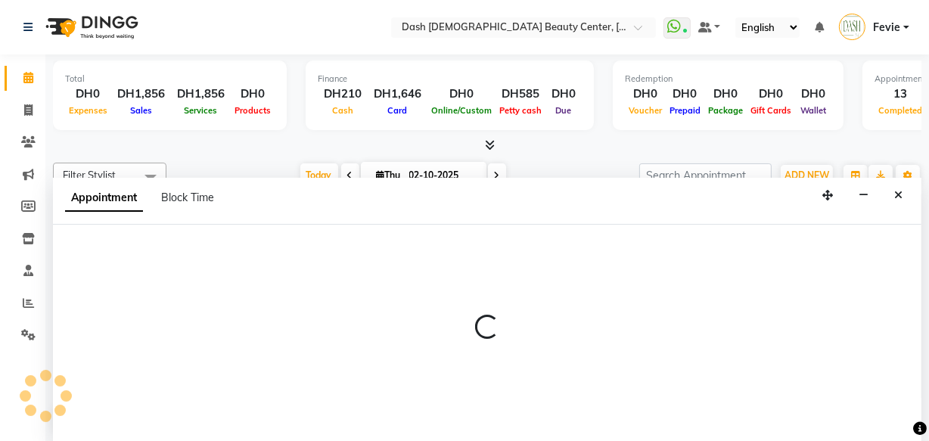
select select "81109"
select select "780"
select select "tentative"
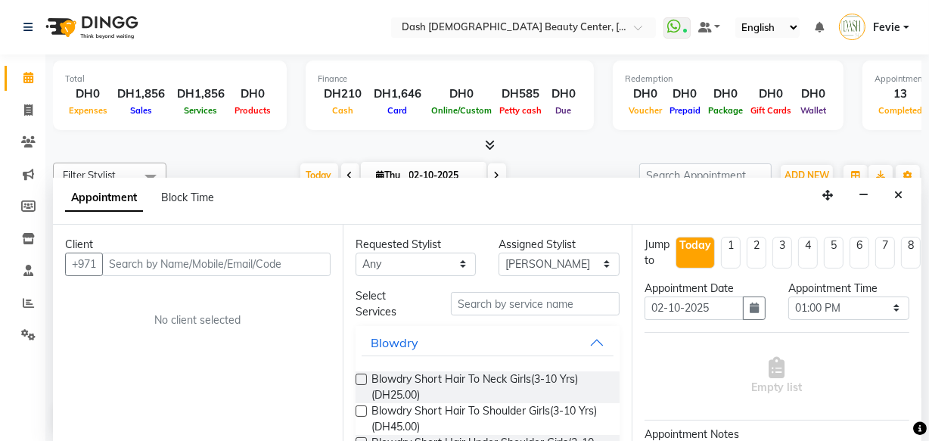
click at [216, 262] on input "text" at bounding box center [216, 264] width 228 height 23
click at [157, 265] on input "text" at bounding box center [216, 264] width 228 height 23
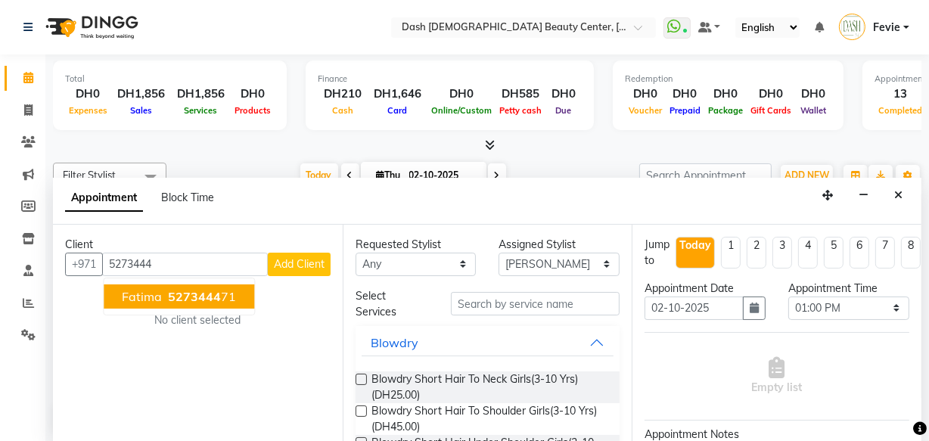
click at [176, 306] on button "Fatima 5273444 71" at bounding box center [179, 296] width 150 height 24
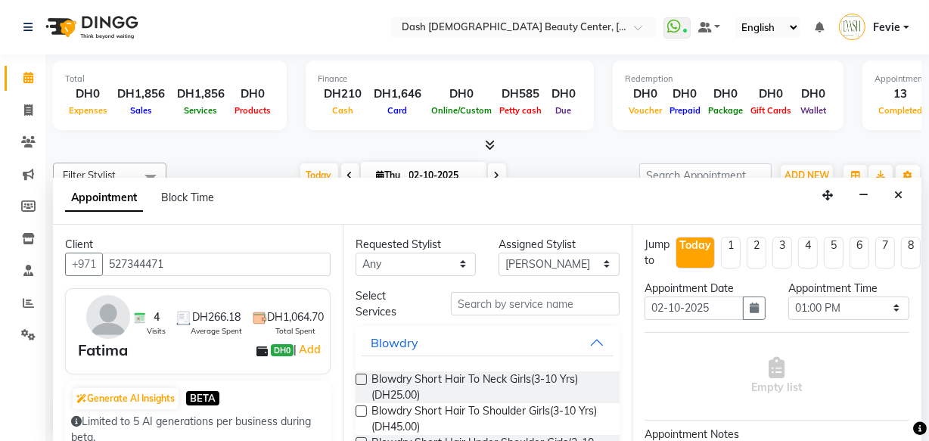
type input "527344471"
click at [564, 260] on select "Select [PERSON_NAME] [PERSON_NAME] [PERSON_NAME] [PERSON_NAME] [PERSON_NAME] [P…" at bounding box center [558, 264] width 121 height 23
click at [498, 253] on select "Select [PERSON_NAME] [PERSON_NAME] [PERSON_NAME] [PERSON_NAME] [PERSON_NAME] [P…" at bounding box center [558, 264] width 121 height 23
click at [552, 265] on select "Select [PERSON_NAME] [PERSON_NAME] [PERSON_NAME] [PERSON_NAME] [PERSON_NAME] [P…" at bounding box center [558, 264] width 121 height 23
select select "81109"
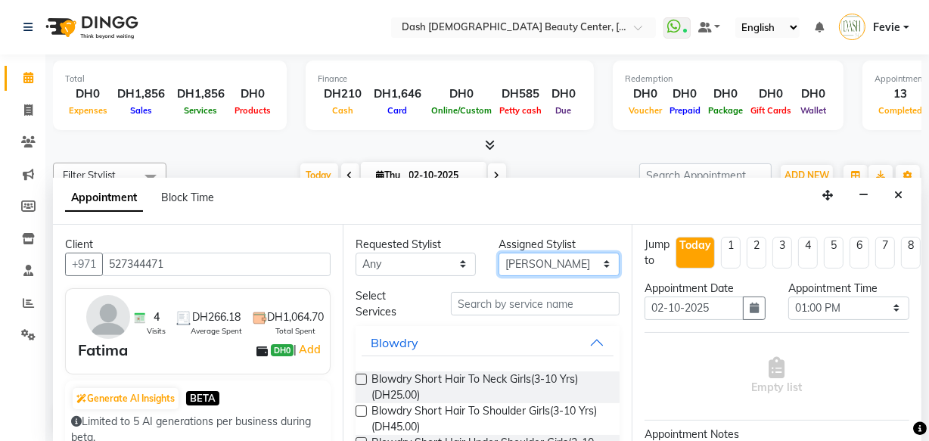
click at [498, 253] on select "Select [PERSON_NAME] [PERSON_NAME] [PERSON_NAME] [PERSON_NAME] [PERSON_NAME] [P…" at bounding box center [558, 264] width 121 height 23
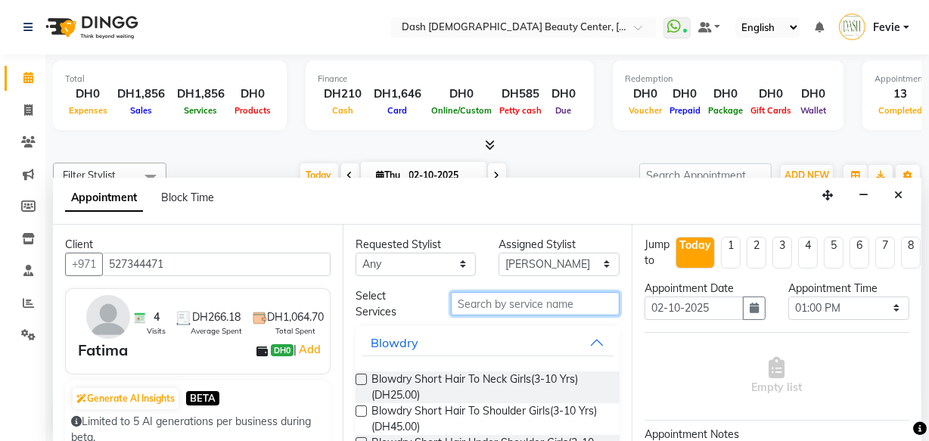
click at [538, 306] on input "text" at bounding box center [535, 303] width 169 height 23
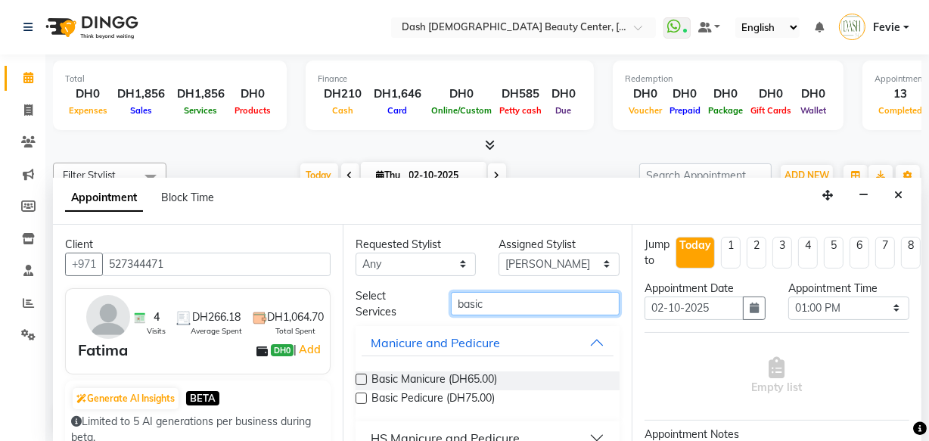
type input "basic"
click at [361, 377] on label at bounding box center [360, 379] width 11 height 11
click at [361, 377] on input "checkbox" at bounding box center [360, 381] width 10 height 10
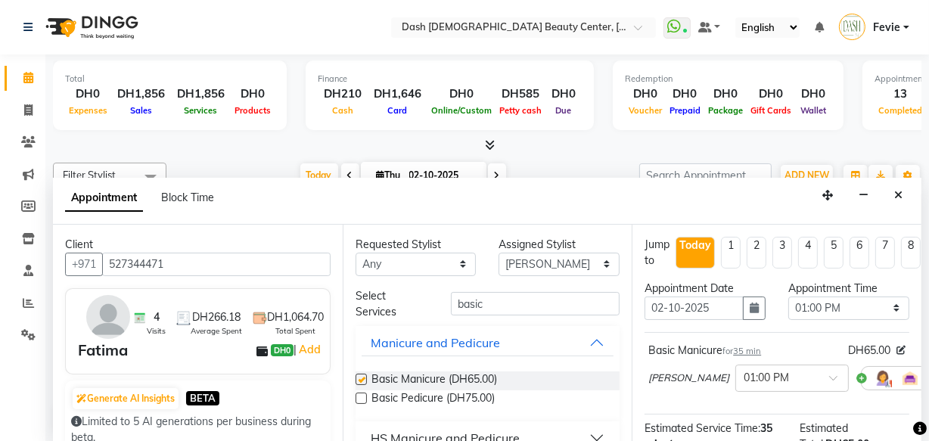
checkbox input "false"
click at [819, 315] on select "Select 10:00 AM 10:15 AM 10:30 AM 10:45 AM 11:00 AM 11:15 AM 11:30 AM 11:45 AM …" at bounding box center [848, 307] width 121 height 23
click at [788, 296] on select "Select 10:00 AM 10:15 AM 10:30 AM 10:45 AM 11:00 AM 11:15 AM 11:30 AM 11:45 AM …" at bounding box center [848, 307] width 121 height 23
click at [855, 308] on select "Select 10:00 AM 10:15 AM 10:30 AM 10:45 AM 11:00 AM 11:15 AM 11:30 AM 11:45 AM …" at bounding box center [848, 307] width 121 height 23
click at [788, 296] on select "Select 10:00 AM 10:15 AM 10:30 AM 10:45 AM 11:00 AM 11:15 AM 11:30 AM 11:45 AM …" at bounding box center [848, 307] width 121 height 23
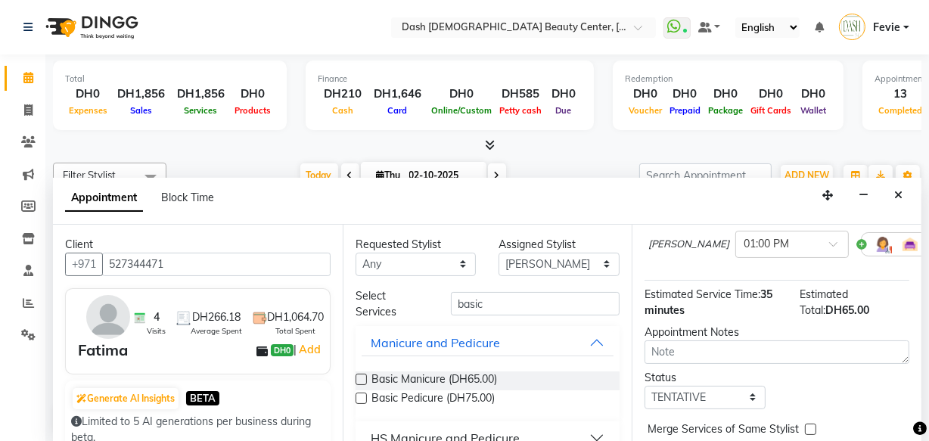
scroll to position [219, 0]
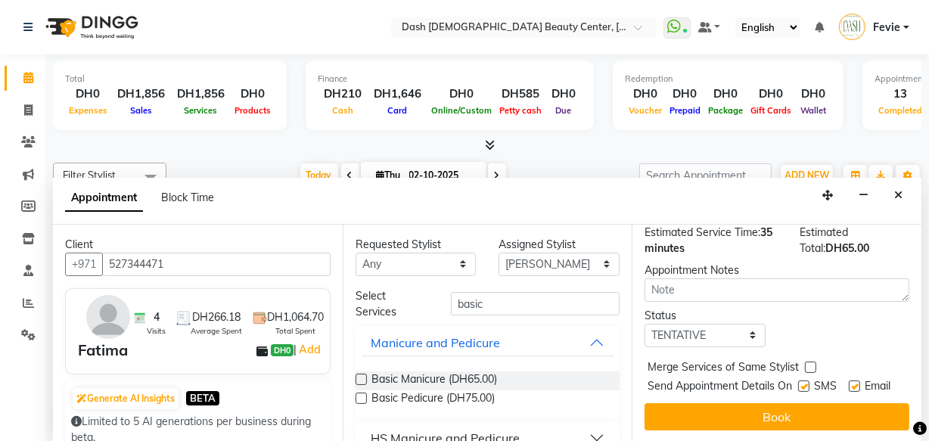
click at [807, 361] on label at bounding box center [810, 366] width 11 height 11
click at [807, 364] on input "checkbox" at bounding box center [810, 369] width 10 height 10
checkbox input "true"
click at [801, 380] on label at bounding box center [803, 385] width 11 height 11
click at [801, 383] on input "checkbox" at bounding box center [803, 388] width 10 height 10
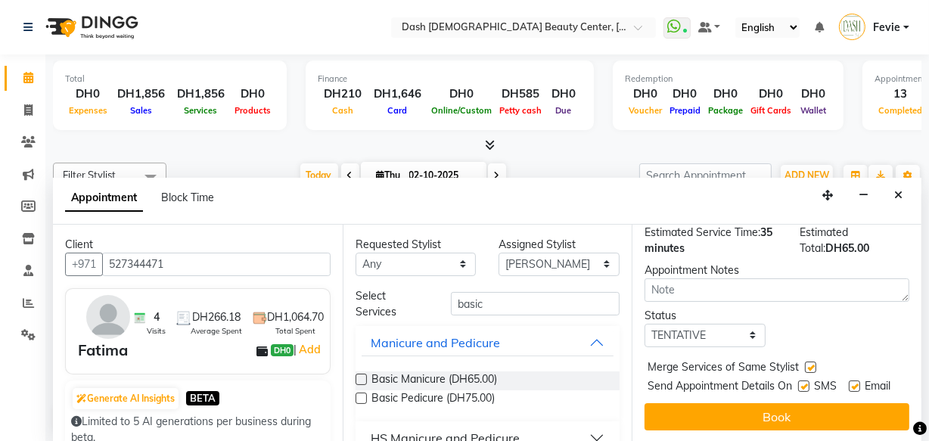
checkbox input "false"
click at [848, 380] on label at bounding box center [853, 385] width 11 height 11
click at [848, 383] on input "checkbox" at bounding box center [853, 388] width 10 height 10
checkbox input "false"
click at [724, 324] on select "Select TENTATIVE CONFIRM CHECK-IN UPCOMING" at bounding box center [704, 335] width 121 height 23
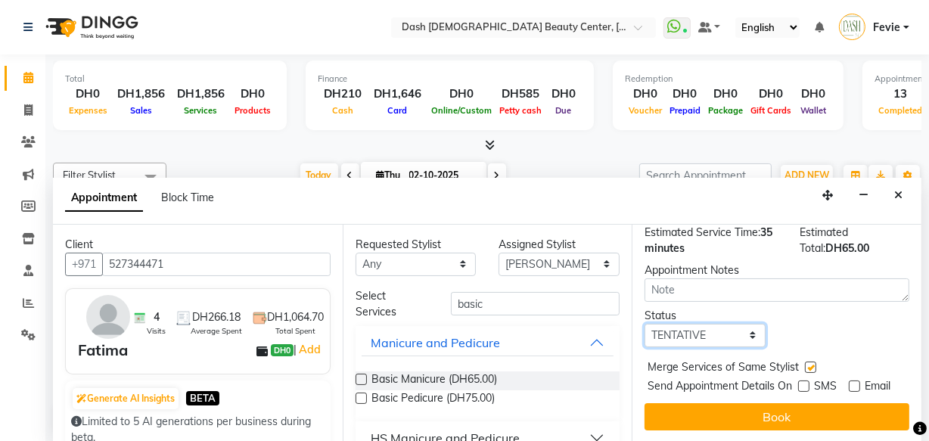
select select "check-in"
click at [644, 324] on select "Select TENTATIVE CONFIRM CHECK-IN UPCOMING" at bounding box center [704, 335] width 121 height 23
click at [730, 324] on select "Select TENTATIVE CONFIRM CHECK-IN UPCOMING" at bounding box center [704, 335] width 121 height 23
click at [857, 309] on div "Status Select TENTATIVE CONFIRM CHECK-IN UPCOMING" at bounding box center [776, 327] width 287 height 39
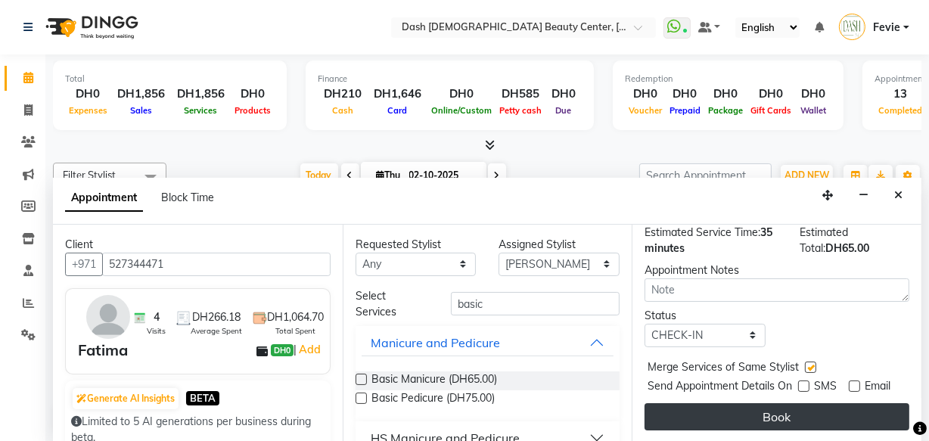
click at [788, 413] on button "Book" at bounding box center [776, 416] width 265 height 27
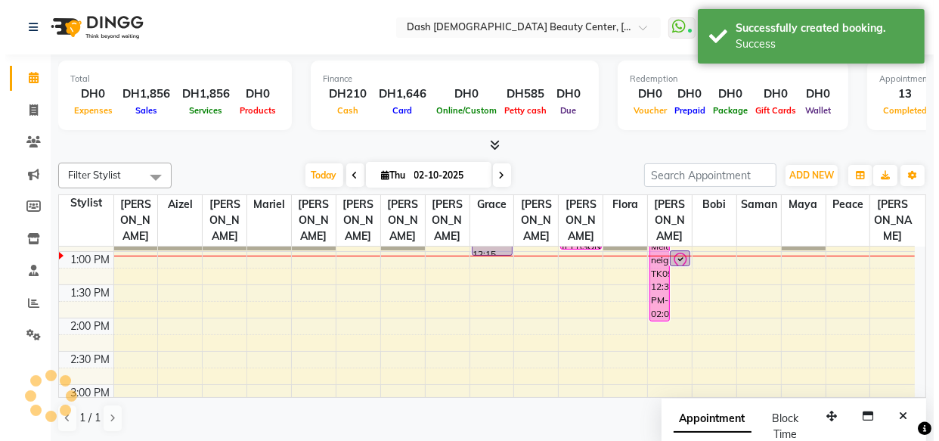
scroll to position [0, 0]
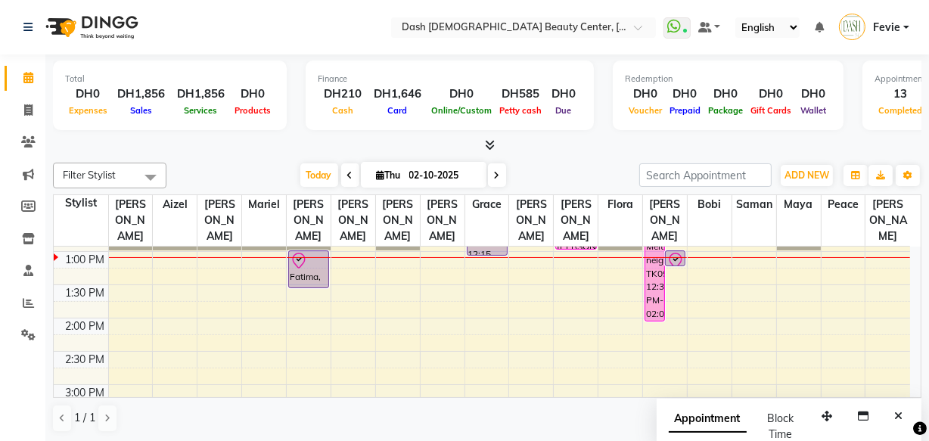
click at [892, 33] on span "Fevie" at bounding box center [886, 28] width 27 height 16
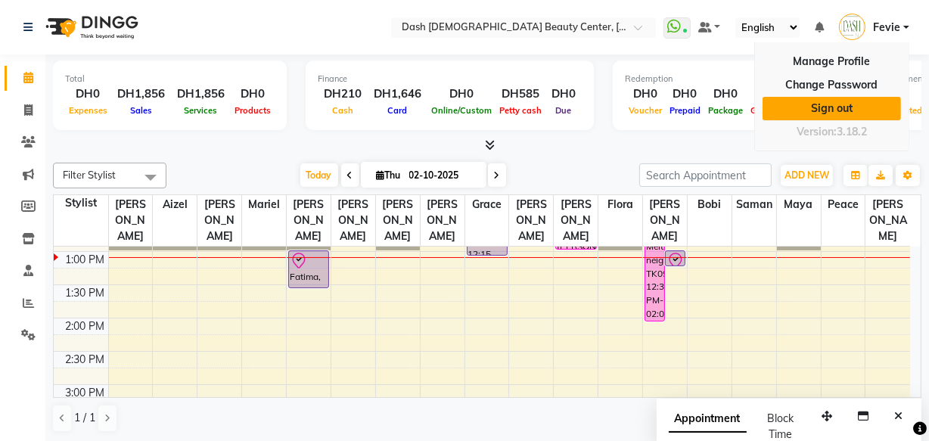
click at [833, 103] on link "Sign out" at bounding box center [831, 108] width 138 height 23
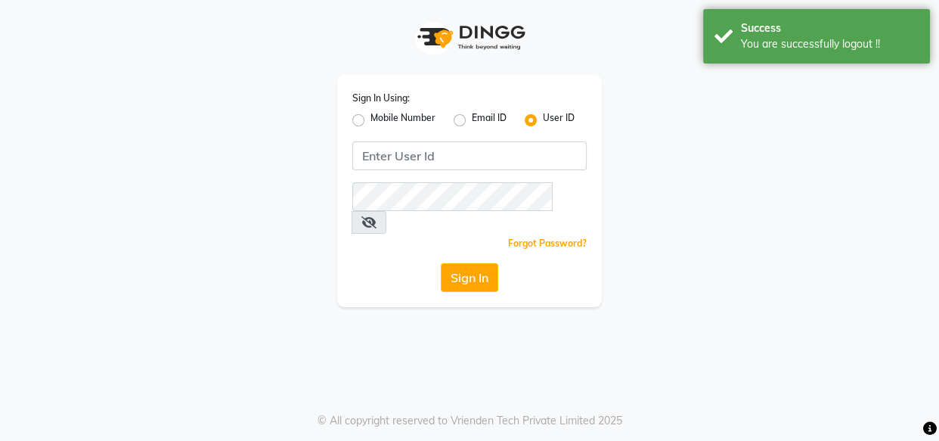
click at [371, 122] on label "Mobile Number" at bounding box center [403, 120] width 65 height 18
click at [371, 121] on input "Mobile Number" at bounding box center [376, 116] width 10 height 10
radio input "true"
radio input "false"
click at [401, 154] on span at bounding box center [393, 161] width 19 height 16
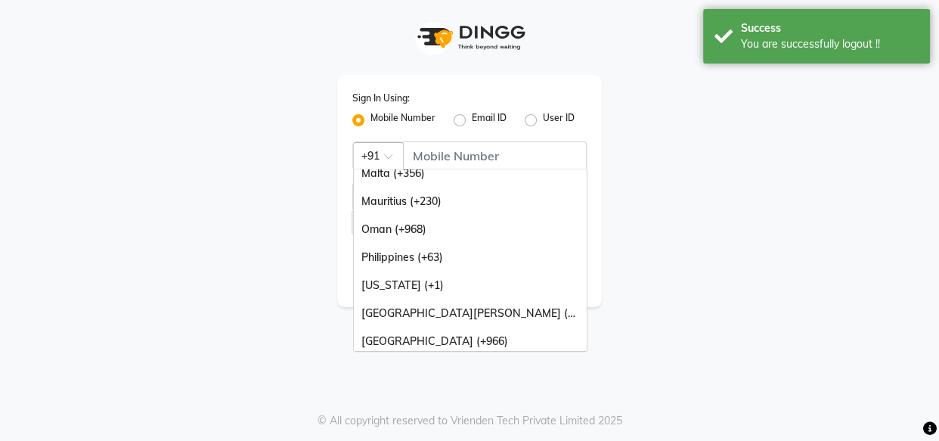
scroll to position [378, 0]
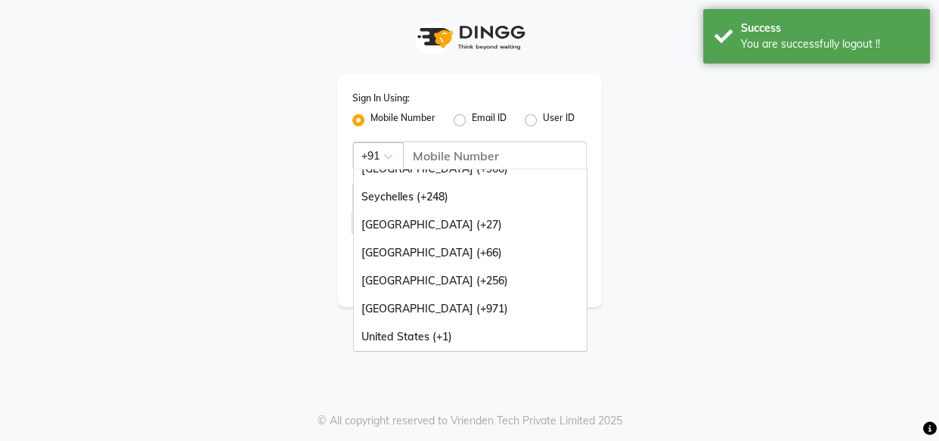
click at [466, 318] on div "[GEOGRAPHIC_DATA] (+971)" at bounding box center [470, 309] width 233 height 28
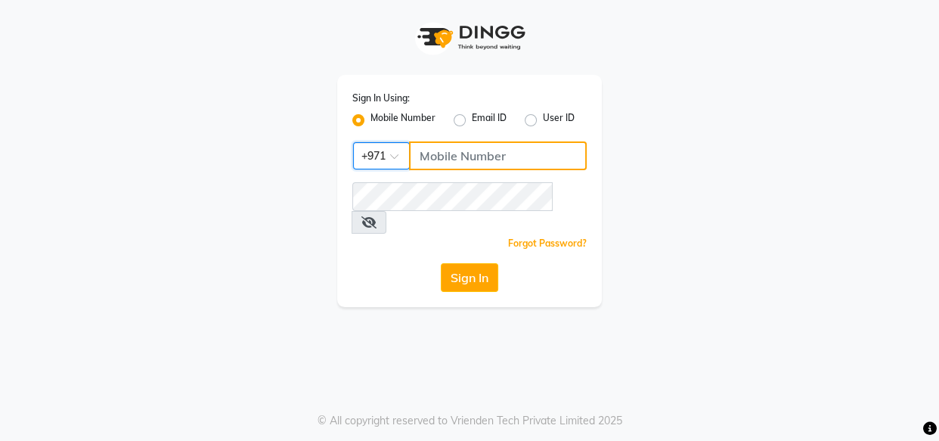
click at [507, 154] on input "Username" at bounding box center [498, 155] width 178 height 29
type input "562536289"
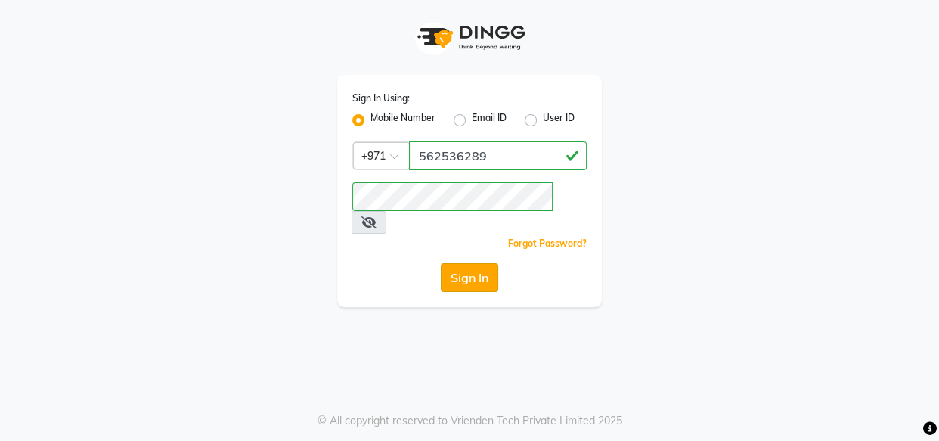
click at [472, 263] on button "Sign In" at bounding box center [469, 277] width 57 height 29
